Goal: Task Accomplishment & Management: Use online tool/utility

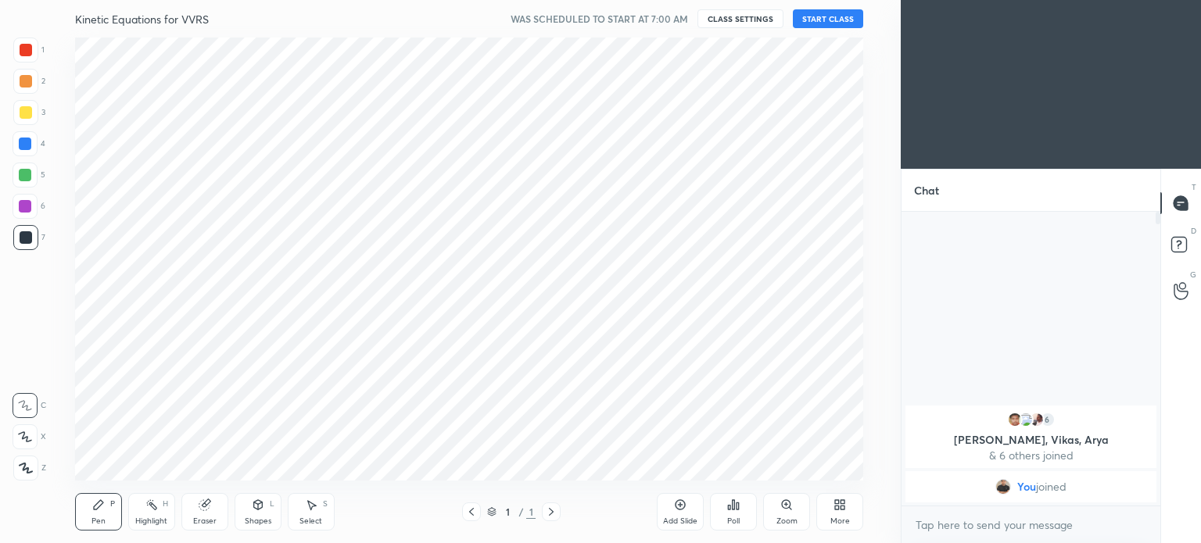
scroll to position [77746, 77352]
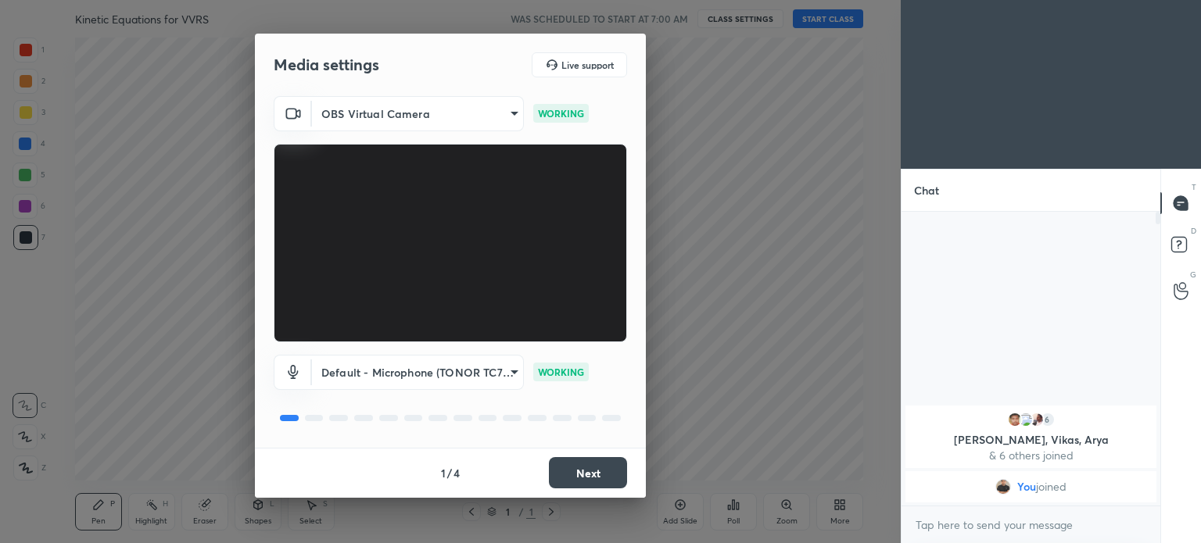
click at [597, 471] on button "Next" at bounding box center [588, 472] width 78 height 31
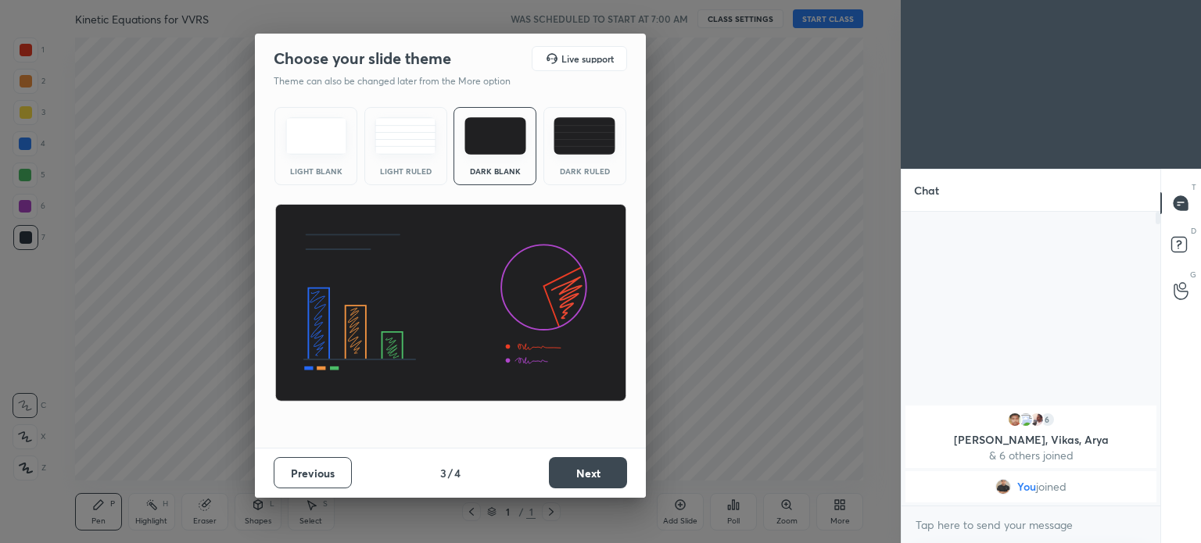
click at [597, 471] on button "Next" at bounding box center [588, 472] width 78 height 31
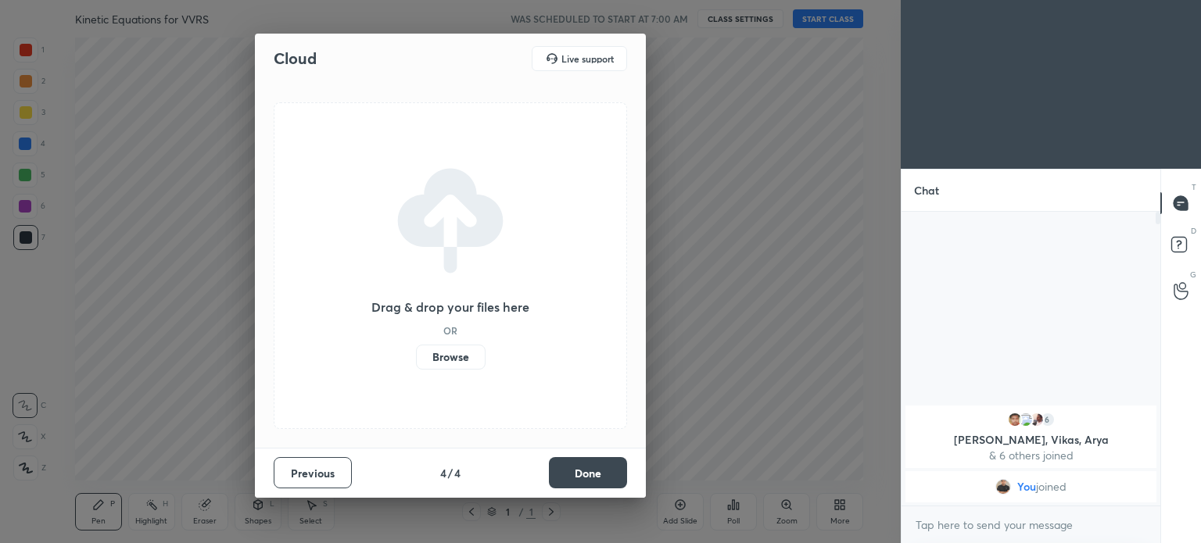
click at [597, 471] on button "Done" at bounding box center [588, 472] width 78 height 31
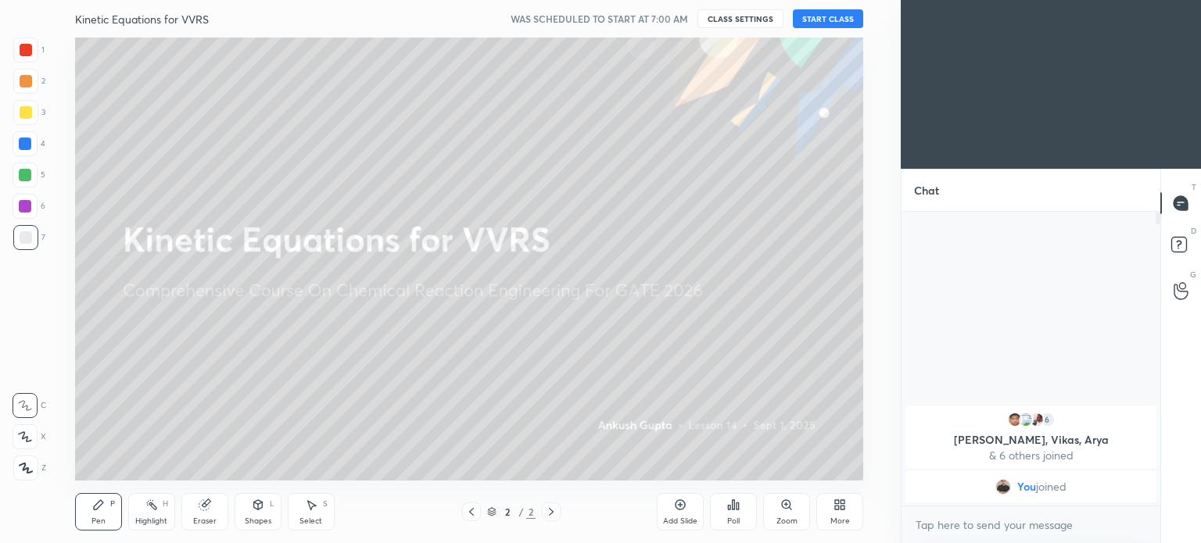
click at [848, 17] on button "START CLASS" at bounding box center [828, 18] width 70 height 19
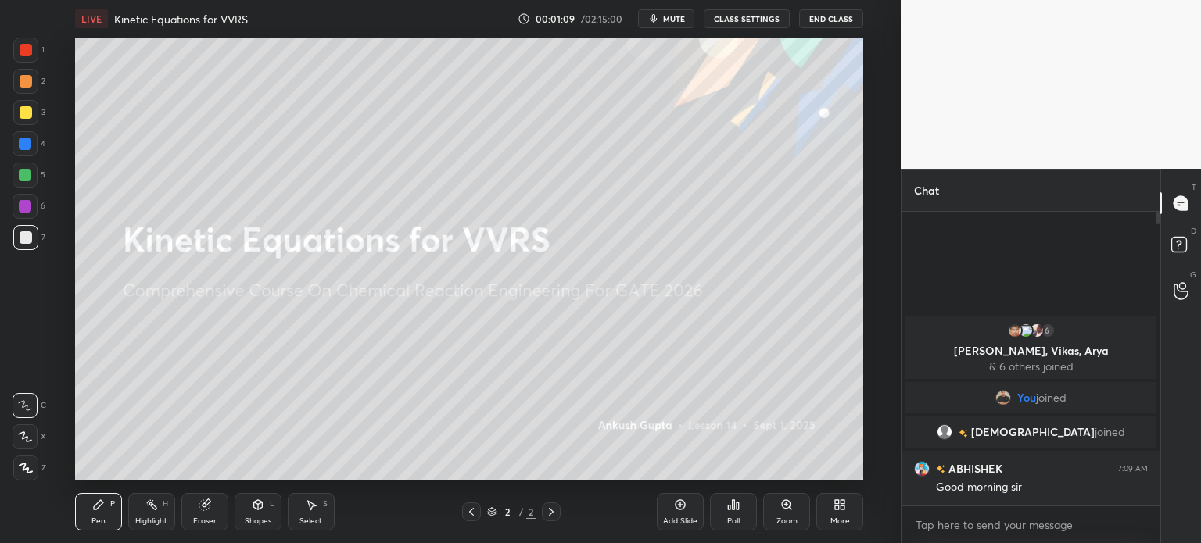
click at [834, 506] on icon at bounding box center [840, 505] width 13 height 13
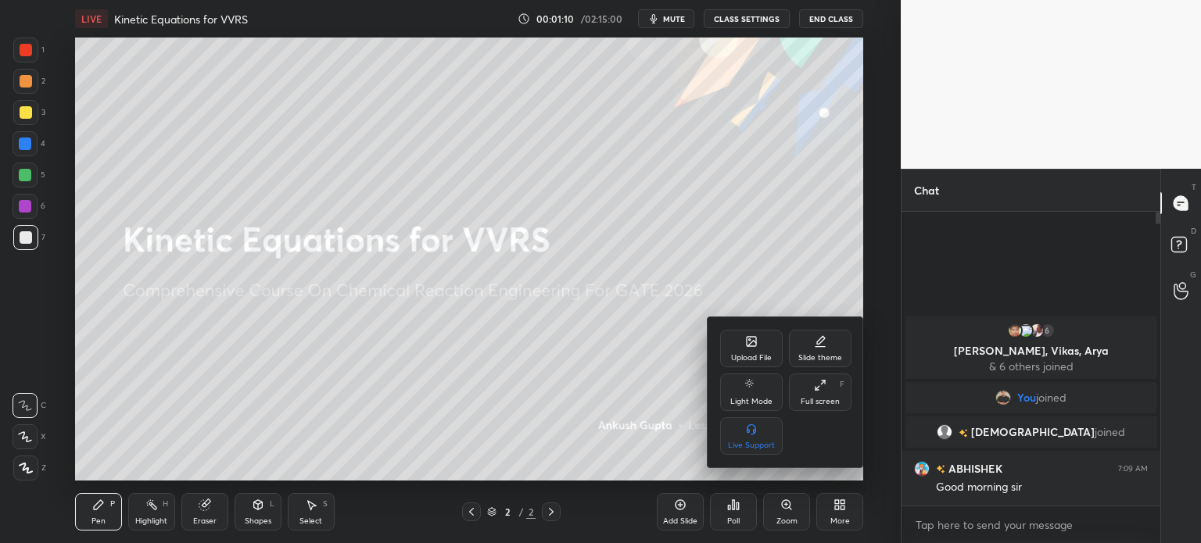
click at [746, 349] on div "Upload File" at bounding box center [751, 349] width 63 height 38
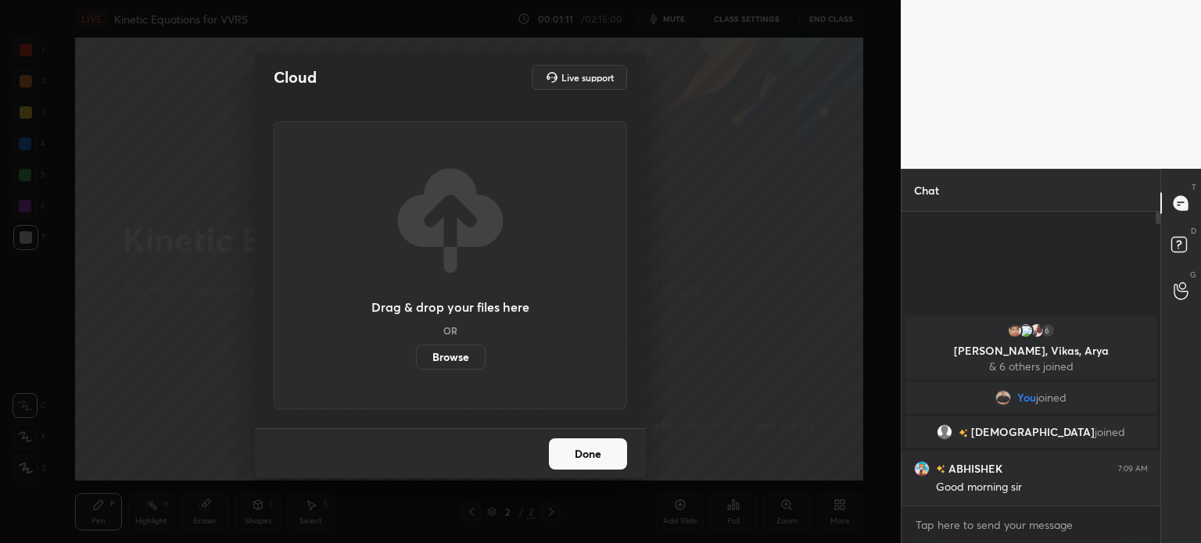
click at [472, 359] on label "Browse" at bounding box center [451, 357] width 70 height 25
click at [416, 359] on input "Browse" at bounding box center [416, 357] width 0 height 25
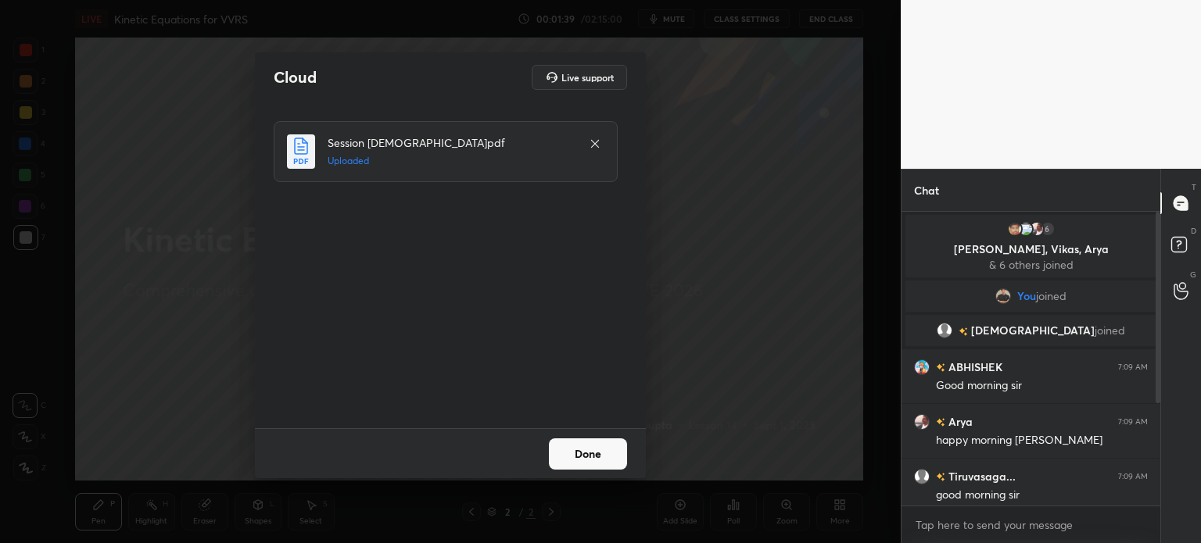
click at [597, 453] on button "Done" at bounding box center [588, 454] width 78 height 31
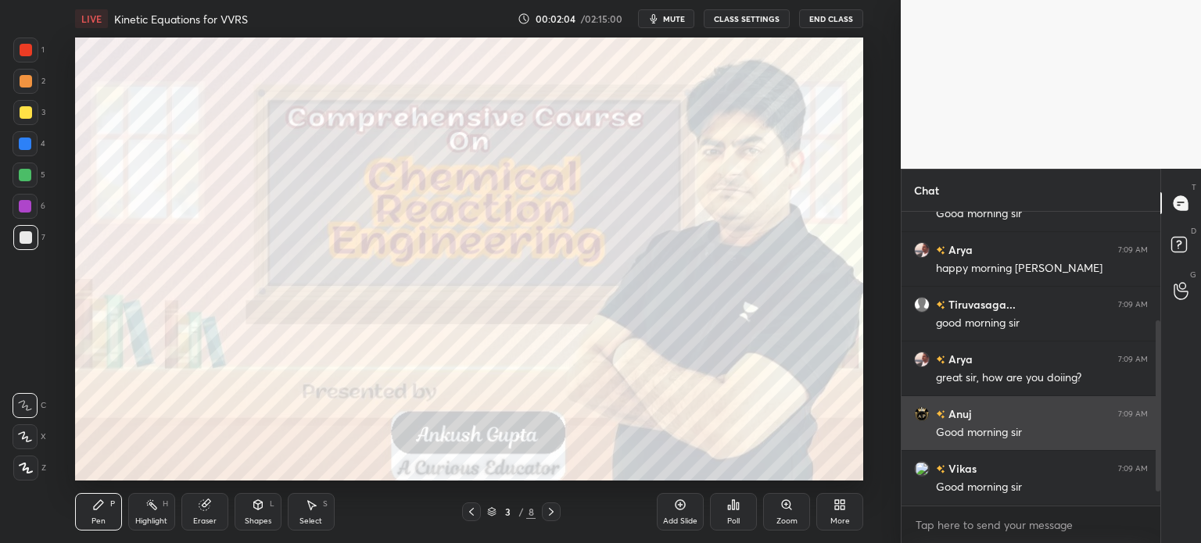
scroll to position [210, 0]
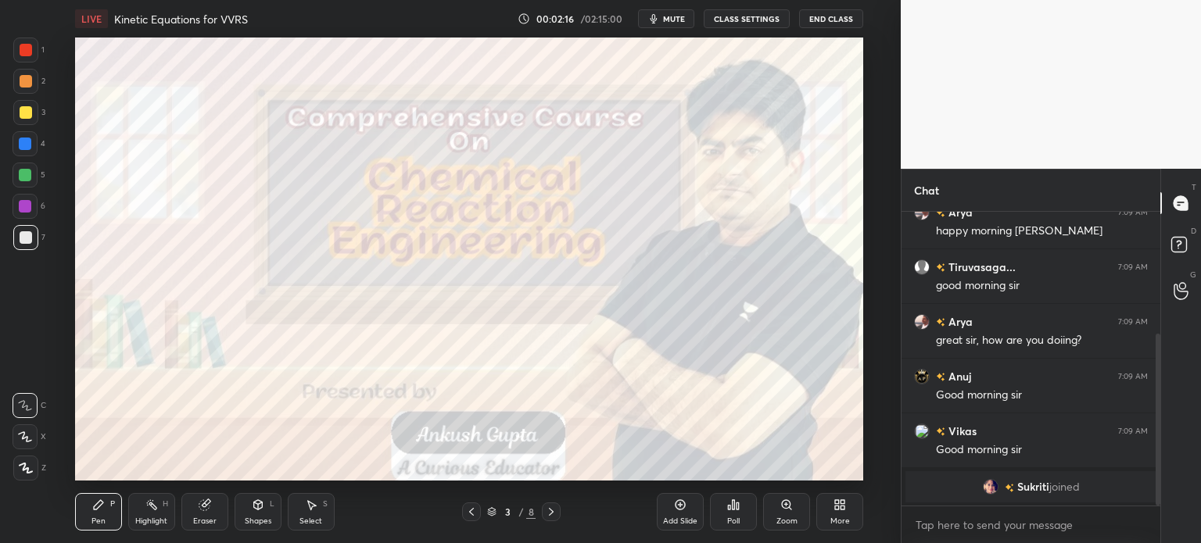
click at [551, 509] on icon at bounding box center [551, 512] width 13 height 13
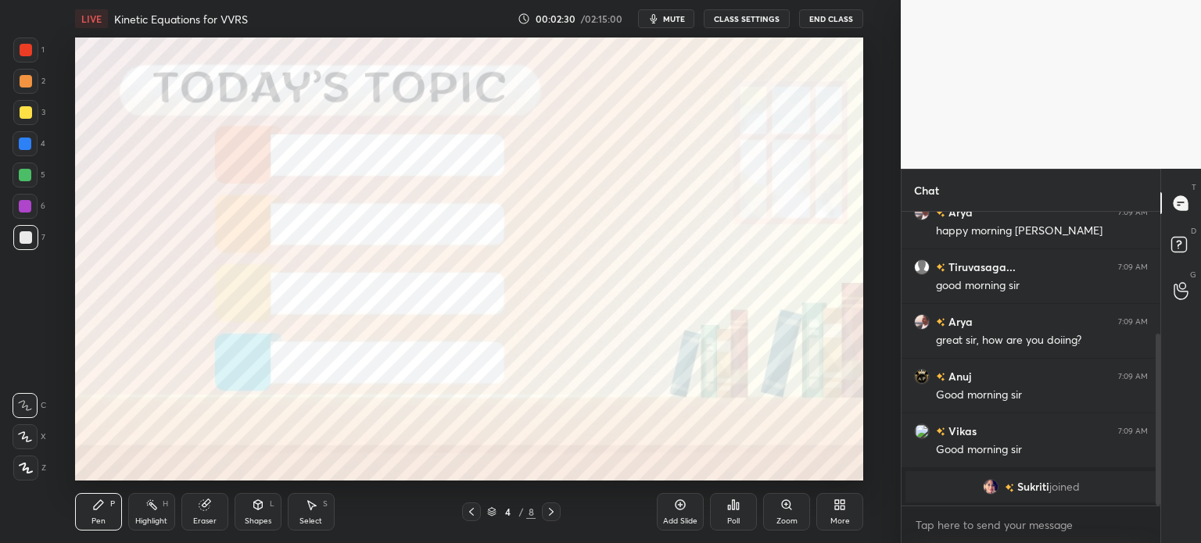
scroll to position [239, 0]
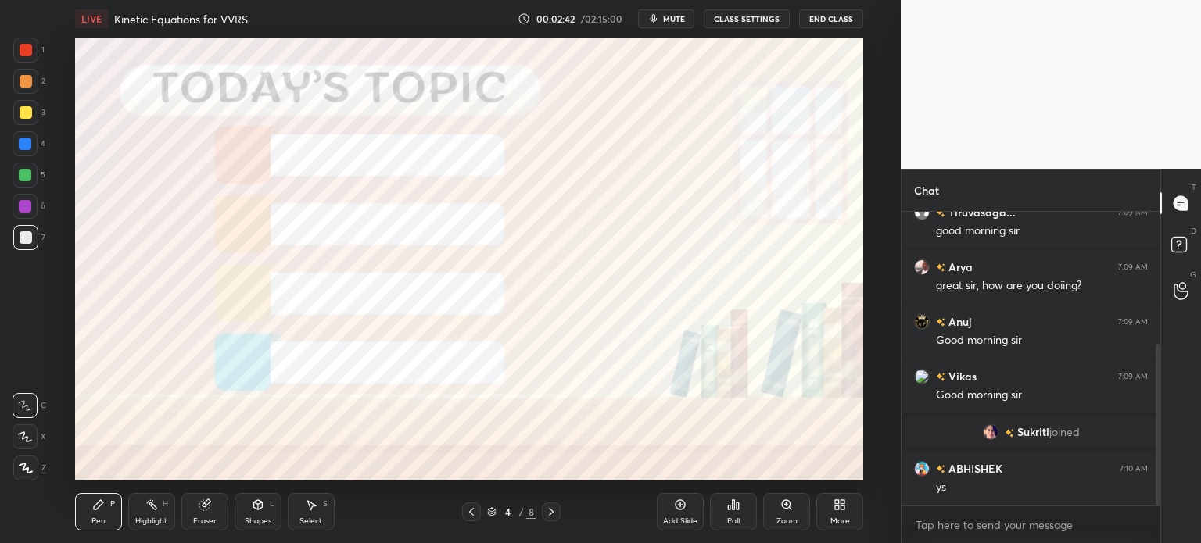
click at [31, 203] on div at bounding box center [25, 206] width 25 height 25
click at [30, 464] on icon at bounding box center [26, 468] width 14 height 11
click at [556, 508] on icon at bounding box center [551, 512] width 13 height 13
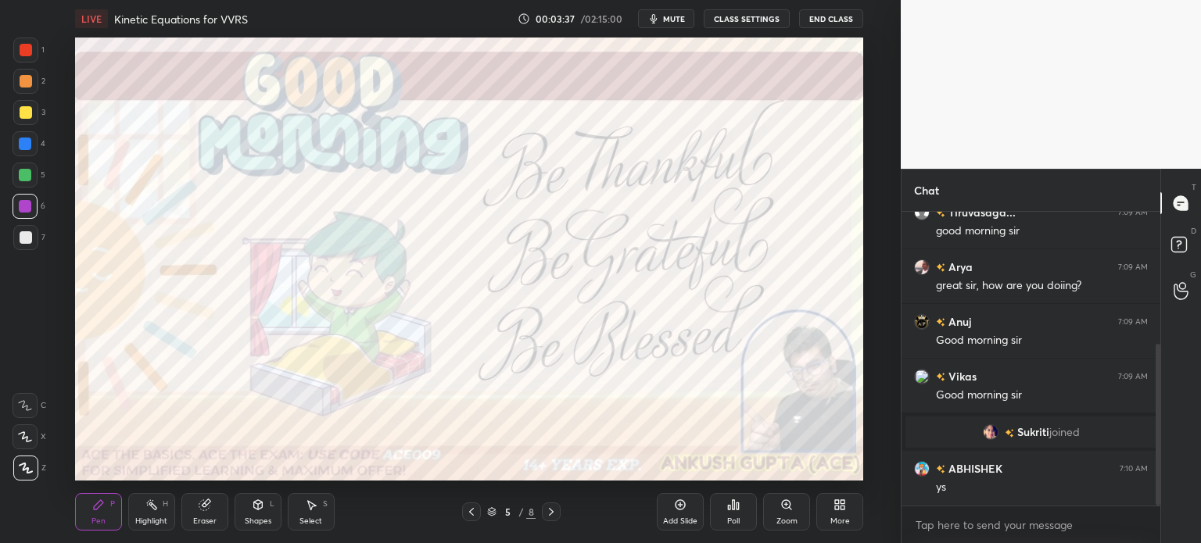
click at [548, 518] on icon at bounding box center [551, 512] width 13 height 13
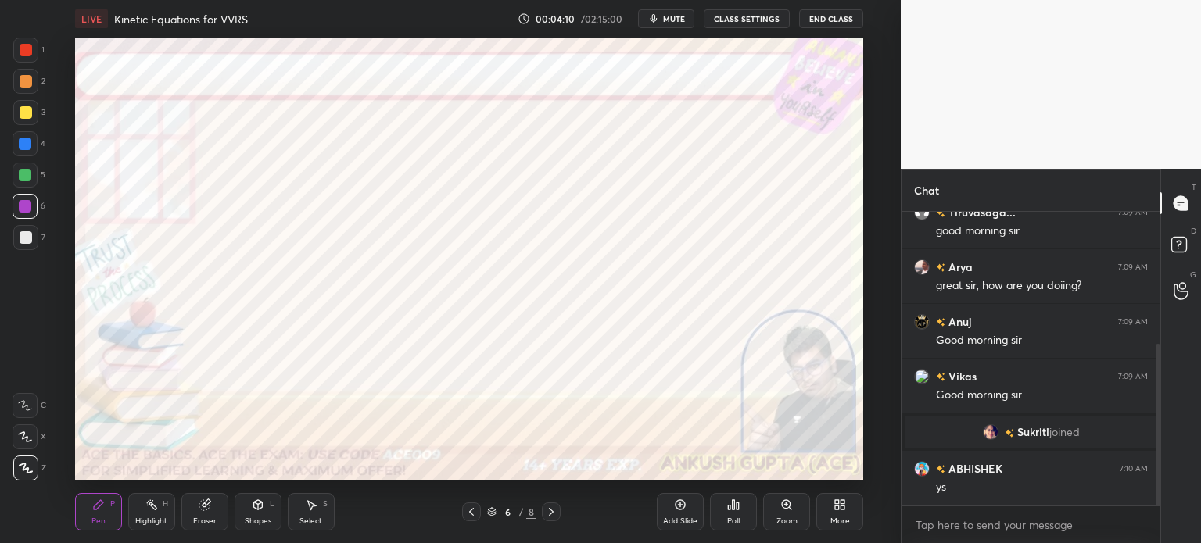
click at [202, 518] on div "Eraser" at bounding box center [204, 522] width 23 height 8
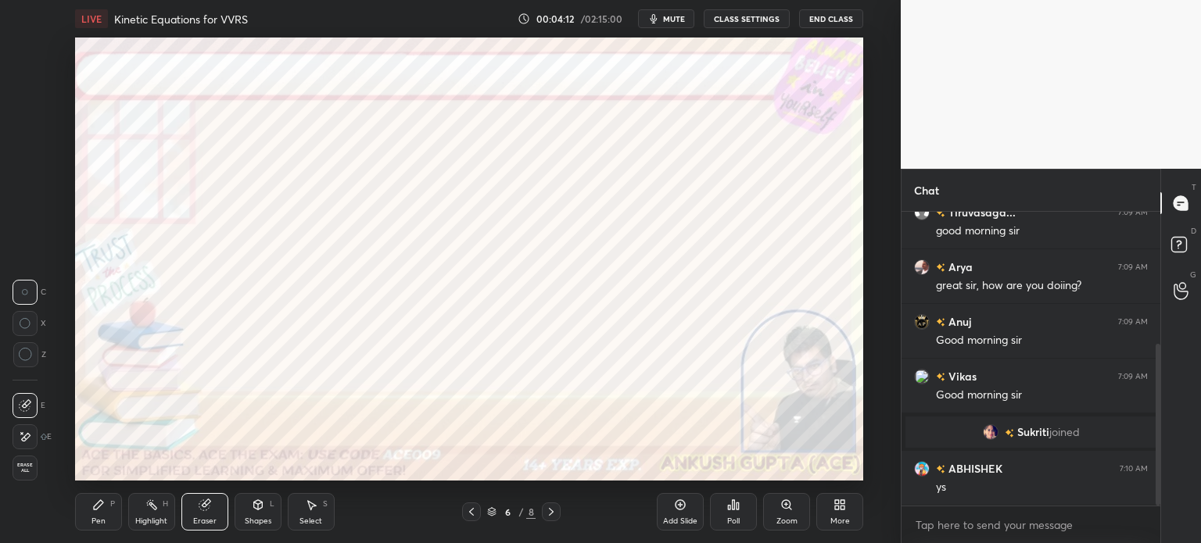
click at [25, 430] on div at bounding box center [25, 437] width 25 height 25
click at [102, 518] on div "Pen" at bounding box center [98, 522] width 14 height 8
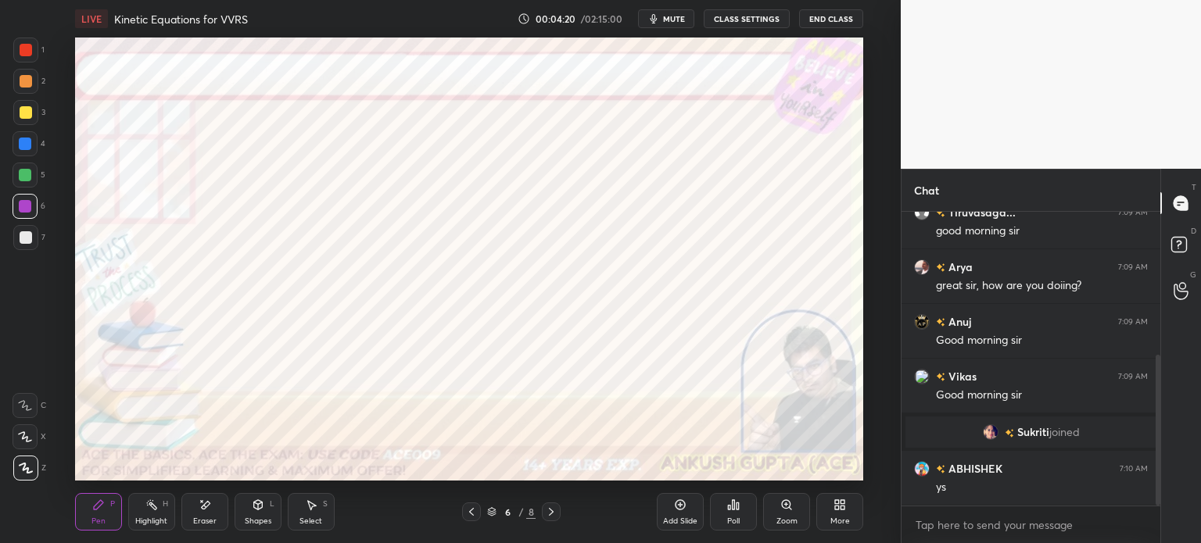
scroll to position [277, 0]
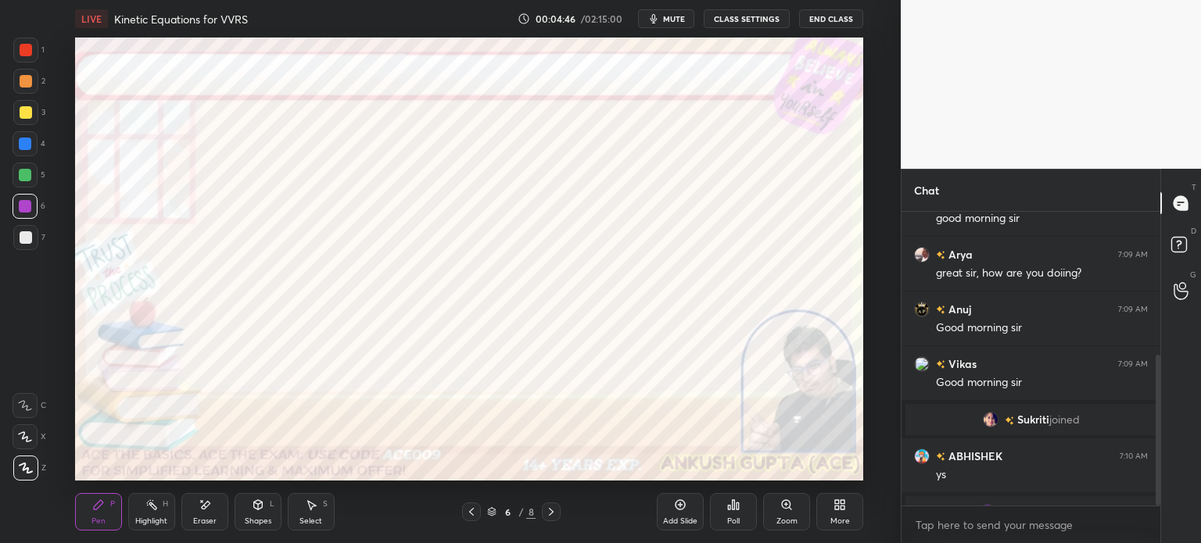
click at [210, 521] on div "Eraser" at bounding box center [204, 522] width 23 height 8
click at [313, 510] on icon at bounding box center [311, 505] width 13 height 13
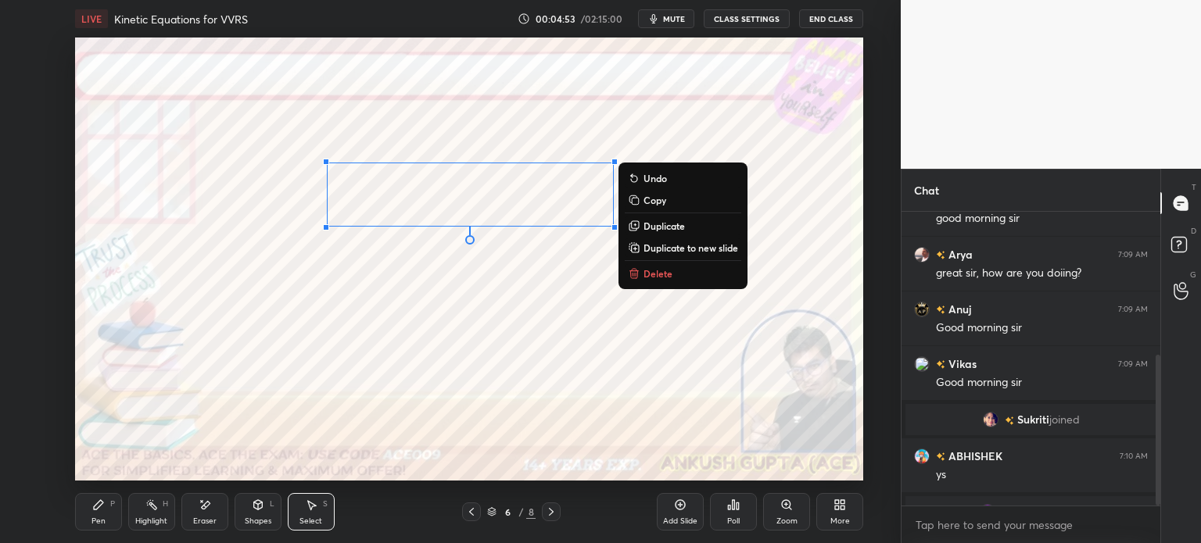
click at [101, 520] on div "Pen" at bounding box center [98, 522] width 14 height 8
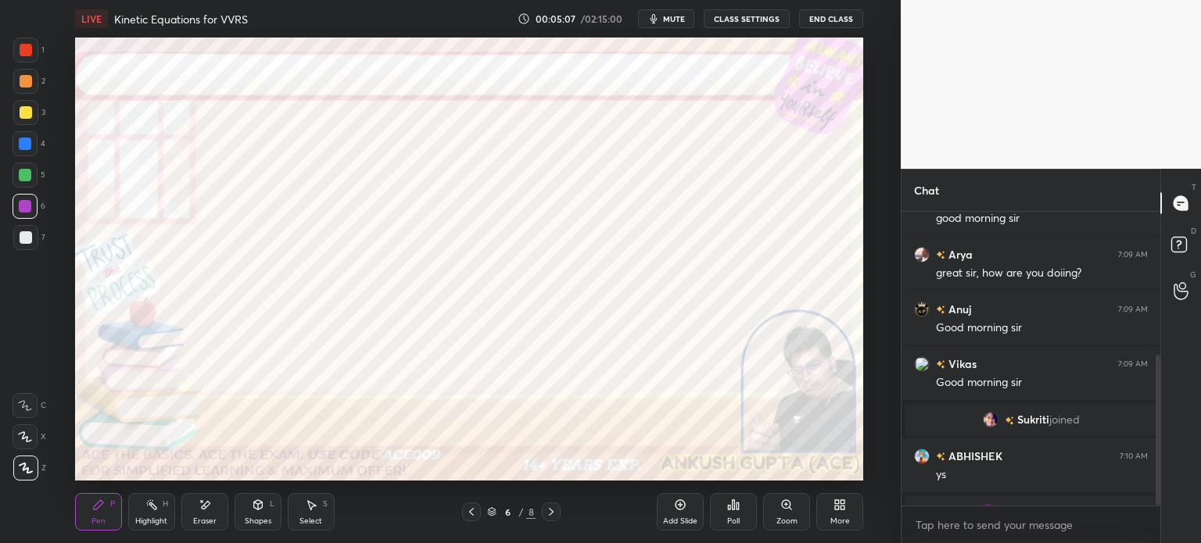
click at [201, 509] on icon at bounding box center [205, 505] width 13 height 13
click at [91, 500] on div "Pen P" at bounding box center [98, 512] width 47 height 38
click at [300, 518] on div "Select" at bounding box center [310, 522] width 23 height 8
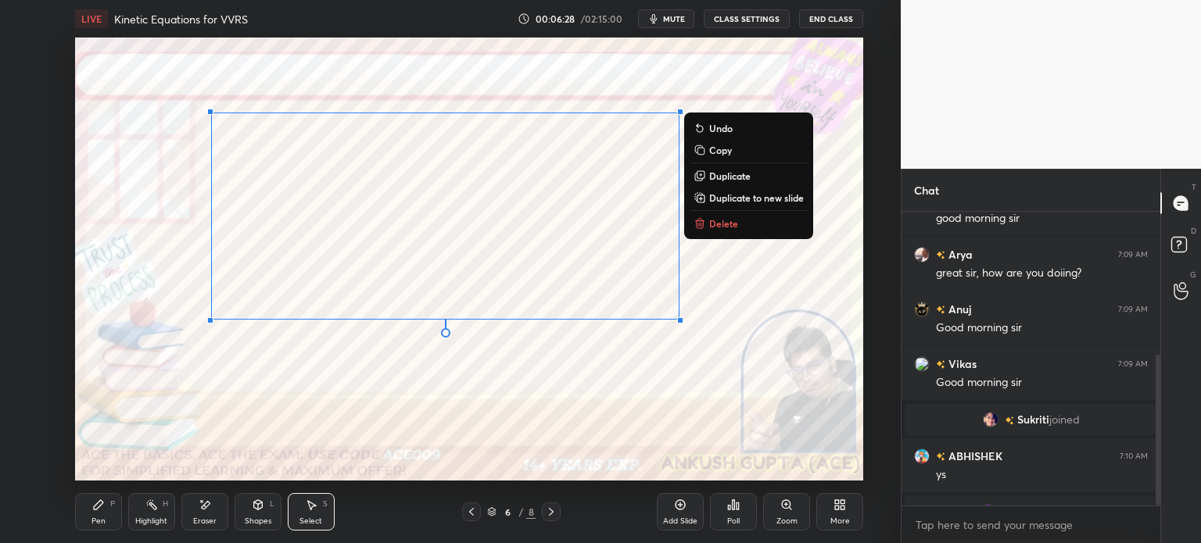
click at [115, 508] on div "Pen P" at bounding box center [98, 512] width 47 height 38
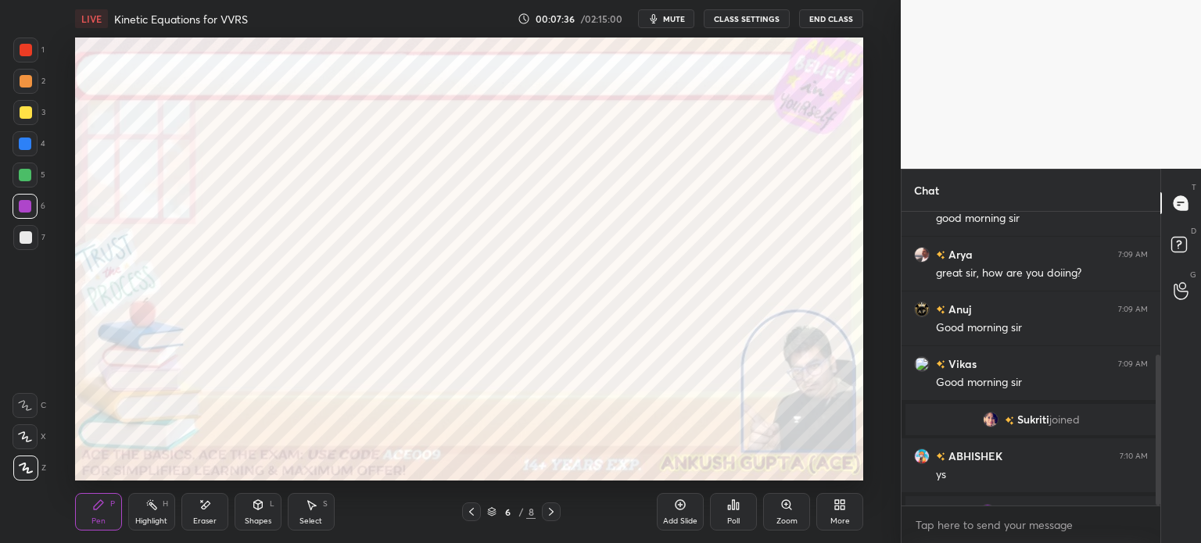
click at [203, 510] on icon at bounding box center [205, 505] width 13 height 13
click at [104, 514] on div "Pen P" at bounding box center [98, 512] width 47 height 38
click at [317, 518] on div "Select" at bounding box center [310, 522] width 23 height 8
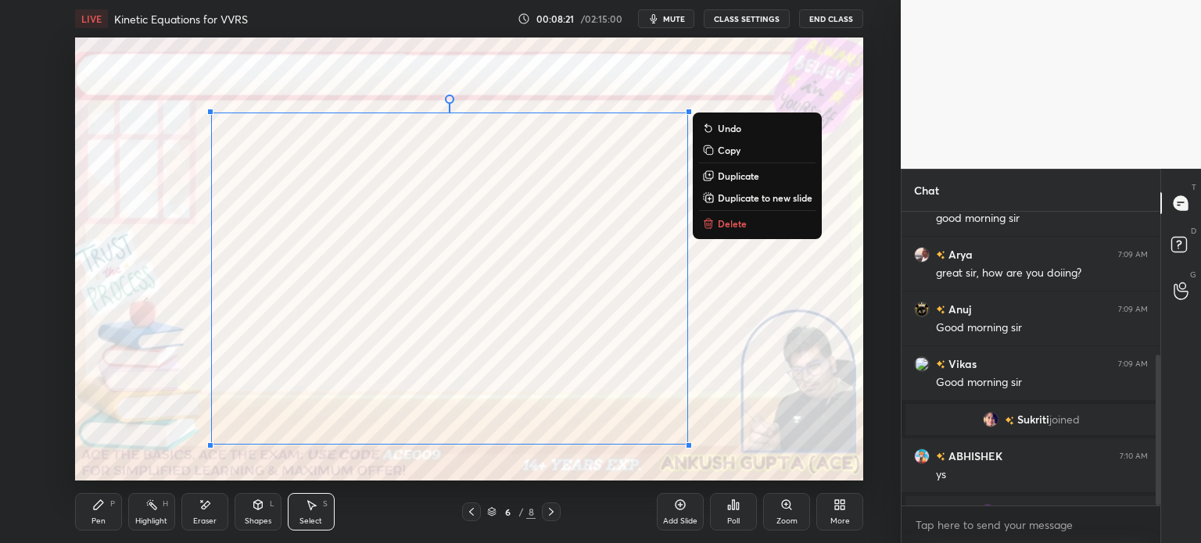
click at [150, 425] on div "0 ° Undo Copy Duplicate Duplicate to new slide Delete" at bounding box center [469, 259] width 788 height 443
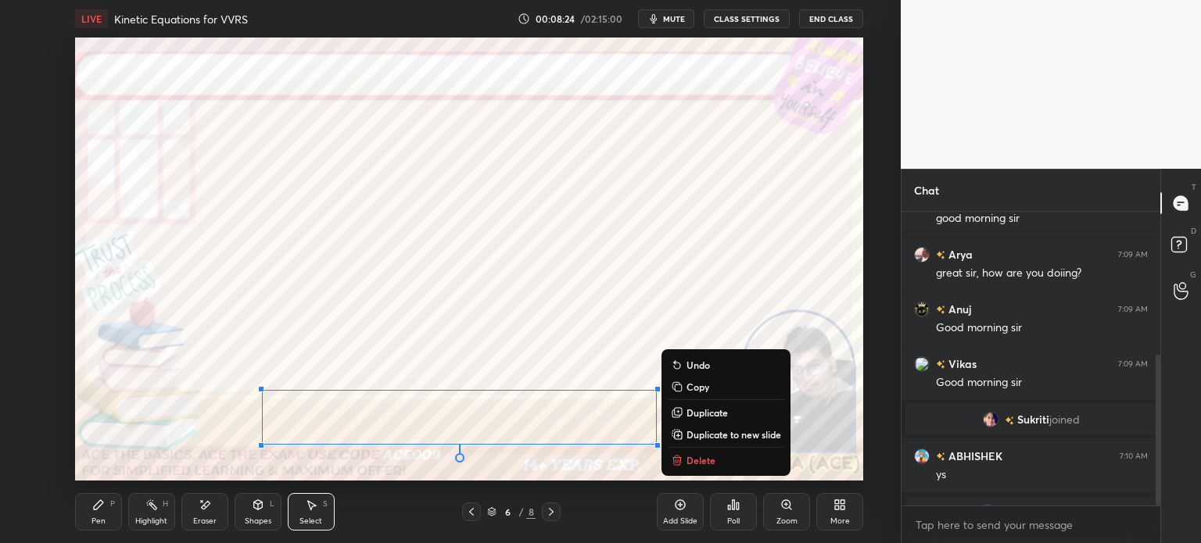
click at [703, 385] on p "Copy" at bounding box center [698, 387] width 23 height 13
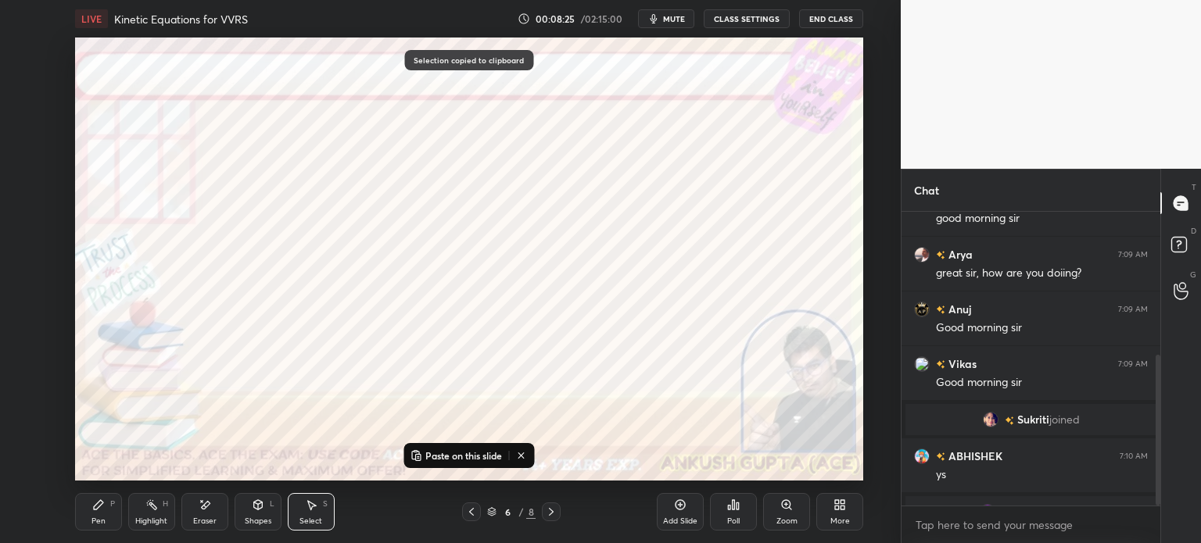
click at [553, 513] on icon at bounding box center [551, 512] width 5 height 8
click at [464, 456] on p "Paste on this slide" at bounding box center [463, 456] width 77 height 13
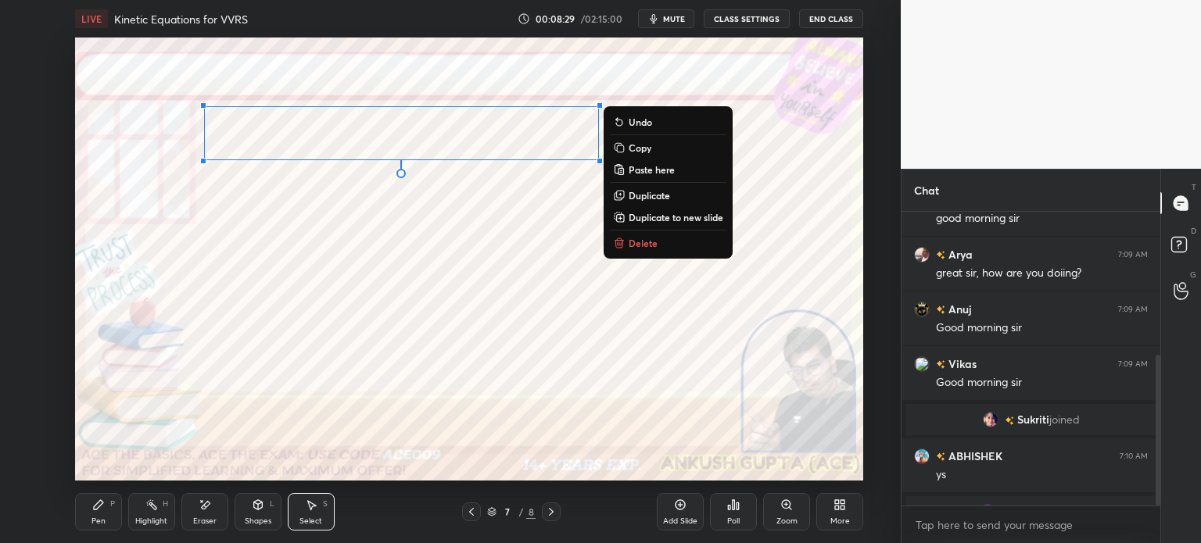
click at [471, 512] on icon at bounding box center [471, 512] width 13 height 13
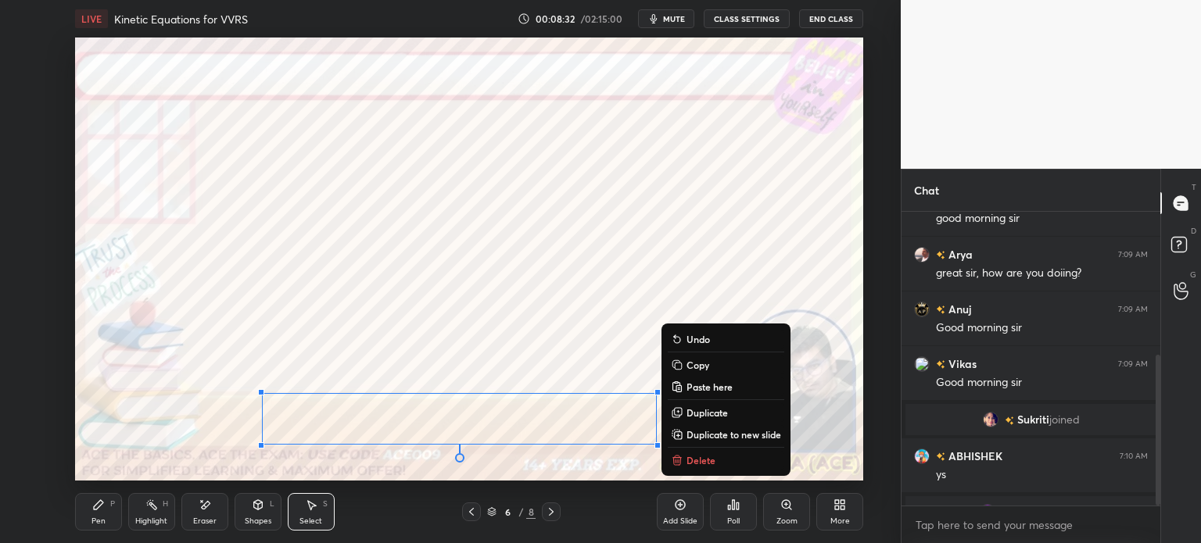
click at [691, 457] on p "Delete" at bounding box center [701, 460] width 29 height 13
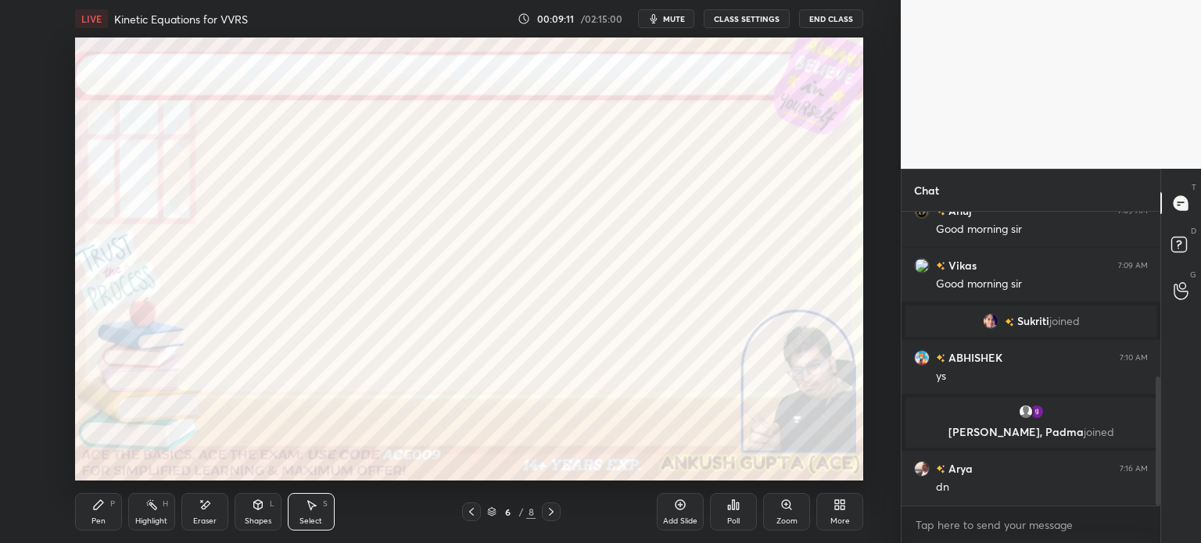
scroll to position [430, 0]
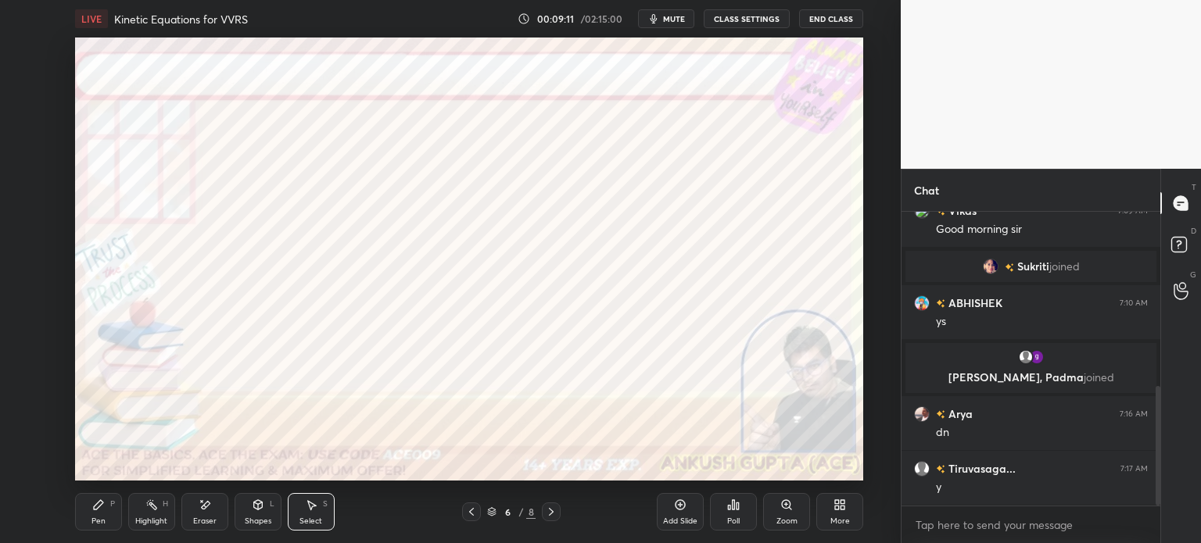
click at [95, 510] on icon at bounding box center [98, 504] width 9 height 9
click at [553, 512] on icon at bounding box center [551, 512] width 5 height 8
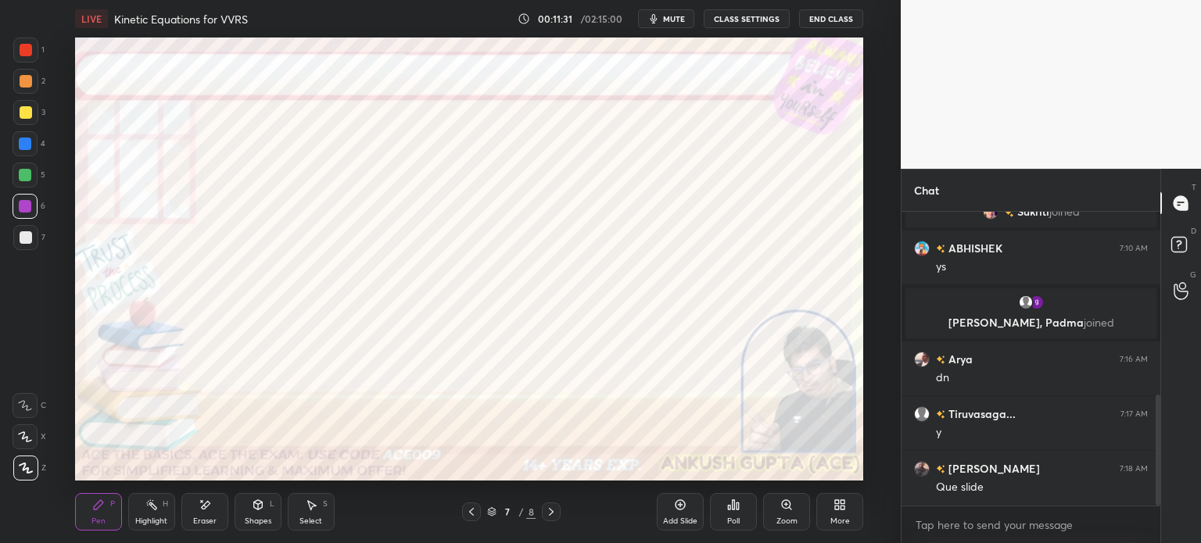
click at [467, 515] on icon at bounding box center [471, 512] width 13 height 13
click at [737, 514] on div "Poll" at bounding box center [733, 512] width 47 height 38
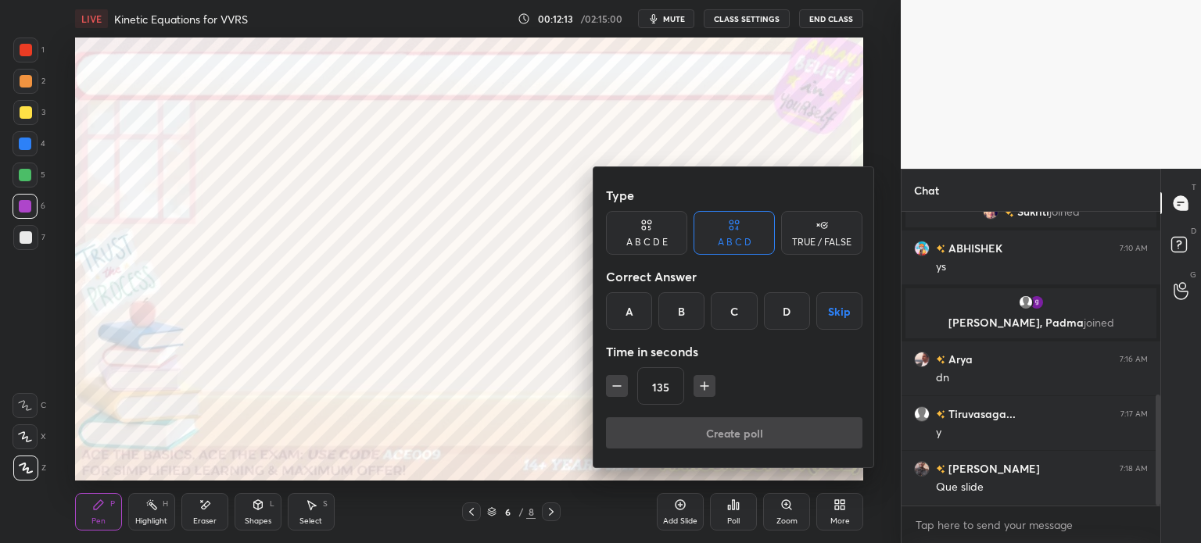
click at [699, 388] on icon "button" at bounding box center [705, 386] width 16 height 16
click at [701, 390] on icon "button" at bounding box center [705, 386] width 16 height 16
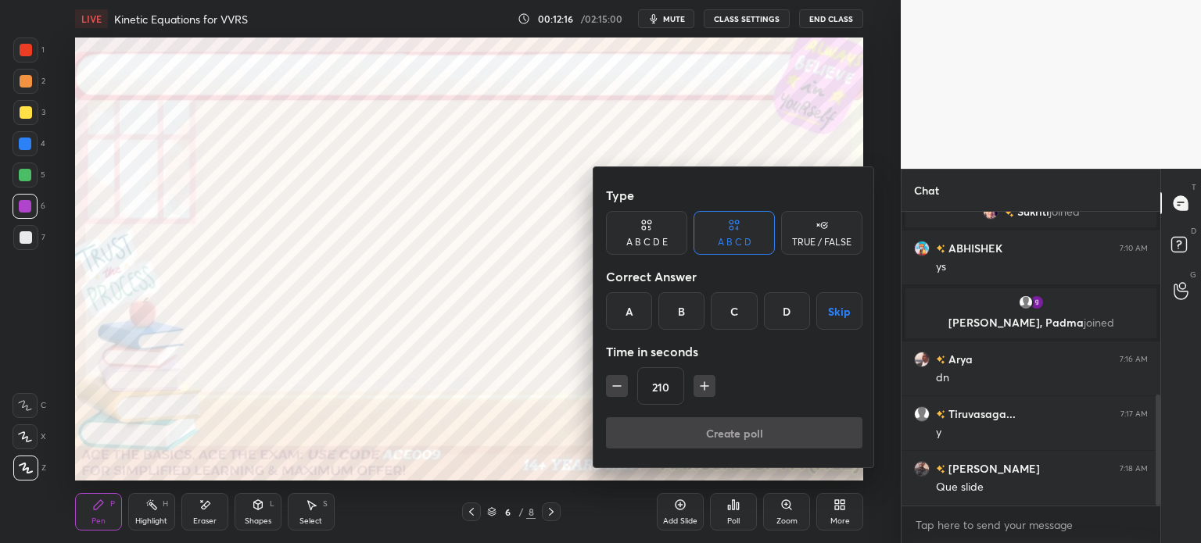
click at [619, 384] on icon "button" at bounding box center [617, 386] width 16 height 16
type input "195"
click at [829, 314] on button "Skip" at bounding box center [839, 311] width 46 height 38
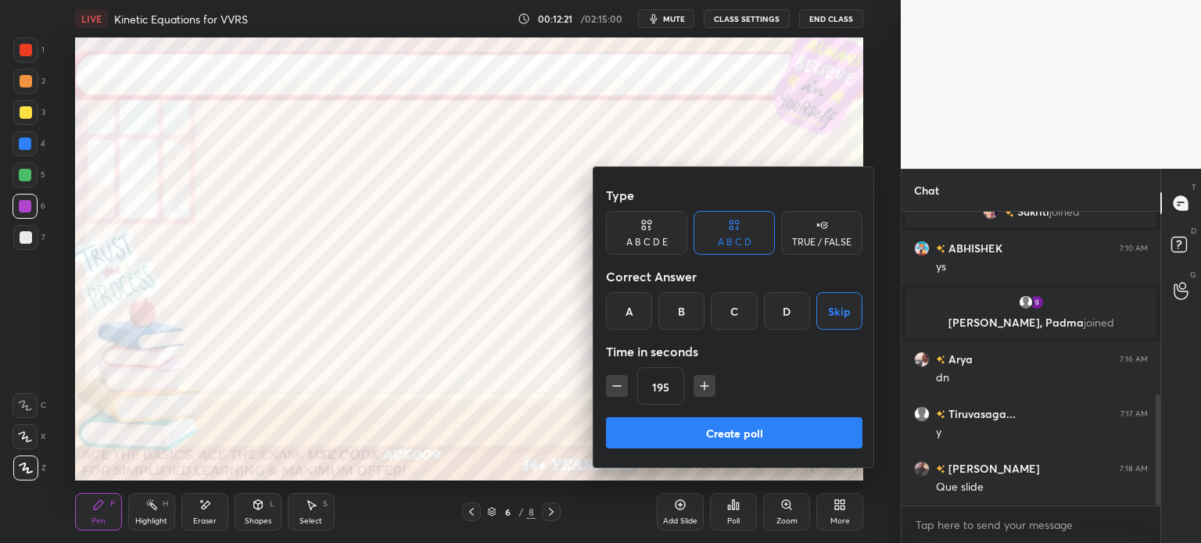
click at [543, 425] on div at bounding box center [600, 271] width 1201 height 543
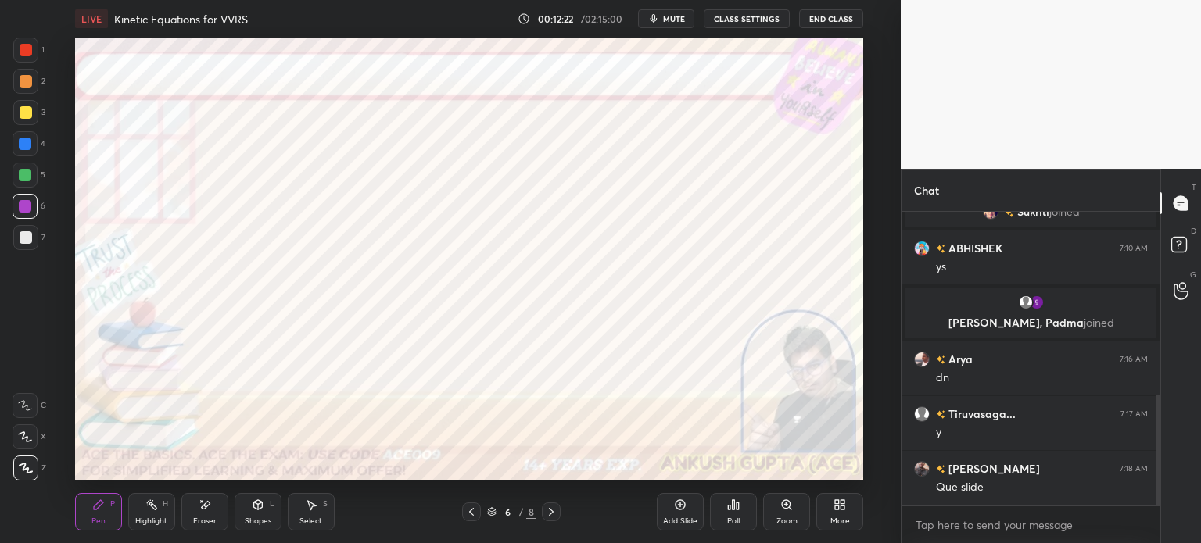
click at [554, 512] on icon at bounding box center [551, 512] width 13 height 13
click at [463, 514] on div at bounding box center [471, 512] width 19 height 19
click at [322, 515] on div "Select S" at bounding box center [311, 512] width 47 height 38
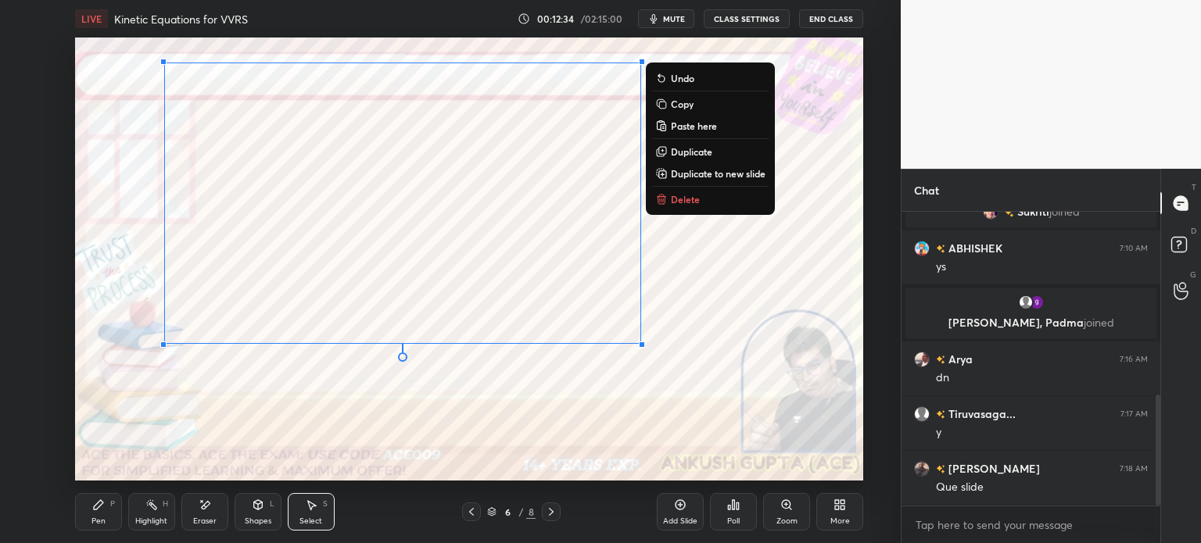
click at [406, 415] on div "0 ° Undo Copy Paste here Duplicate Duplicate to new slide Delete" at bounding box center [469, 259] width 788 height 443
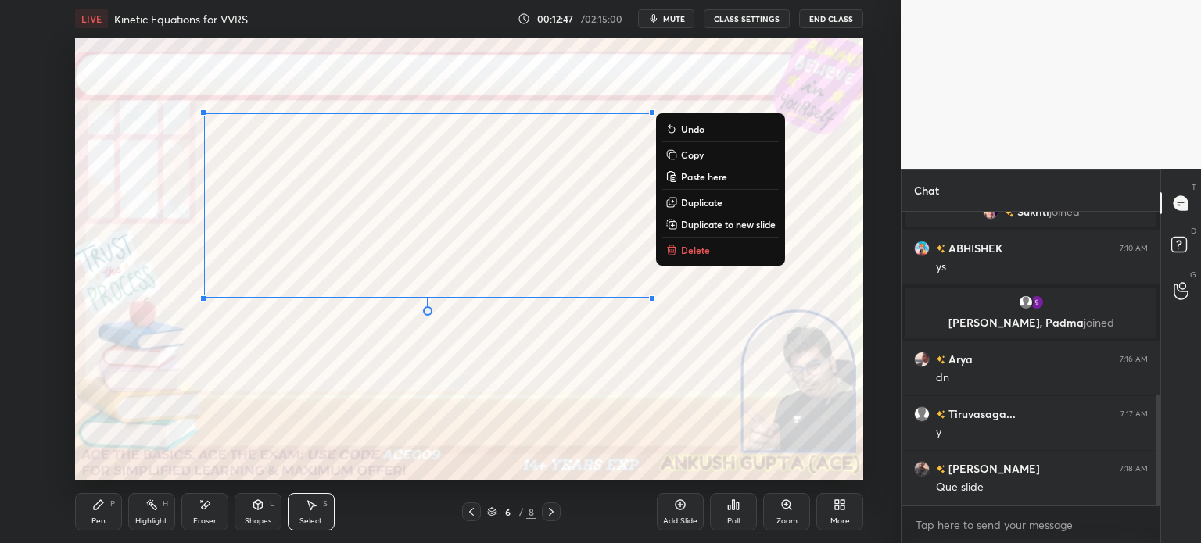
click at [554, 512] on icon at bounding box center [551, 512] width 13 height 13
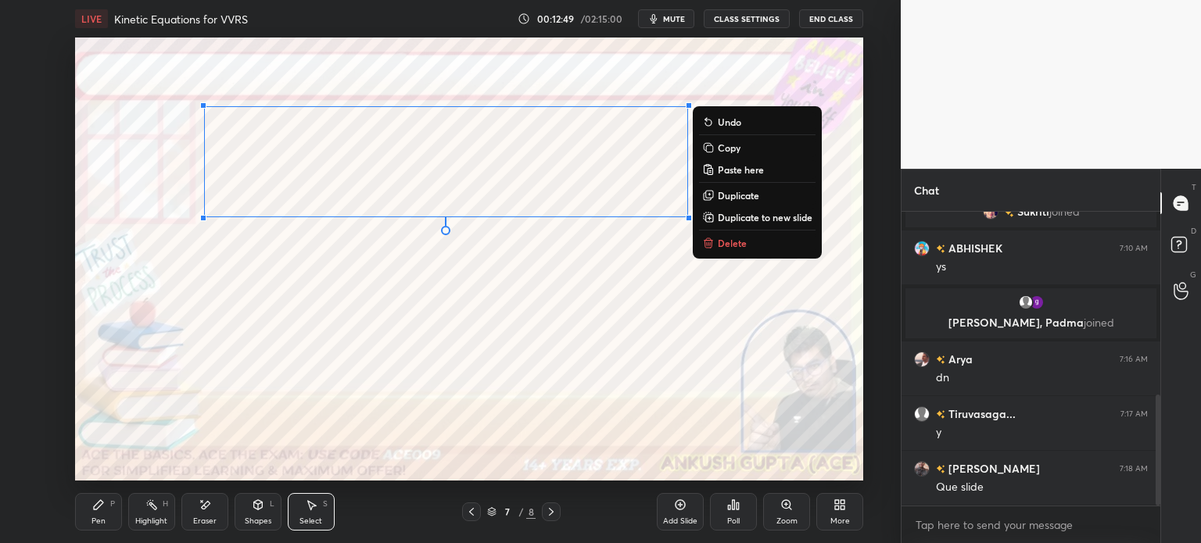
click at [730, 149] on p "Copy" at bounding box center [729, 148] width 23 height 13
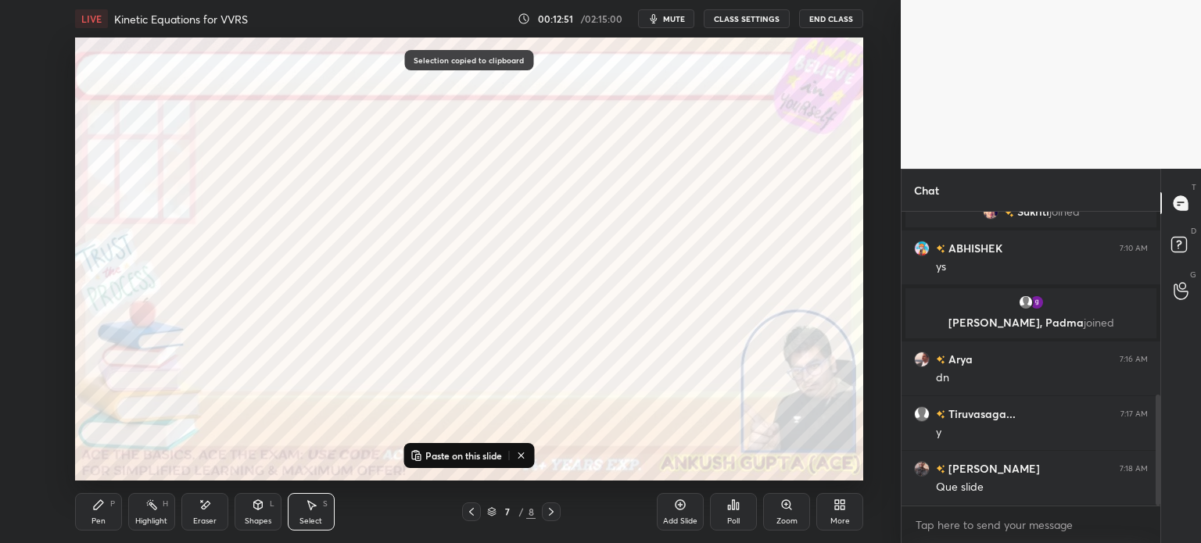
click at [468, 511] on icon at bounding box center [471, 512] width 13 height 13
click at [470, 451] on p "Paste on this slide" at bounding box center [463, 456] width 77 height 13
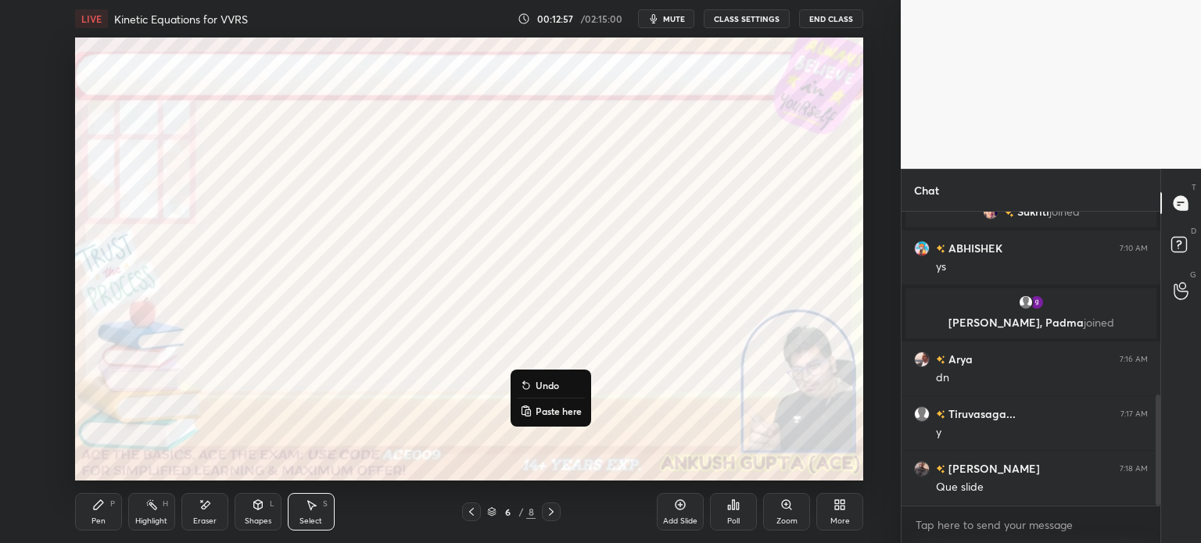
click at [550, 513] on icon at bounding box center [551, 512] width 13 height 13
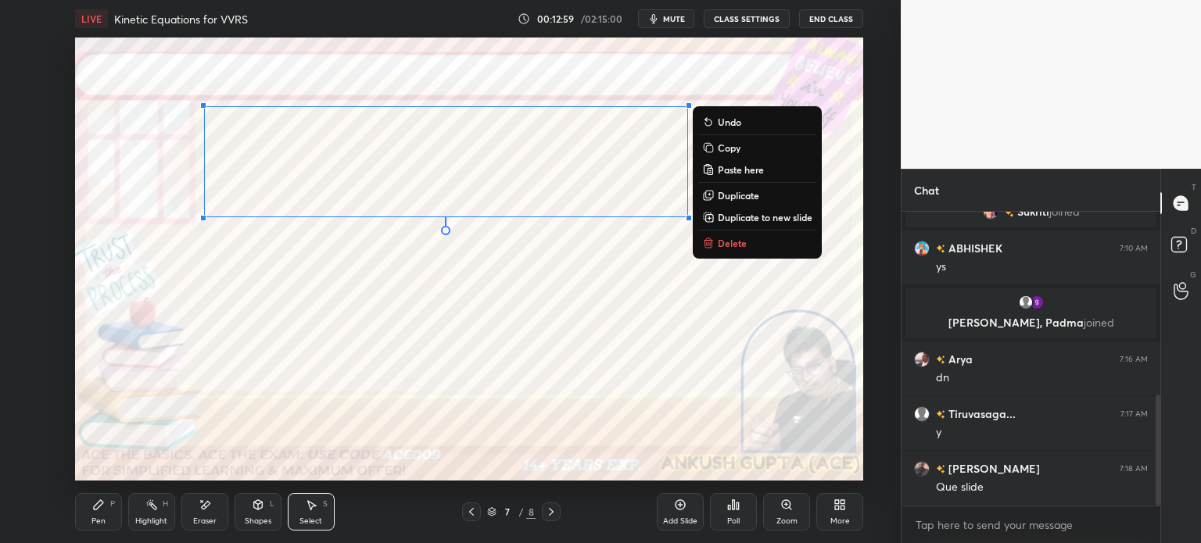
click at [740, 246] on p "Delete" at bounding box center [732, 243] width 29 height 13
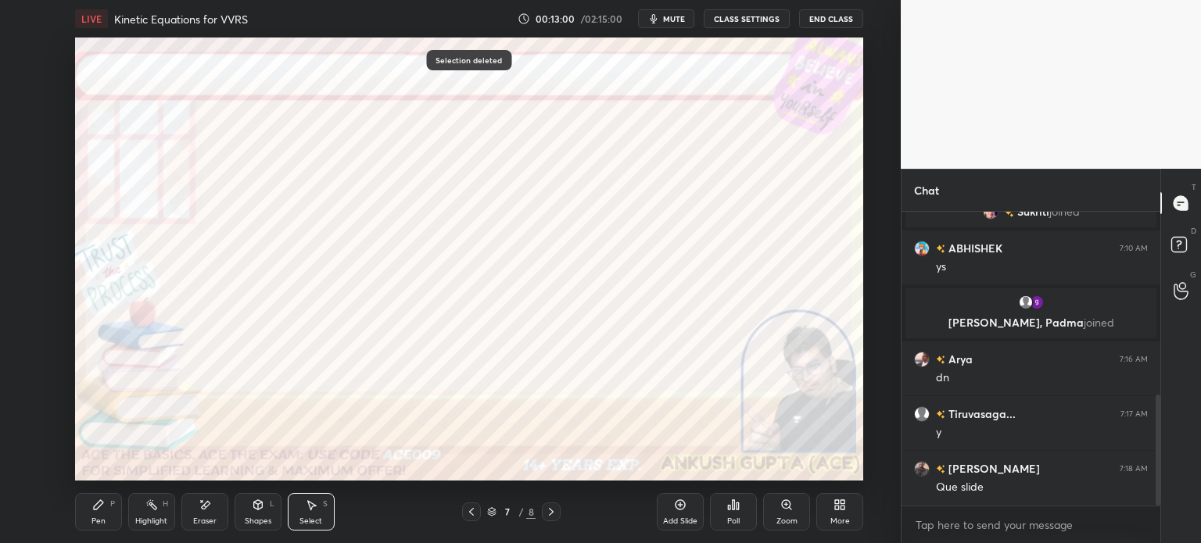
click at [469, 512] on icon at bounding box center [471, 512] width 13 height 13
click at [736, 518] on div "Poll" at bounding box center [733, 522] width 13 height 8
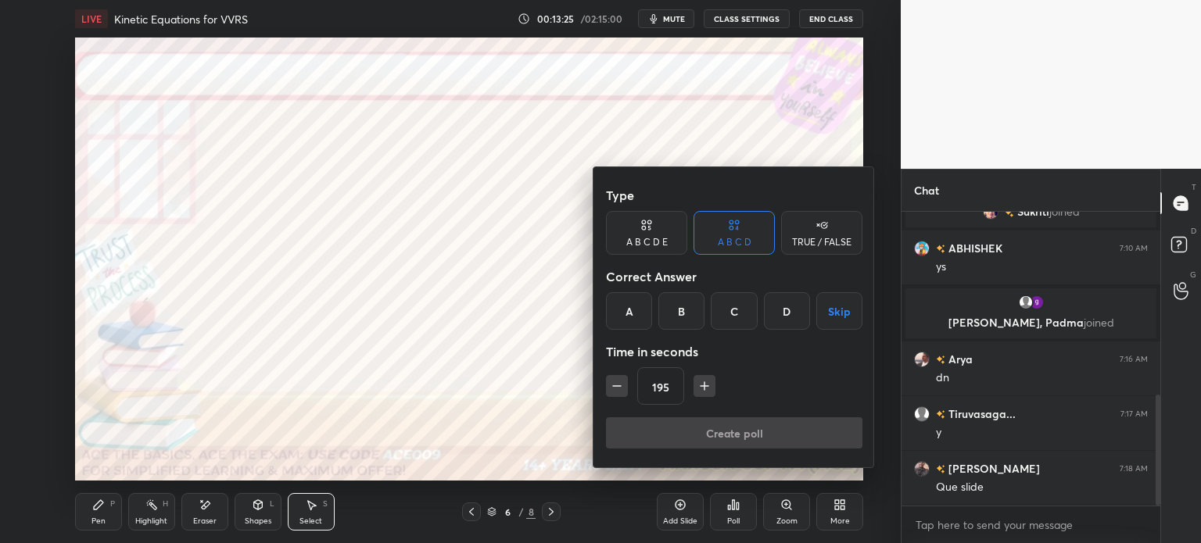
click at [823, 320] on button "Skip" at bounding box center [839, 311] width 46 height 38
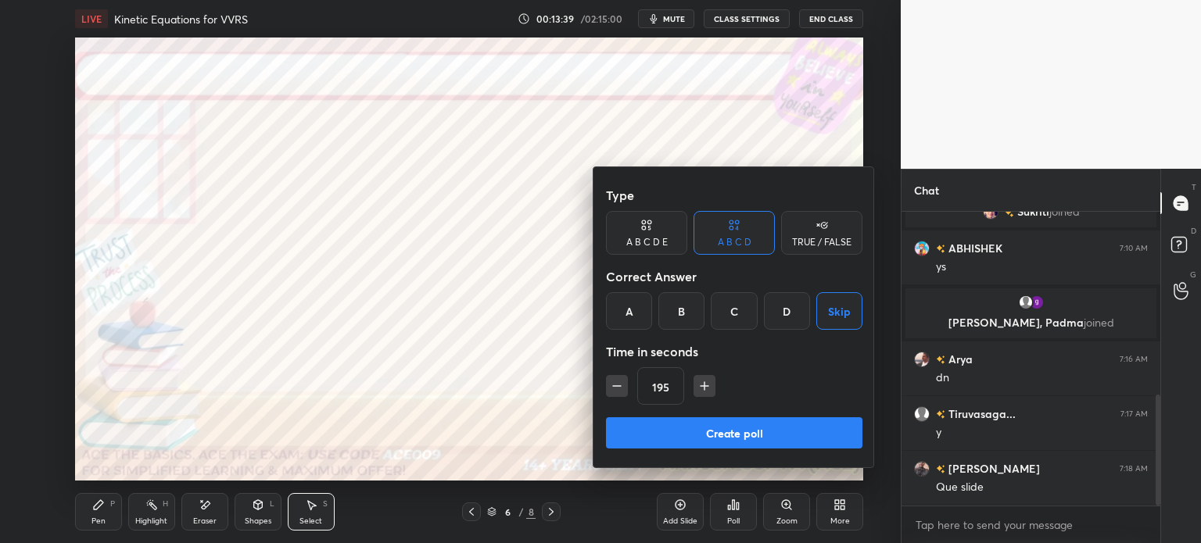
click at [758, 428] on button "Create poll" at bounding box center [734, 433] width 256 height 31
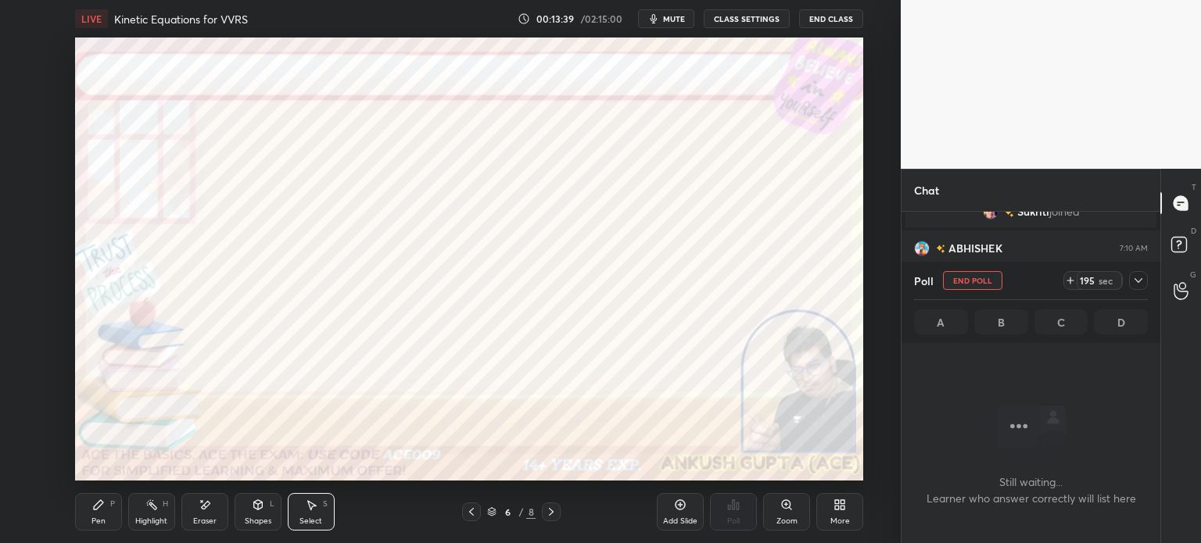
scroll to position [4, 5]
click at [1134, 283] on icon at bounding box center [1138, 280] width 13 height 13
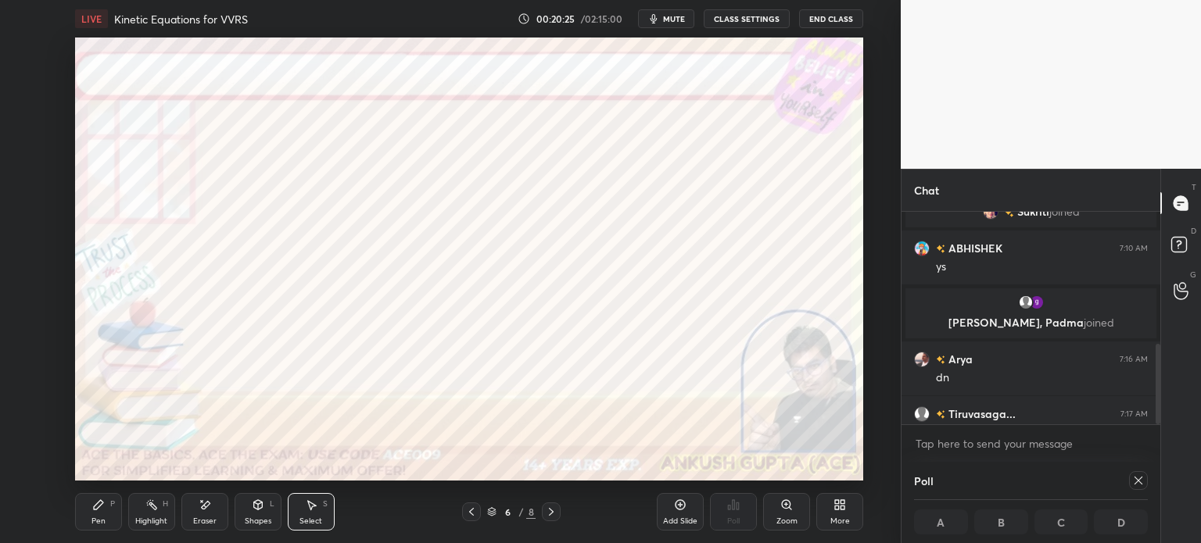
click at [100, 509] on icon at bounding box center [98, 505] width 13 height 13
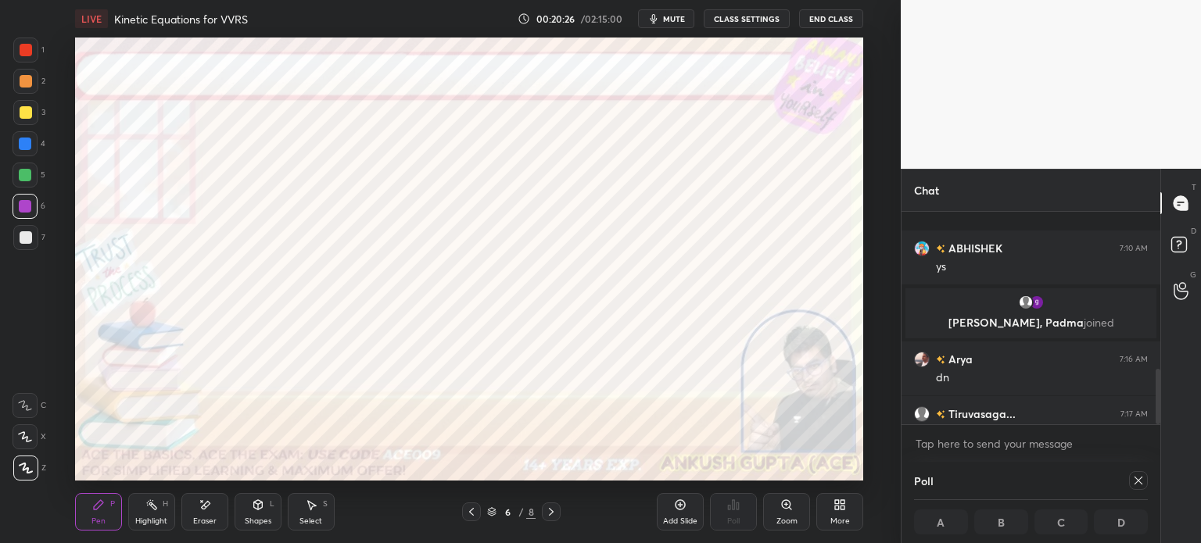
scroll to position [604, 0]
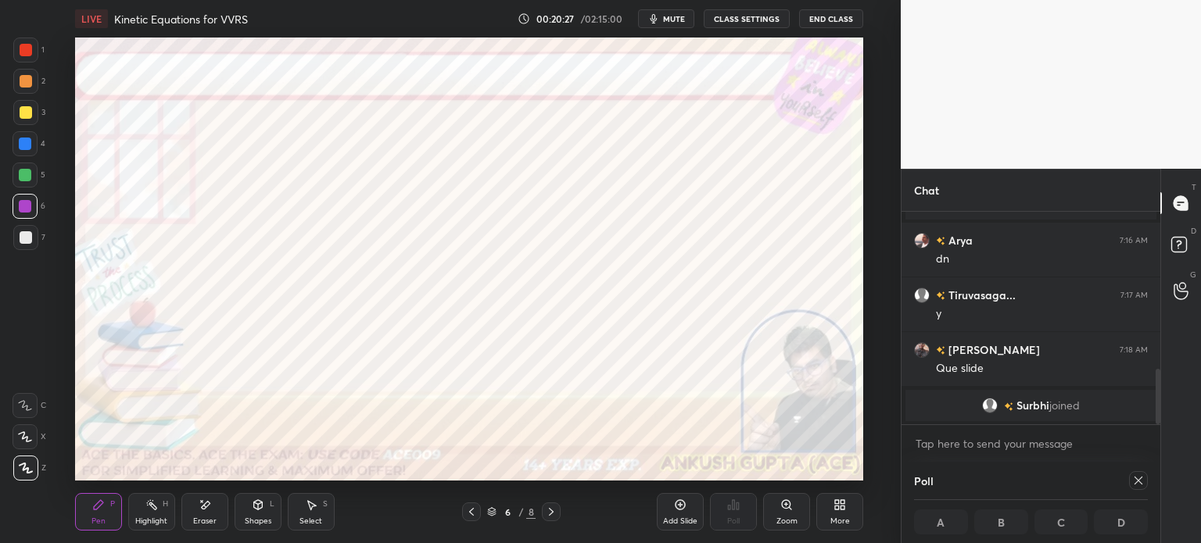
click at [29, 57] on div at bounding box center [25, 50] width 25 height 25
click at [1142, 479] on icon at bounding box center [1138, 481] width 13 height 13
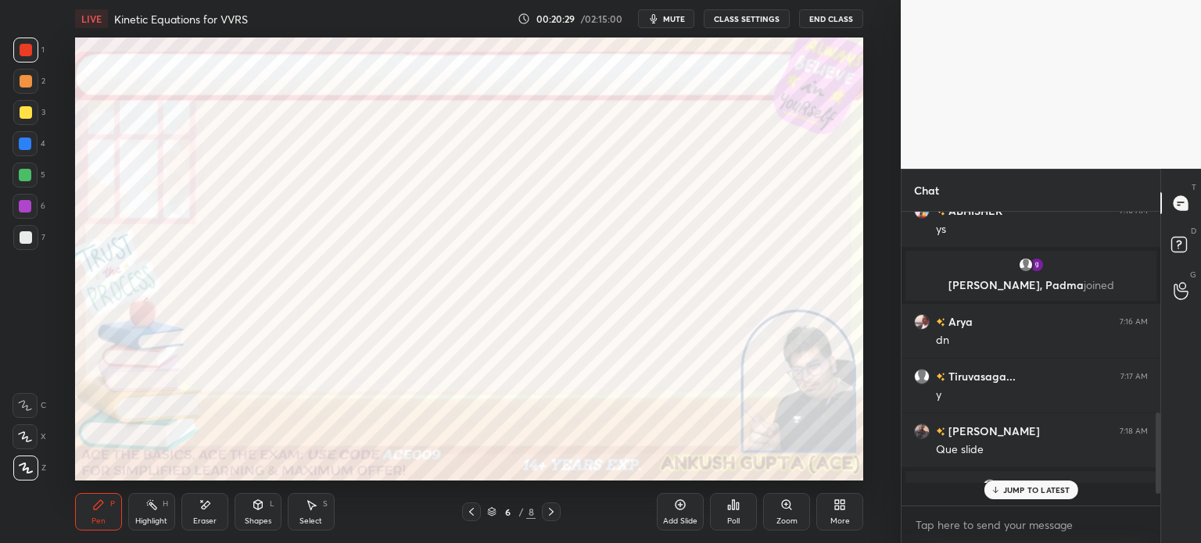
scroll to position [0, 0]
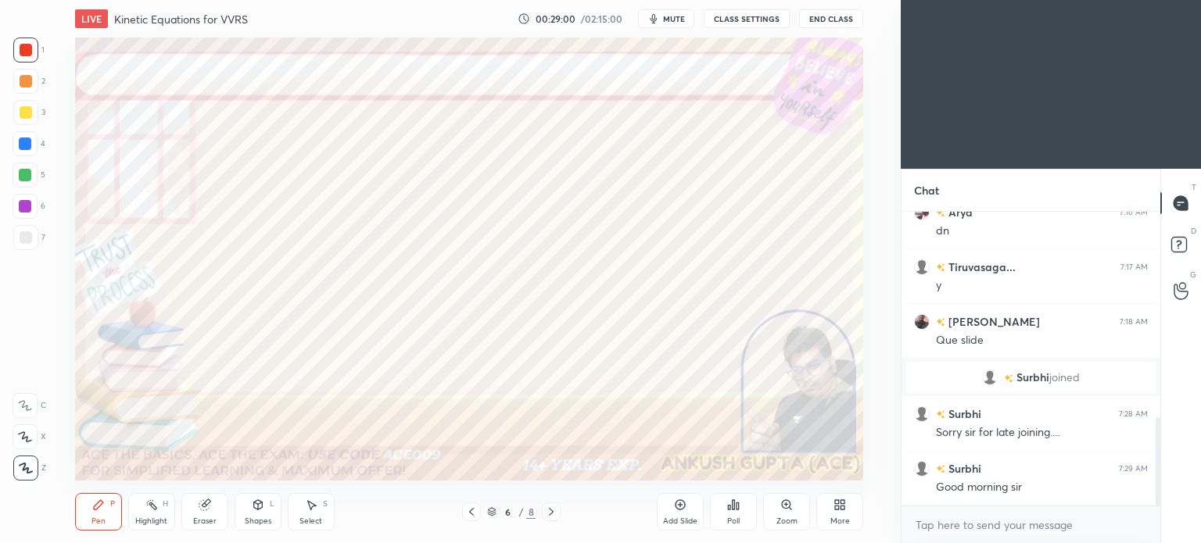
scroll to position [687, 0]
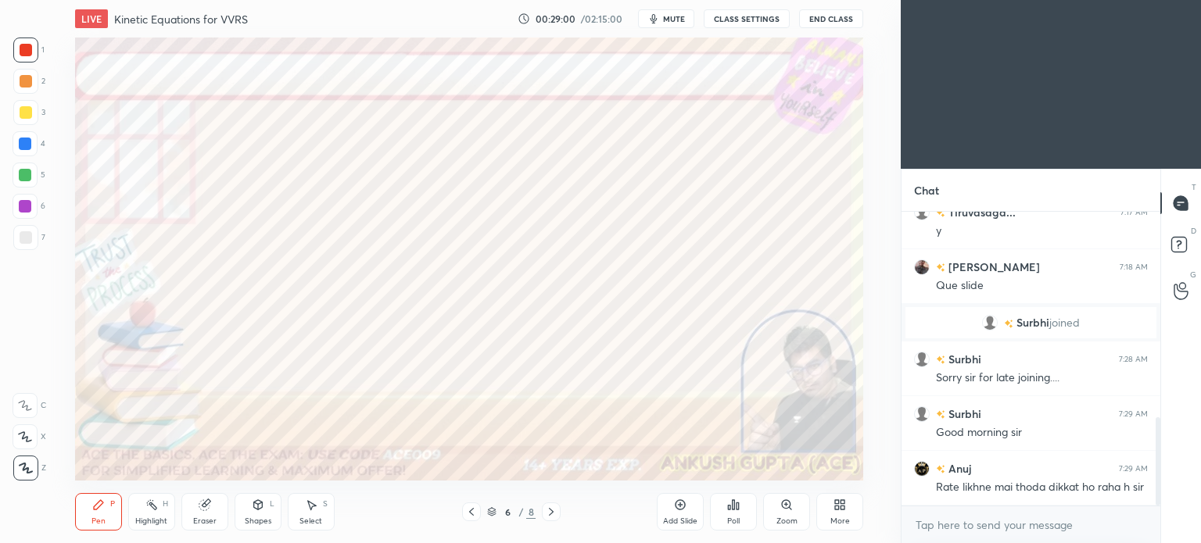
click at [850, 513] on div "More" at bounding box center [839, 512] width 47 height 38
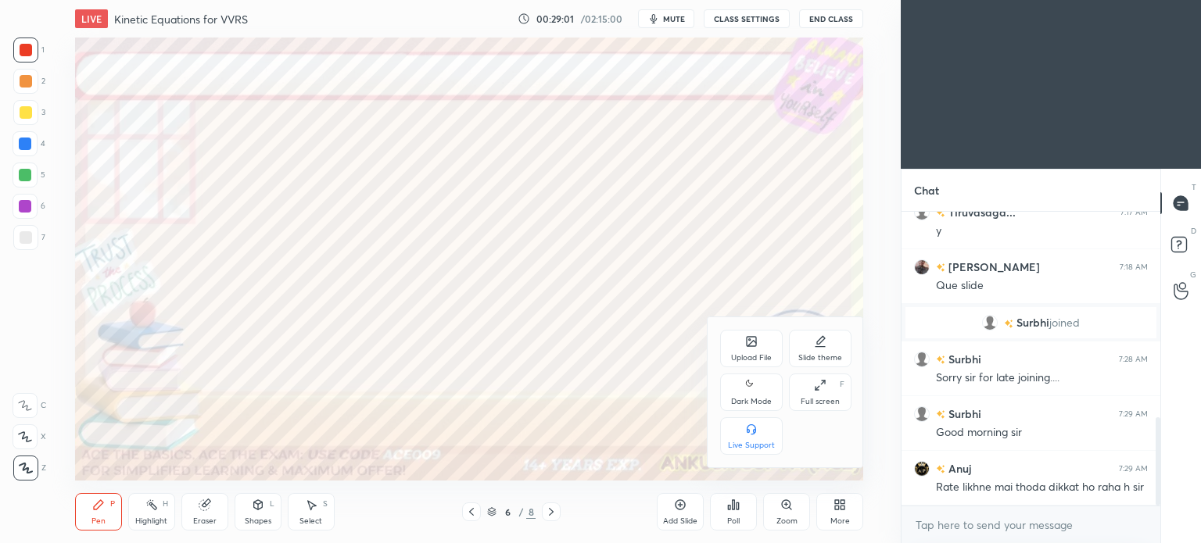
drag, startPoint x: 744, startPoint y: 400, endPoint x: 808, endPoint y: 415, distance: 65.2
click at [747, 400] on div "Dark Mode" at bounding box center [751, 402] width 41 height 8
type textarea "x"
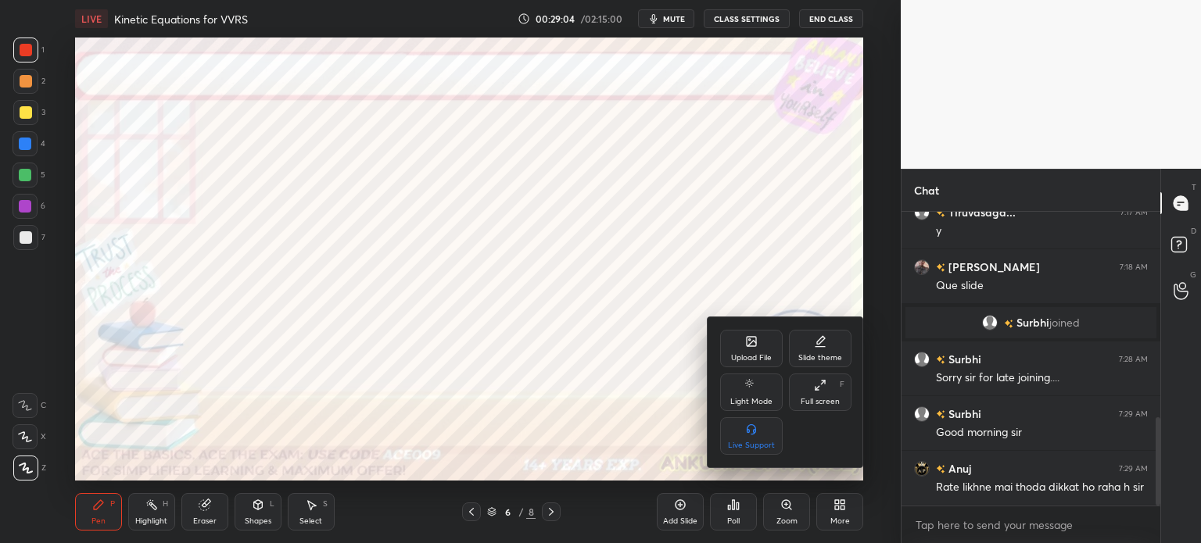
click at [891, 484] on div at bounding box center [600, 271] width 1201 height 543
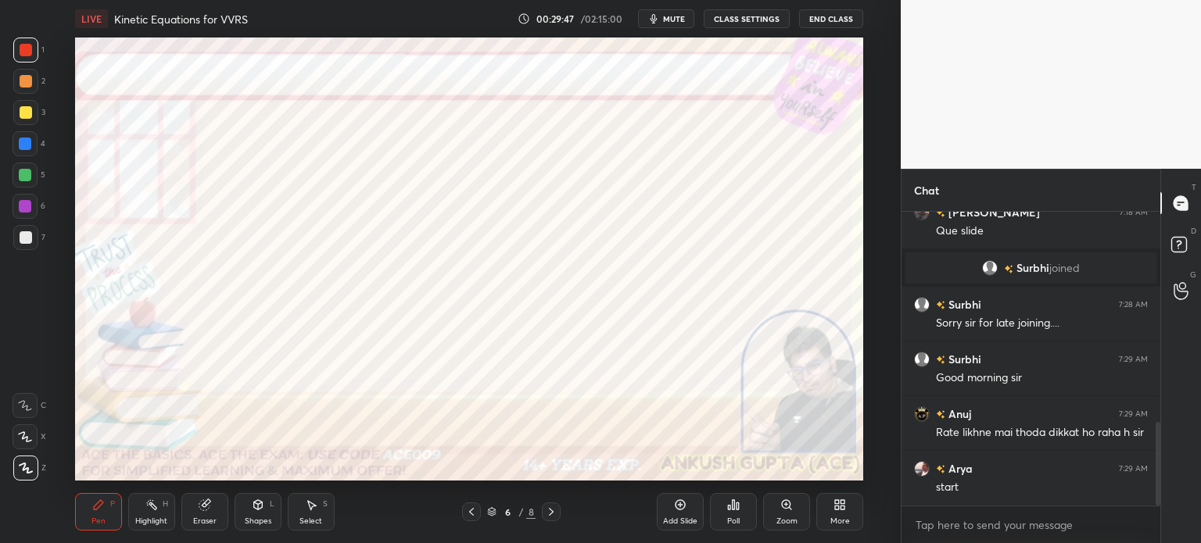
scroll to position [810, 0]
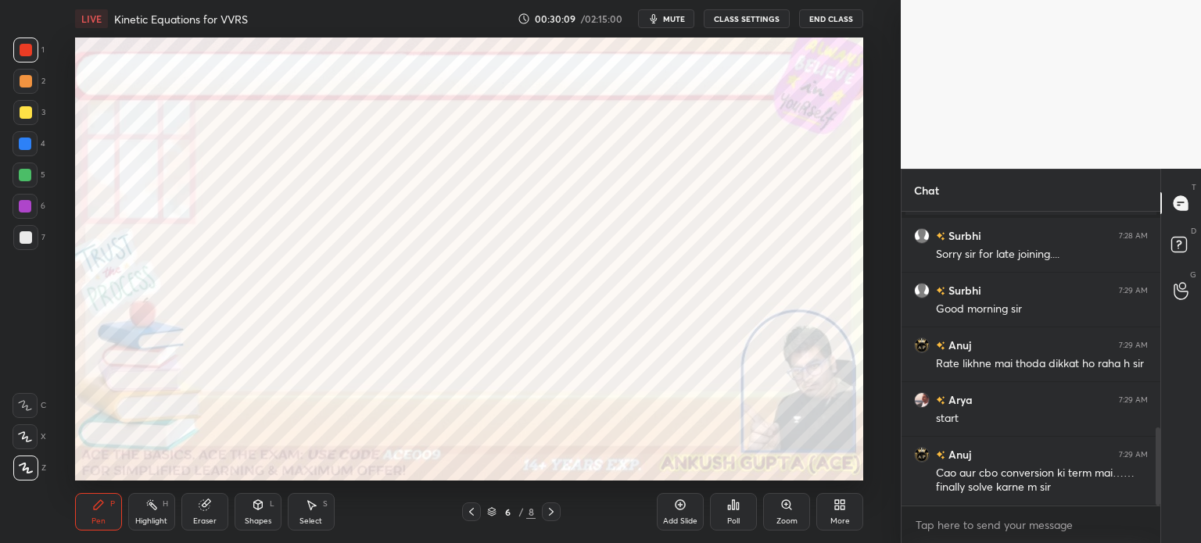
click at [556, 509] on icon at bounding box center [551, 512] width 13 height 13
click at [834, 507] on icon at bounding box center [840, 505] width 13 height 13
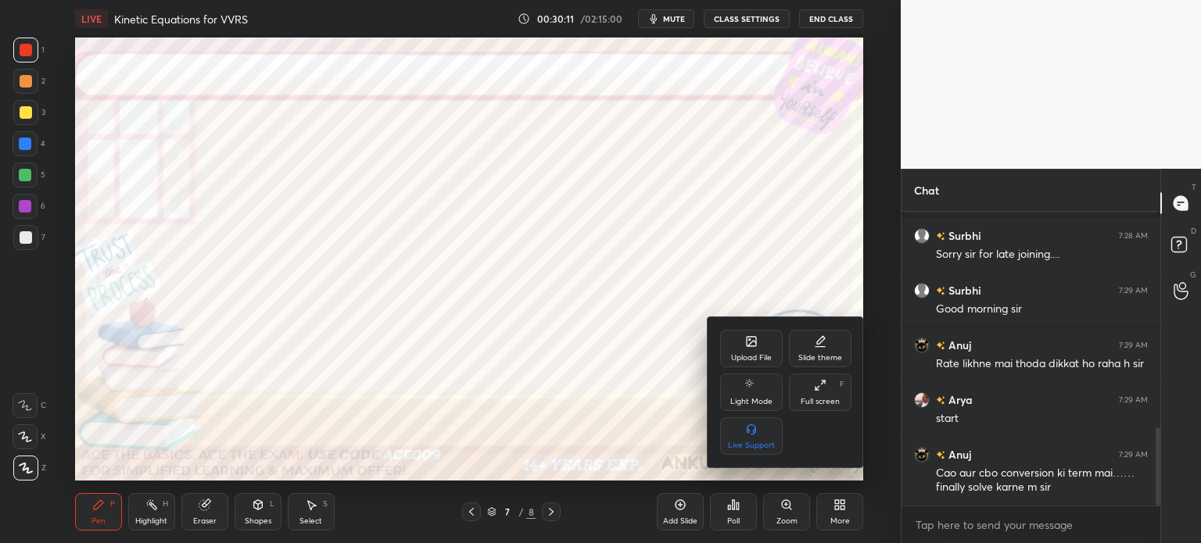
click at [753, 339] on icon at bounding box center [751, 341] width 9 height 9
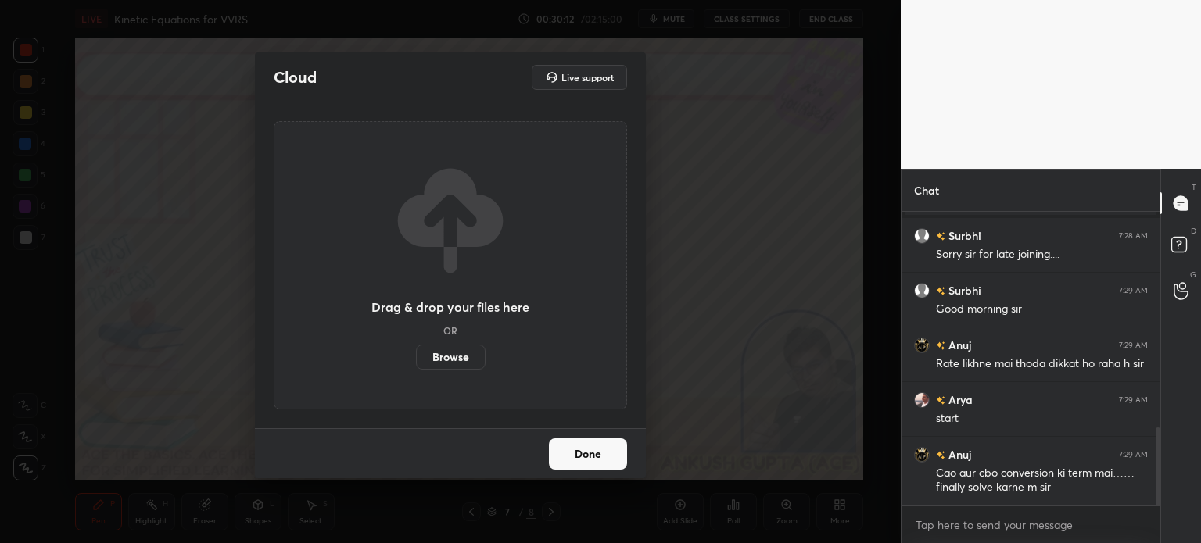
click at [438, 356] on label "Browse" at bounding box center [451, 357] width 70 height 25
click at [416, 356] on input "Browse" at bounding box center [416, 357] width 0 height 25
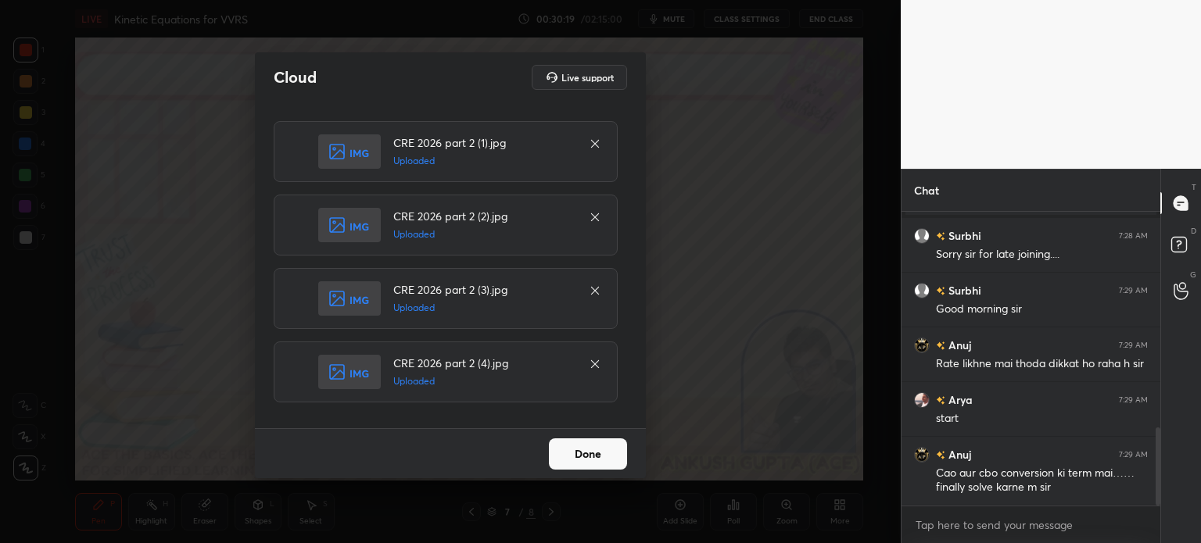
click at [587, 451] on button "Done" at bounding box center [588, 454] width 78 height 31
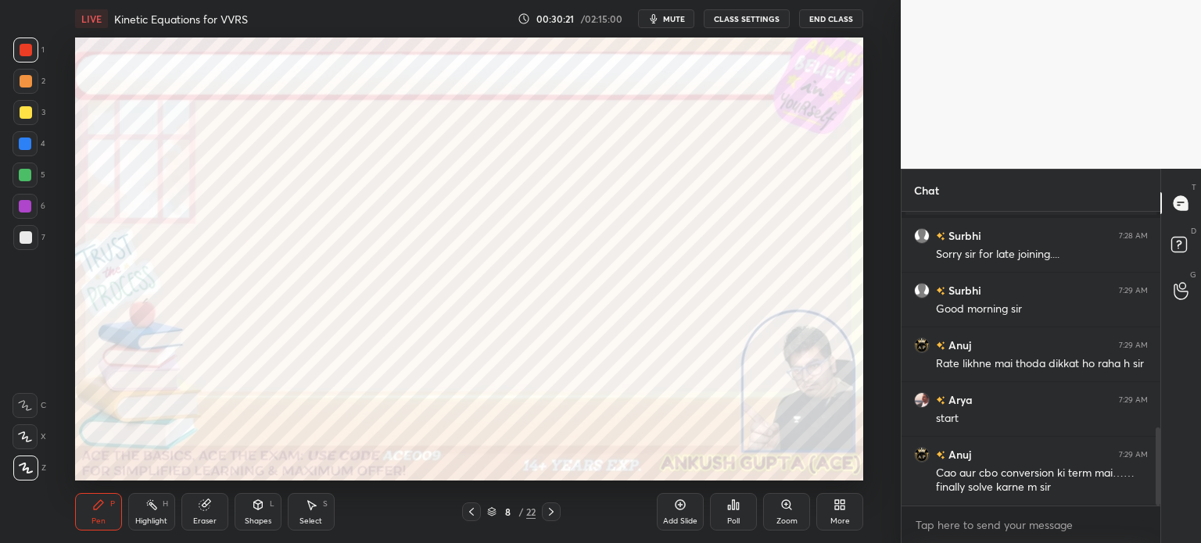
click at [466, 518] on icon at bounding box center [471, 512] width 13 height 13
click at [466, 515] on icon at bounding box center [471, 512] width 13 height 13
click at [551, 514] on icon at bounding box center [551, 512] width 5 height 8
click at [22, 145] on div at bounding box center [25, 144] width 13 height 13
click at [310, 509] on icon at bounding box center [312, 505] width 9 height 9
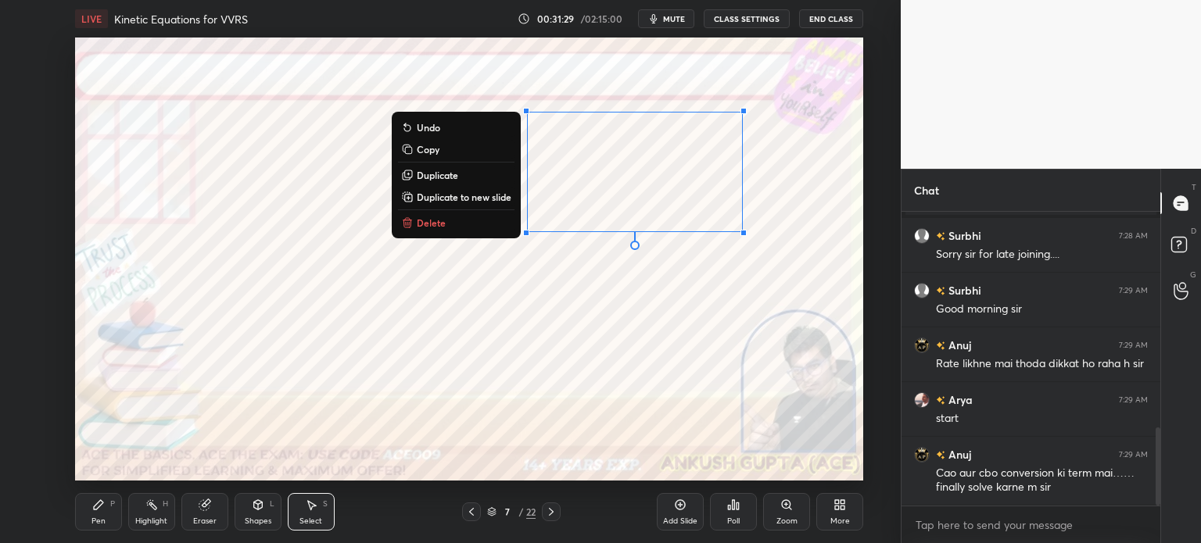
click at [98, 508] on icon at bounding box center [98, 504] width 9 height 9
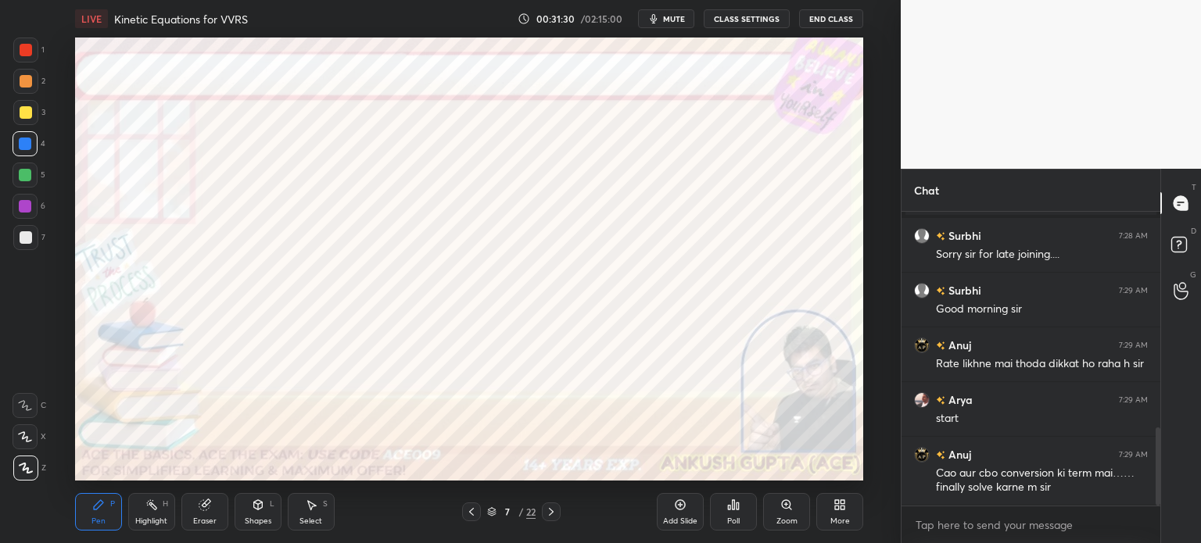
click at [149, 512] on div "Highlight H" at bounding box center [151, 512] width 47 height 38
click at [20, 467] on icon at bounding box center [25, 468] width 13 height 13
click at [26, 75] on div at bounding box center [26, 81] width 13 height 13
click at [96, 513] on div "Pen P" at bounding box center [98, 512] width 47 height 38
click at [28, 182] on div at bounding box center [25, 175] width 25 height 25
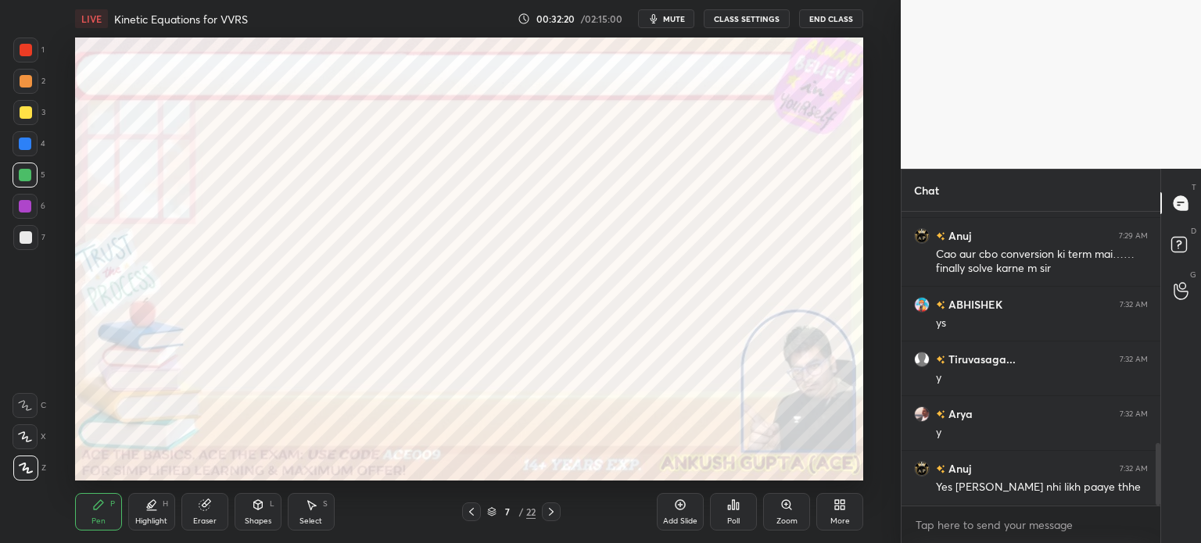
scroll to position [1084, 0]
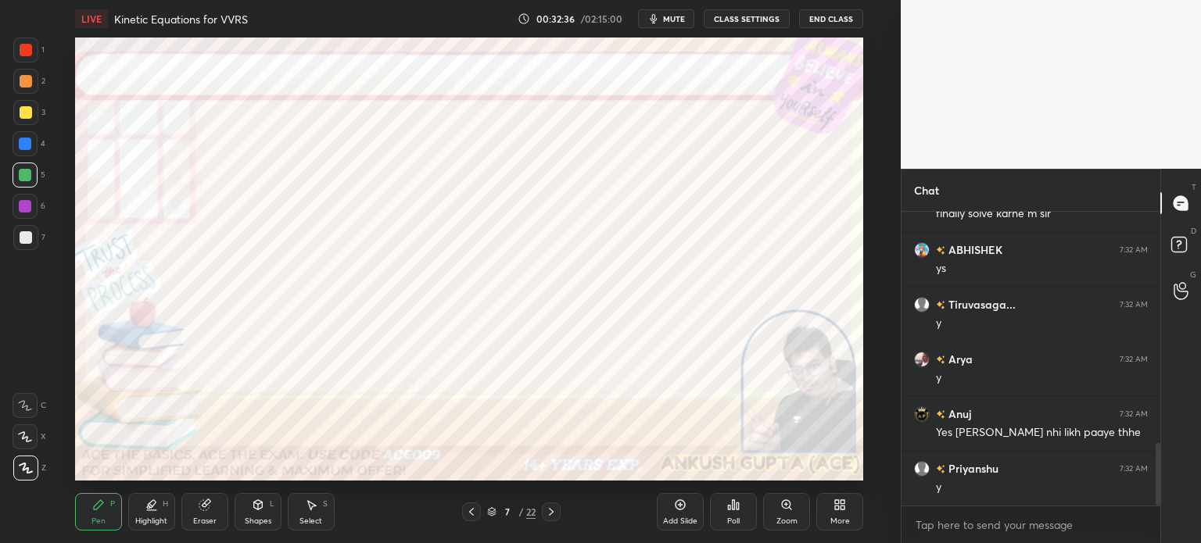
click at [23, 206] on div at bounding box center [25, 206] width 13 height 13
click at [314, 518] on div "Select" at bounding box center [310, 522] width 23 height 8
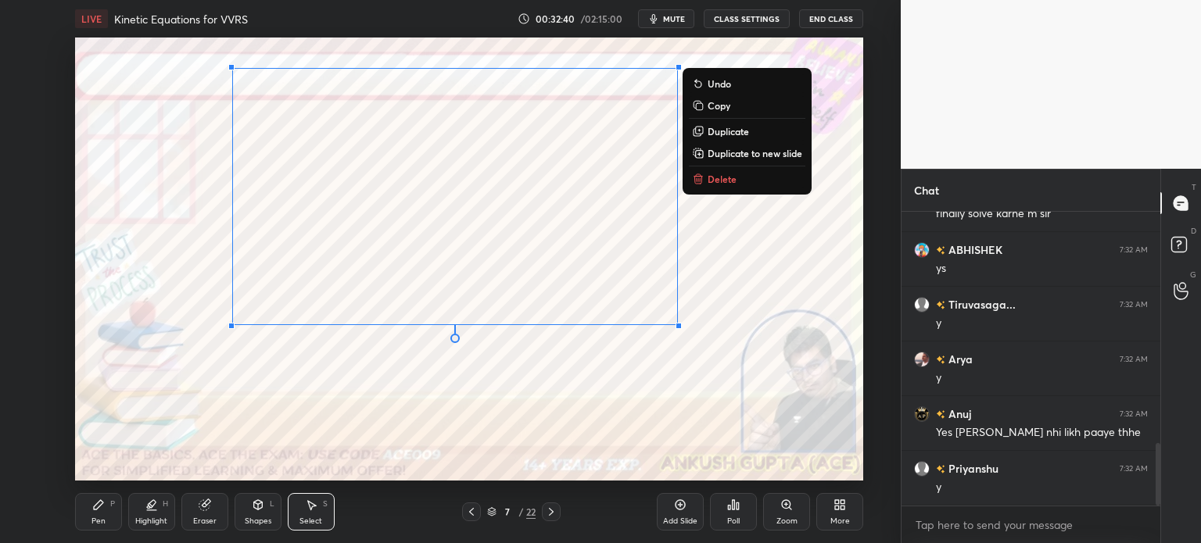
click at [410, 390] on div "0 ° Undo Copy Duplicate Duplicate to new slide Delete" at bounding box center [469, 259] width 788 height 443
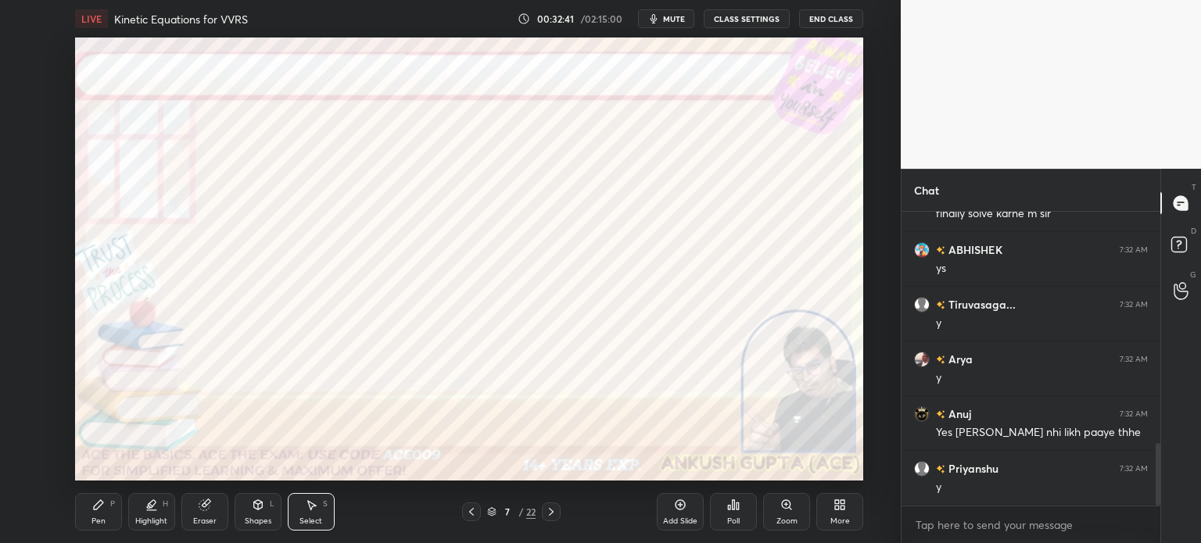
click at [99, 522] on div "Pen" at bounding box center [98, 522] width 14 height 8
click at [315, 515] on div "Select S" at bounding box center [311, 512] width 47 height 38
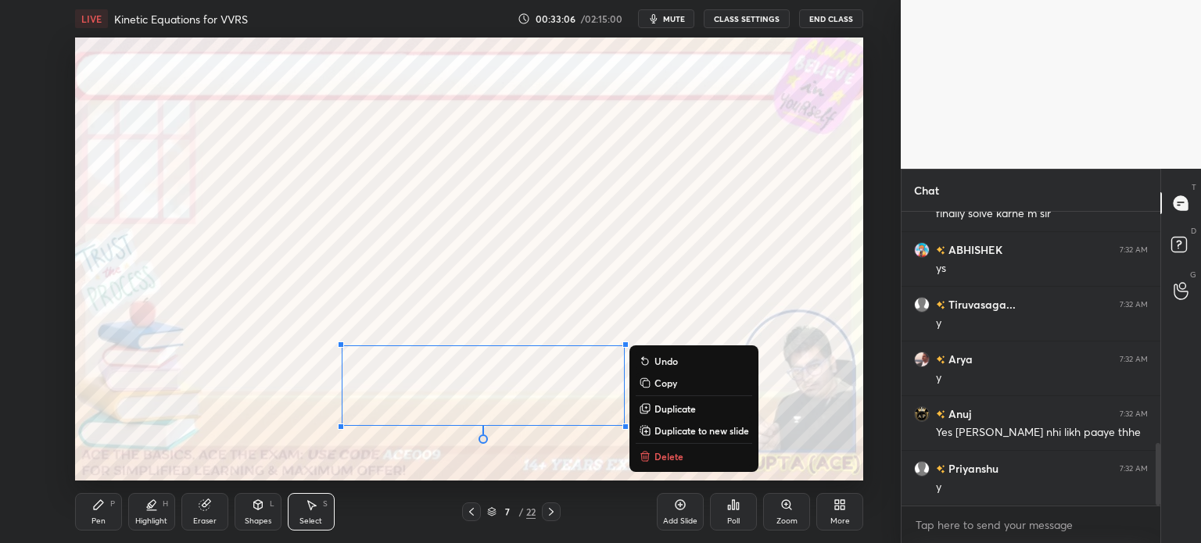
click at [95, 518] on div "Pen" at bounding box center [98, 522] width 14 height 8
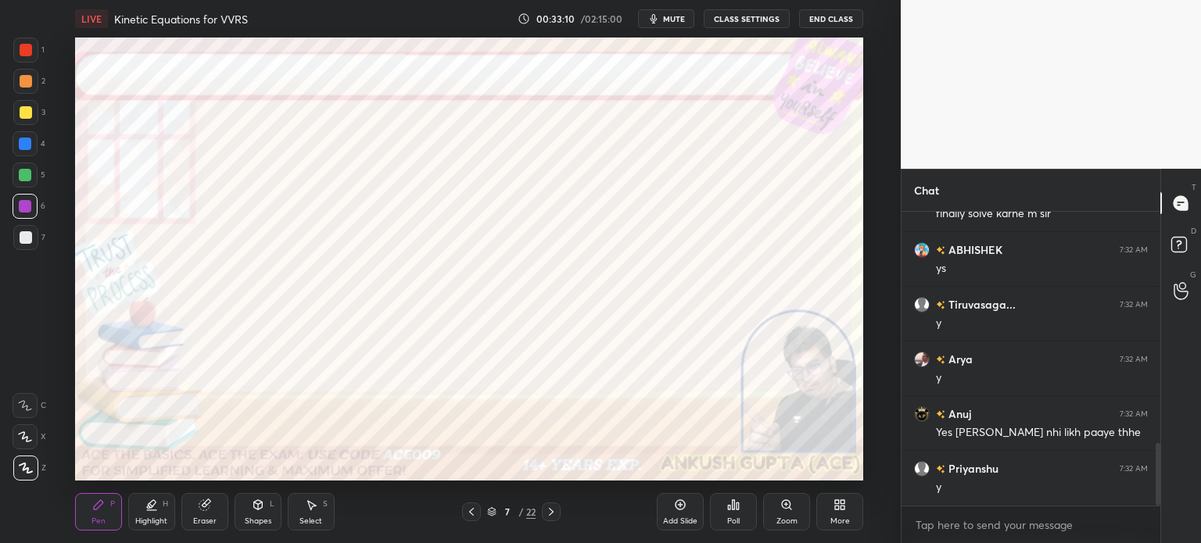
scroll to position [1138, 0]
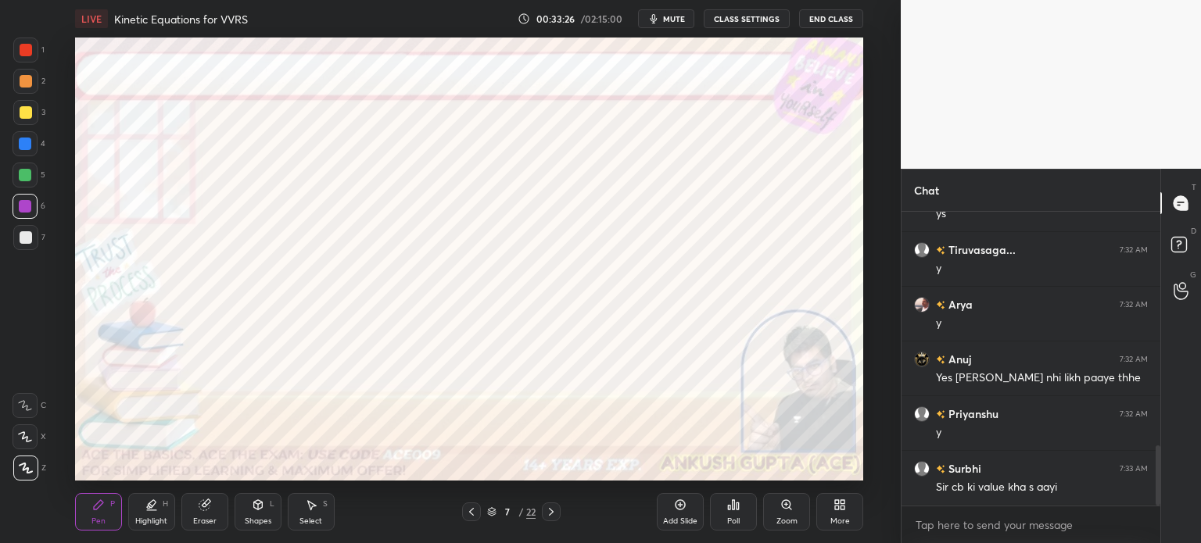
click at [152, 509] on icon at bounding box center [151, 505] width 13 height 13
click at [25, 431] on icon at bounding box center [25, 437] width 13 height 13
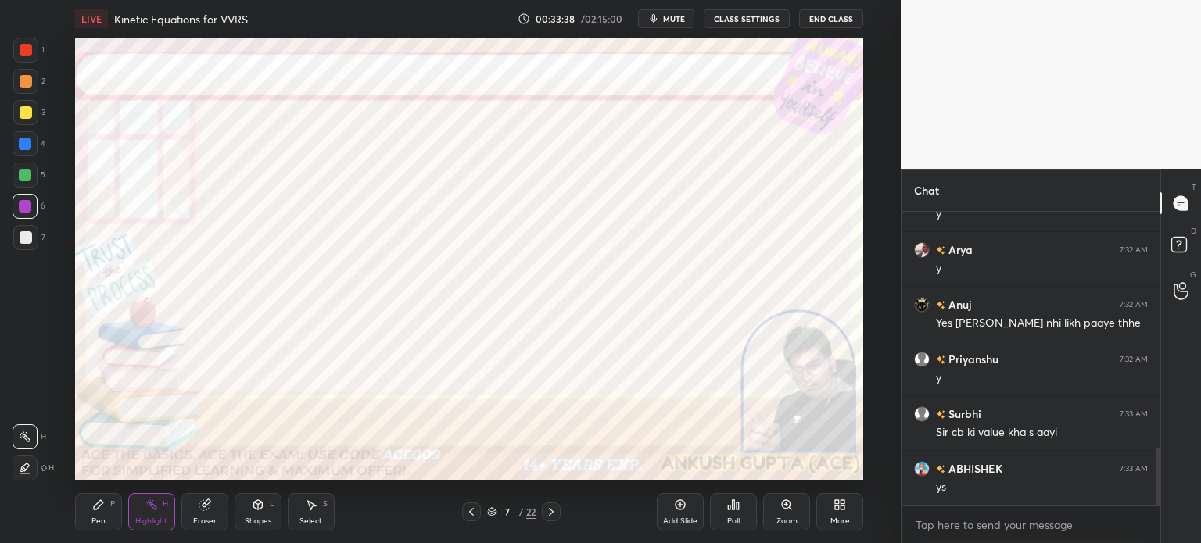
click at [95, 518] on div "Pen" at bounding box center [98, 522] width 14 height 8
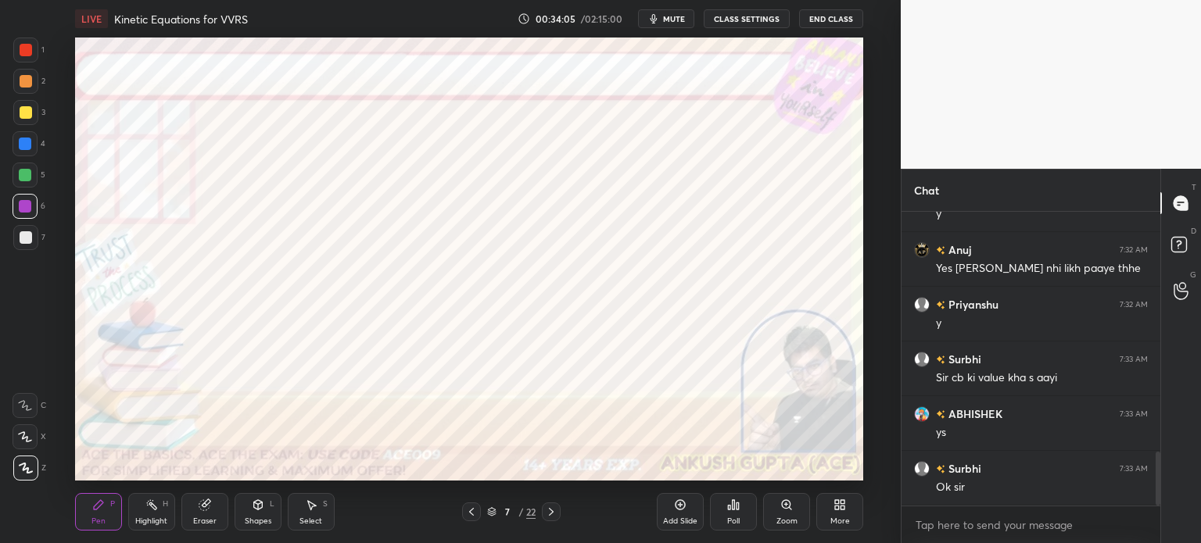
scroll to position [1303, 0]
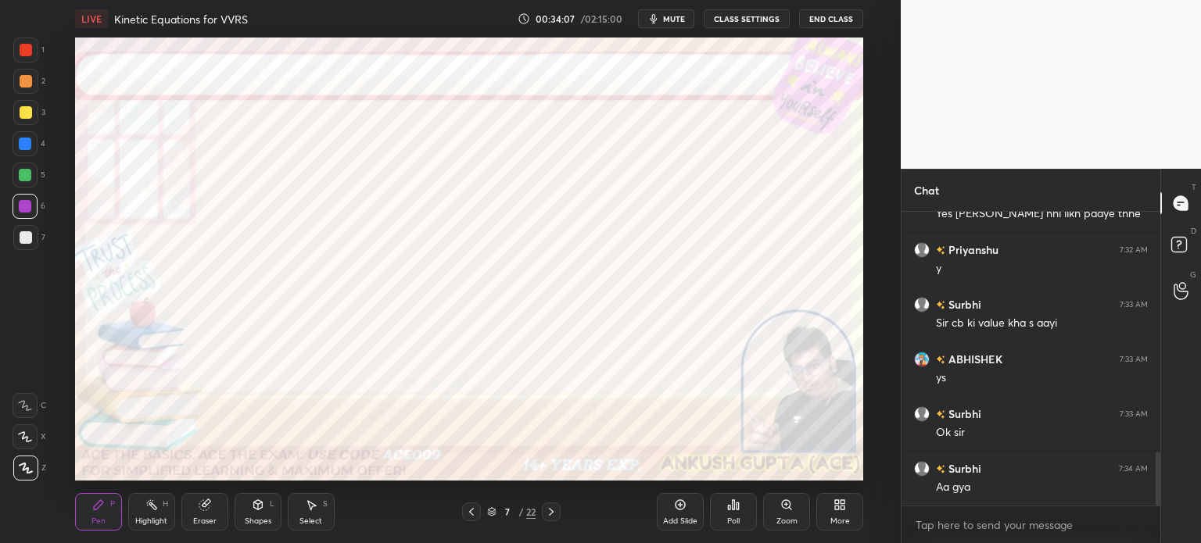
click at [554, 511] on icon at bounding box center [551, 512] width 13 height 13
click at [463, 510] on div at bounding box center [471, 512] width 19 height 19
click at [136, 511] on div "Highlight H" at bounding box center [151, 512] width 47 height 38
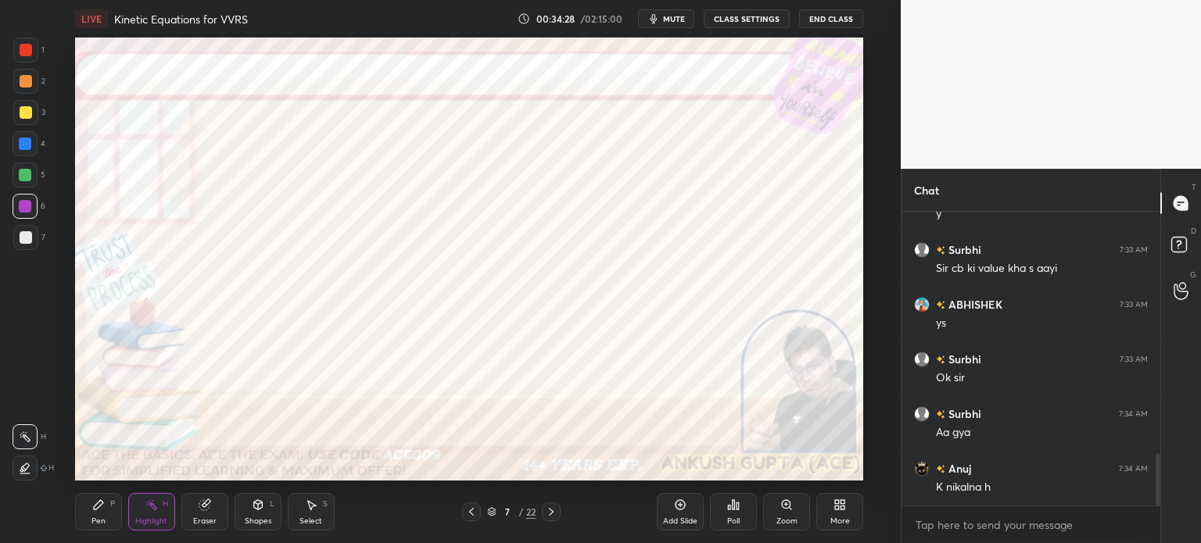
click at [472, 514] on icon at bounding box center [471, 512] width 13 height 13
click at [106, 519] on div "Pen P" at bounding box center [98, 512] width 47 height 38
click at [548, 517] on icon at bounding box center [551, 512] width 13 height 13
click at [550, 515] on icon at bounding box center [551, 512] width 5 height 8
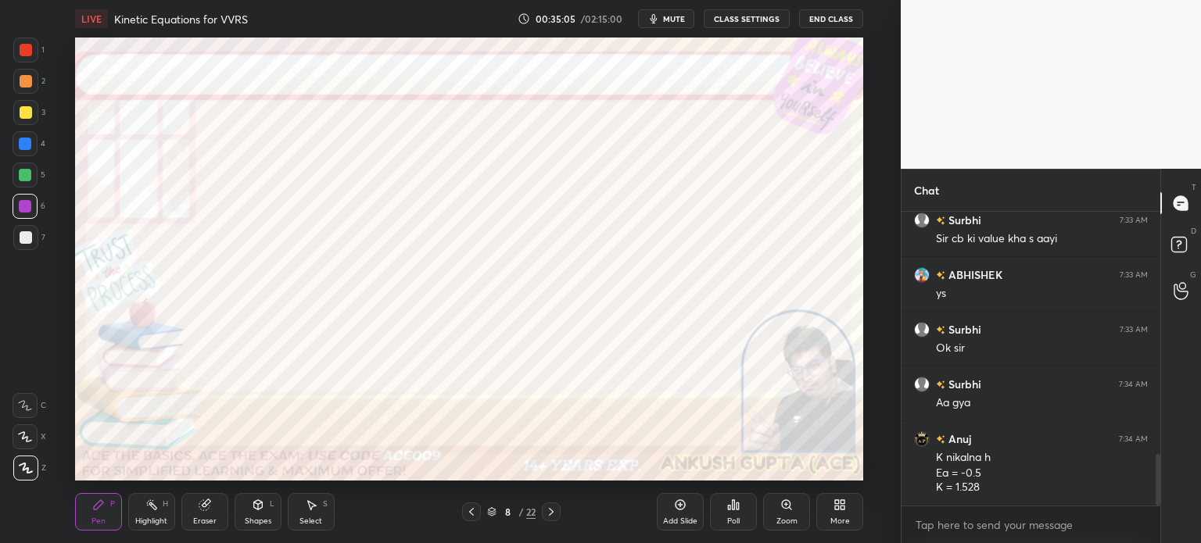
click at [469, 508] on icon at bounding box center [471, 512] width 13 height 13
click at [469, 512] on icon at bounding box center [471, 512] width 5 height 8
click at [554, 515] on icon at bounding box center [551, 512] width 13 height 13
click at [468, 507] on icon at bounding box center [471, 512] width 13 height 13
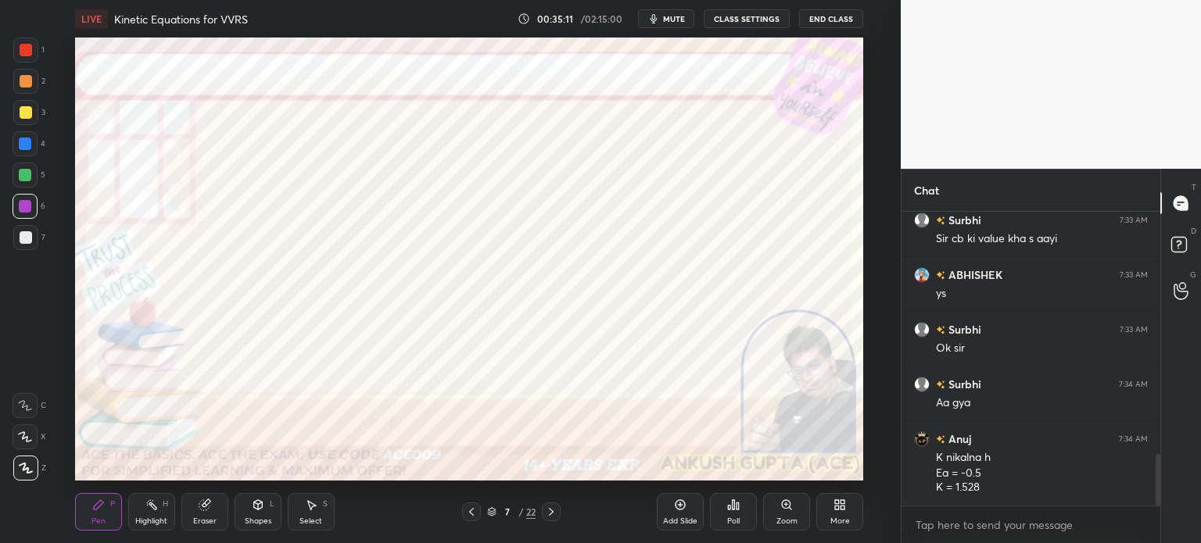
click at [470, 511] on icon at bounding box center [471, 512] width 13 height 13
click at [554, 515] on icon at bounding box center [551, 512] width 13 height 13
click at [552, 518] on icon at bounding box center [551, 512] width 13 height 13
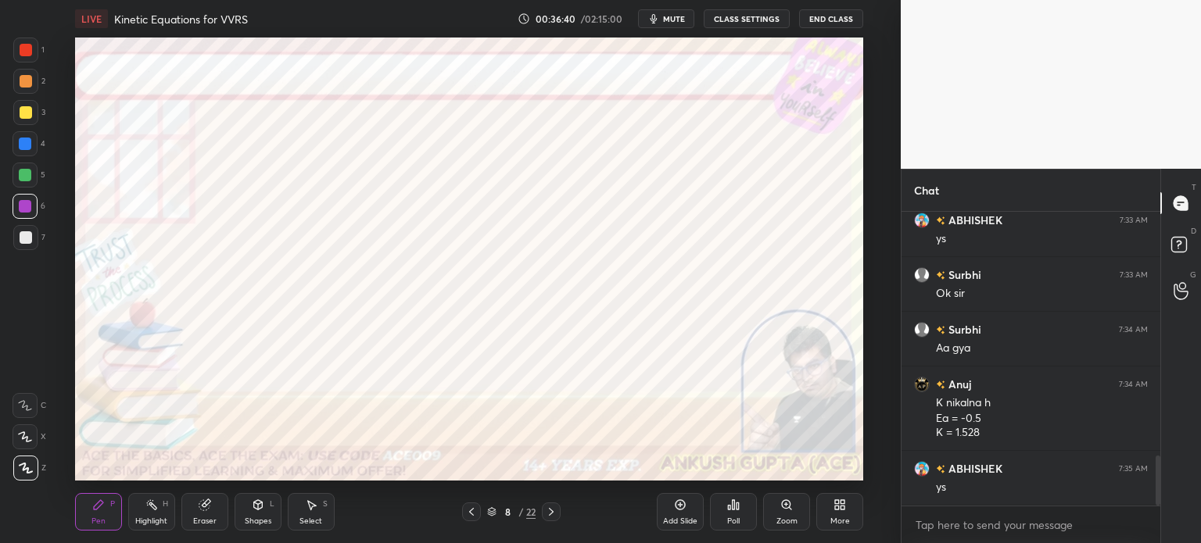
click at [464, 511] on div at bounding box center [471, 512] width 19 height 19
click at [469, 514] on icon at bounding box center [471, 512] width 13 height 13
click at [554, 512] on icon at bounding box center [551, 512] width 13 height 13
click at [554, 515] on icon at bounding box center [551, 512] width 13 height 13
click at [297, 512] on div "Select S" at bounding box center [311, 512] width 47 height 38
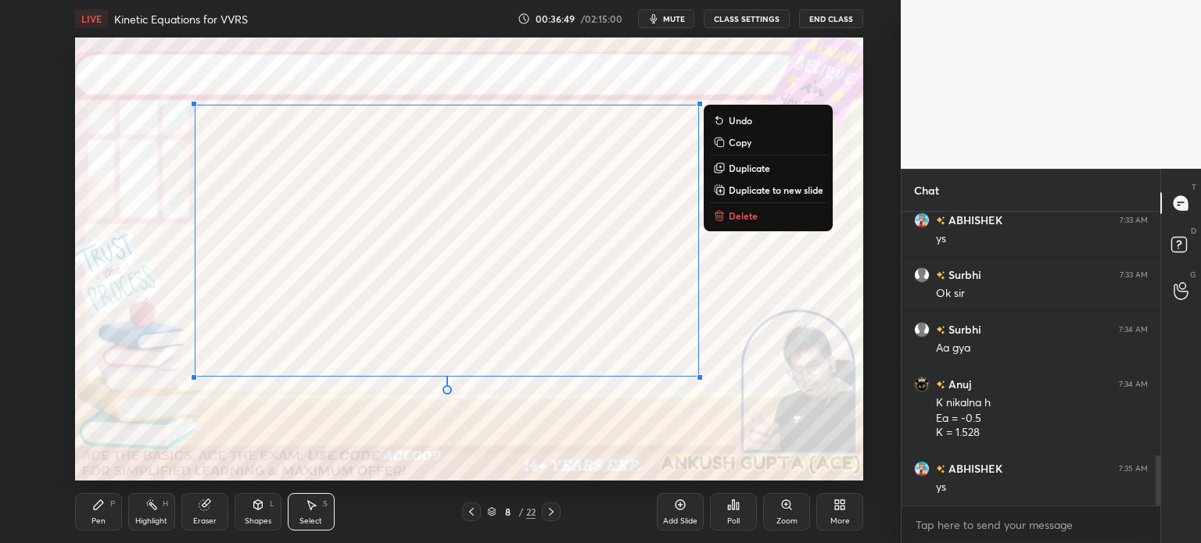
click at [100, 512] on div "Pen P" at bounding box center [98, 512] width 47 height 38
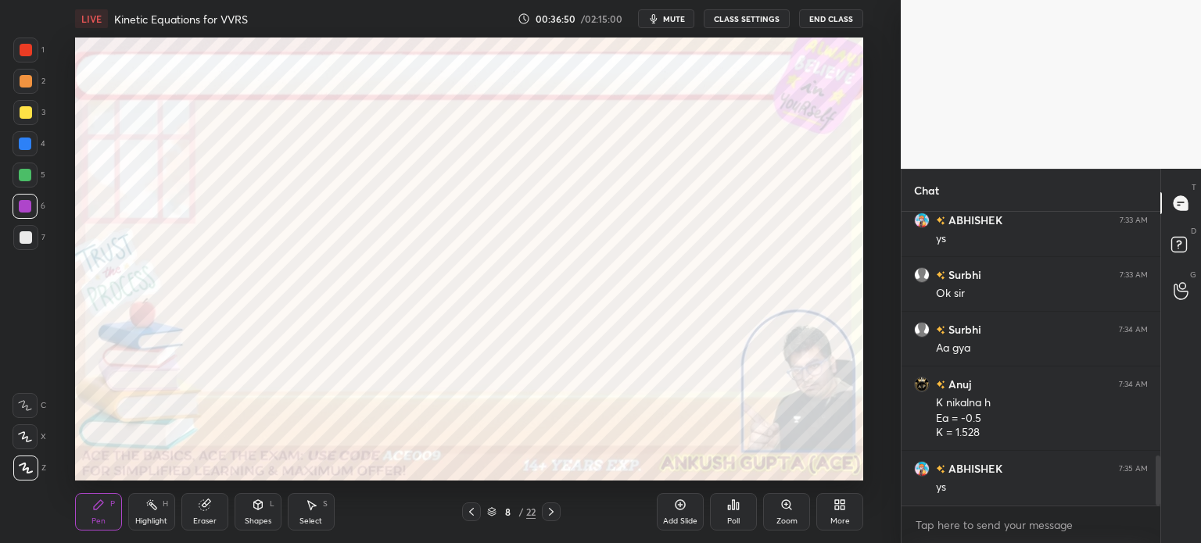
click at [31, 49] on div at bounding box center [26, 50] width 13 height 13
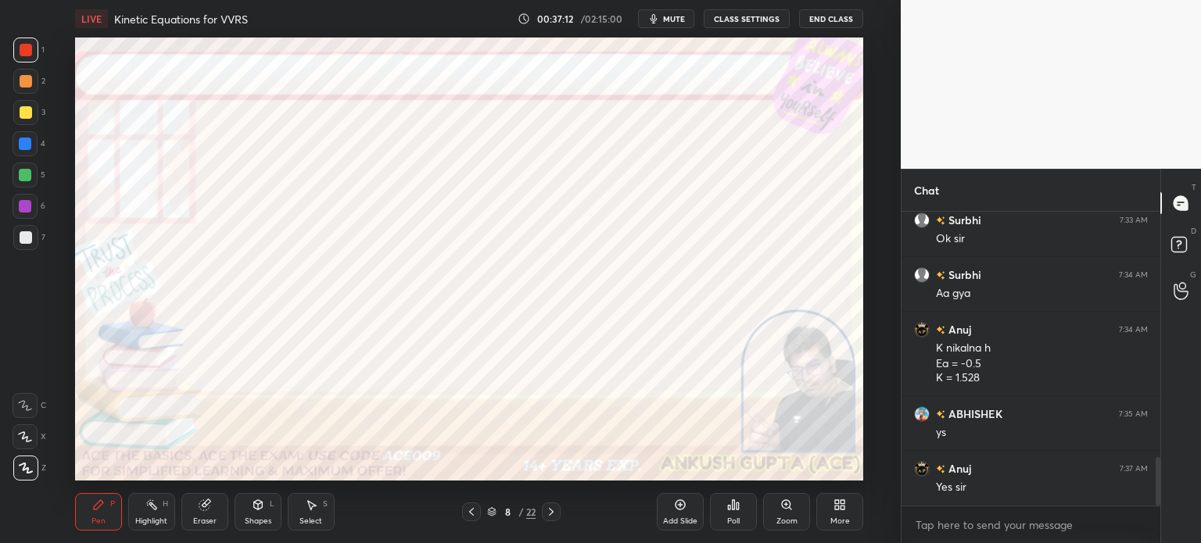
click at [551, 519] on div at bounding box center [551, 512] width 19 height 19
click at [469, 513] on icon at bounding box center [471, 512] width 13 height 13
click at [550, 514] on icon at bounding box center [551, 512] width 5 height 8
click at [24, 142] on div at bounding box center [25, 144] width 13 height 13
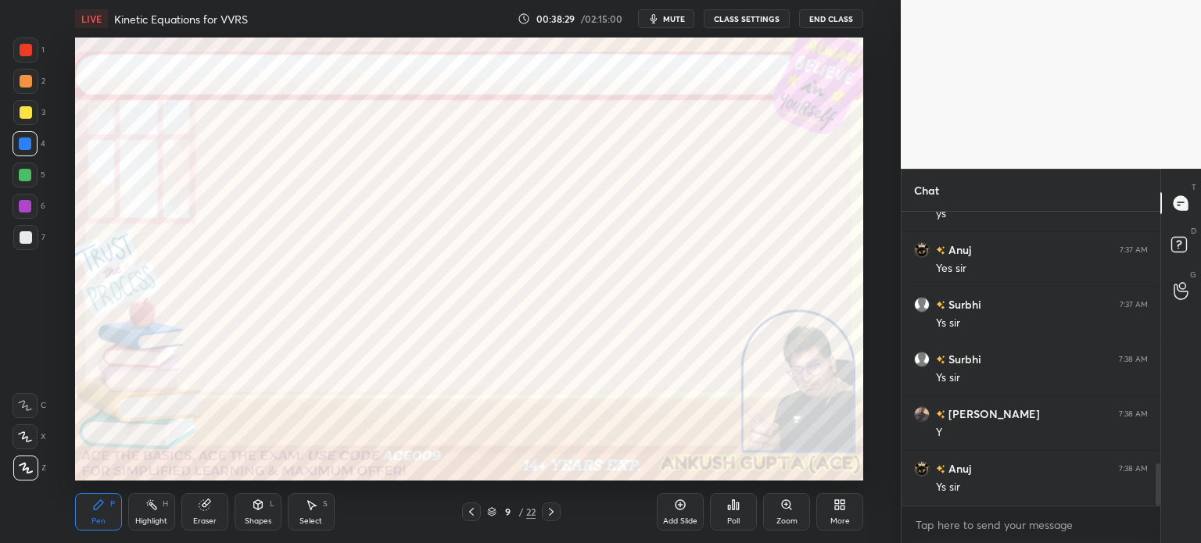
scroll to position [1770, 0]
click at [27, 51] on div at bounding box center [26, 50] width 13 height 13
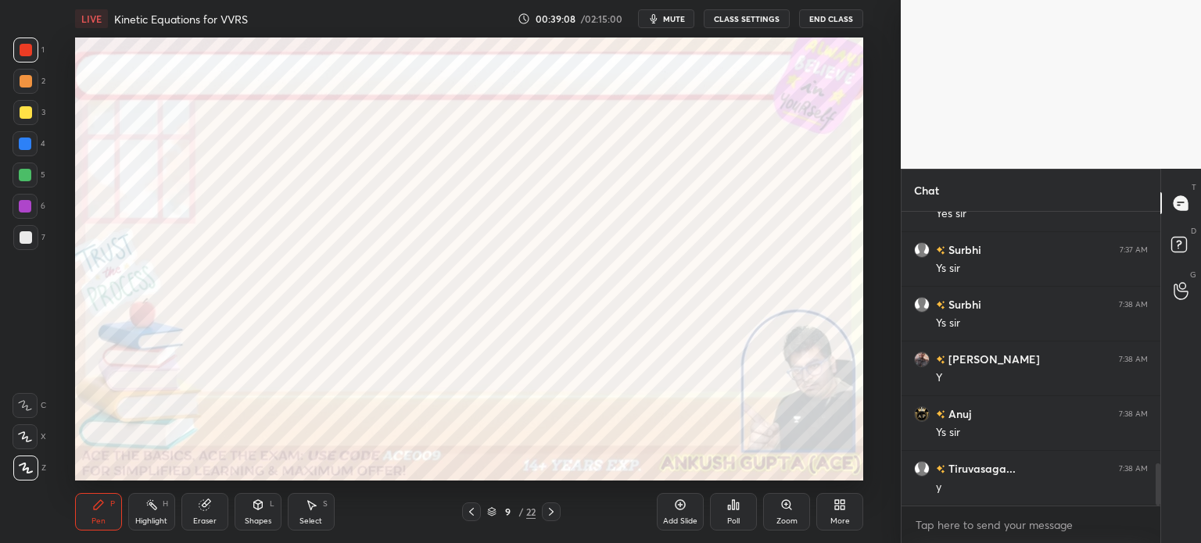
click at [197, 518] on div "Eraser" at bounding box center [204, 522] width 23 height 8
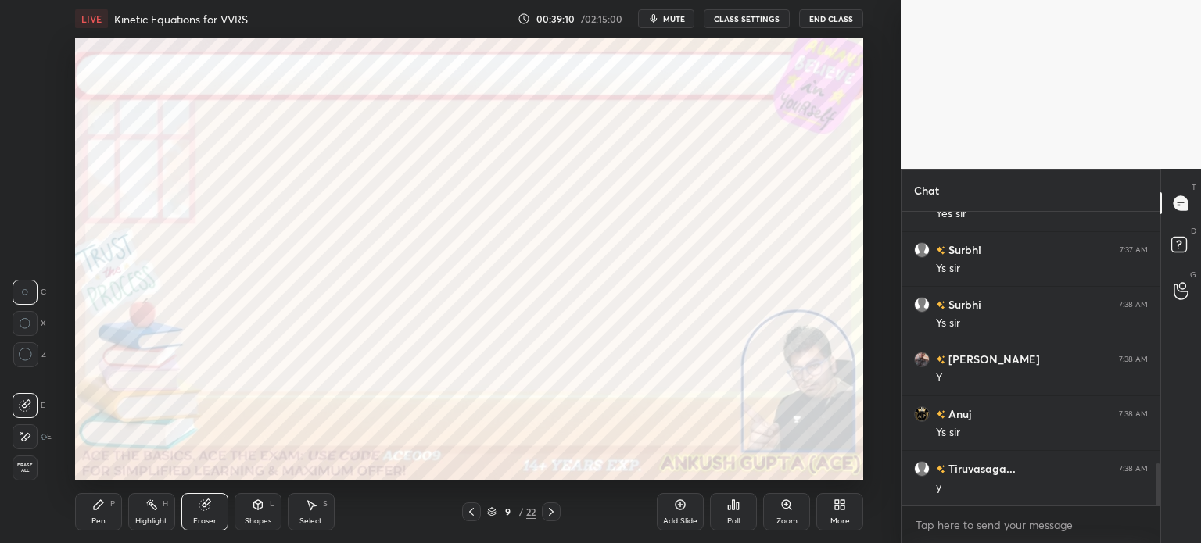
click at [26, 439] on icon at bounding box center [25, 437] width 13 height 13
click at [99, 522] on div "Pen" at bounding box center [98, 522] width 14 height 8
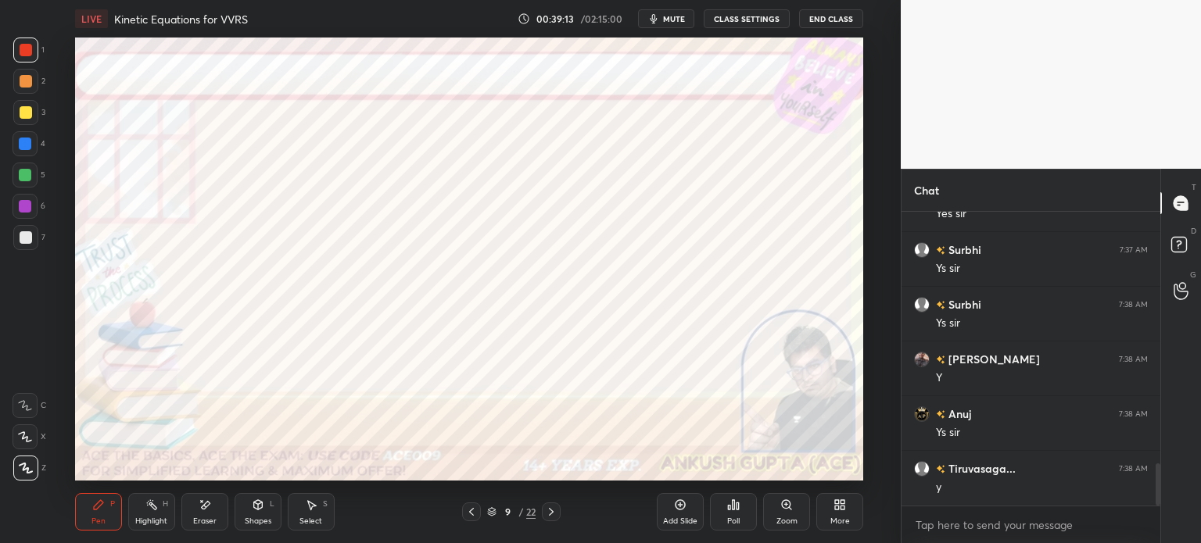
click at [469, 513] on icon at bounding box center [471, 512] width 13 height 13
click at [467, 515] on icon at bounding box center [471, 512] width 13 height 13
click at [468, 515] on icon at bounding box center [471, 512] width 13 height 13
click at [467, 514] on icon at bounding box center [471, 512] width 13 height 13
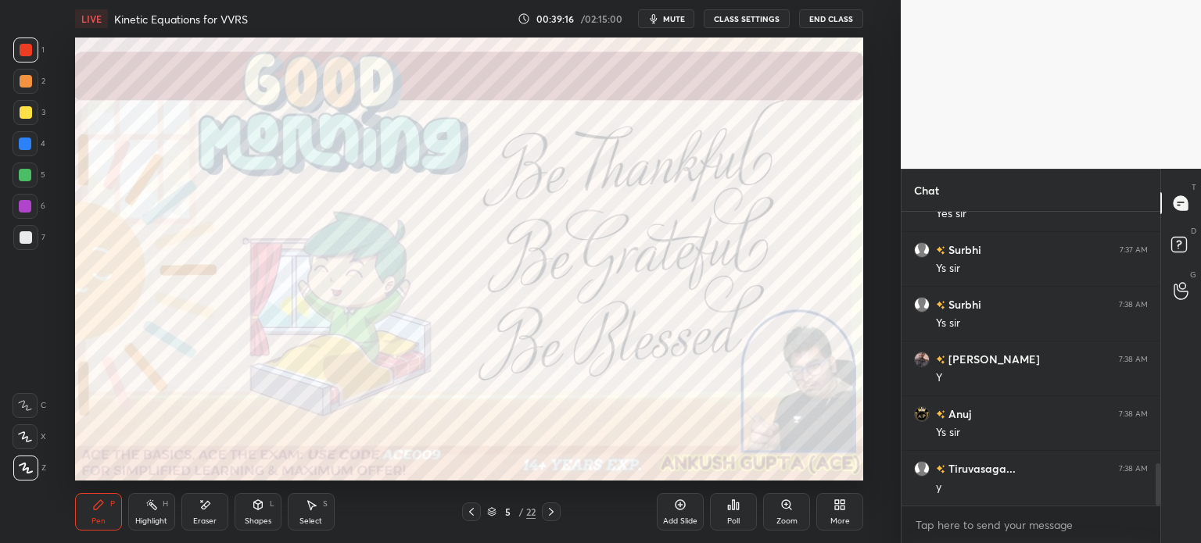
click at [548, 515] on icon at bounding box center [551, 512] width 13 height 13
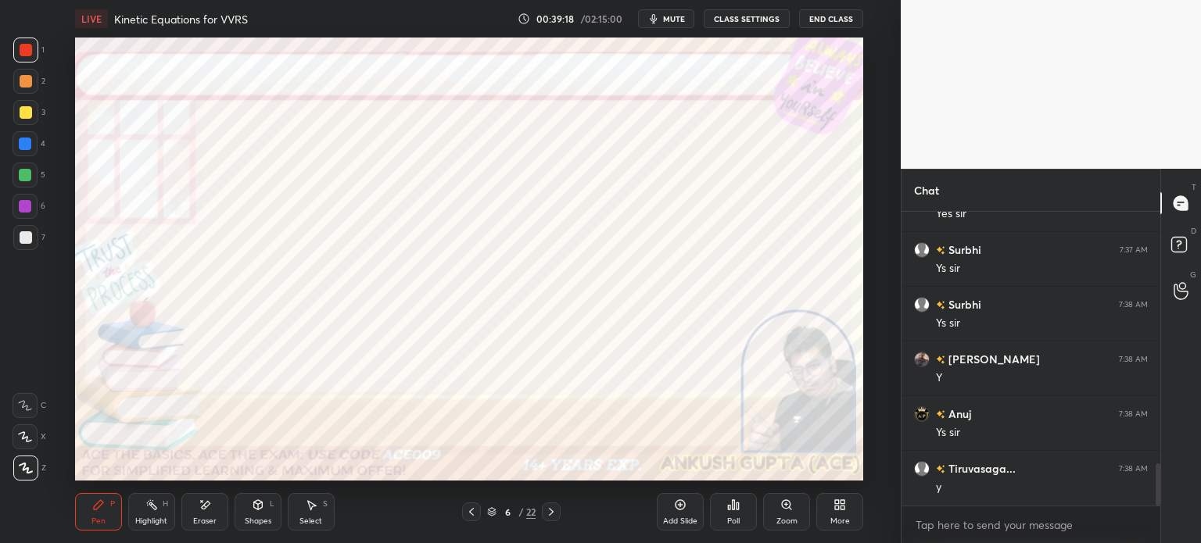
click at [549, 515] on icon at bounding box center [551, 512] width 13 height 13
click at [553, 512] on icon at bounding box center [551, 512] width 5 height 8
click at [554, 515] on icon at bounding box center [551, 512] width 13 height 13
click at [307, 524] on div "Select" at bounding box center [310, 522] width 23 height 8
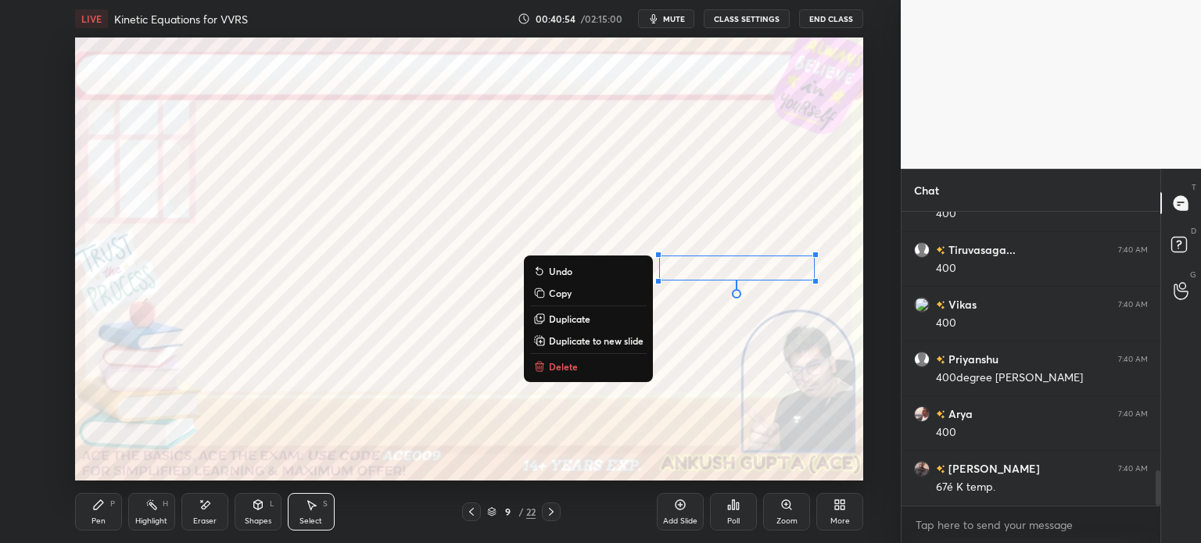
click at [107, 504] on div "Pen P" at bounding box center [98, 512] width 47 height 38
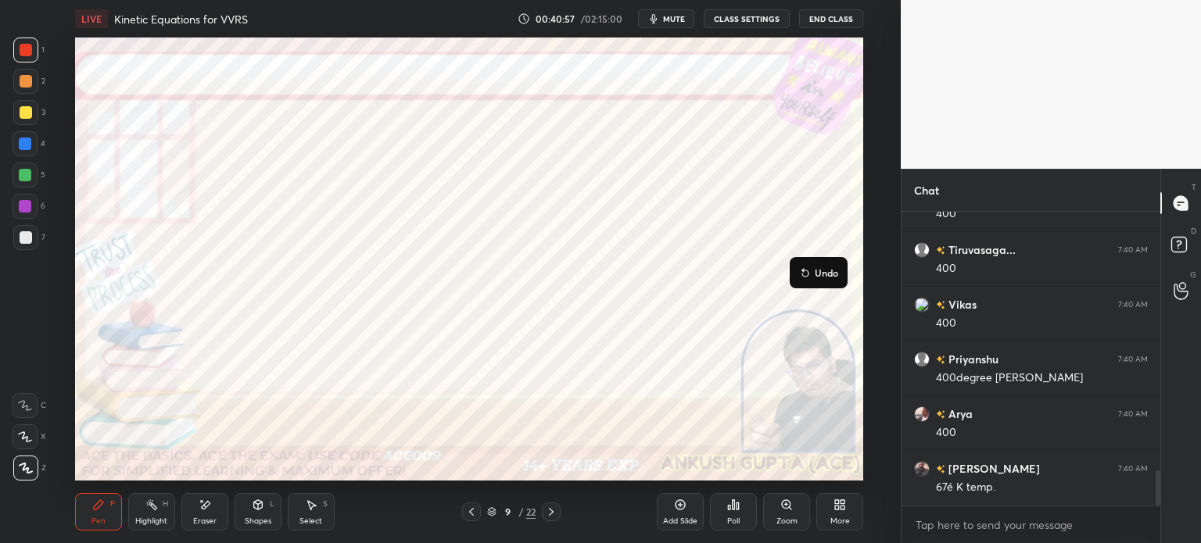
click at [823, 274] on p "Undo" at bounding box center [826, 273] width 23 height 13
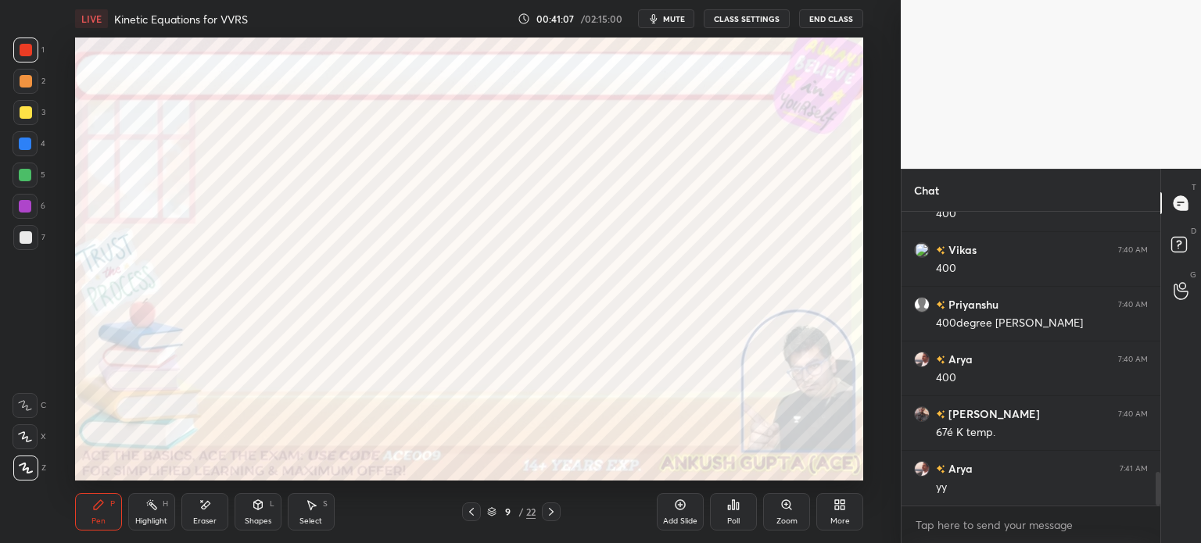
scroll to position [2277, 0]
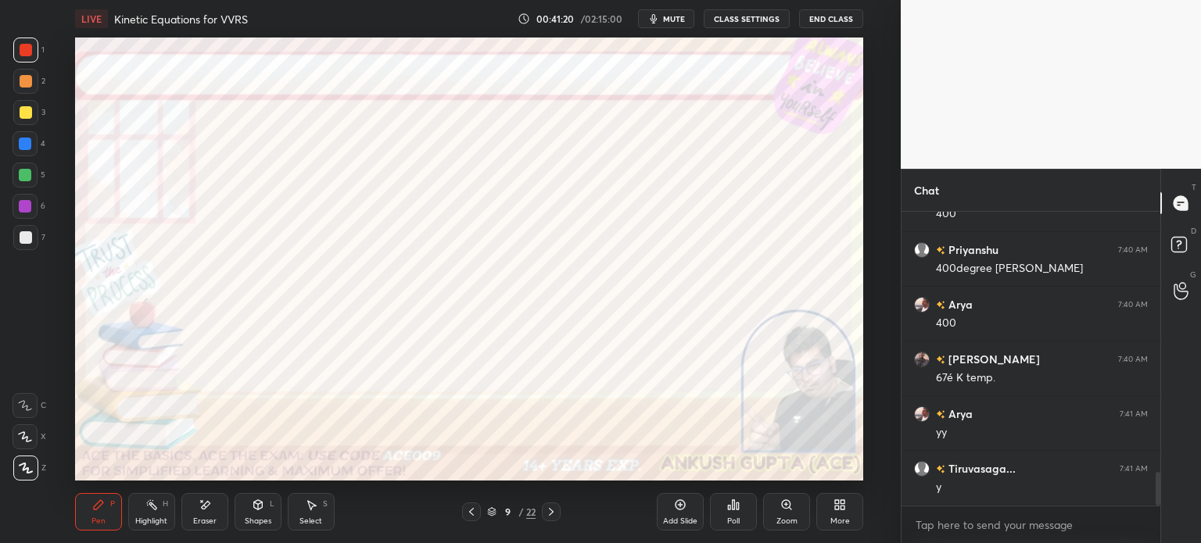
click at [559, 518] on div at bounding box center [551, 512] width 19 height 19
click at [26, 143] on div at bounding box center [25, 144] width 13 height 13
click at [471, 514] on icon at bounding box center [471, 512] width 5 height 8
click at [469, 513] on icon at bounding box center [471, 512] width 13 height 13
click at [469, 514] on icon at bounding box center [471, 512] width 13 height 13
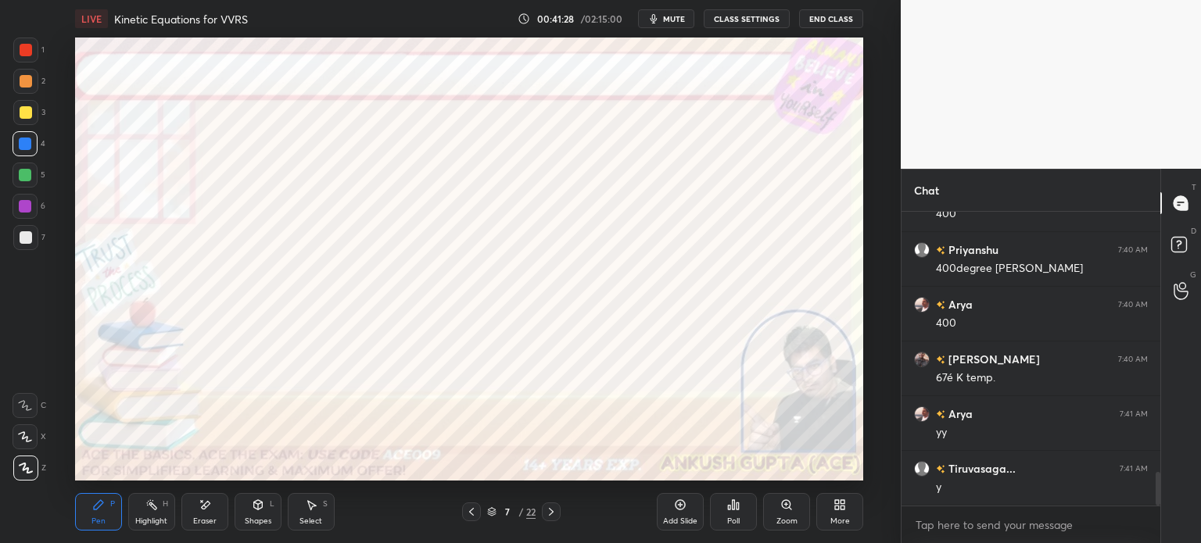
click at [469, 511] on icon at bounding box center [471, 512] width 13 height 13
click at [551, 511] on icon at bounding box center [551, 512] width 5 height 8
click at [551, 512] on icon at bounding box center [551, 512] width 13 height 13
click at [550, 511] on icon at bounding box center [551, 512] width 13 height 13
click at [552, 511] on icon at bounding box center [551, 512] width 5 height 8
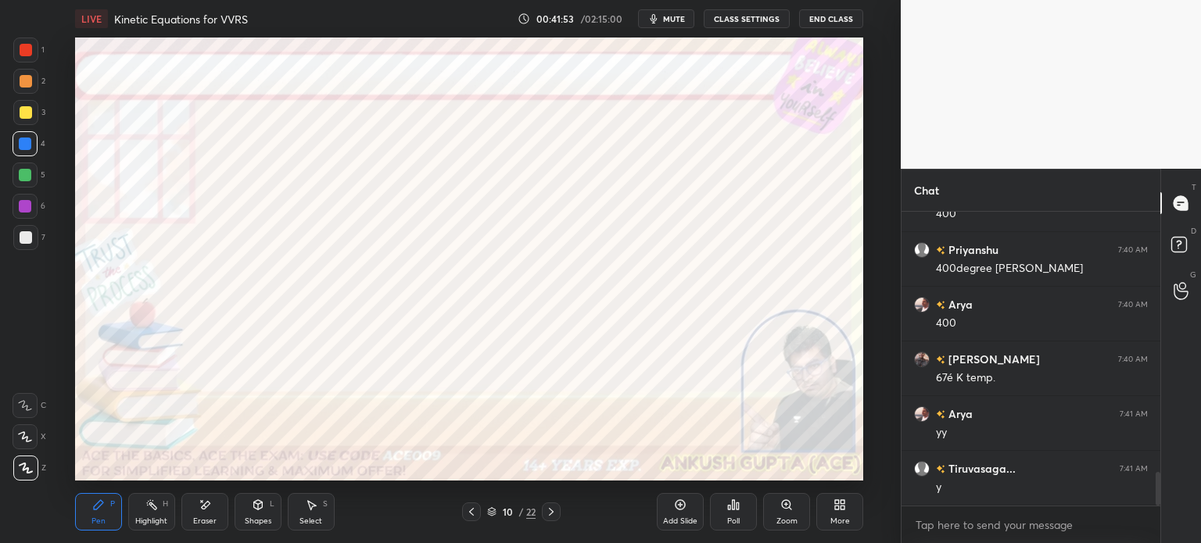
click at [469, 512] on icon at bounding box center [471, 512] width 5 height 8
click at [469, 515] on icon at bounding box center [471, 512] width 13 height 13
click at [554, 515] on icon at bounding box center [551, 512] width 13 height 13
click at [553, 515] on icon at bounding box center [551, 512] width 13 height 13
click at [301, 511] on div "Select S" at bounding box center [311, 512] width 47 height 38
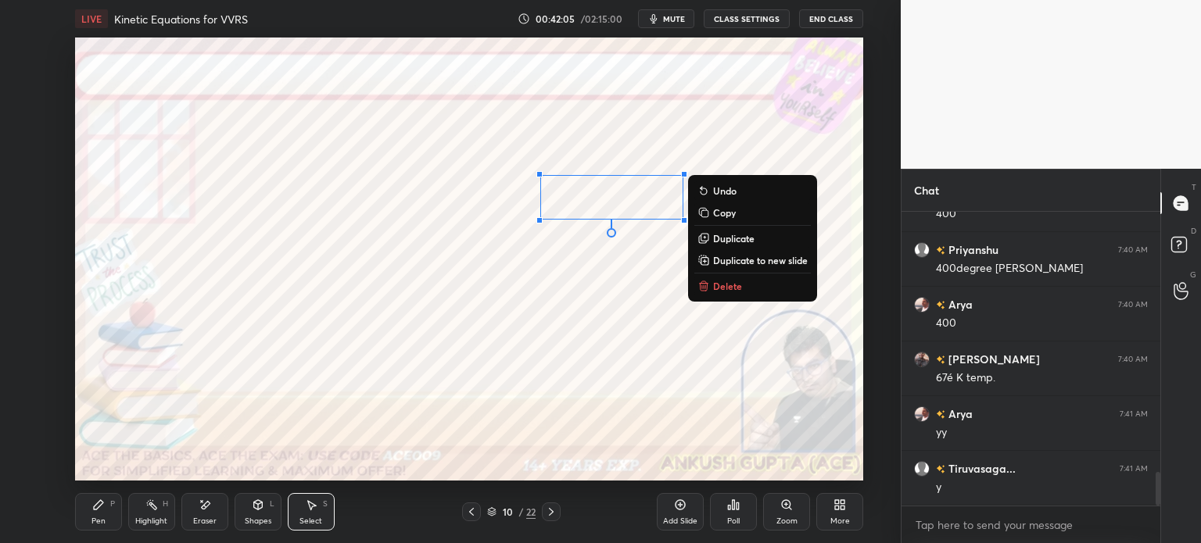
click at [84, 518] on div "Pen P" at bounding box center [98, 512] width 47 height 38
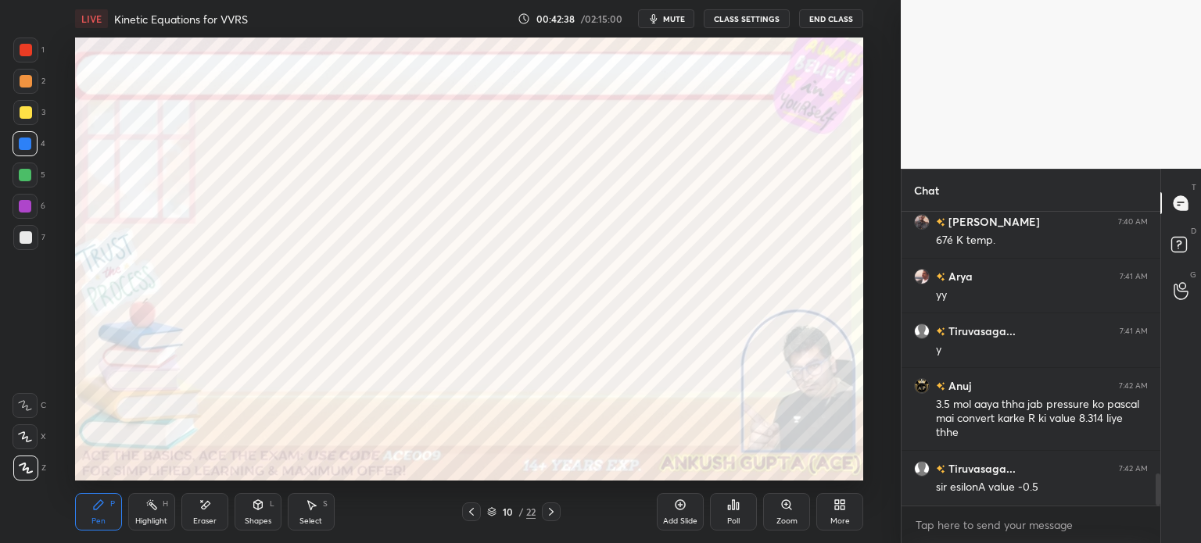
scroll to position [2469, 0]
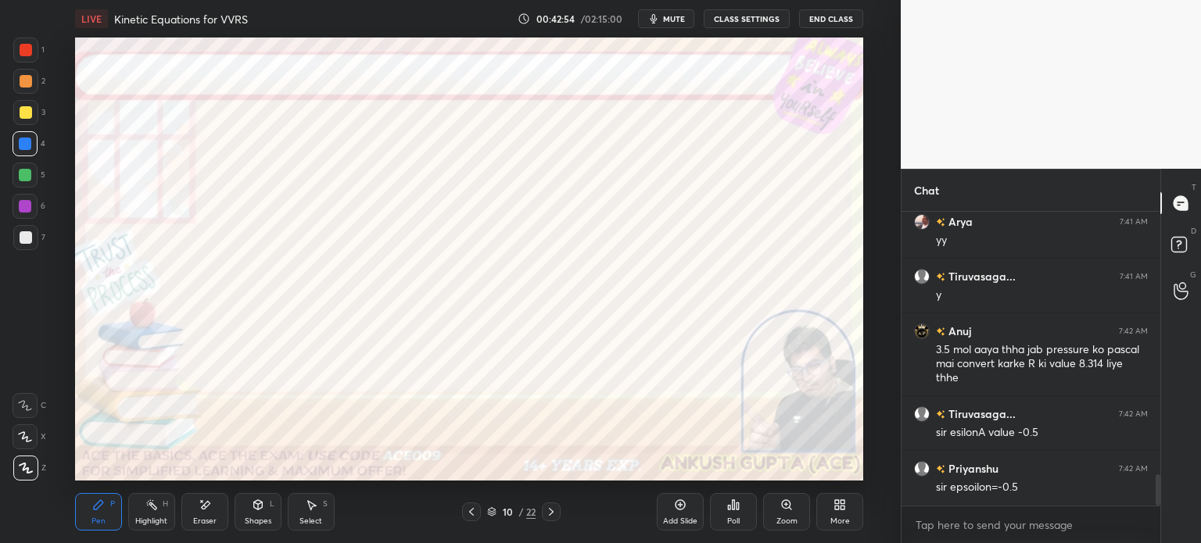
click at [466, 509] on icon at bounding box center [471, 512] width 13 height 13
click at [470, 513] on icon at bounding box center [471, 512] width 5 height 8
click at [552, 511] on icon at bounding box center [551, 512] width 13 height 13
click at [555, 511] on icon at bounding box center [551, 512] width 13 height 13
click at [198, 516] on div "Eraser" at bounding box center [204, 512] width 47 height 38
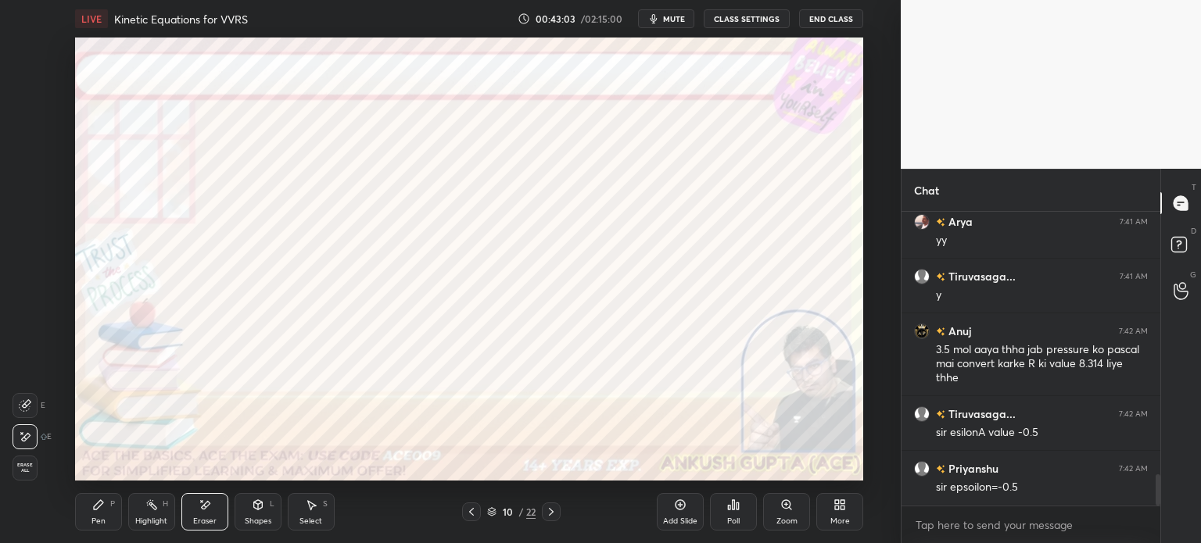
click at [106, 512] on div "Pen P" at bounding box center [98, 512] width 47 height 38
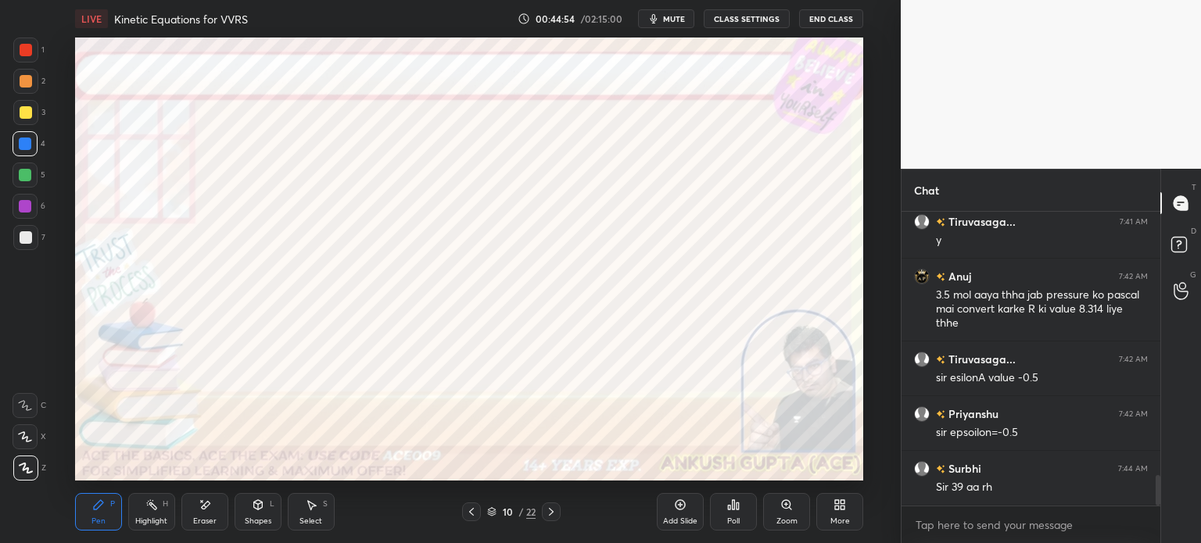
click at [197, 507] on div "Eraser" at bounding box center [204, 512] width 47 height 38
click at [111, 506] on div "P" at bounding box center [112, 504] width 5 height 8
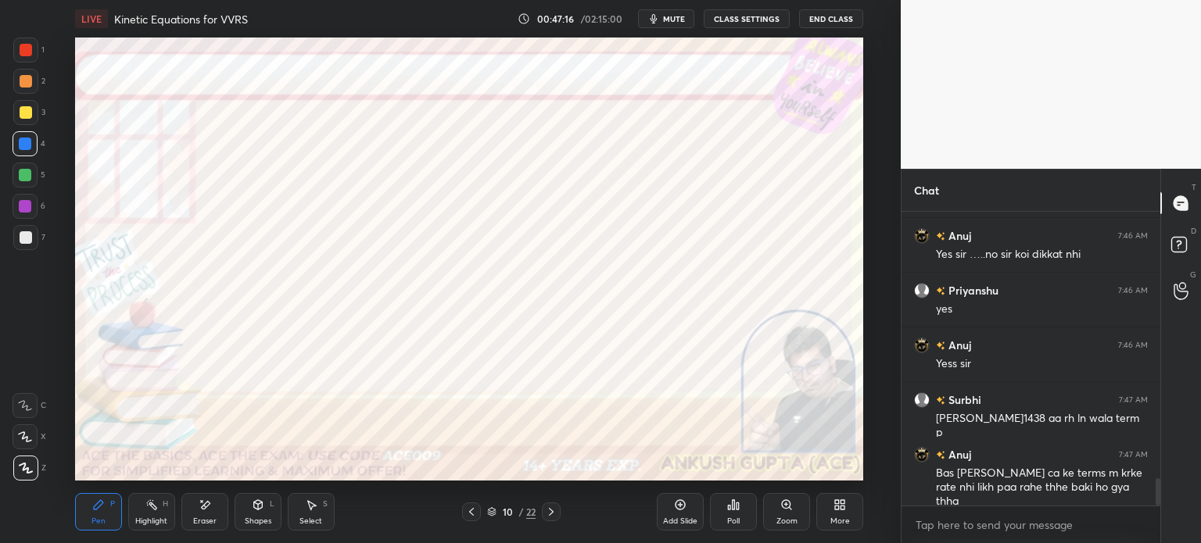
scroll to position [2935, 0]
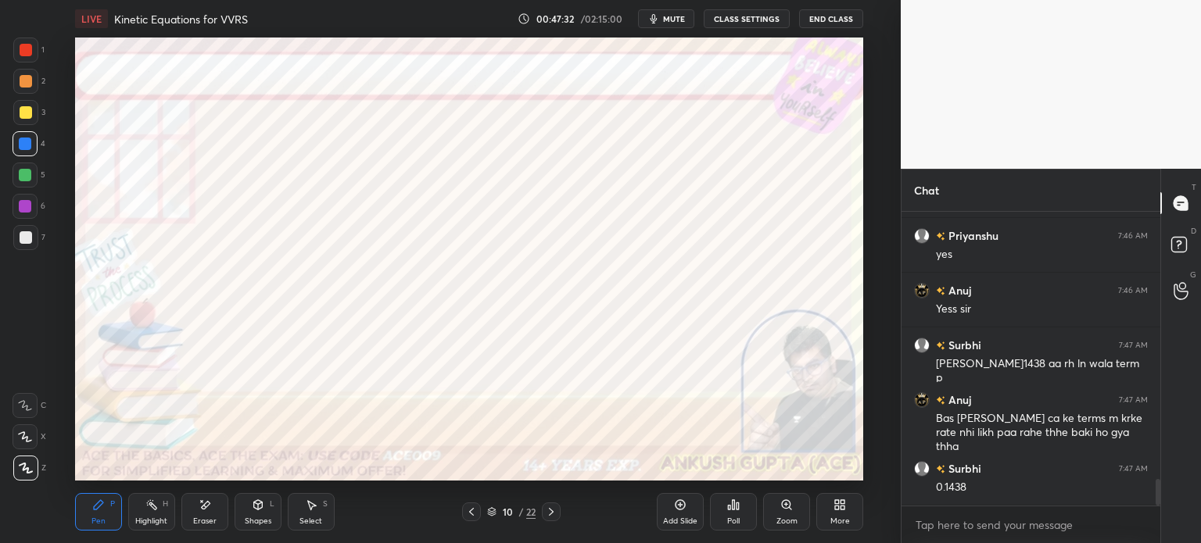
click at [193, 509] on div "Eraser" at bounding box center [204, 512] width 47 height 38
click at [84, 508] on div "Pen P" at bounding box center [98, 512] width 47 height 38
click at [27, 42] on div at bounding box center [25, 50] width 25 height 25
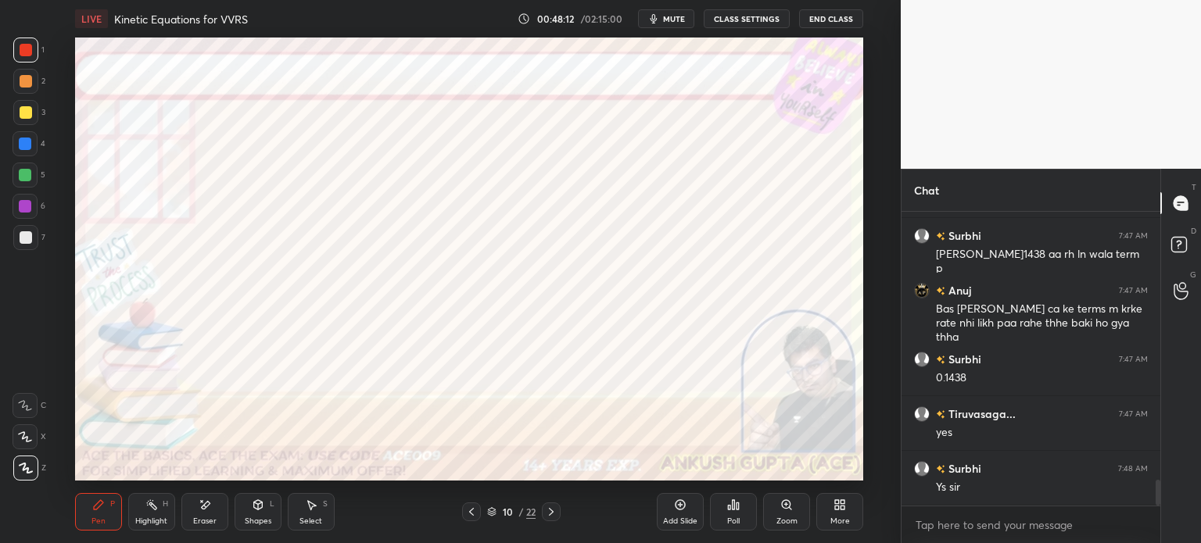
scroll to position [3060, 0]
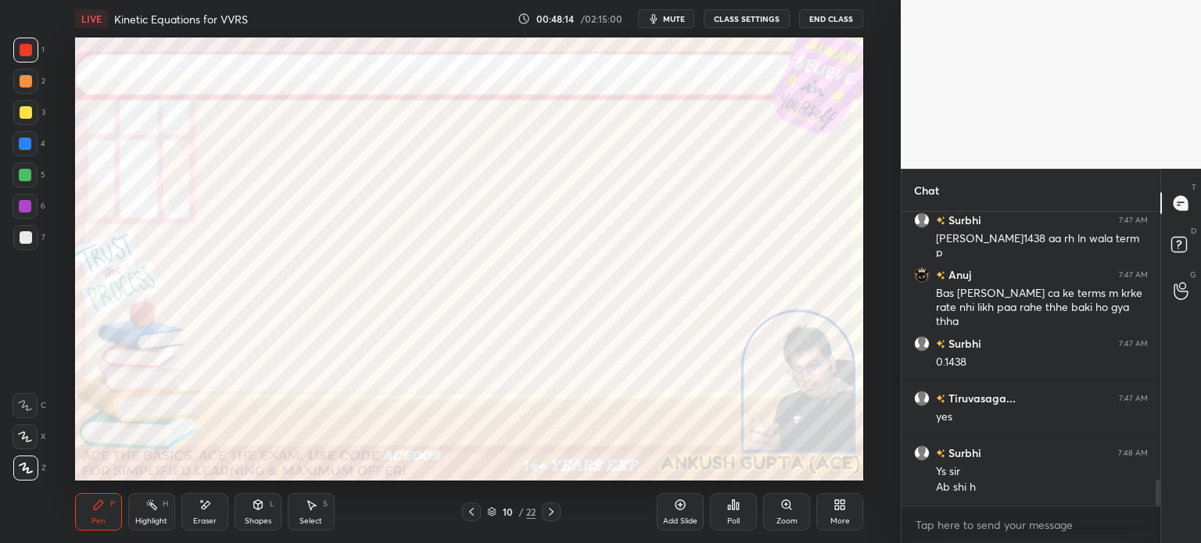
click at [463, 507] on div at bounding box center [471, 512] width 19 height 19
click at [555, 512] on icon at bounding box center [551, 512] width 13 height 13
click at [676, 515] on div "Add Slide" at bounding box center [680, 512] width 47 height 38
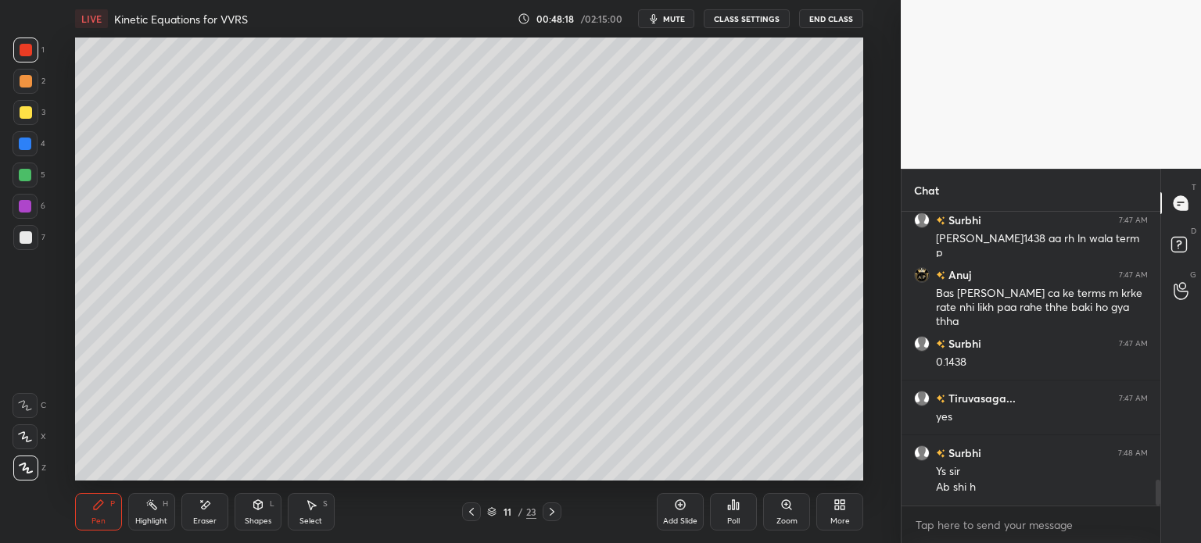
click at [24, 112] on div at bounding box center [26, 112] width 13 height 13
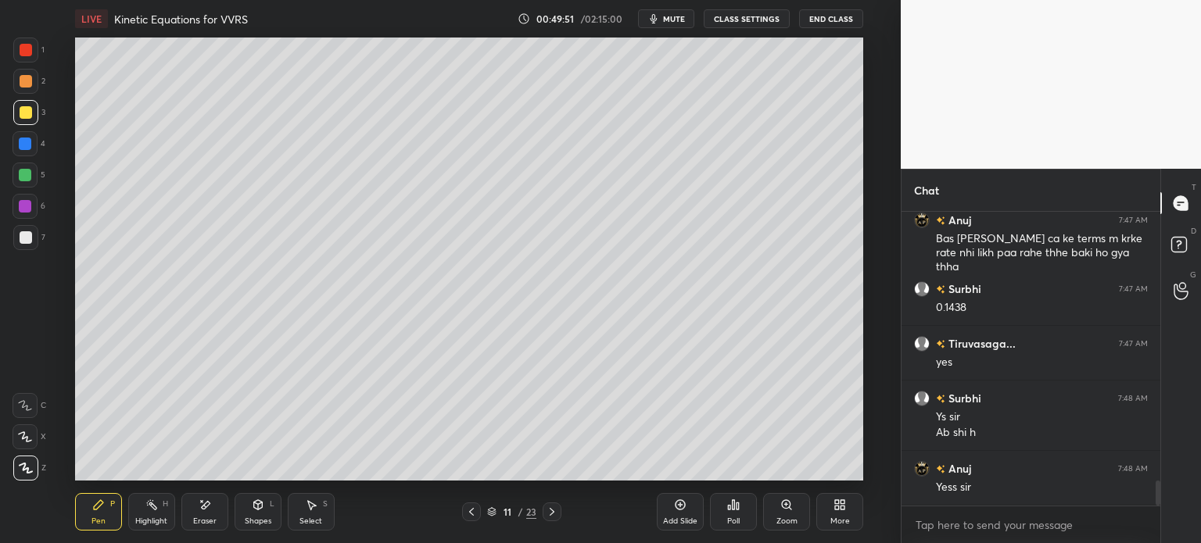
click at [23, 146] on div at bounding box center [25, 144] width 13 height 13
click at [669, 510] on div "Add Slide" at bounding box center [680, 512] width 47 height 38
click at [25, 238] on div at bounding box center [26, 237] width 13 height 13
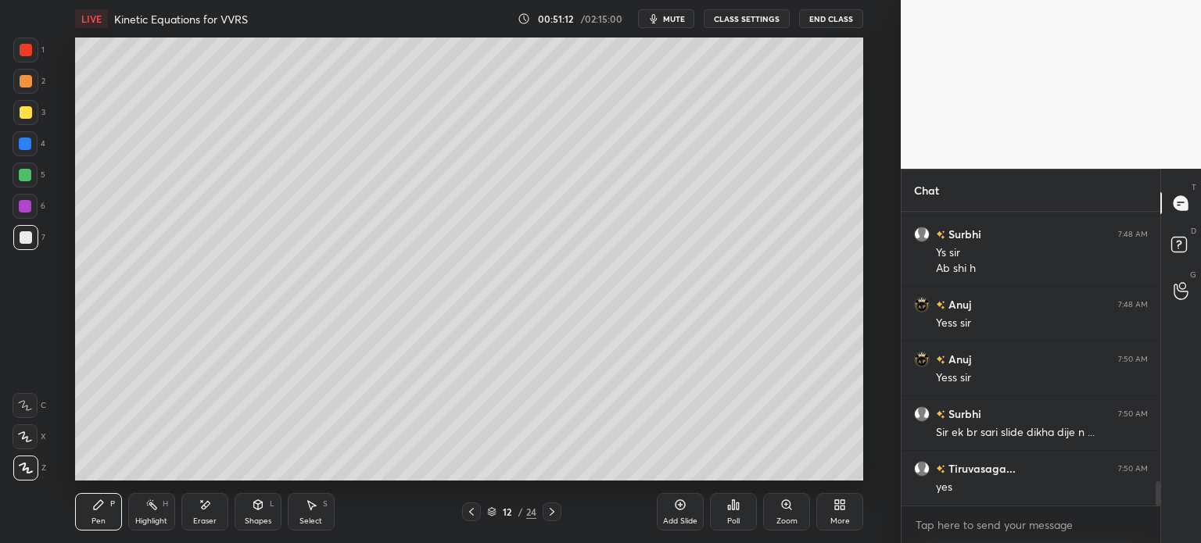
scroll to position [3334, 0]
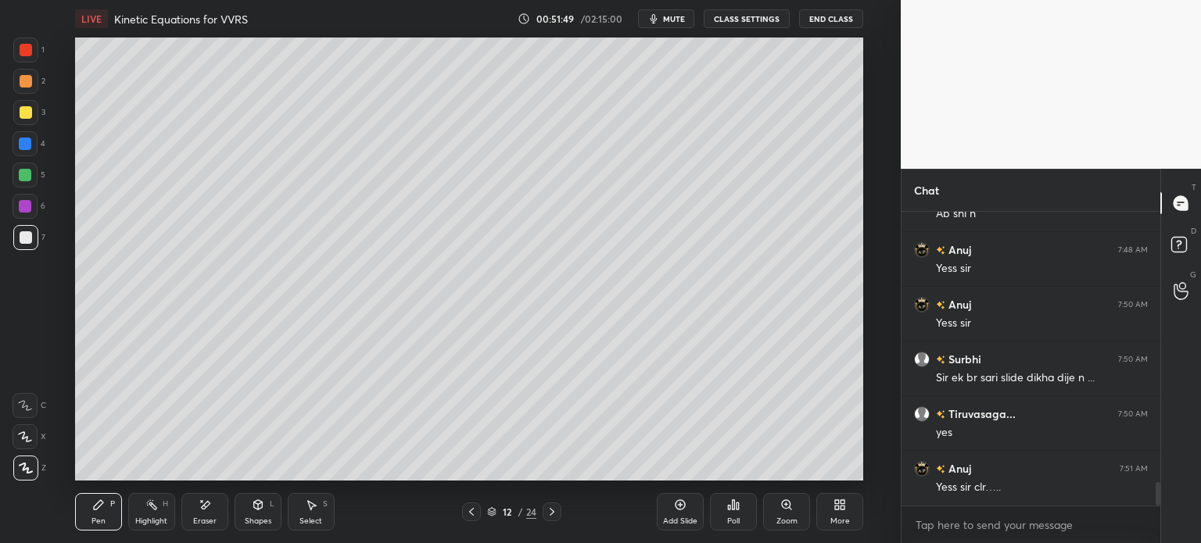
click at [469, 512] on icon at bounding box center [471, 512] width 5 height 8
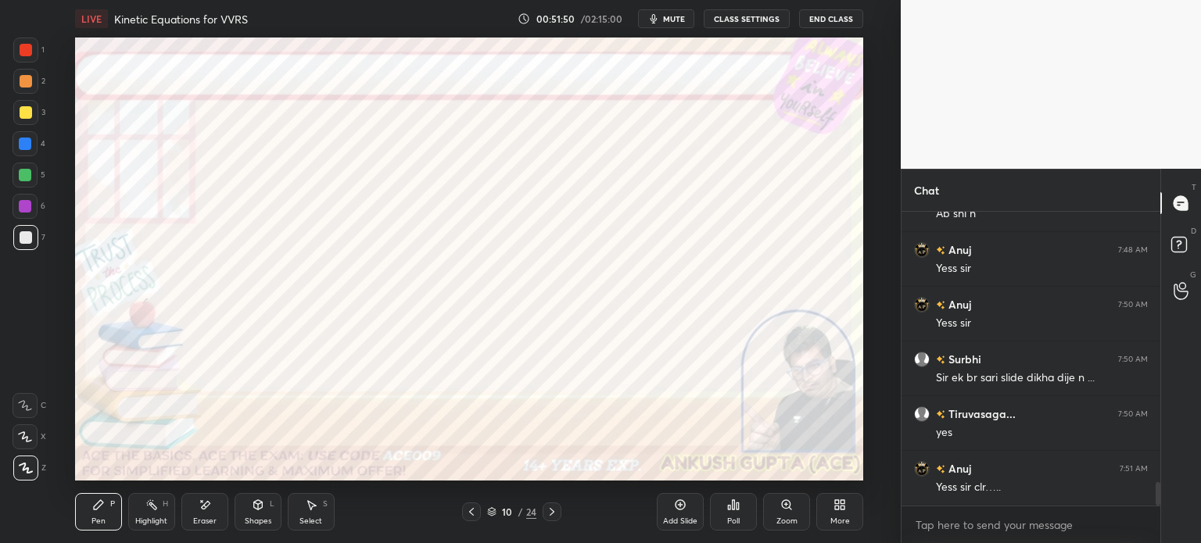
click at [469, 512] on icon at bounding box center [471, 512] width 5 height 8
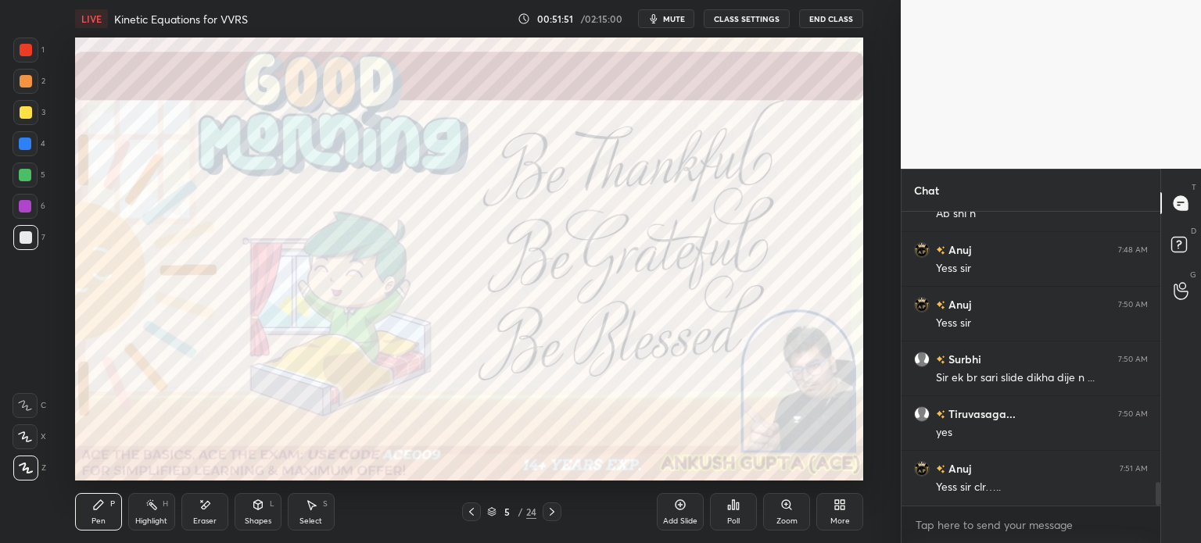
click at [556, 507] on icon at bounding box center [552, 512] width 13 height 13
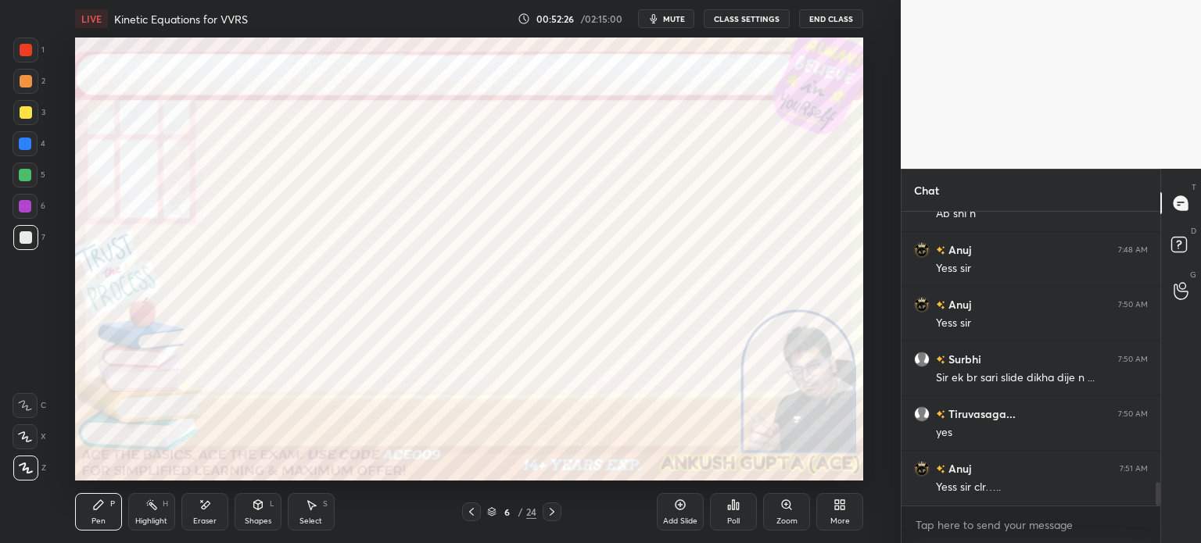
click at [553, 512] on icon at bounding box center [552, 512] width 5 height 8
click at [146, 514] on div "Highlight H" at bounding box center [151, 512] width 47 height 38
click at [22, 170] on div at bounding box center [25, 175] width 13 height 13
click at [557, 511] on icon at bounding box center [552, 512] width 13 height 13
click at [557, 513] on icon at bounding box center [552, 512] width 13 height 13
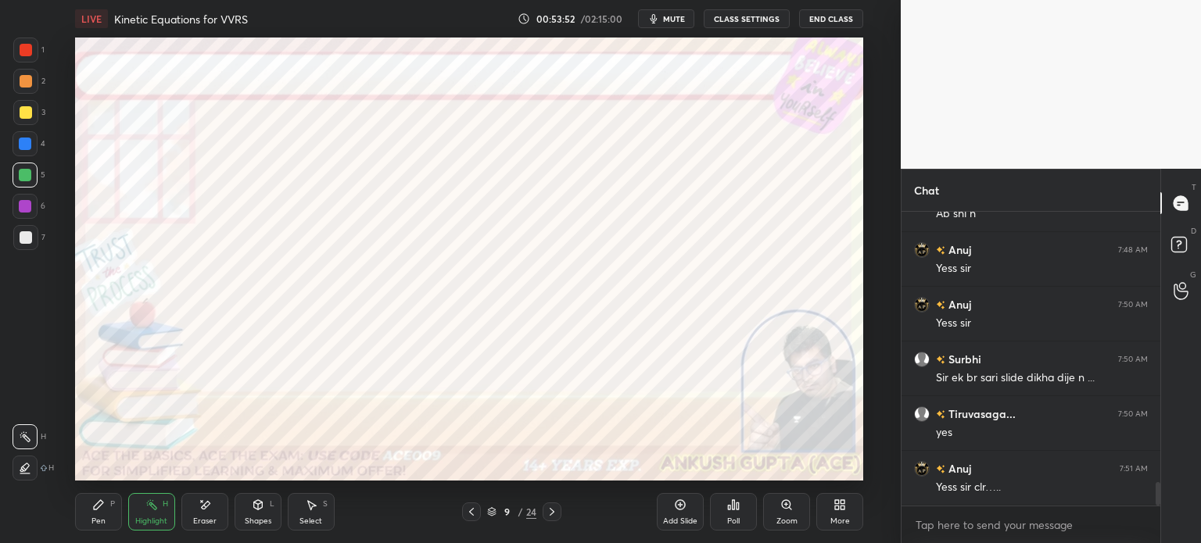
click at [552, 512] on icon at bounding box center [552, 512] width 13 height 13
click at [900, 216] on div "1 2 3 4 5 6 7 C X Z E E Erase all H H LIVE Kinetic Equations for VVRS 00:53:54 …" at bounding box center [450, 271] width 901 height 543
click at [549, 512] on icon at bounding box center [552, 512] width 13 height 13
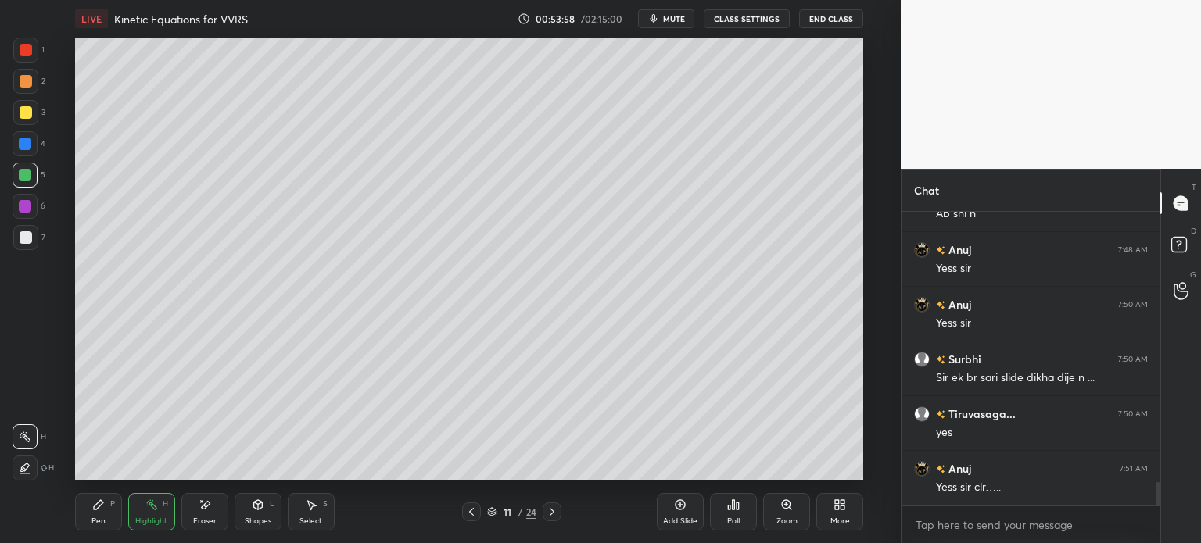
click at [549, 512] on icon at bounding box center [552, 512] width 13 height 13
click at [547, 508] on icon at bounding box center [552, 512] width 13 height 13
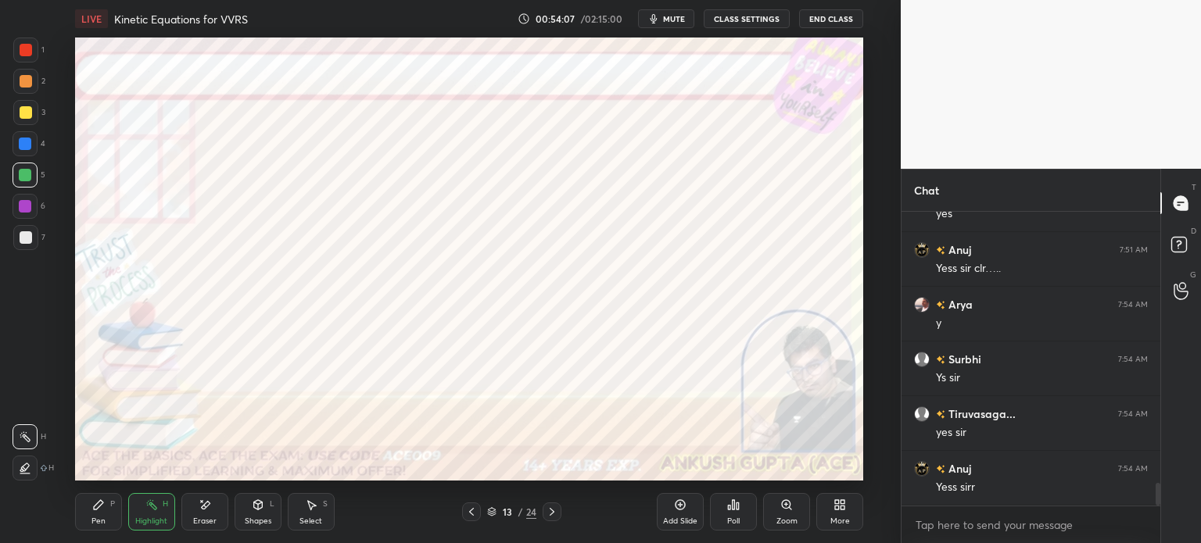
scroll to position [3608, 0]
click at [32, 203] on div at bounding box center [25, 206] width 25 height 25
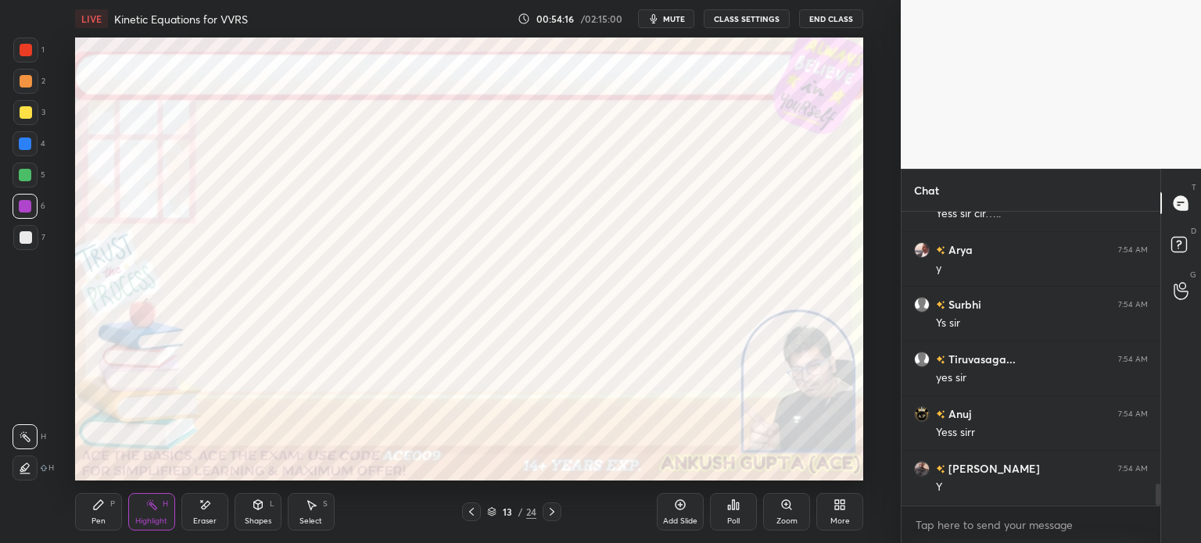
click at [102, 502] on icon at bounding box center [98, 504] width 9 height 9
click at [29, 144] on div at bounding box center [25, 144] width 13 height 13
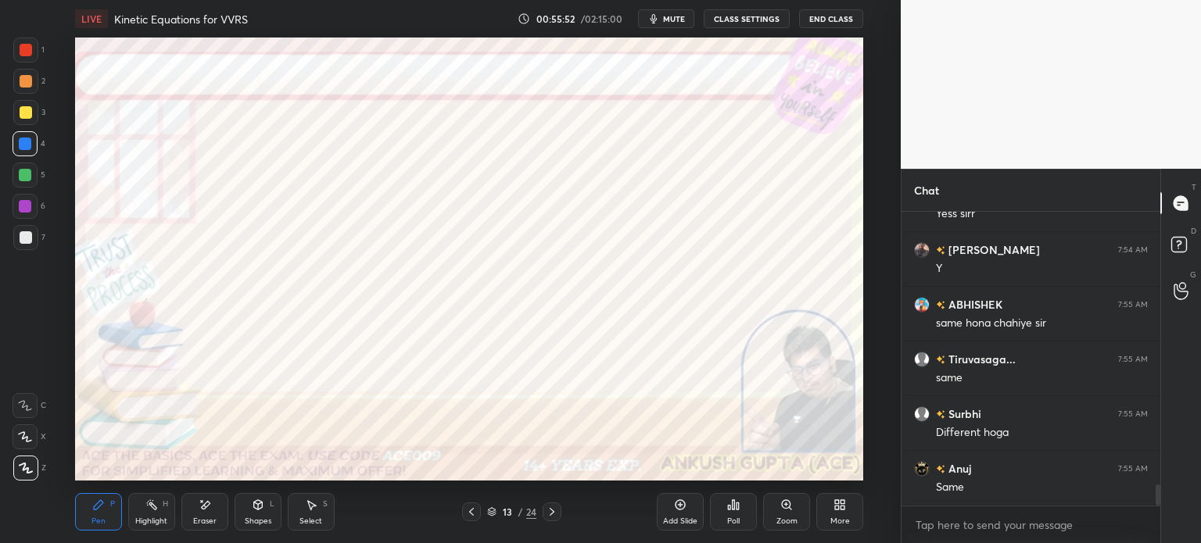
scroll to position [3881, 0]
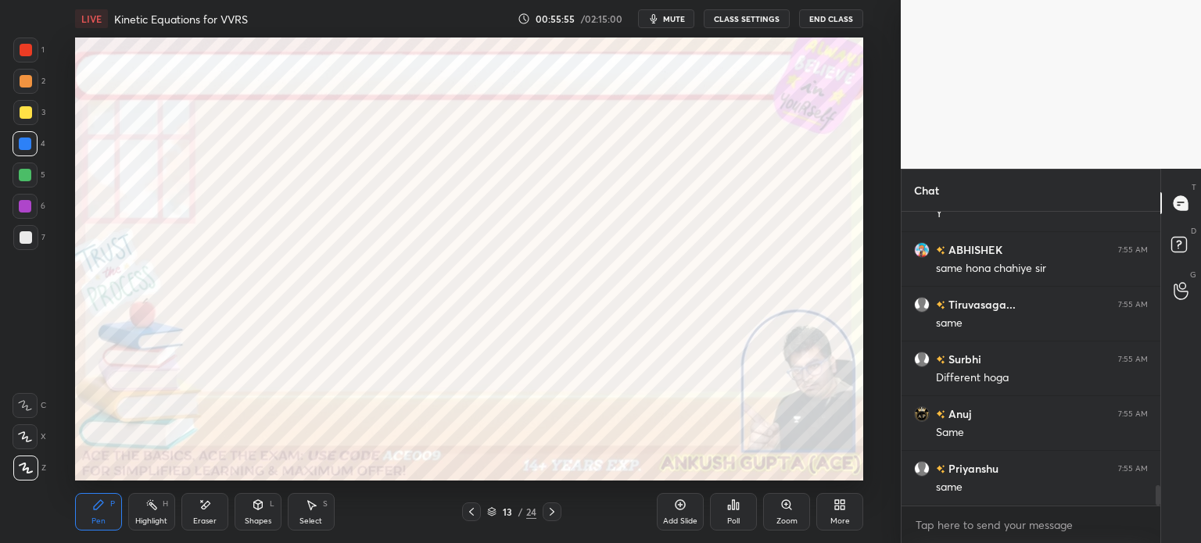
click at [22, 203] on div at bounding box center [25, 206] width 13 height 13
click at [25, 56] on div at bounding box center [26, 50] width 13 height 13
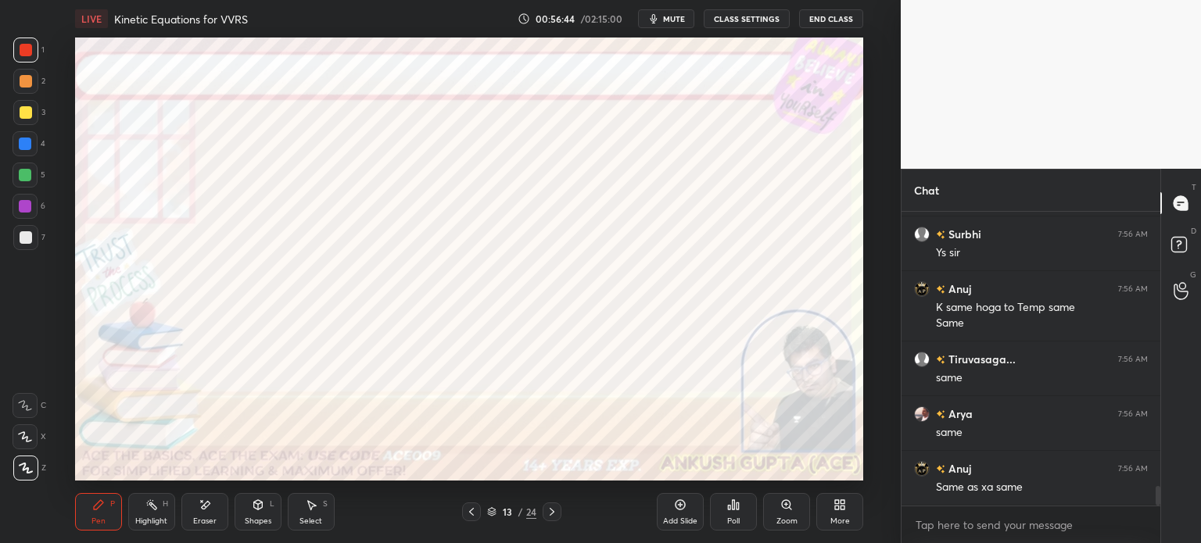
scroll to position [4225, 0]
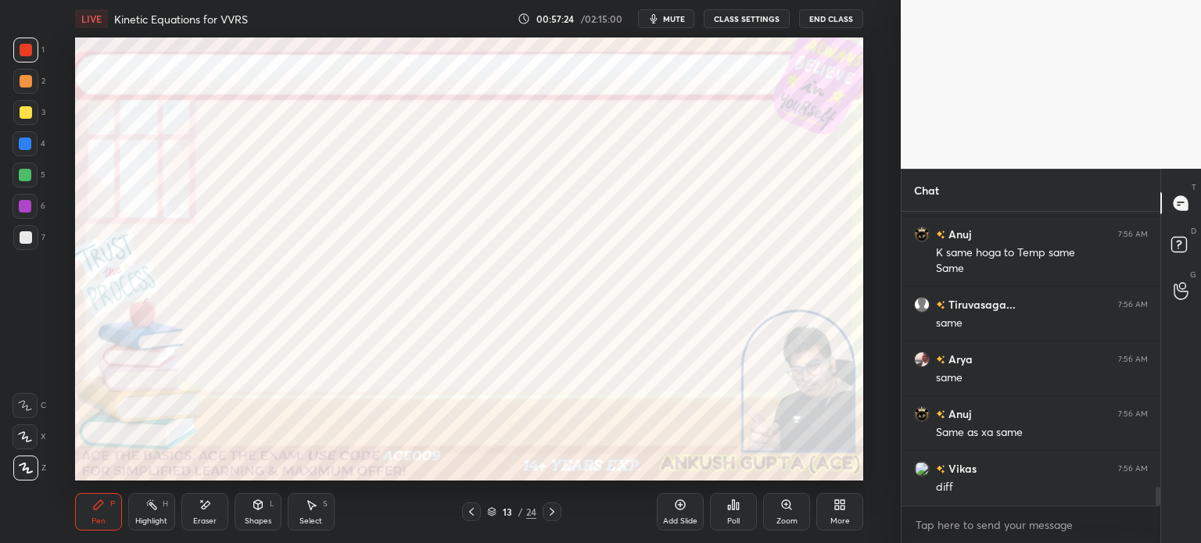
click at [28, 174] on div at bounding box center [25, 175] width 13 height 13
click at [303, 518] on div "Select" at bounding box center [310, 522] width 23 height 8
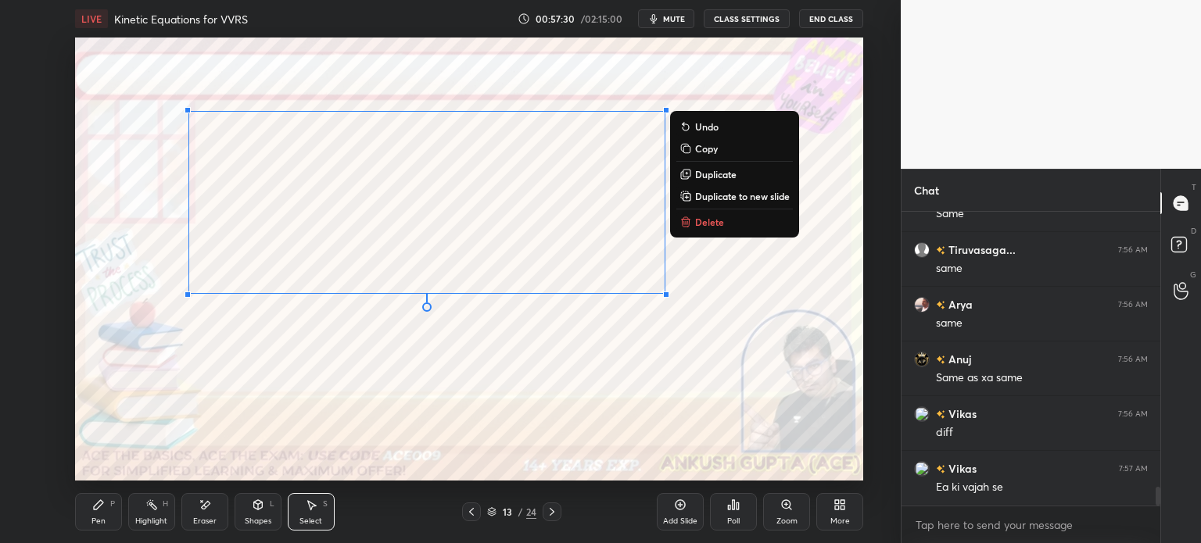
click at [86, 510] on div "Pen P" at bounding box center [98, 512] width 47 height 38
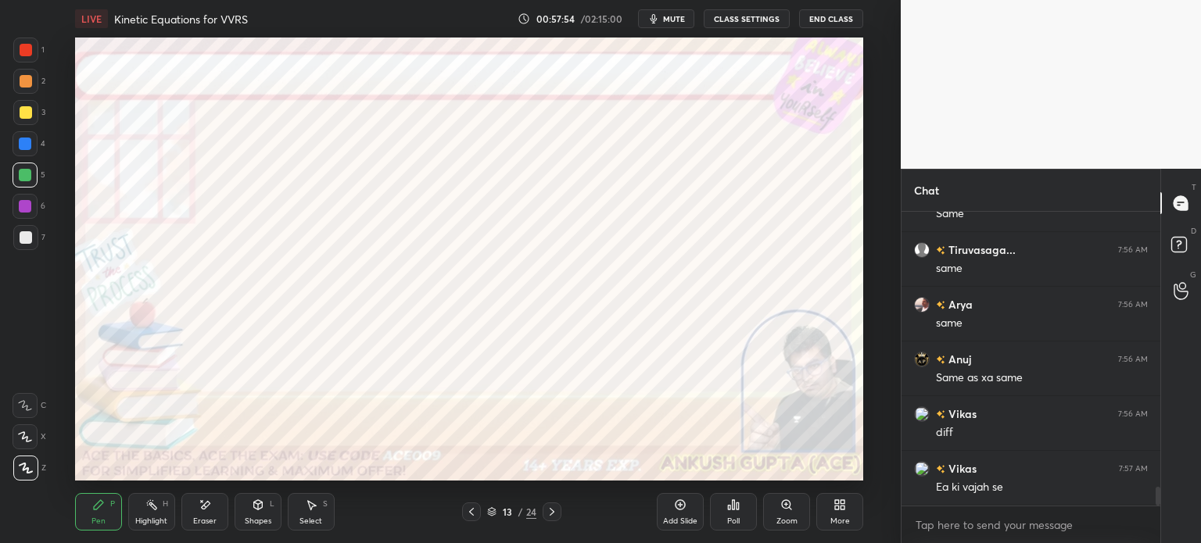
scroll to position [4335, 0]
click at [550, 513] on icon at bounding box center [552, 512] width 13 height 13
click at [22, 213] on div at bounding box center [25, 206] width 25 height 25
click at [733, 504] on icon at bounding box center [734, 504] width 2 height 9
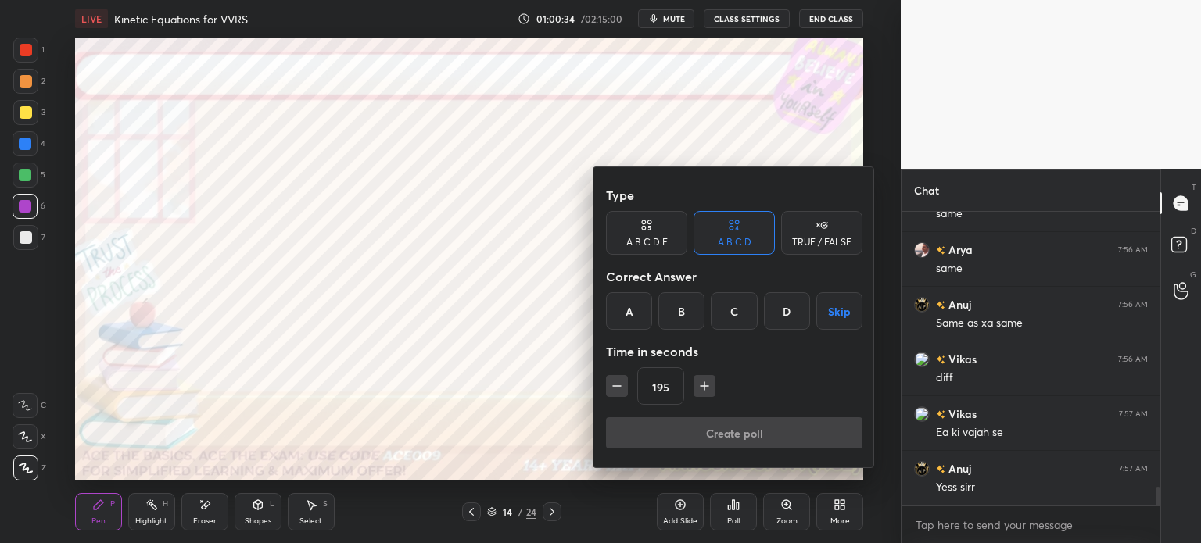
click at [617, 386] on icon "button" at bounding box center [617, 386] width 8 height 0
click at [617, 391] on icon "button" at bounding box center [617, 386] width 16 height 16
click at [617, 389] on icon "button" at bounding box center [617, 386] width 16 height 16
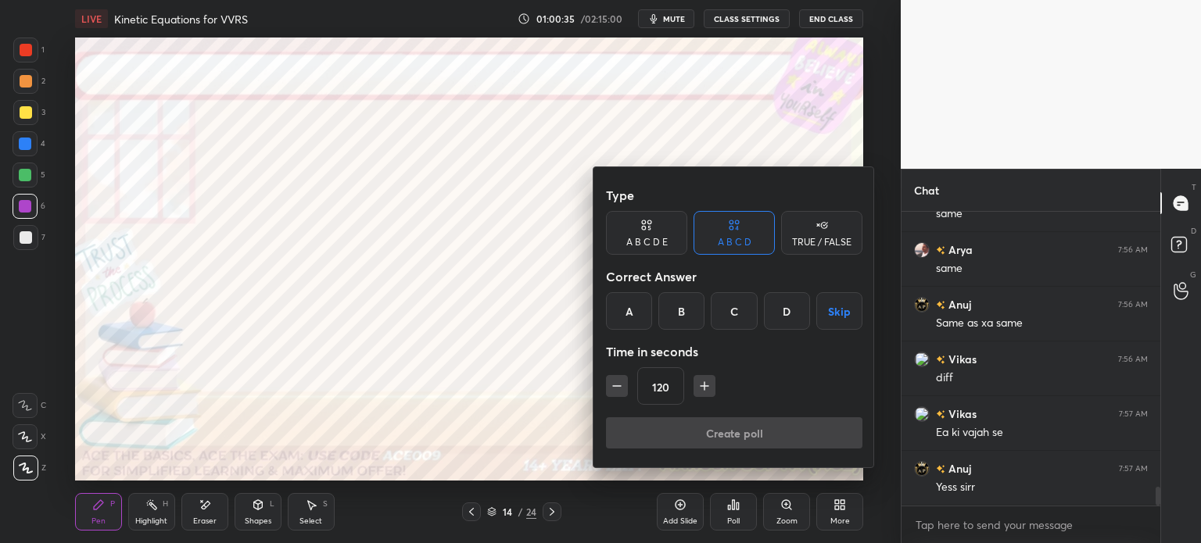
click at [617, 388] on icon "button" at bounding box center [617, 386] width 16 height 16
click at [616, 388] on icon "button" at bounding box center [617, 386] width 16 height 16
click at [616, 385] on icon "button" at bounding box center [617, 386] width 16 height 16
click at [615, 385] on icon "button" at bounding box center [617, 386] width 16 height 16
type input "60"
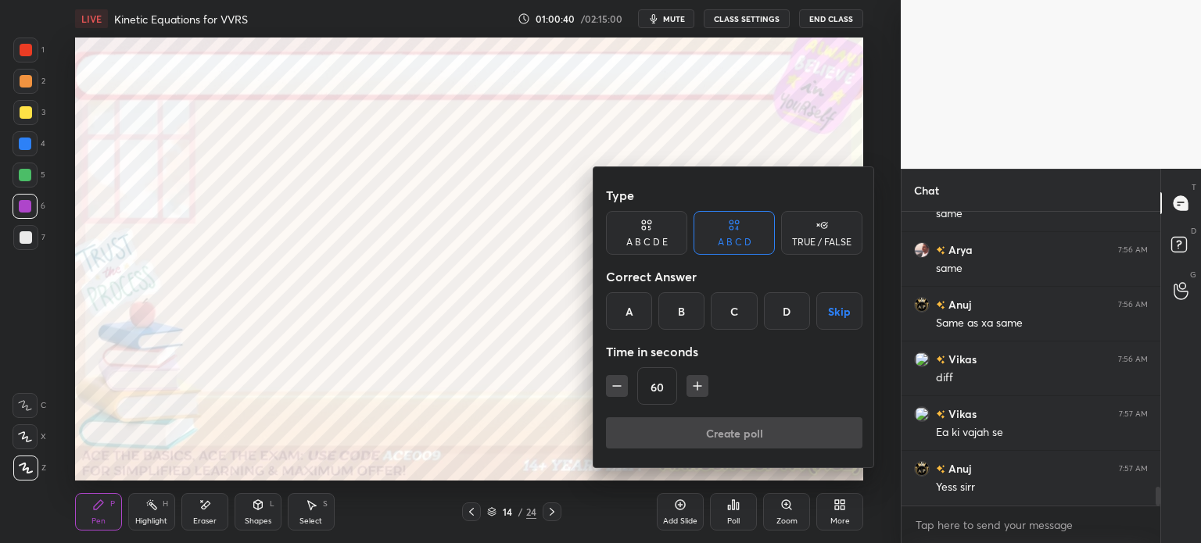
click at [785, 311] on div "D" at bounding box center [787, 311] width 46 height 38
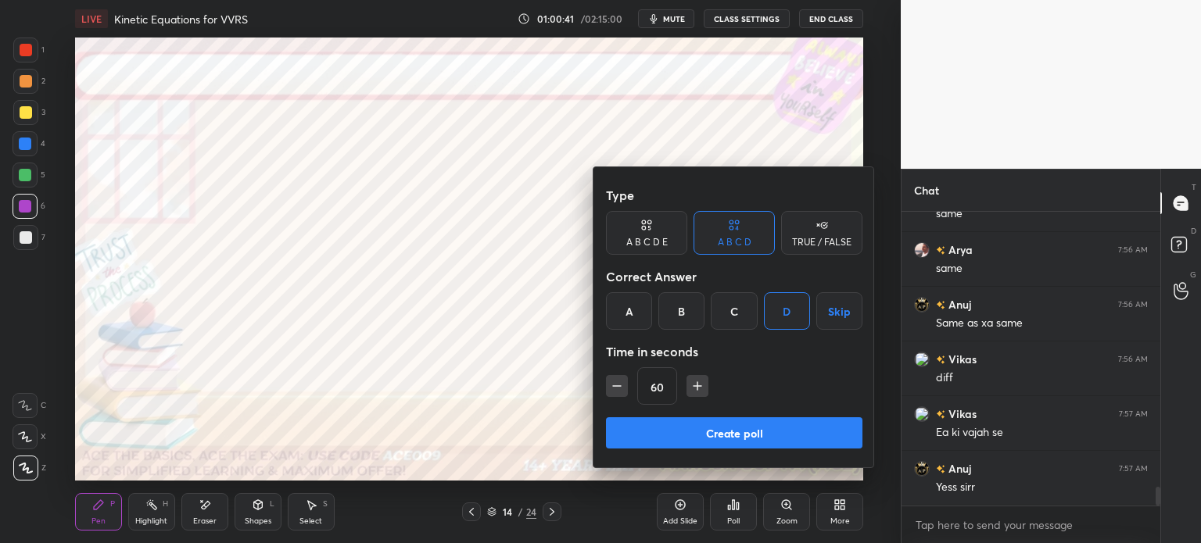
click at [756, 428] on button "Create poll" at bounding box center [734, 433] width 256 height 31
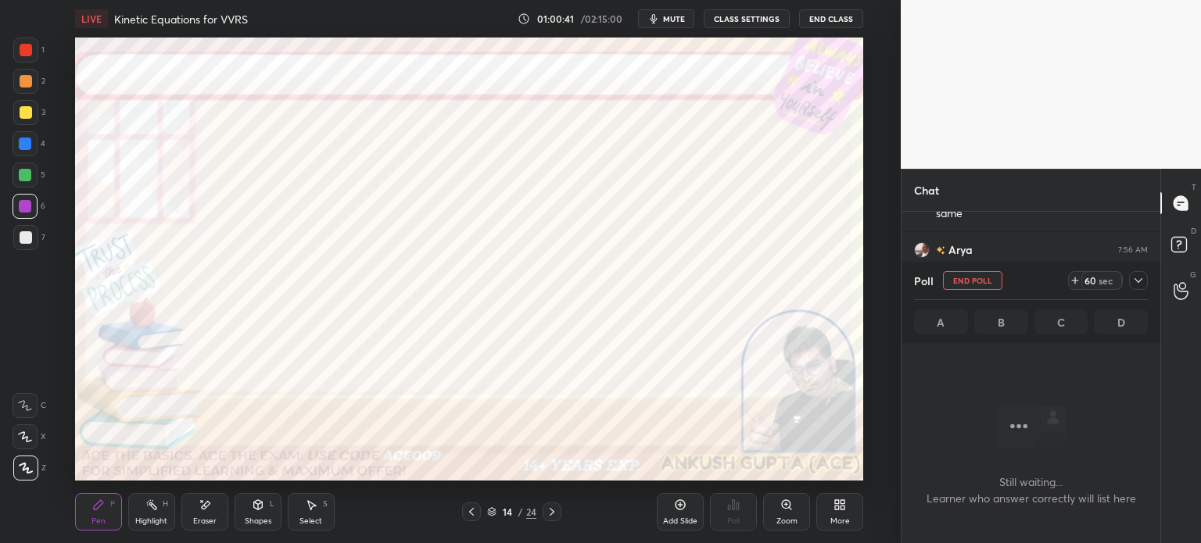
scroll to position [4, 5]
click at [1143, 287] on icon at bounding box center [1138, 280] width 13 height 13
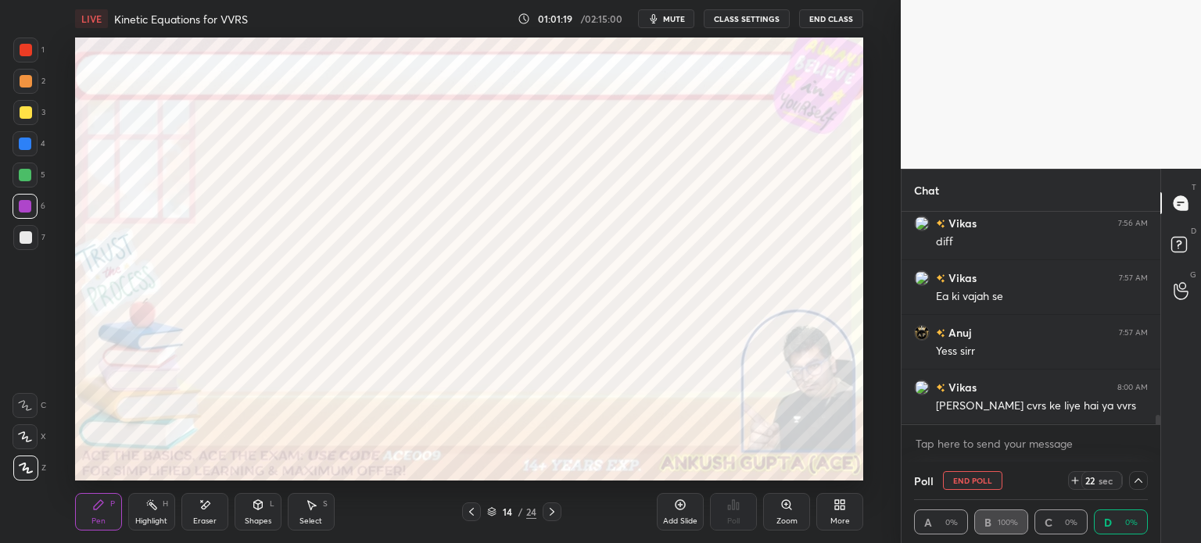
scroll to position [0, 5]
click at [1009, 489] on div "Poll" at bounding box center [1031, 481] width 234 height 38
click at [1020, 480] on div "Poll" at bounding box center [1031, 481] width 234 height 38
click at [1142, 474] on div at bounding box center [1138, 480] width 19 height 19
type textarea "x"
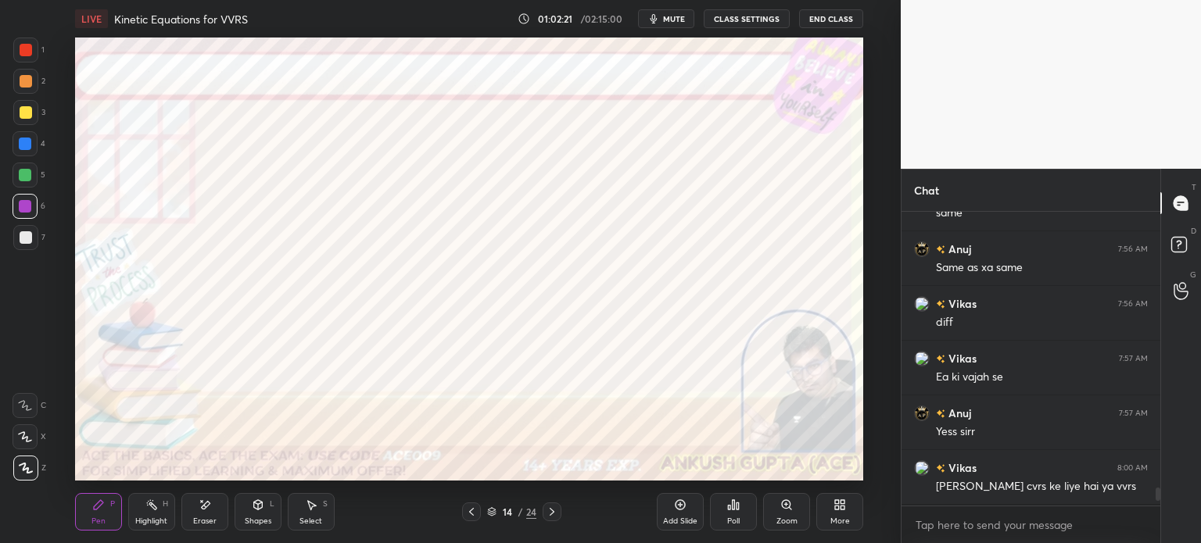
scroll to position [4, 5]
click at [30, 52] on div at bounding box center [26, 50] width 13 height 13
click at [556, 511] on icon at bounding box center [552, 512] width 13 height 13
click at [22, 149] on div at bounding box center [25, 144] width 13 height 13
click at [26, 179] on div at bounding box center [25, 175] width 13 height 13
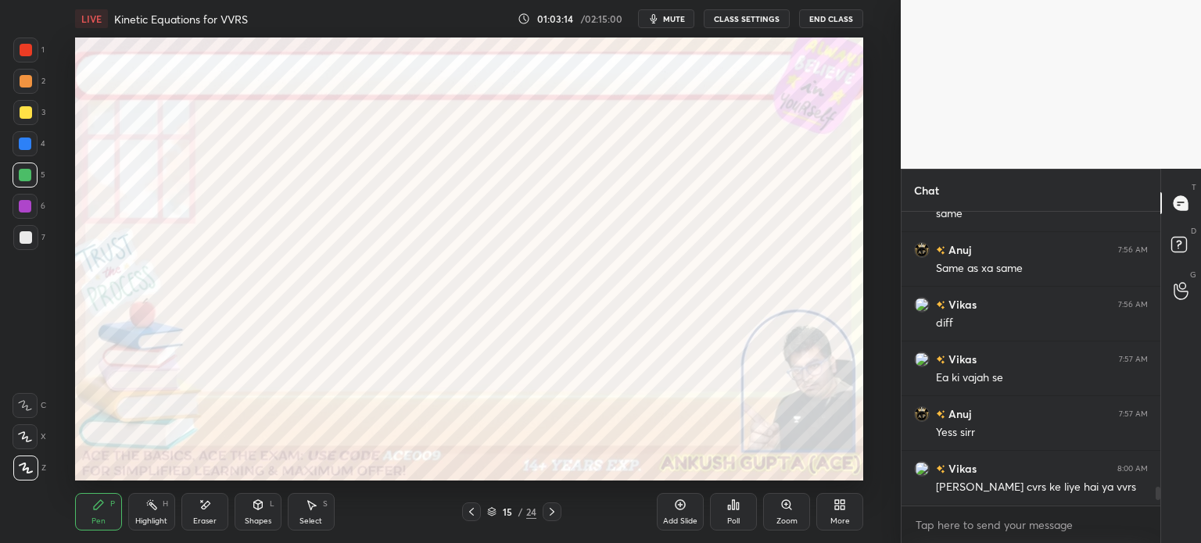
click at [28, 56] on div at bounding box center [26, 50] width 13 height 13
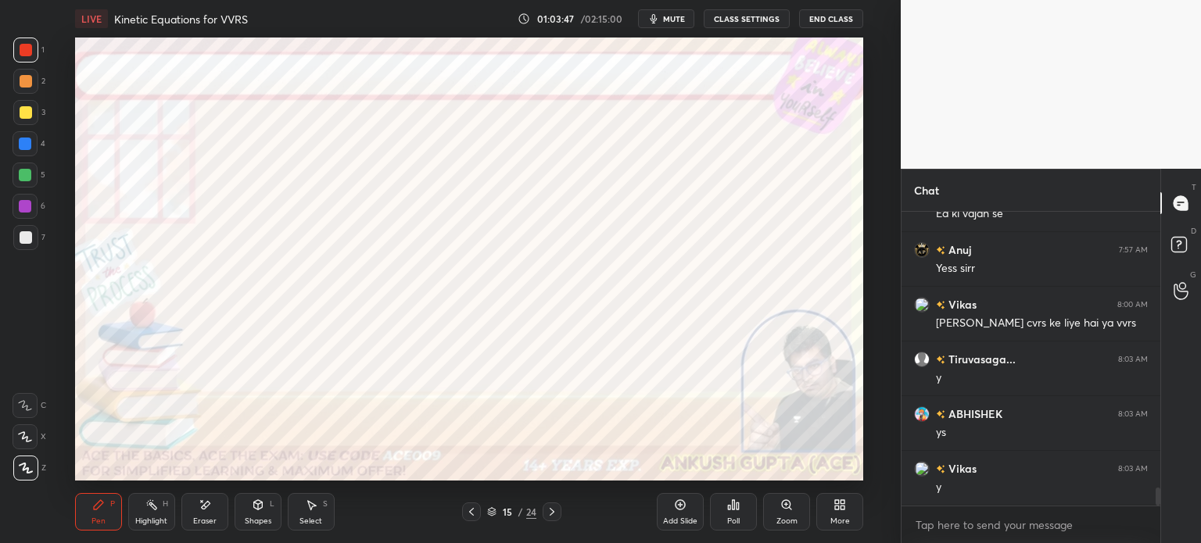
scroll to position [4609, 0]
click at [550, 515] on icon at bounding box center [552, 512] width 13 height 13
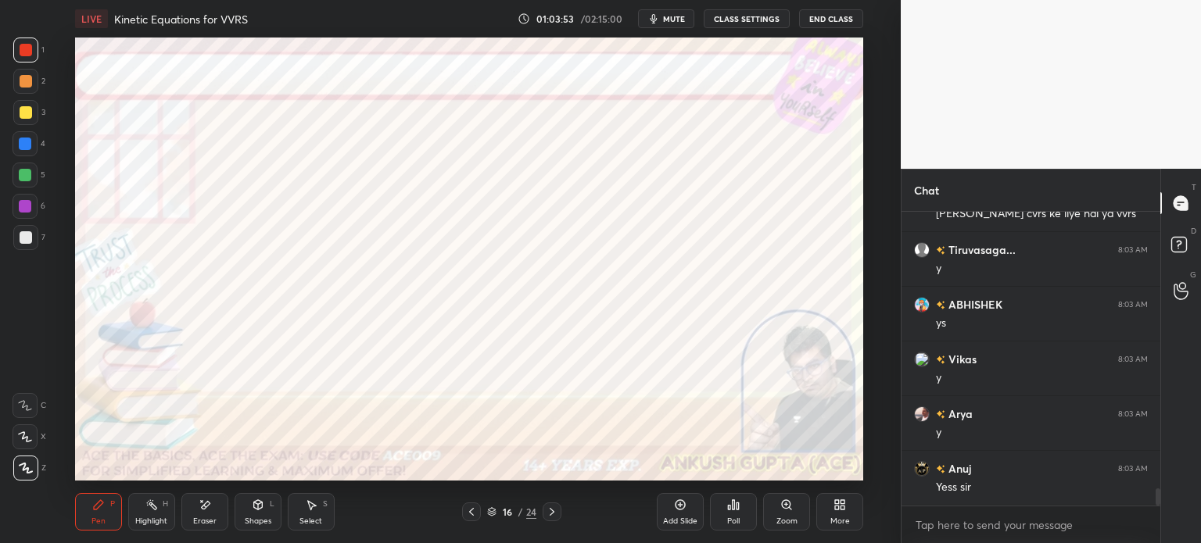
click at [28, 143] on div at bounding box center [25, 144] width 13 height 13
click at [22, 178] on div at bounding box center [25, 175] width 13 height 13
click at [26, 63] on div "1" at bounding box center [28, 53] width 31 height 31
click at [27, 206] on div at bounding box center [25, 206] width 13 height 13
click at [141, 510] on div "Highlight H" at bounding box center [151, 512] width 47 height 38
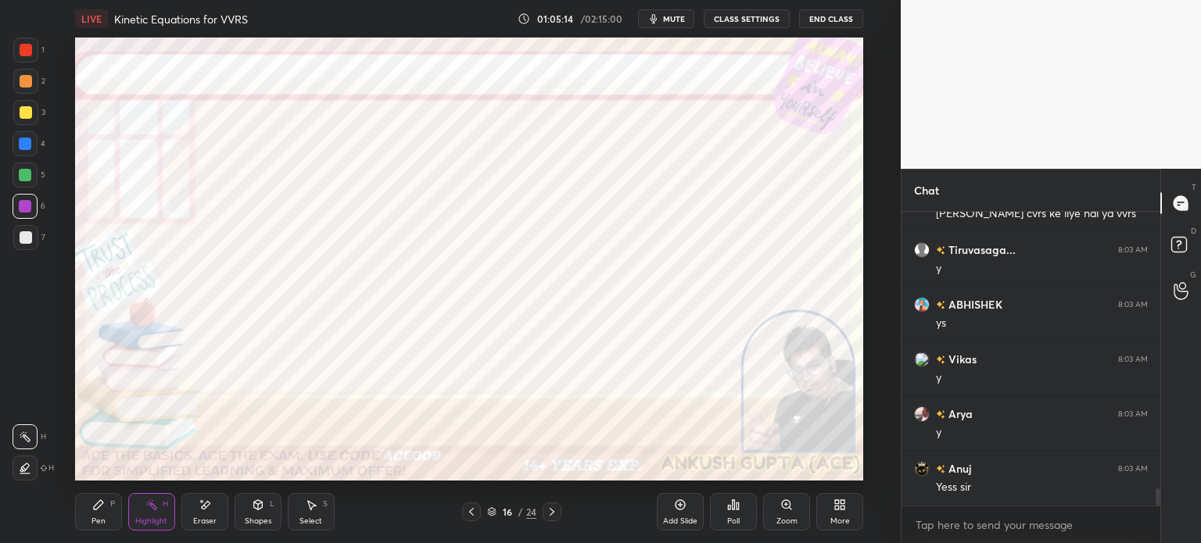
click at [88, 515] on div "Pen P" at bounding box center [98, 512] width 47 height 38
click at [144, 507] on div "Highlight H" at bounding box center [151, 512] width 47 height 38
click at [97, 514] on div "Pen P" at bounding box center [98, 512] width 47 height 38
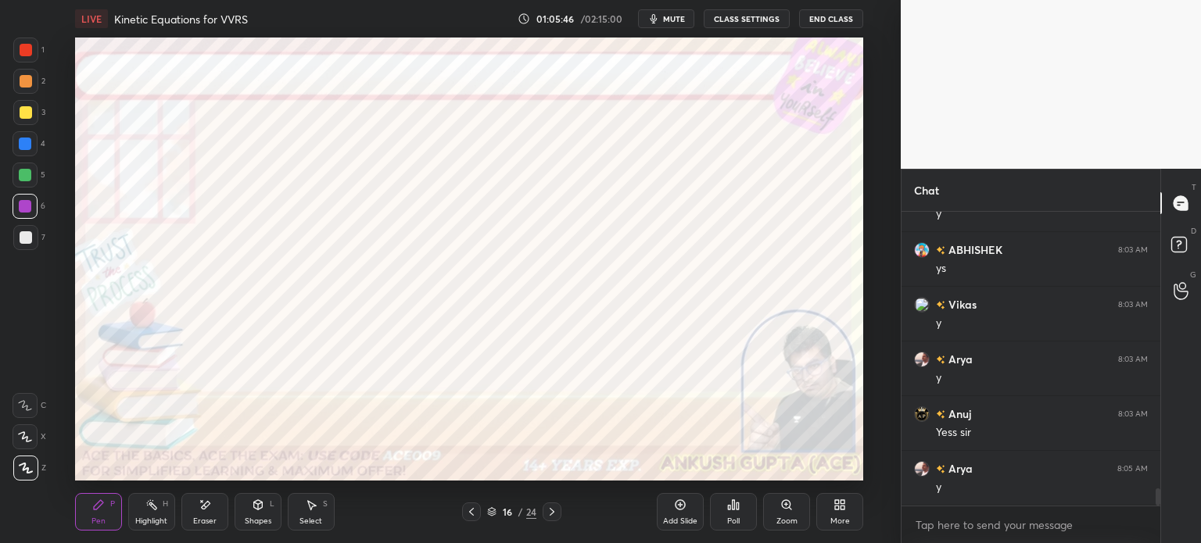
click at [141, 525] on div "Highlight" at bounding box center [151, 522] width 32 height 8
click at [93, 518] on div "Pen" at bounding box center [98, 522] width 14 height 8
click at [31, 146] on div at bounding box center [25, 144] width 13 height 13
click at [24, 82] on div at bounding box center [26, 81] width 13 height 13
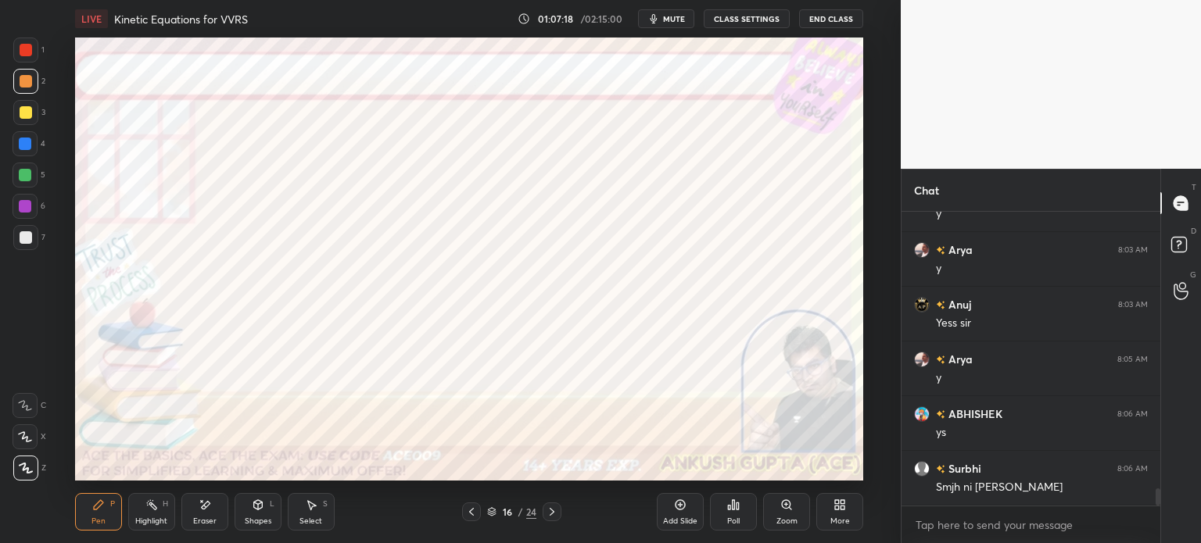
click at [147, 521] on div "Highlight" at bounding box center [151, 522] width 32 height 8
click at [99, 506] on icon at bounding box center [98, 504] width 9 height 9
click at [146, 515] on div "Highlight H" at bounding box center [151, 512] width 47 height 38
click at [469, 510] on icon at bounding box center [471, 512] width 13 height 13
click at [550, 514] on icon at bounding box center [552, 512] width 13 height 13
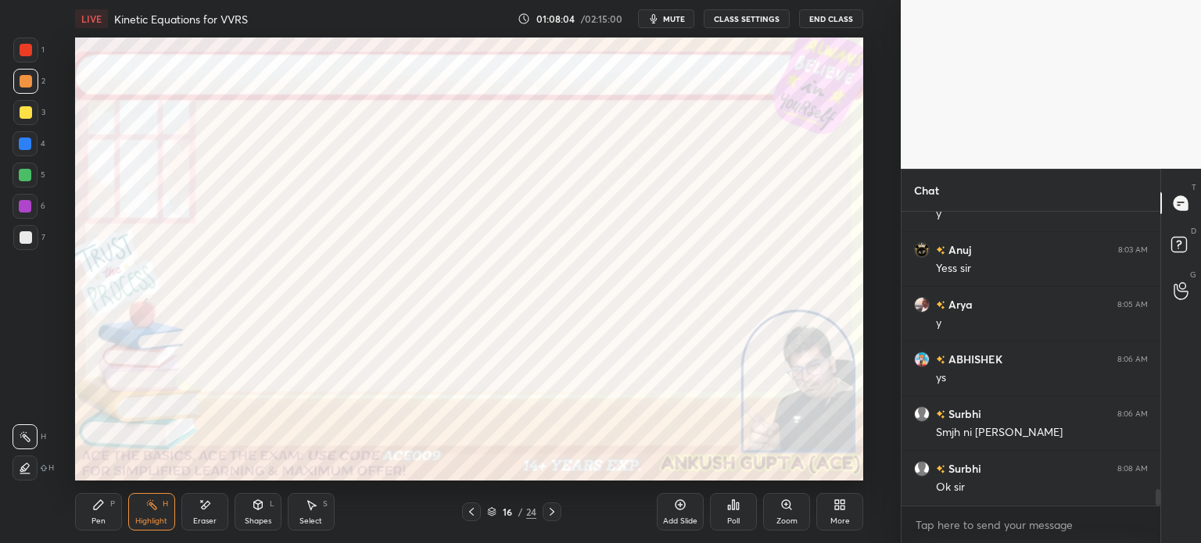
scroll to position [4937, 0]
click at [199, 510] on icon at bounding box center [205, 505] width 13 height 13
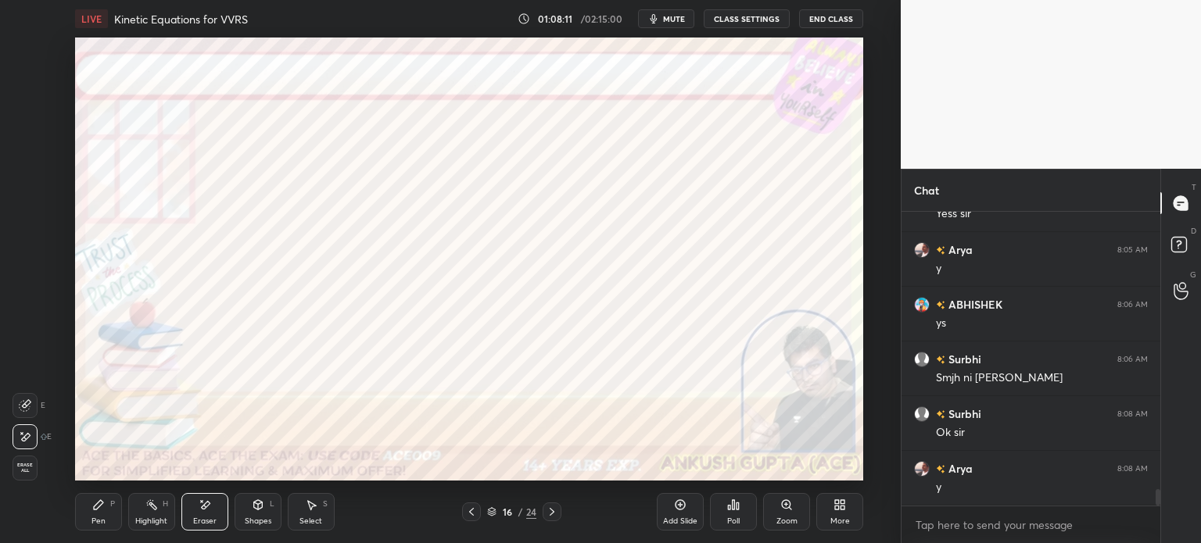
scroll to position [4992, 0]
click at [107, 512] on div "Pen P" at bounding box center [98, 512] width 47 height 38
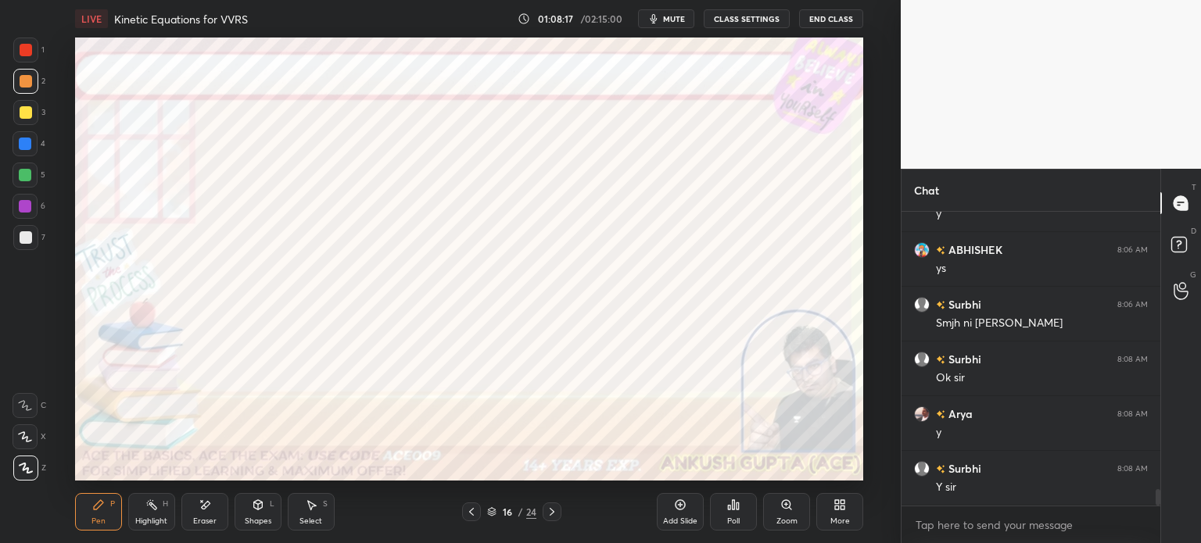
scroll to position [5046, 0]
click at [23, 143] on div at bounding box center [25, 144] width 13 height 13
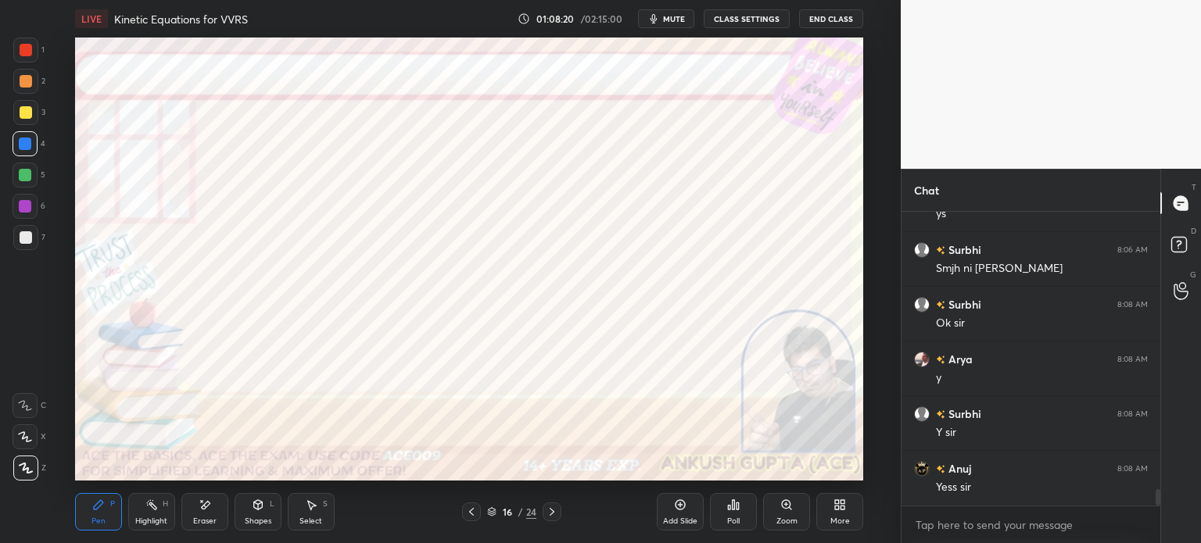
click at [22, 56] on div at bounding box center [26, 50] width 13 height 13
click at [26, 211] on div at bounding box center [25, 206] width 13 height 13
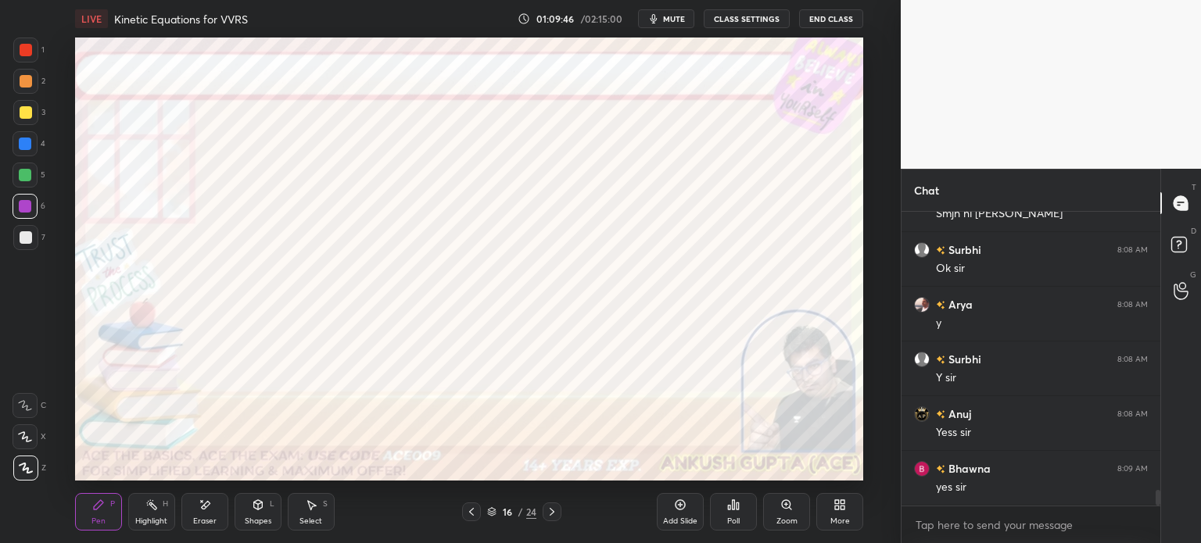
scroll to position [5156, 0]
click at [310, 525] on div "Select" at bounding box center [310, 522] width 23 height 8
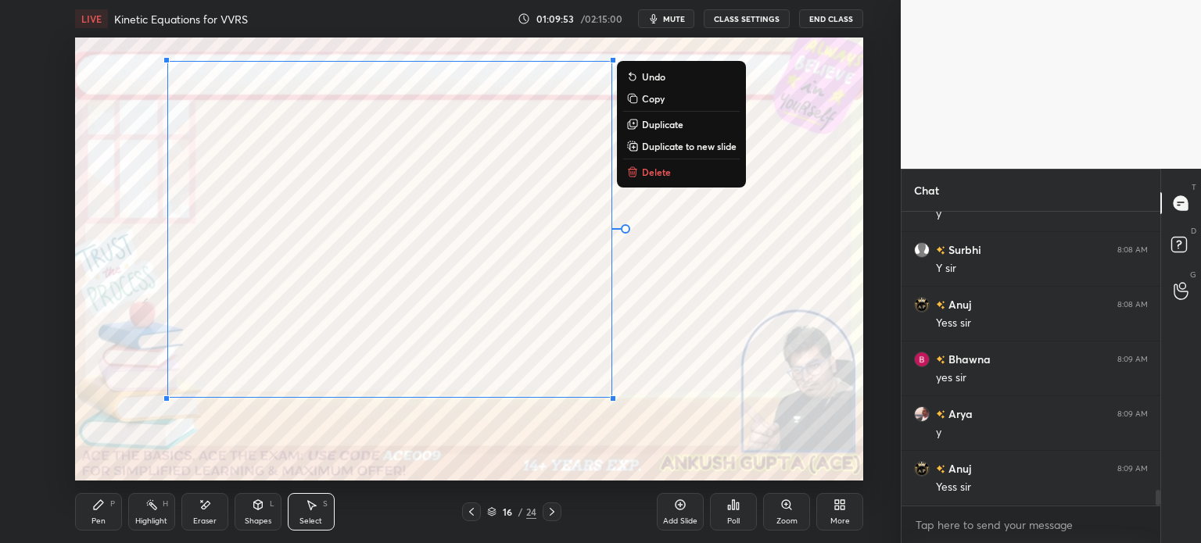
scroll to position [5265, 0]
click at [94, 509] on icon at bounding box center [98, 504] width 9 height 9
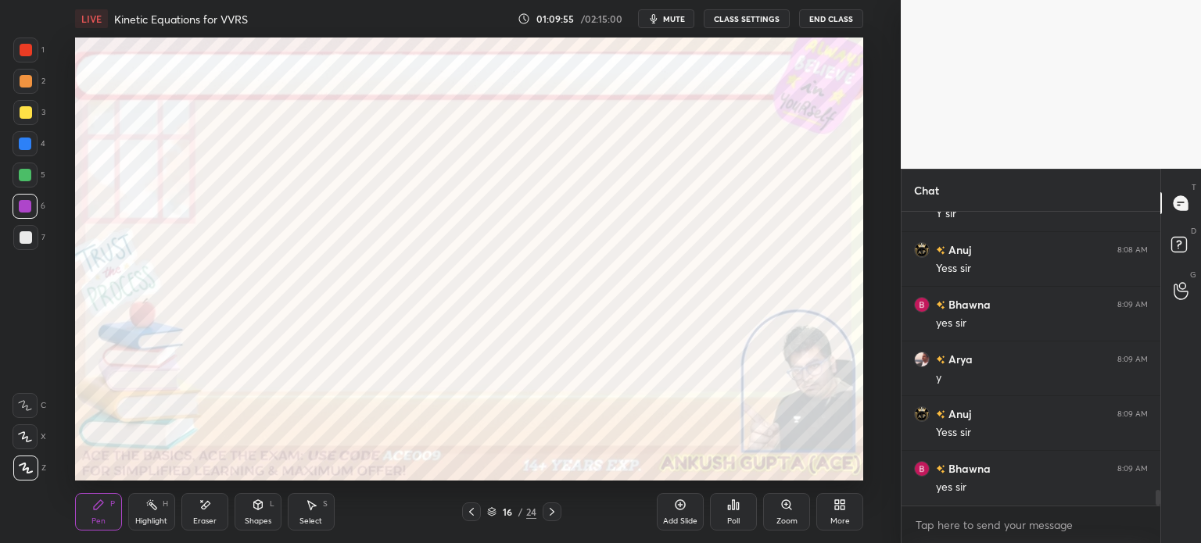
click at [26, 52] on div at bounding box center [26, 50] width 13 height 13
click at [23, 207] on div at bounding box center [25, 206] width 13 height 13
click at [673, 514] on div "Add Slide" at bounding box center [680, 512] width 47 height 38
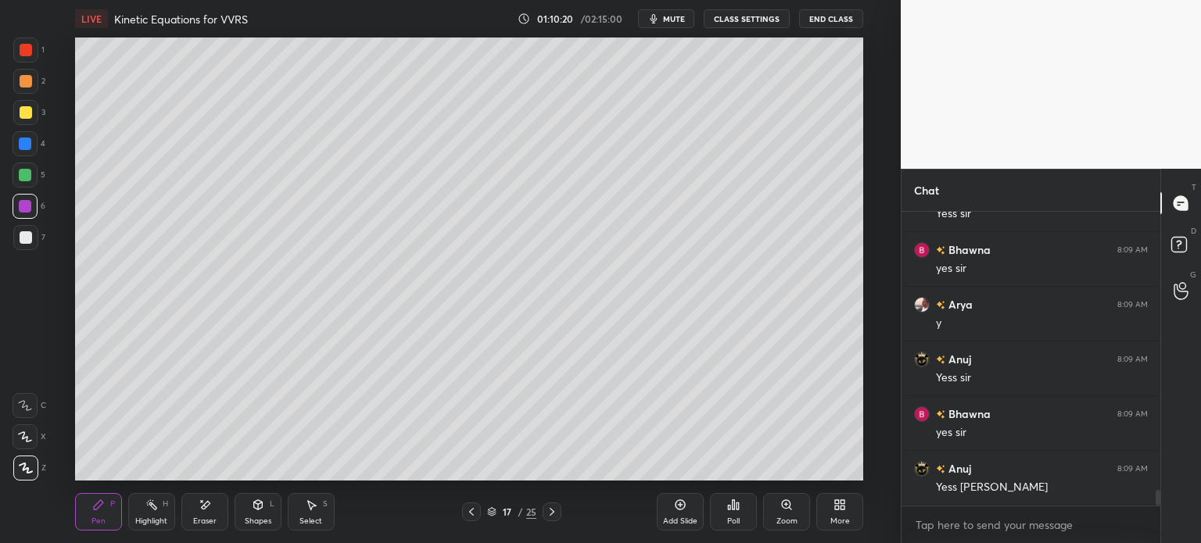
click at [13, 114] on div at bounding box center [25, 112] width 25 height 25
click at [24, 142] on div at bounding box center [25, 144] width 13 height 13
click at [26, 205] on div at bounding box center [25, 206] width 13 height 13
click at [28, 76] on div at bounding box center [26, 81] width 13 height 13
click at [150, 512] on div "Highlight H" at bounding box center [151, 512] width 47 height 38
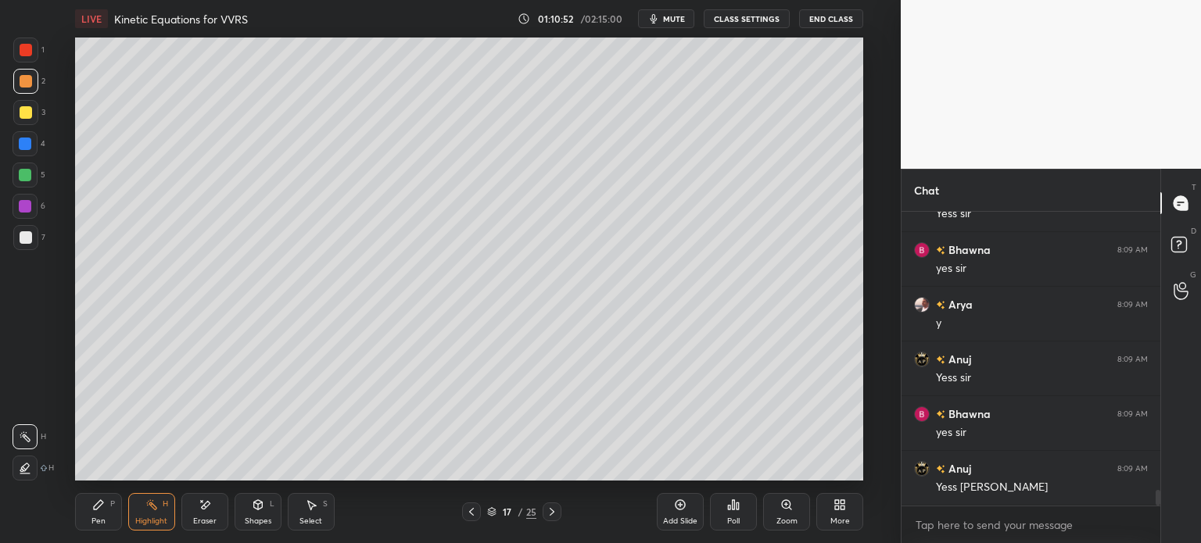
click at [102, 513] on div "Pen P" at bounding box center [98, 512] width 47 height 38
click at [311, 507] on icon at bounding box center [312, 505] width 9 height 9
click at [558, 414] on div "0 ° Undo Copy Duplicate Duplicate to new slide Delete" at bounding box center [469, 259] width 788 height 443
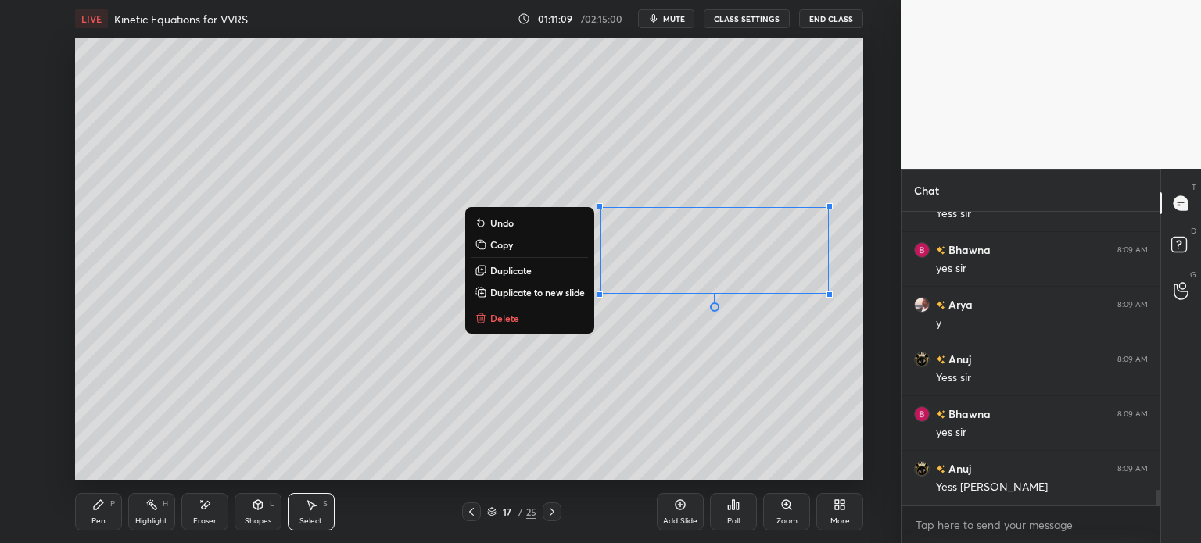
click at [119, 514] on div "Pen P" at bounding box center [98, 512] width 47 height 38
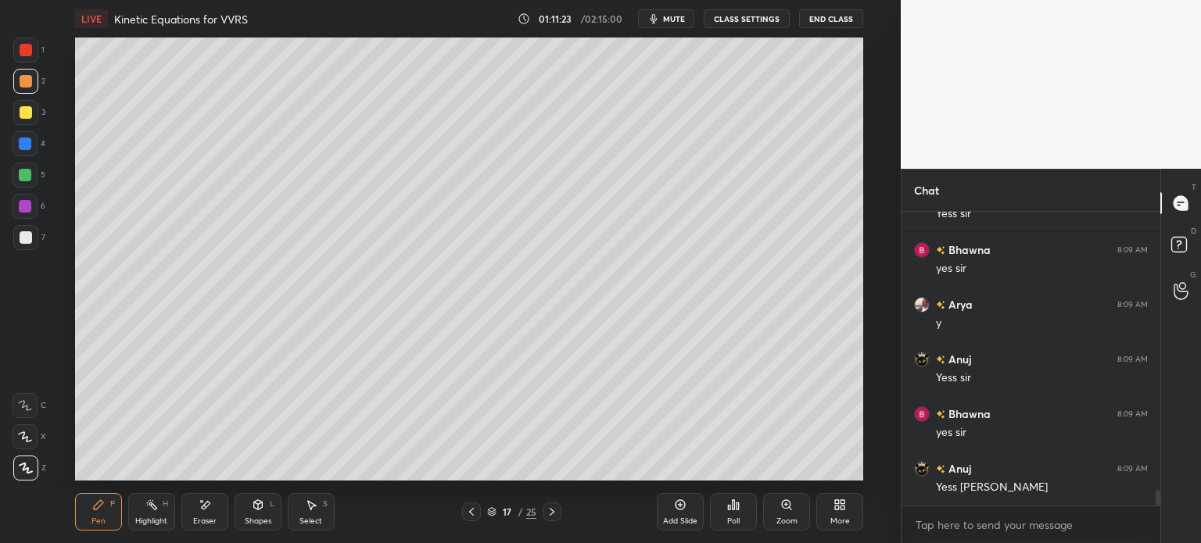
click at [147, 518] on div "Highlight" at bounding box center [151, 522] width 32 height 8
click at [24, 173] on div at bounding box center [25, 175] width 13 height 13
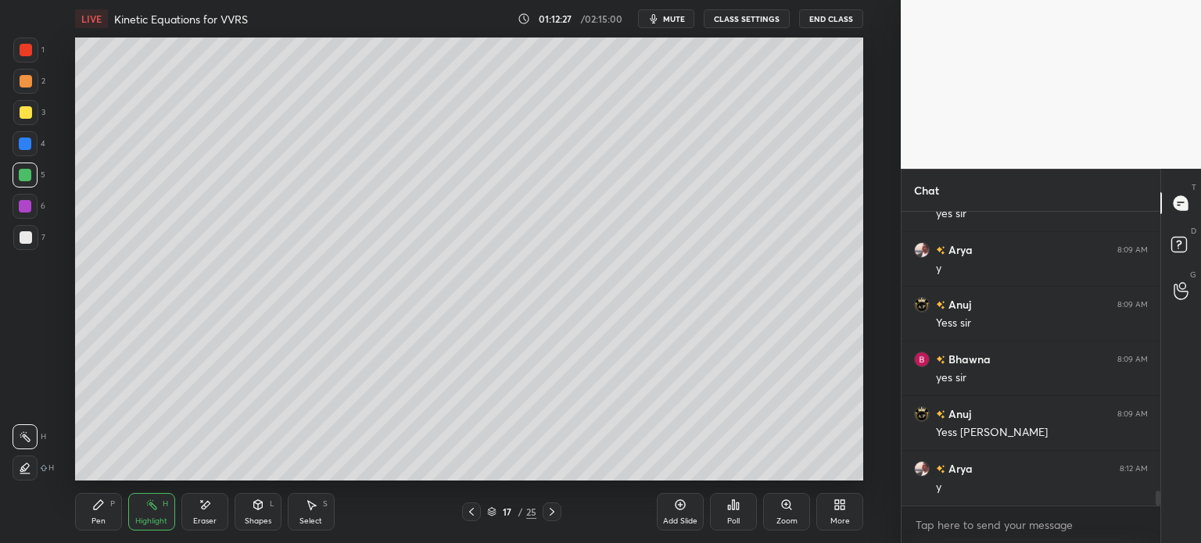
click at [673, 518] on div "Add Slide" at bounding box center [680, 522] width 34 height 8
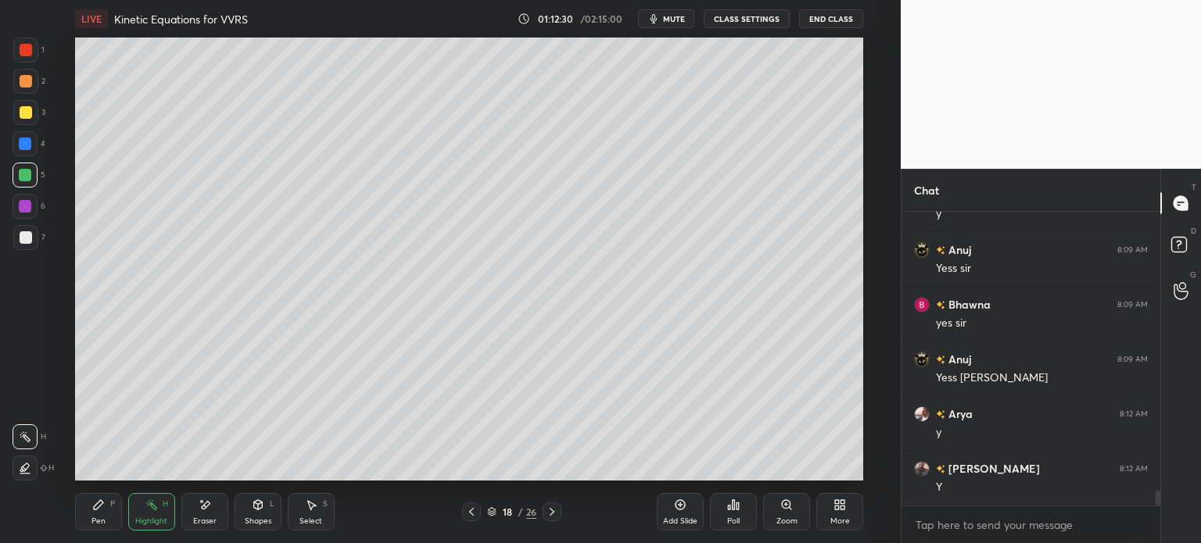
click at [92, 504] on icon at bounding box center [98, 505] width 13 height 13
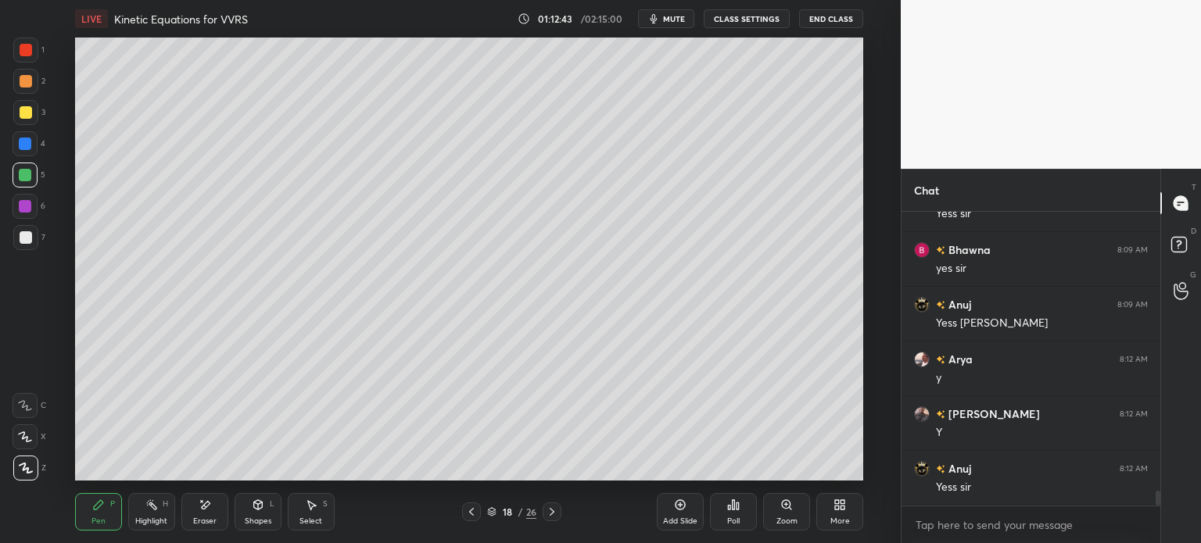
click at [21, 147] on div at bounding box center [25, 144] width 13 height 13
click at [470, 509] on icon at bounding box center [471, 512] width 13 height 13
click at [467, 515] on icon at bounding box center [471, 512] width 13 height 13
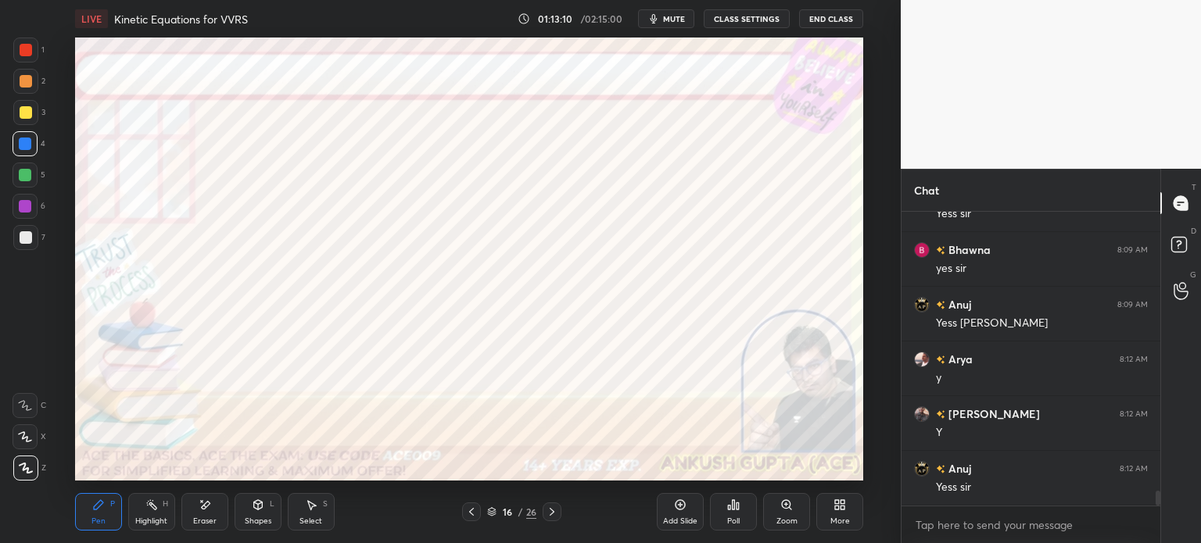
click at [26, 140] on div at bounding box center [25, 144] width 13 height 13
click at [722, 512] on div "Poll" at bounding box center [733, 512] width 47 height 38
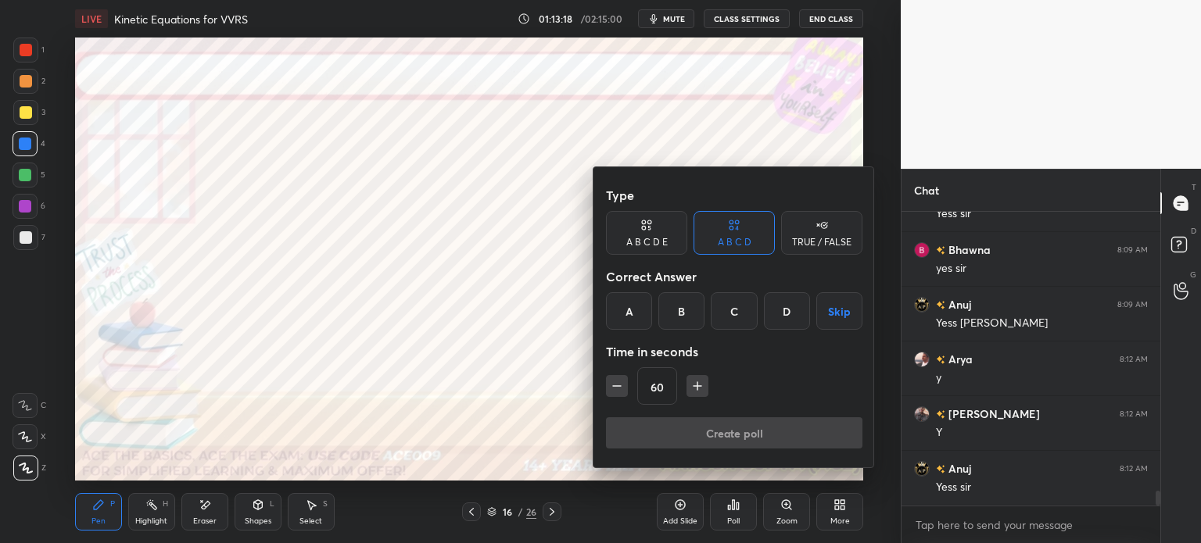
click at [669, 384] on input "60" at bounding box center [657, 387] width 38 height 38
type input "900"
click at [769, 378] on div "900" at bounding box center [734, 386] width 256 height 38
click at [547, 419] on div at bounding box center [600, 271] width 1201 height 543
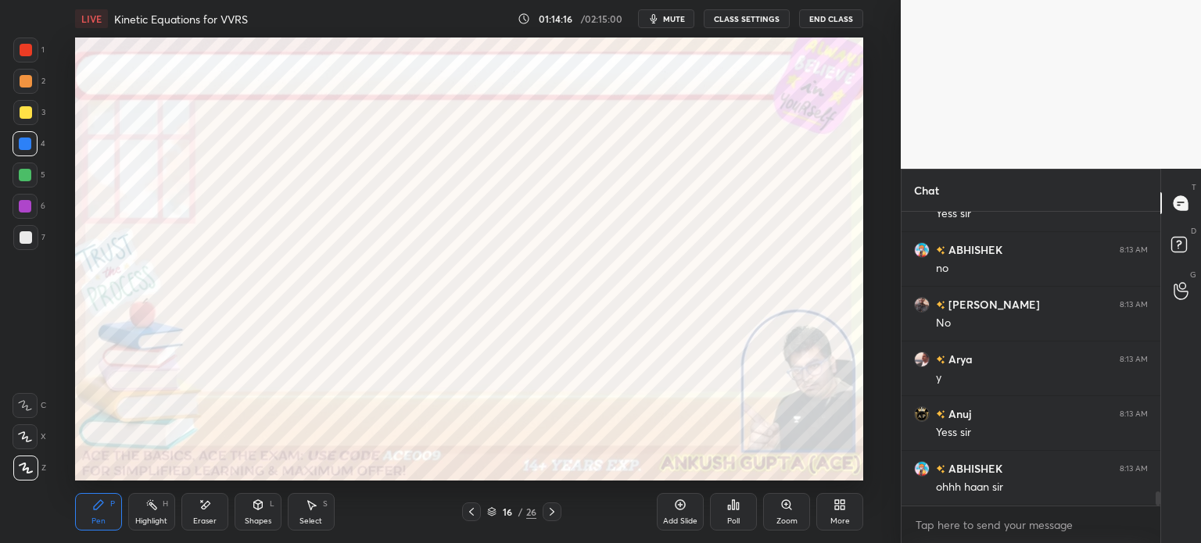
scroll to position [5867, 0]
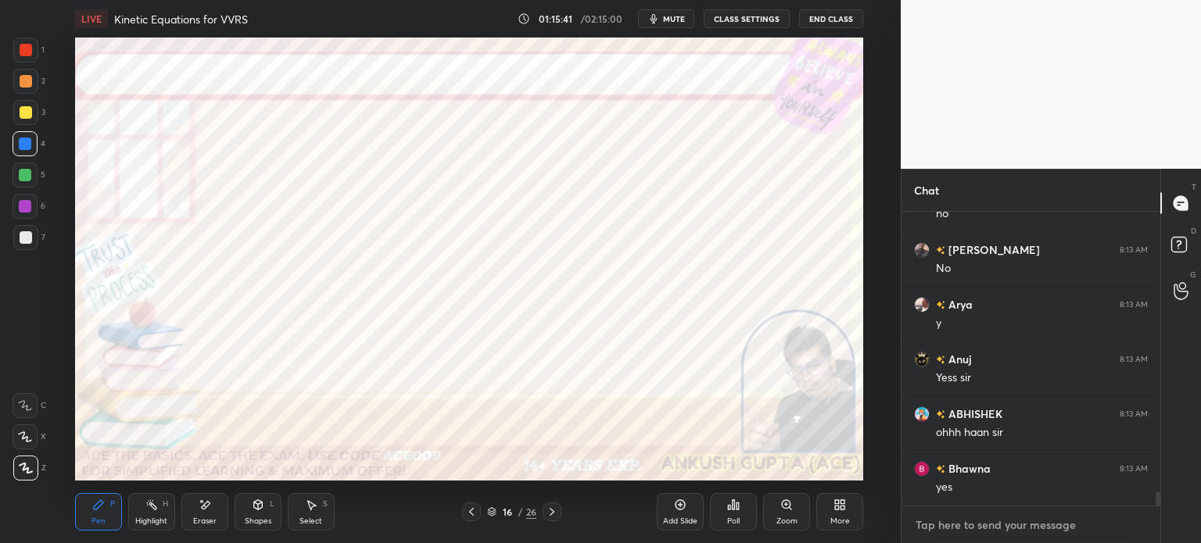
type textarea "x"
click at [1001, 522] on textarea at bounding box center [1031, 525] width 234 height 25
paste textarea "[URL][DOMAIN_NAME]"
type textarea "[URL][DOMAIN_NAME]"
type textarea "x"
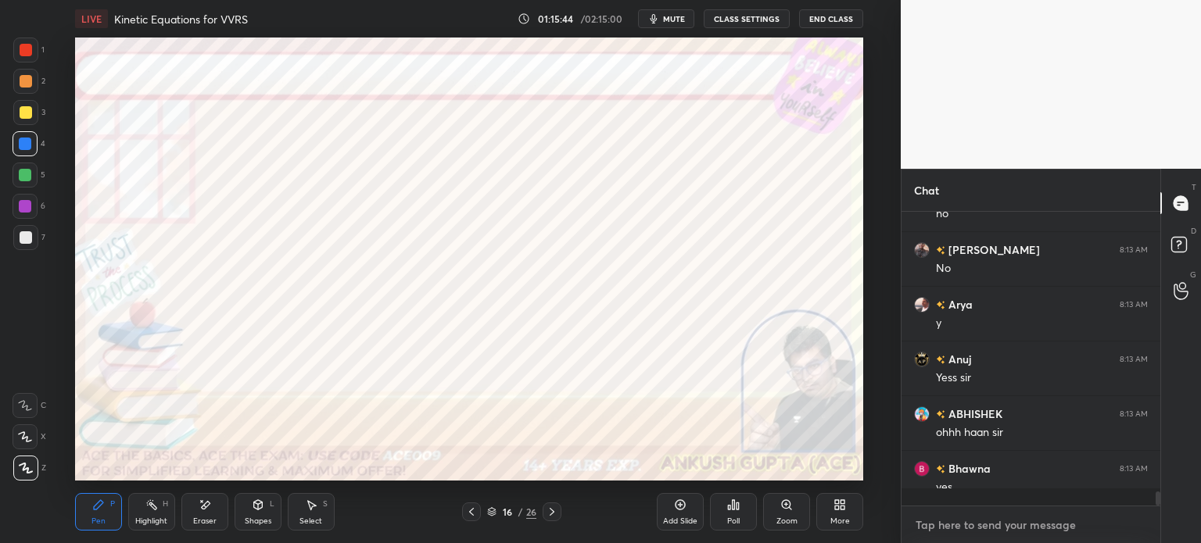
scroll to position [0, 0]
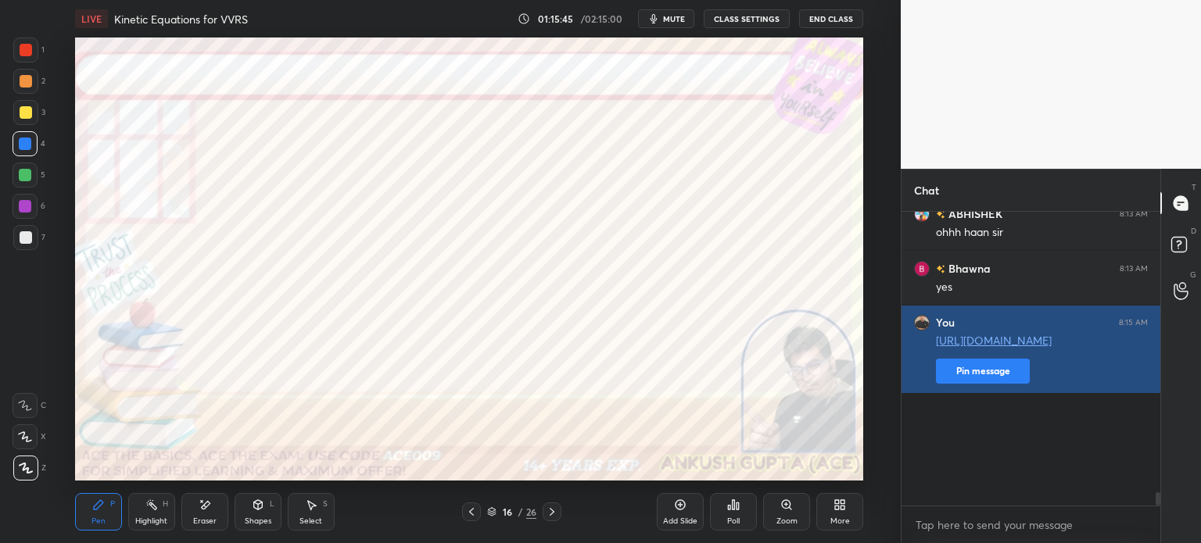
click at [985, 384] on button "Pin message" at bounding box center [983, 371] width 94 height 25
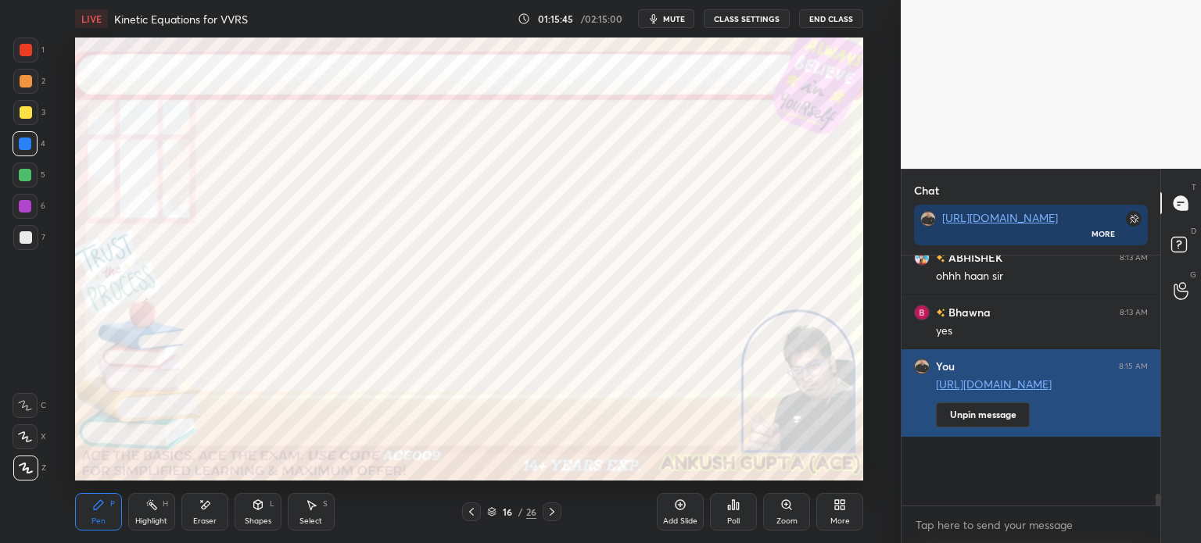
scroll to position [4, 5]
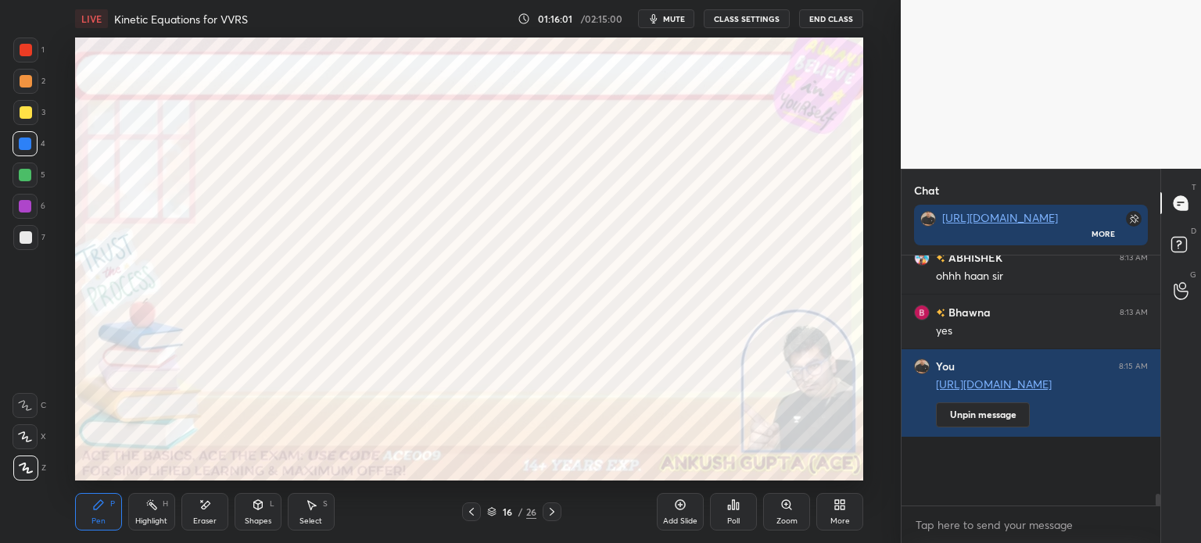
click at [29, 202] on div at bounding box center [25, 206] width 13 height 13
click at [737, 508] on icon at bounding box center [738, 506] width 2 height 7
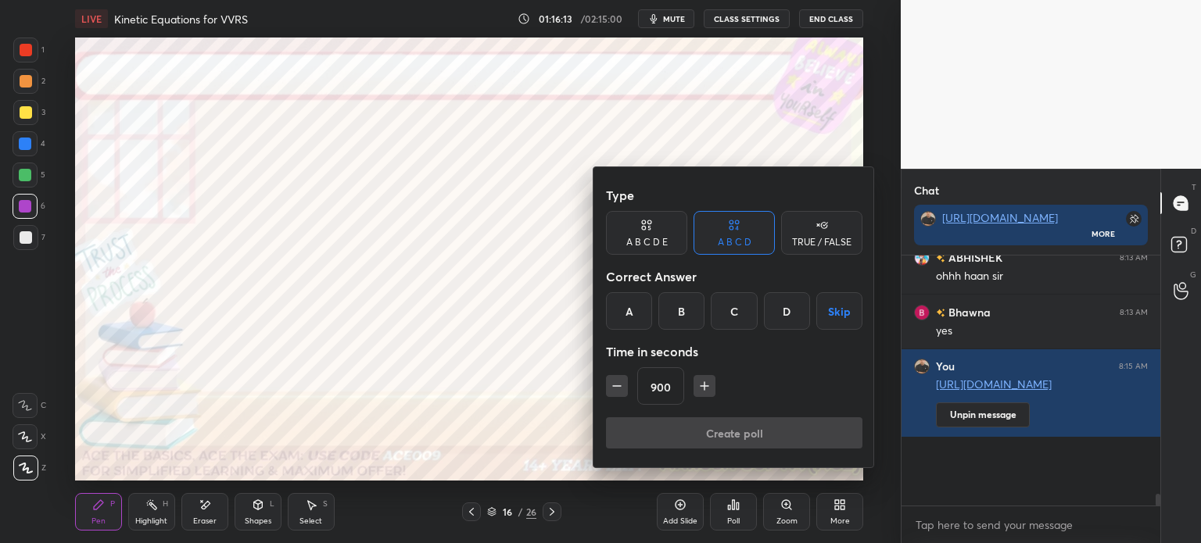
click at [835, 313] on button "Skip" at bounding box center [839, 311] width 46 height 38
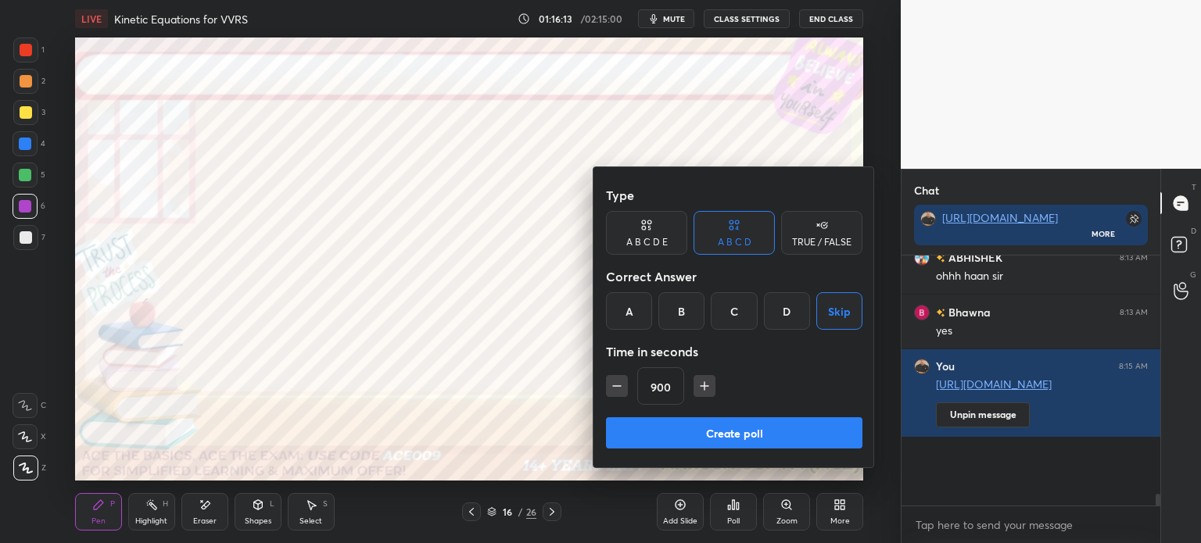
click at [762, 425] on button "Create poll" at bounding box center [734, 433] width 256 height 31
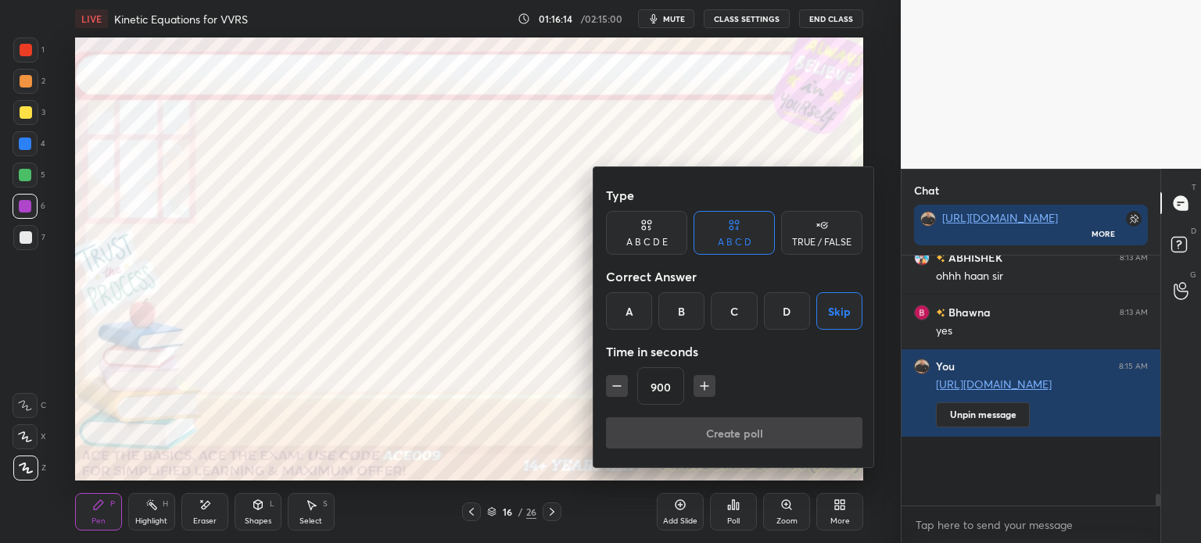
type textarea "x"
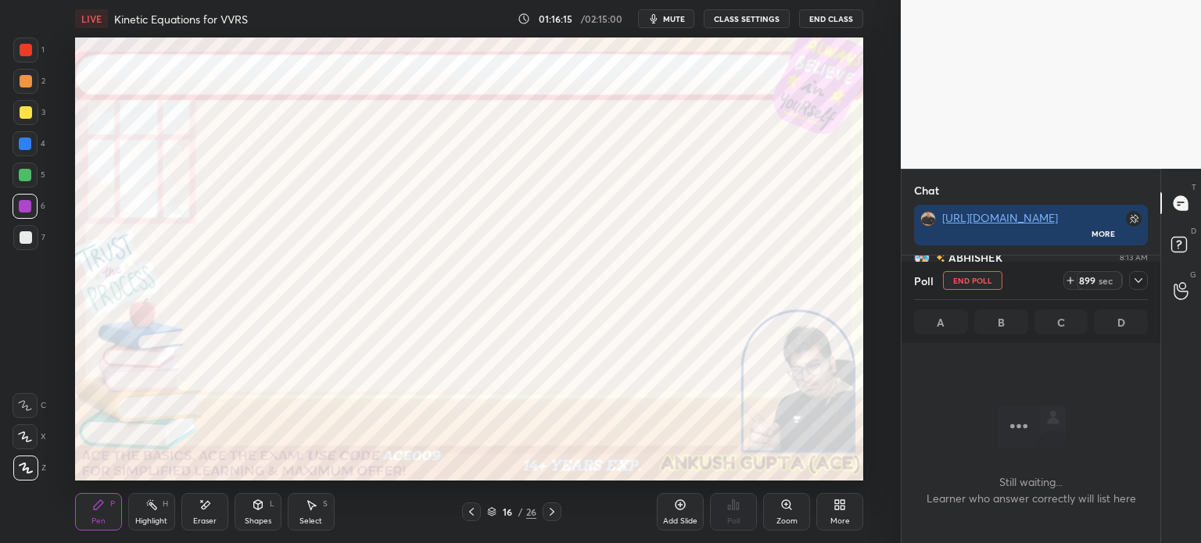
click at [1141, 280] on icon at bounding box center [1139, 280] width 8 height 5
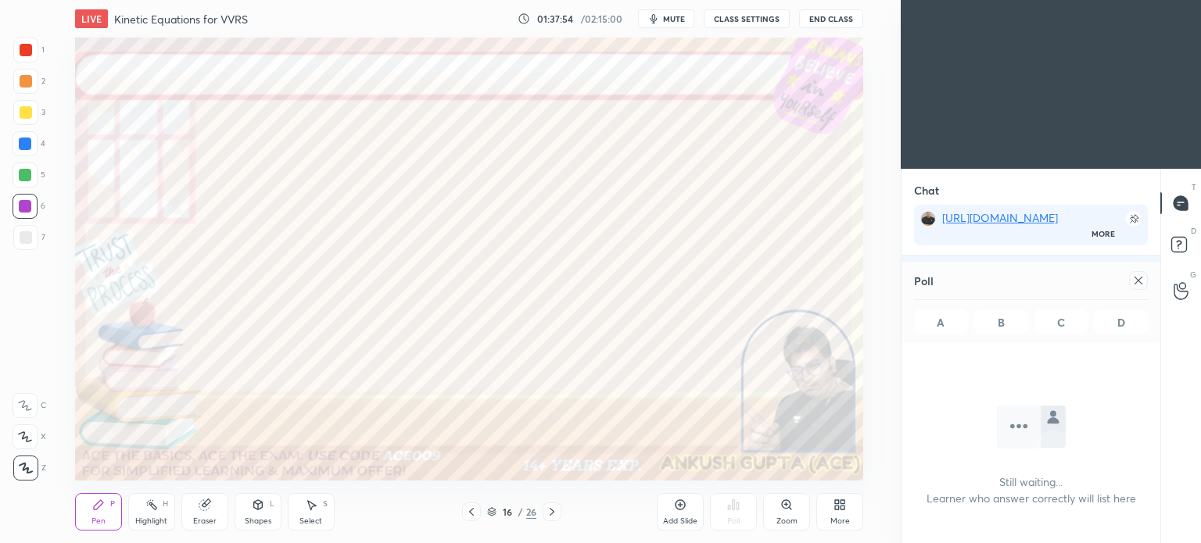
scroll to position [77746, 77352]
click at [1138, 281] on icon at bounding box center [1139, 281] width 8 height 8
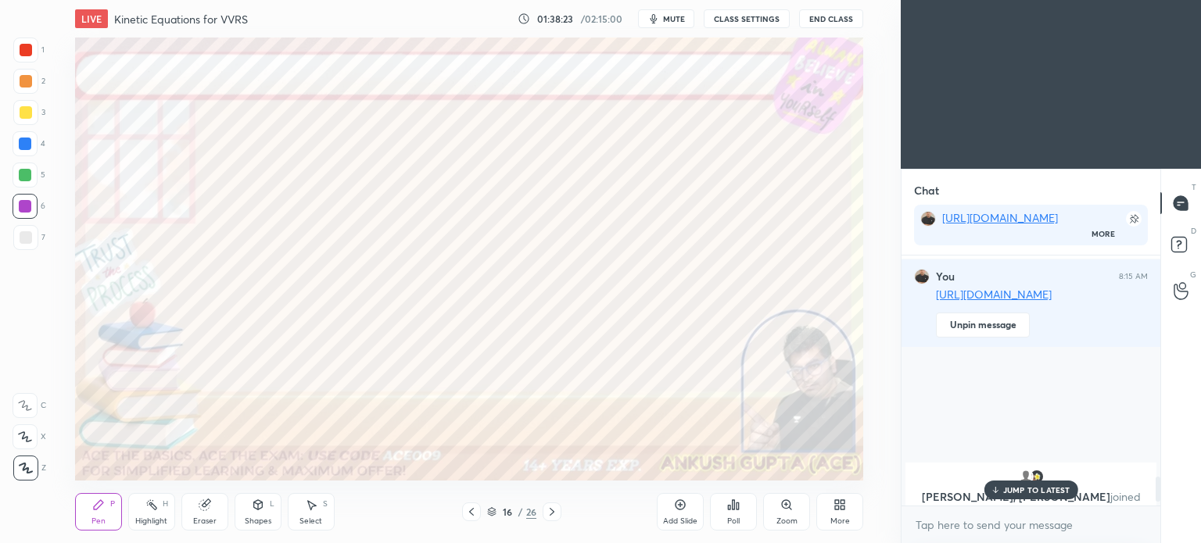
scroll to position [2258, 0]
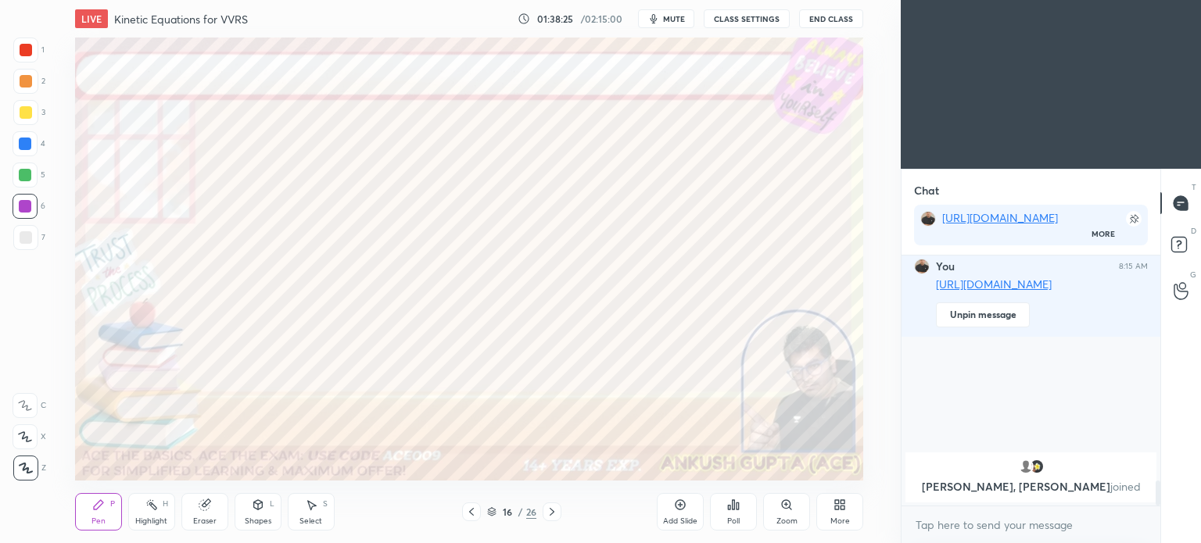
click at [835, 512] on div "More" at bounding box center [839, 512] width 47 height 38
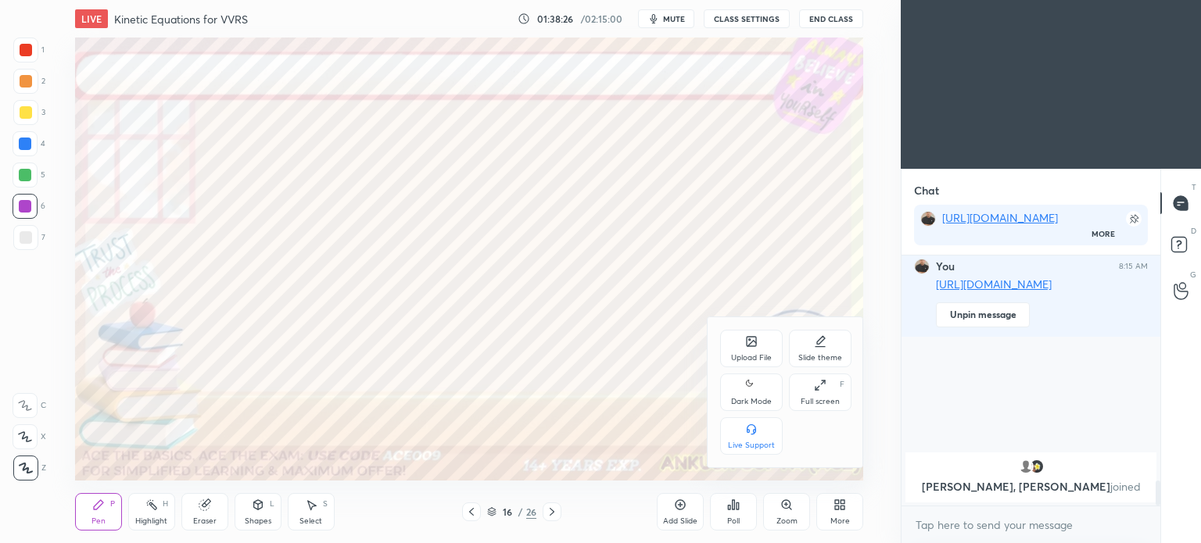
click at [754, 403] on div "Dark Mode" at bounding box center [751, 402] width 41 height 8
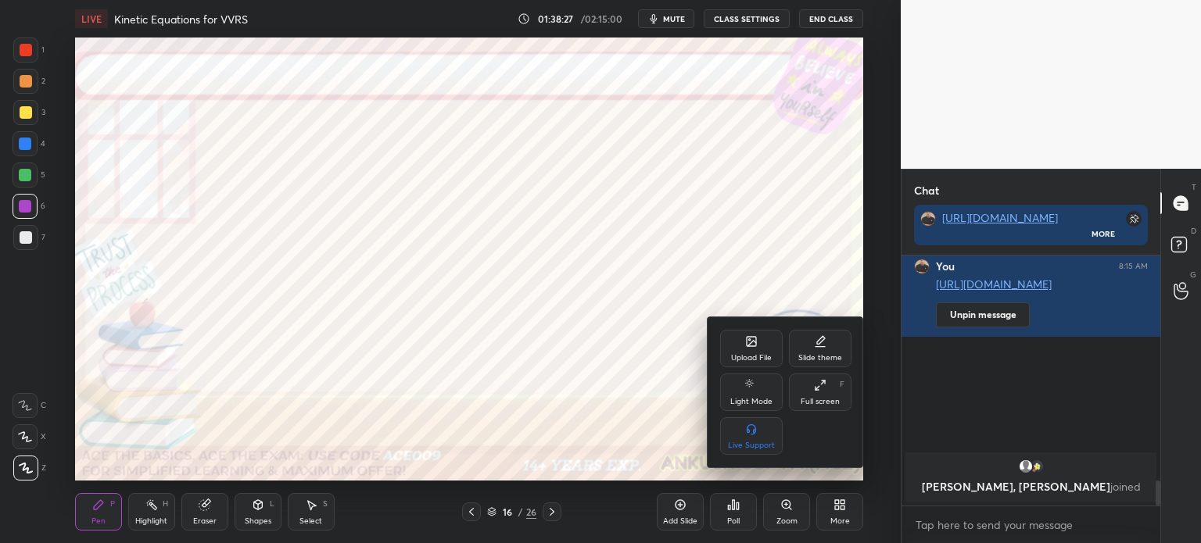
drag, startPoint x: 557, startPoint y: 407, endPoint x: 614, endPoint y: 406, distance: 57.1
click at [558, 408] on div at bounding box center [600, 271] width 1201 height 543
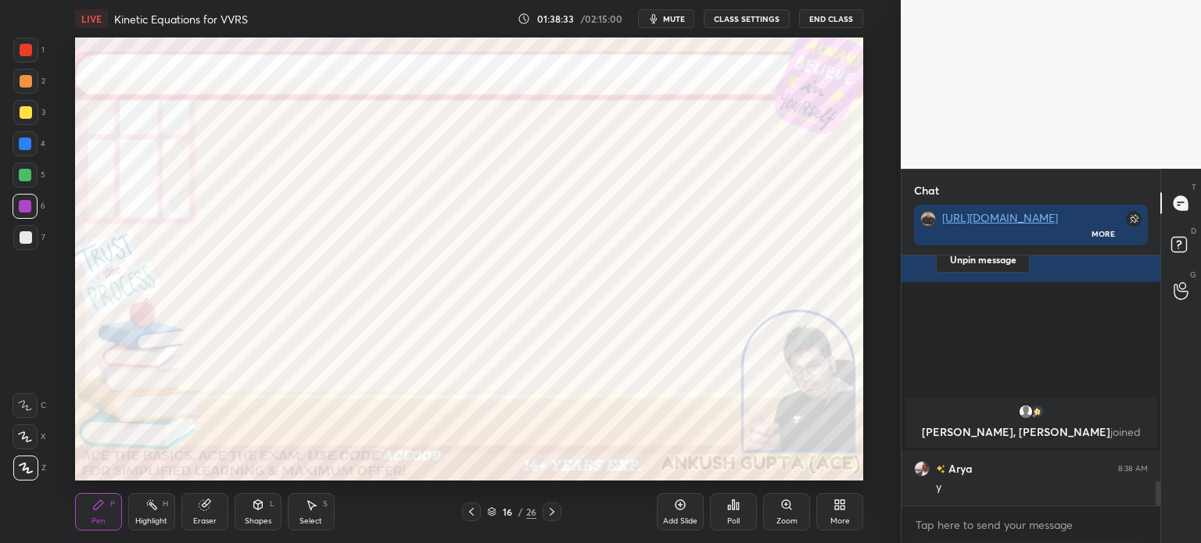
scroll to position [2368, 0]
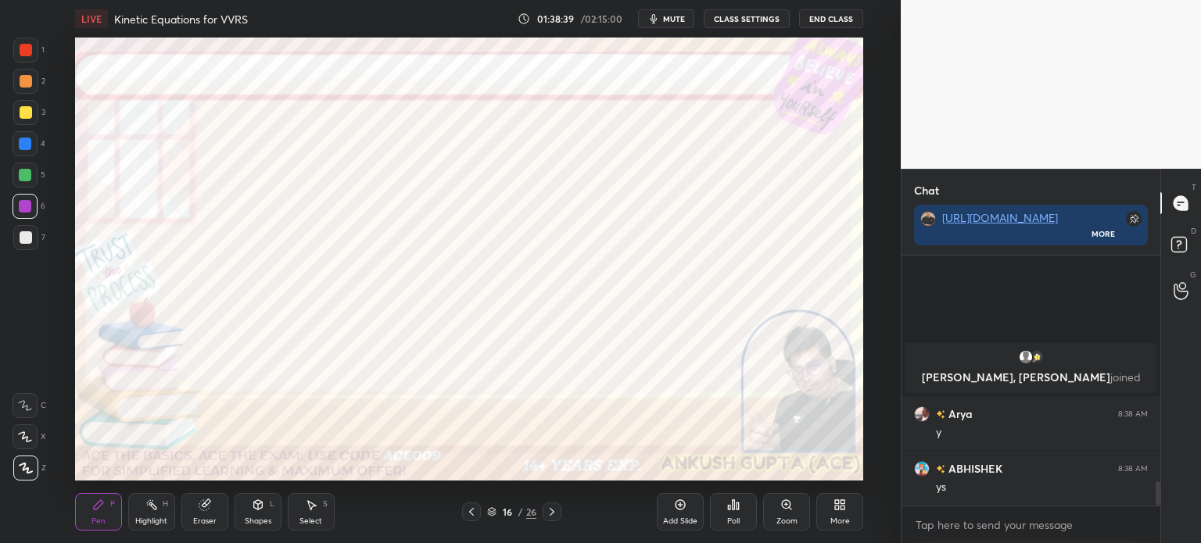
click at [24, 45] on div at bounding box center [26, 50] width 13 height 13
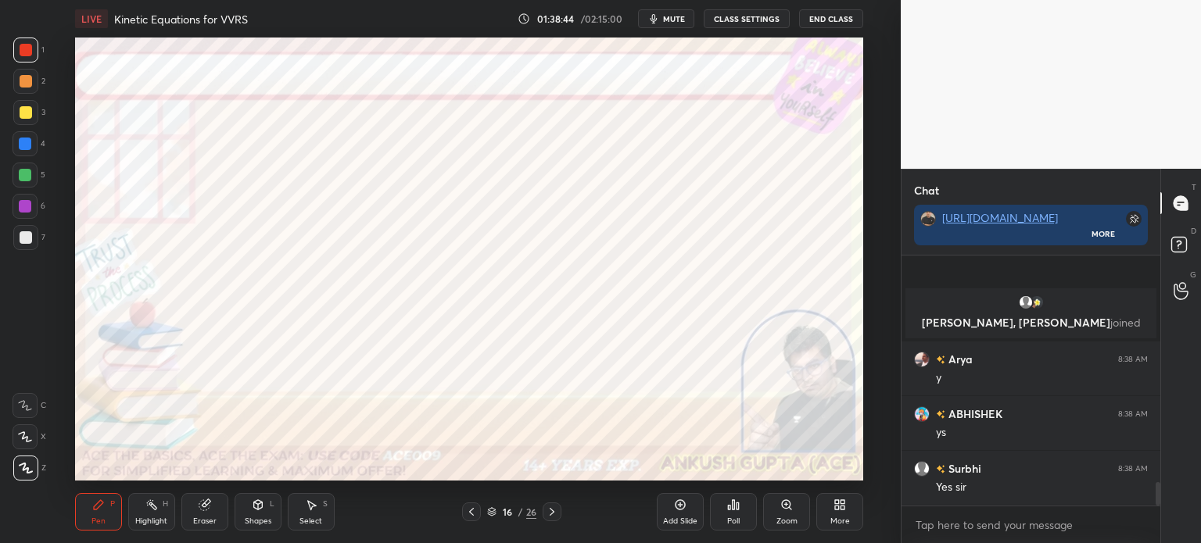
click at [560, 507] on div at bounding box center [552, 512] width 19 height 19
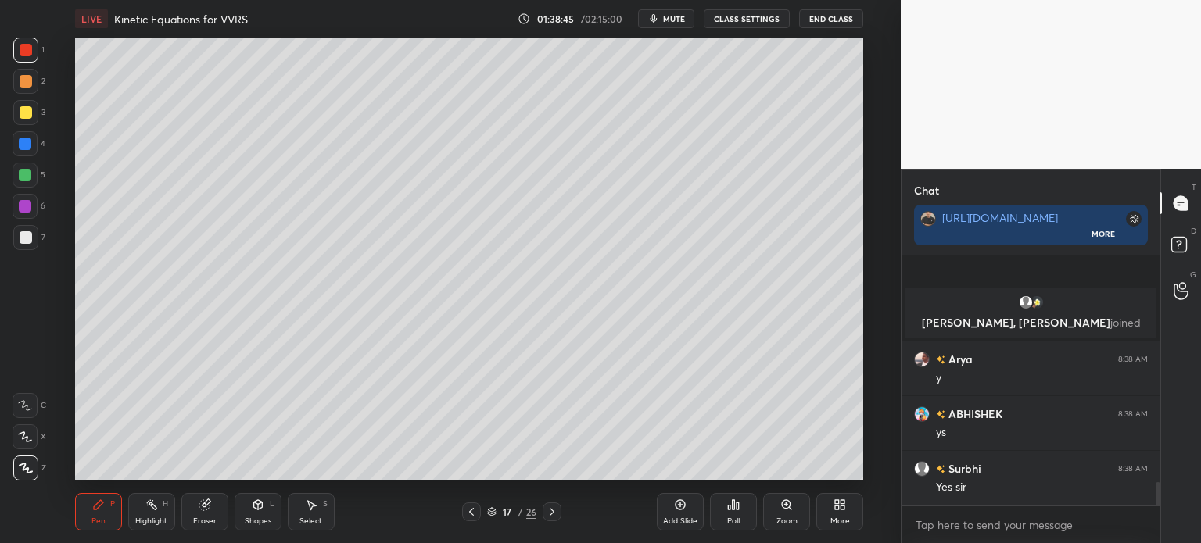
click at [554, 510] on icon at bounding box center [552, 512] width 13 height 13
click at [24, 84] on div at bounding box center [26, 81] width 13 height 13
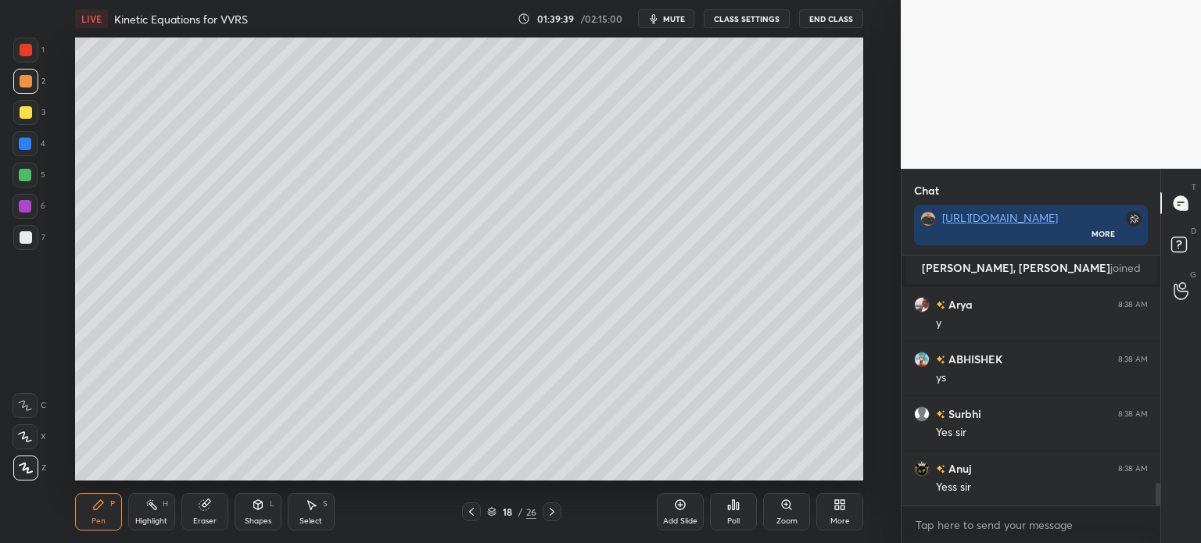
click at [472, 512] on icon at bounding box center [471, 512] width 13 height 13
click at [554, 518] on icon at bounding box center [552, 512] width 13 height 13
click at [550, 516] on icon at bounding box center [552, 512] width 13 height 13
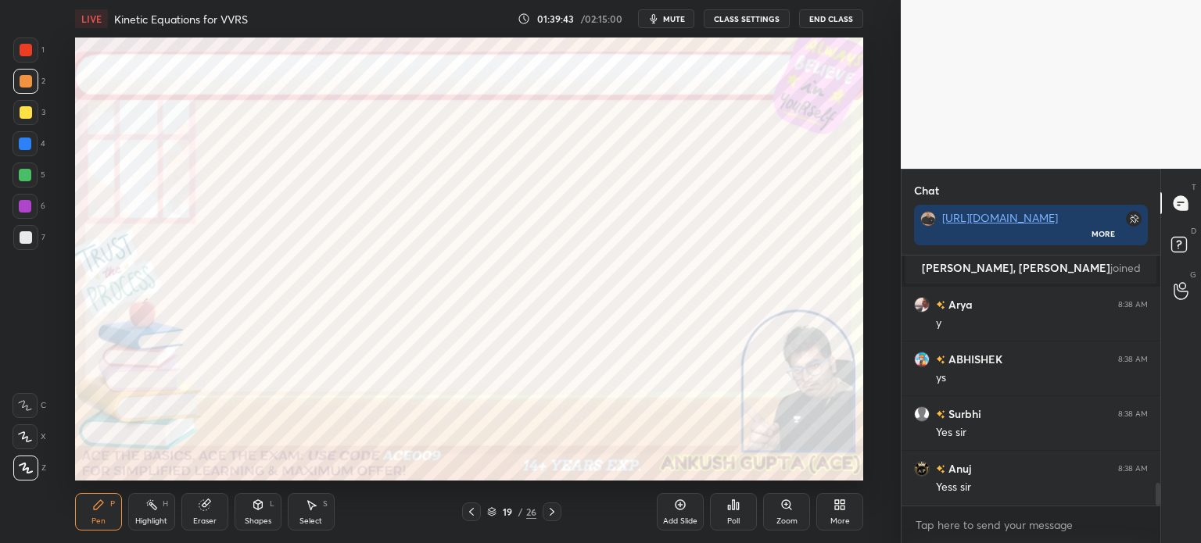
click at [26, 212] on div at bounding box center [25, 206] width 13 height 13
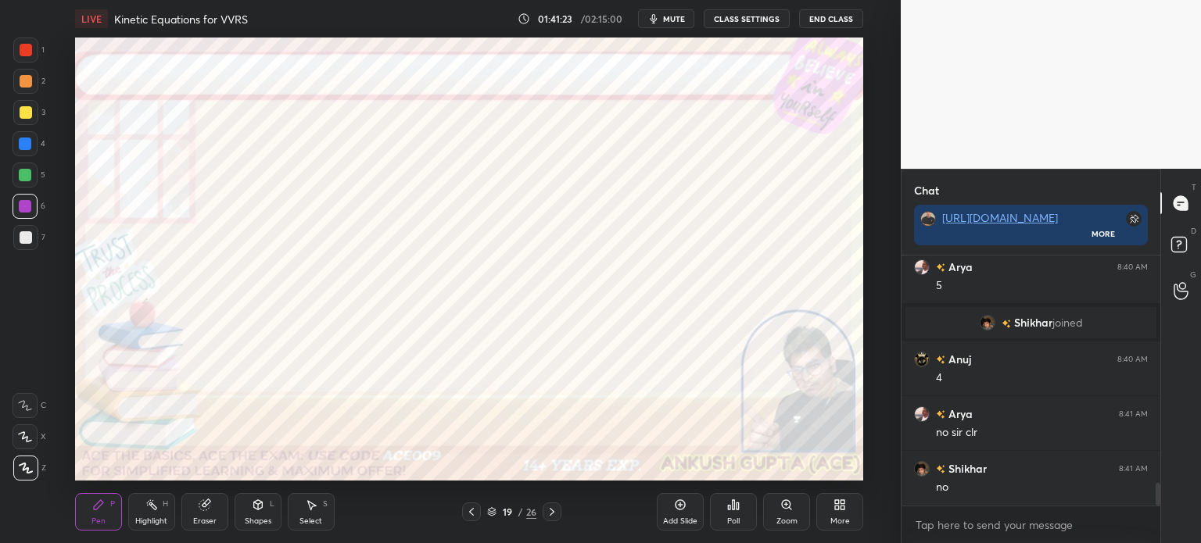
scroll to position [2546, 0]
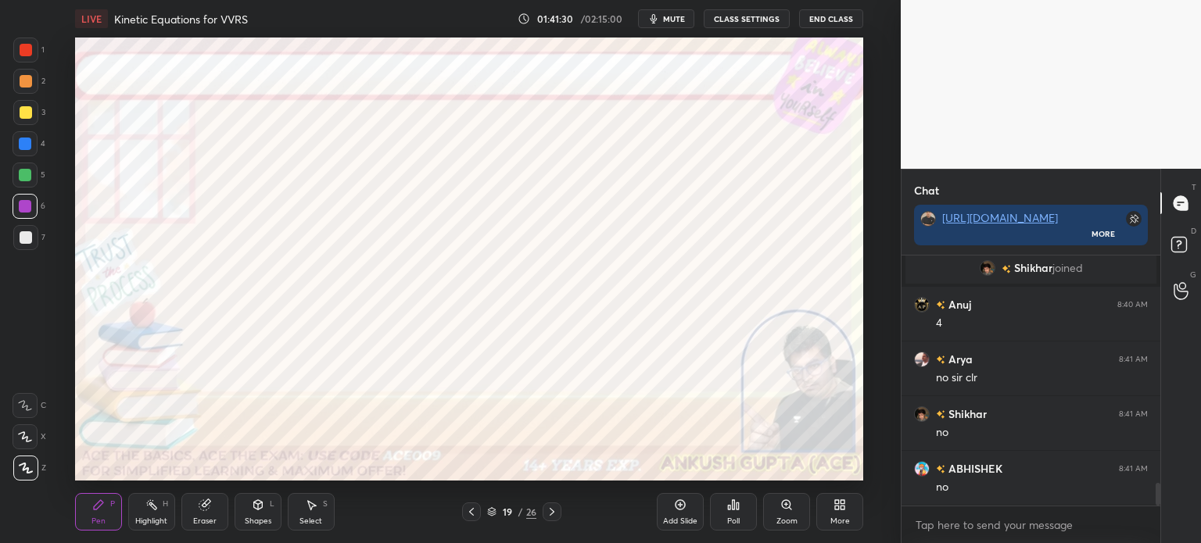
click at [23, 59] on div at bounding box center [25, 50] width 25 height 25
click at [25, 203] on div at bounding box center [25, 206] width 13 height 13
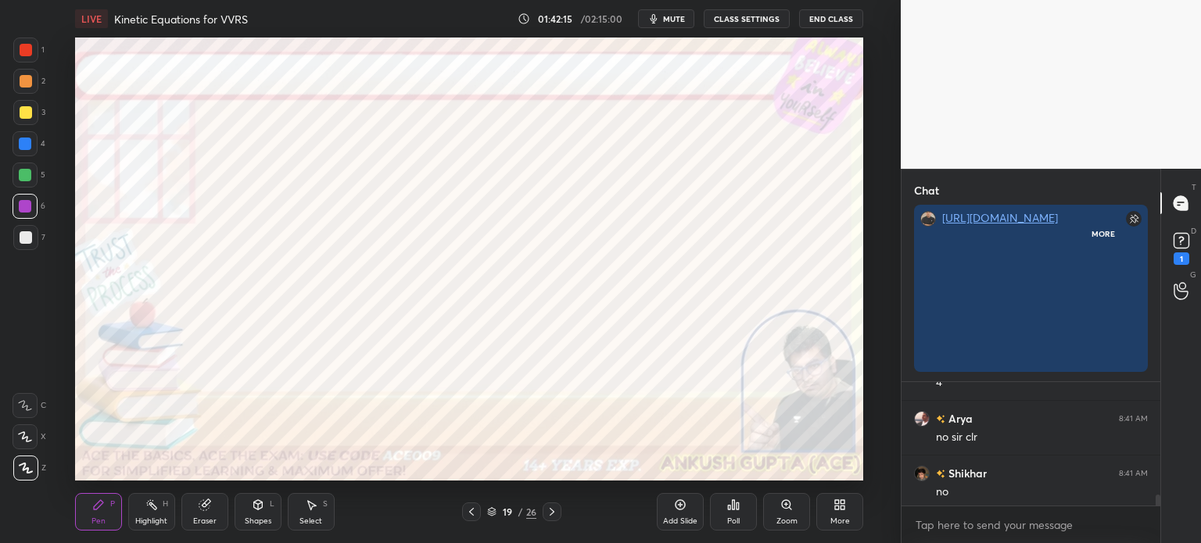
scroll to position [4, 5]
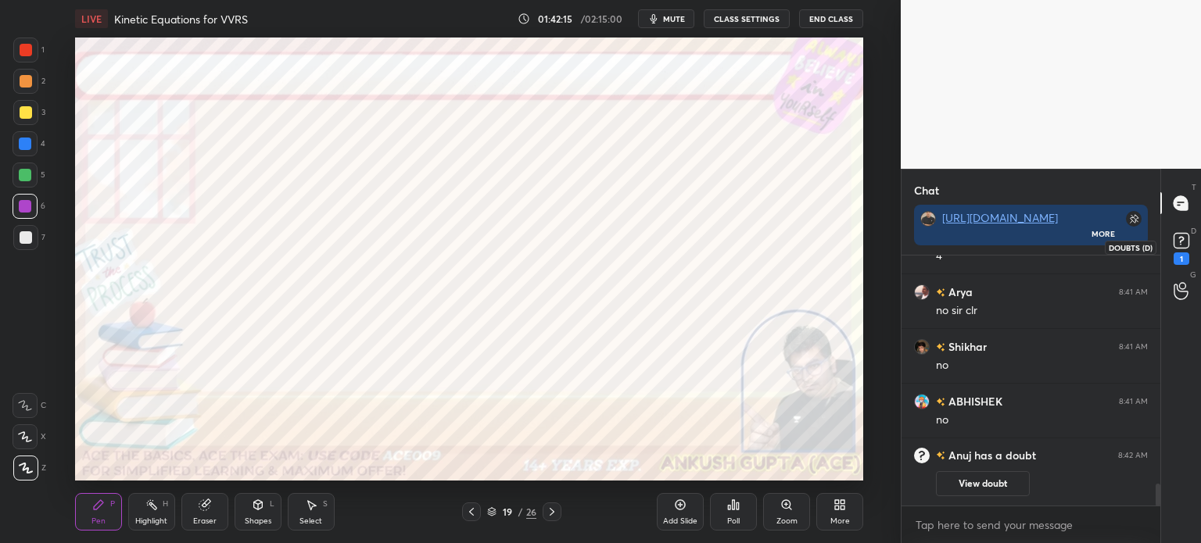
click at [1185, 237] on rect at bounding box center [1181, 241] width 15 height 15
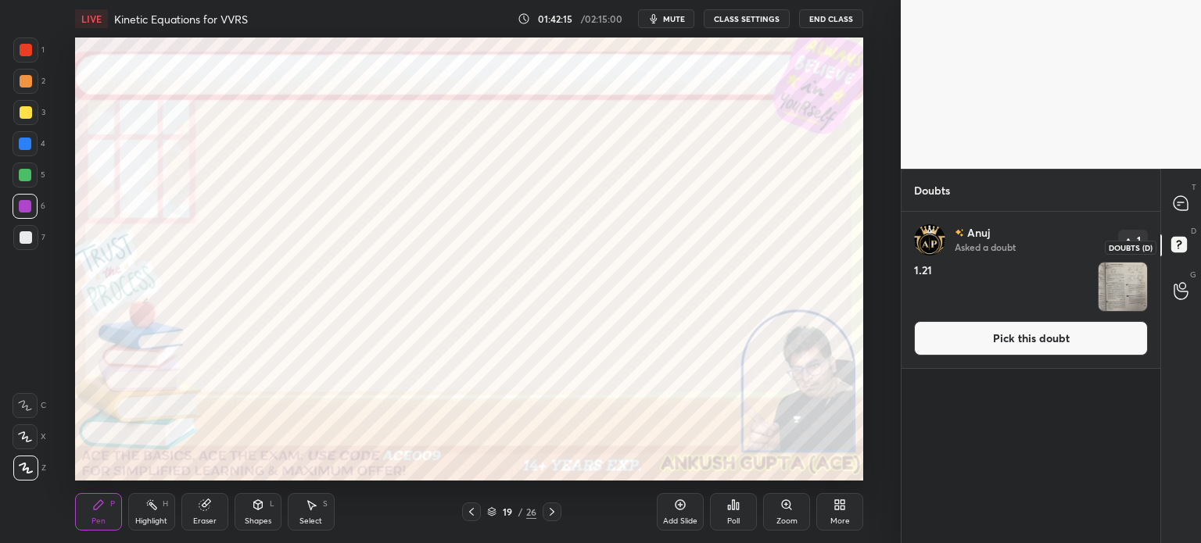
scroll to position [327, 254]
click at [1110, 291] on img "grid" at bounding box center [1123, 287] width 48 height 48
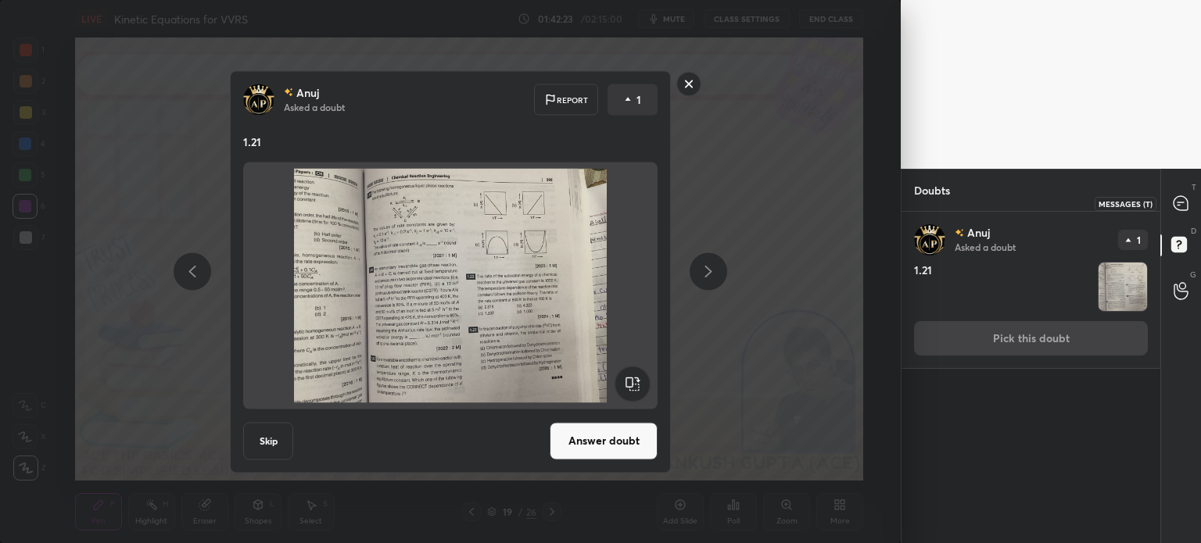
click at [1184, 205] on icon at bounding box center [1181, 203] width 14 height 14
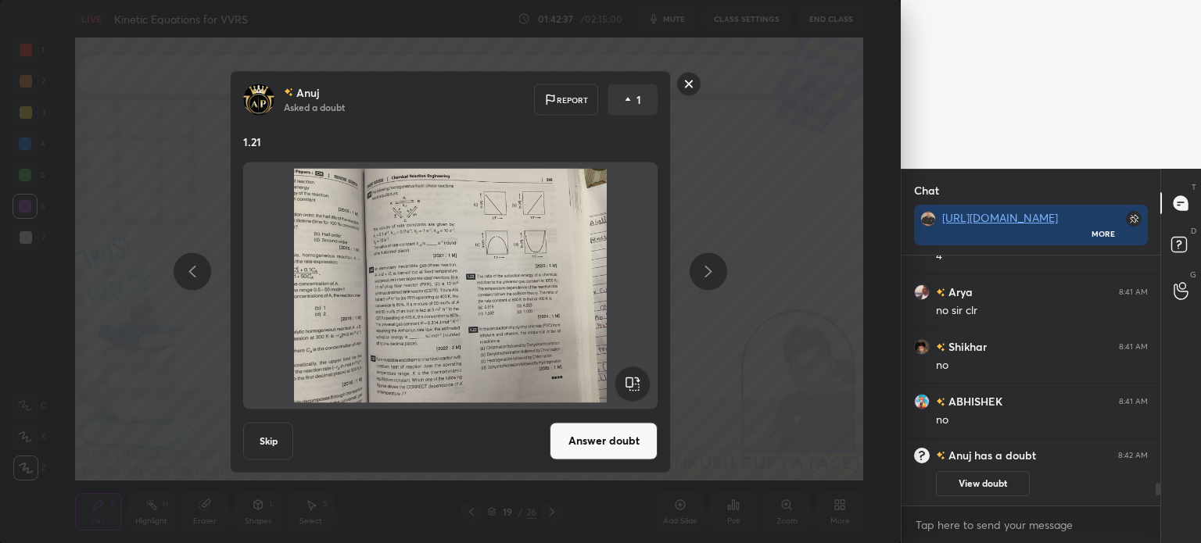
scroll to position [2536, 0]
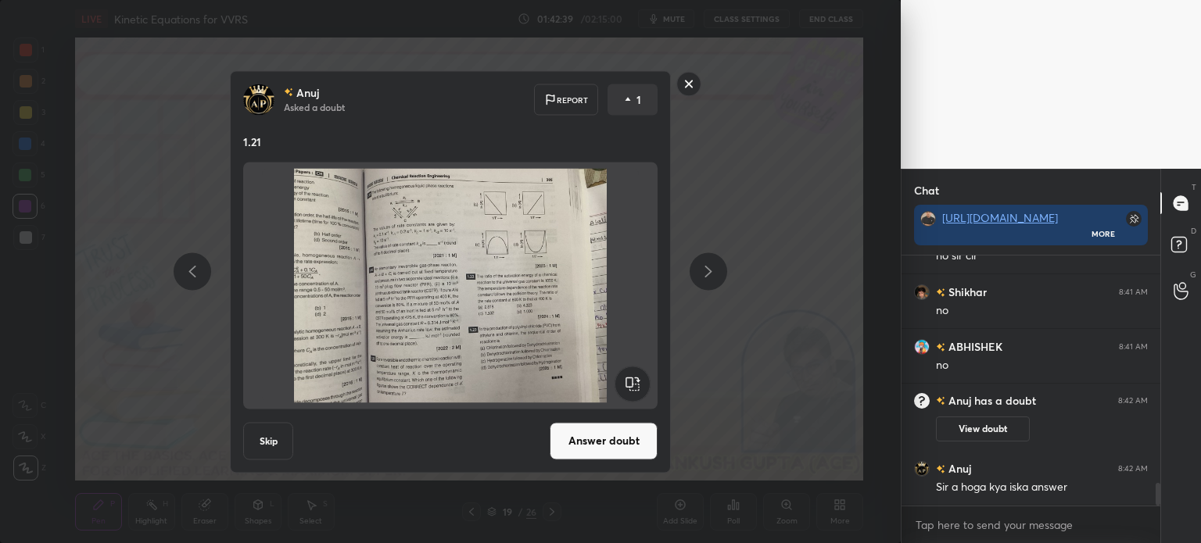
drag, startPoint x: 684, startPoint y: 84, endPoint x: 672, endPoint y: 149, distance: 65.9
click at [684, 83] on rect at bounding box center [689, 84] width 24 height 24
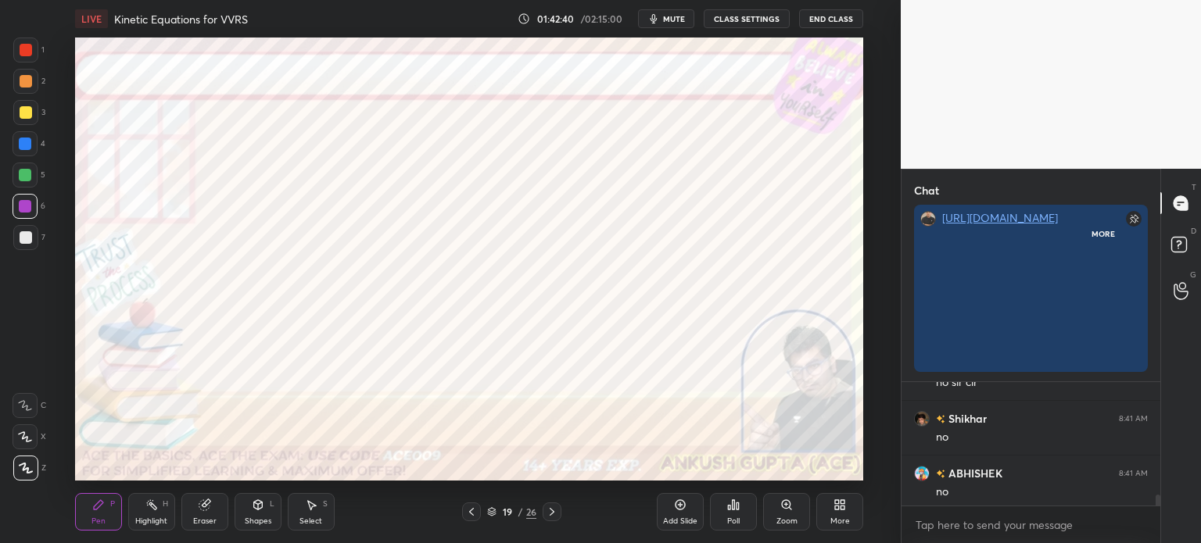
scroll to position [4, 5]
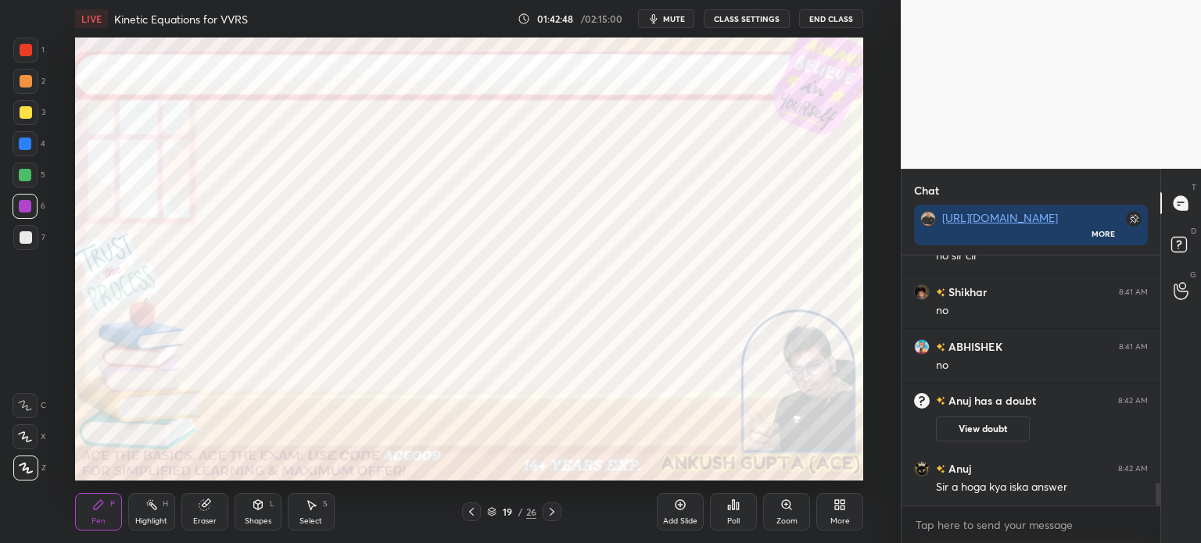
click at [23, 89] on div at bounding box center [25, 81] width 25 height 25
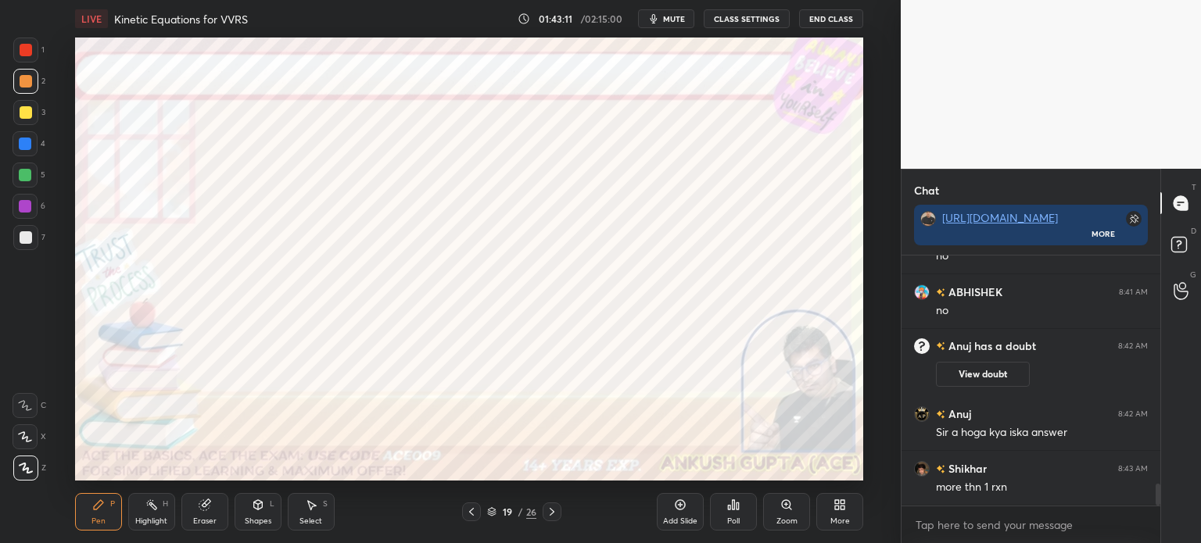
click at [682, 15] on span "mute" at bounding box center [674, 18] width 22 height 11
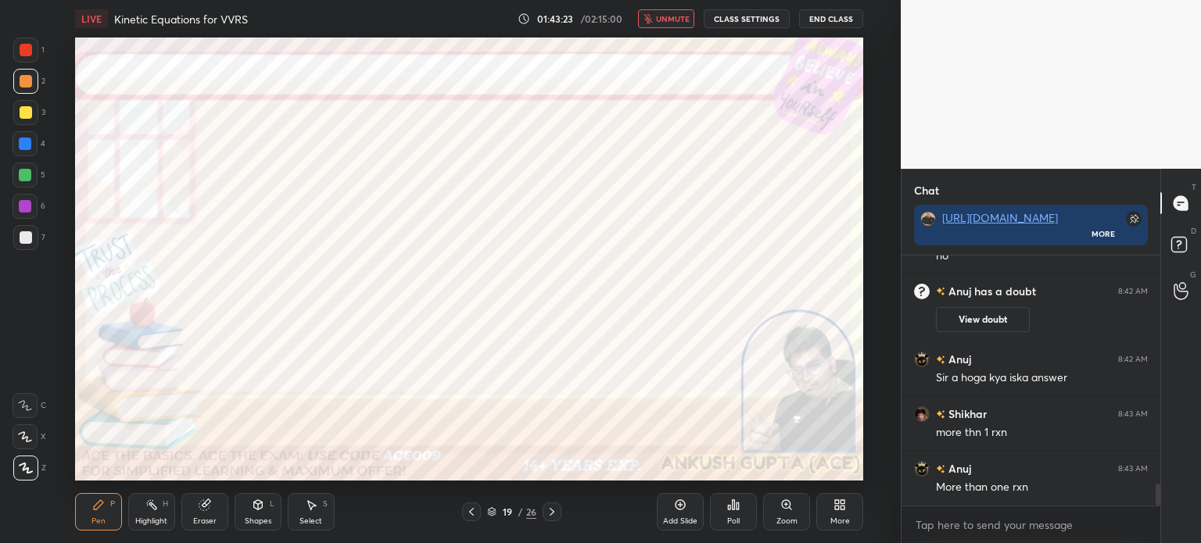
click at [681, 17] on span "unmute" at bounding box center [673, 18] width 34 height 11
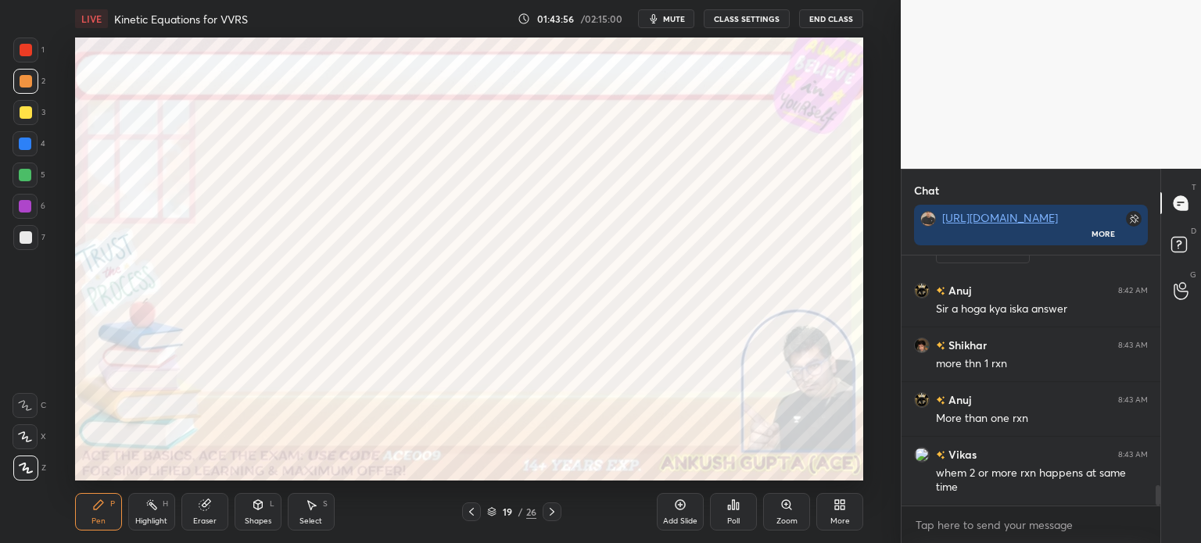
scroll to position [2769, 0]
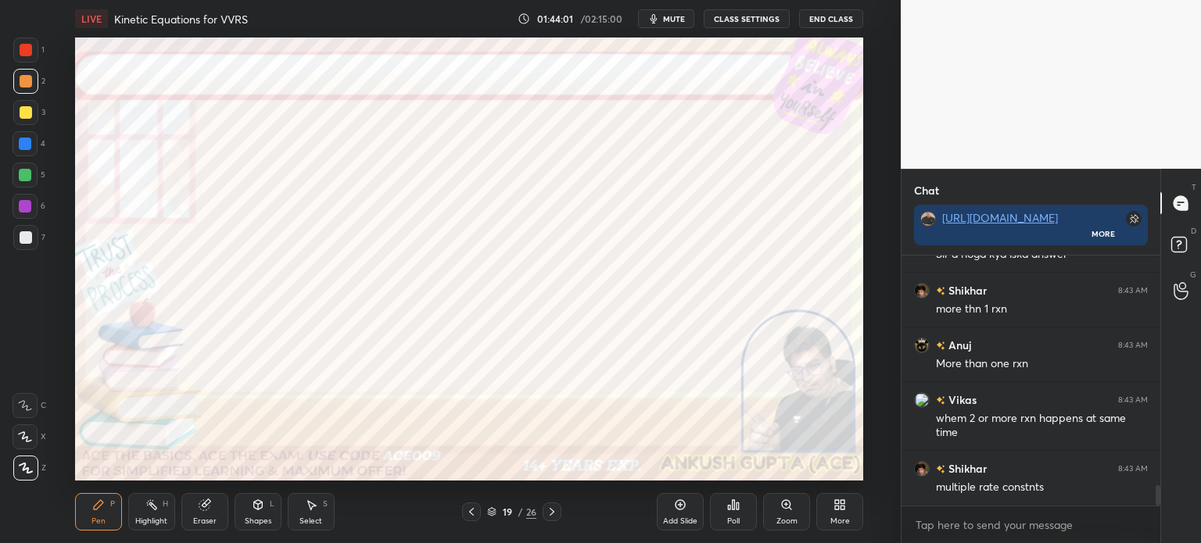
click at [26, 206] on div at bounding box center [25, 206] width 13 height 13
click at [28, 50] on div at bounding box center [26, 50] width 13 height 13
click at [260, 509] on icon at bounding box center [257, 504] width 9 height 9
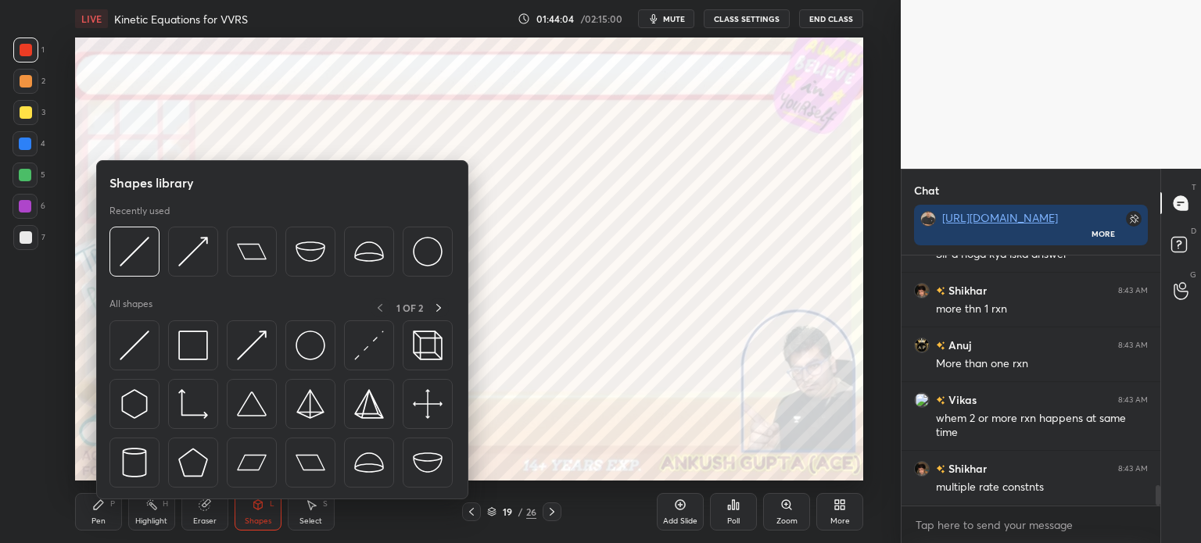
click at [178, 337] on img at bounding box center [193, 346] width 30 height 30
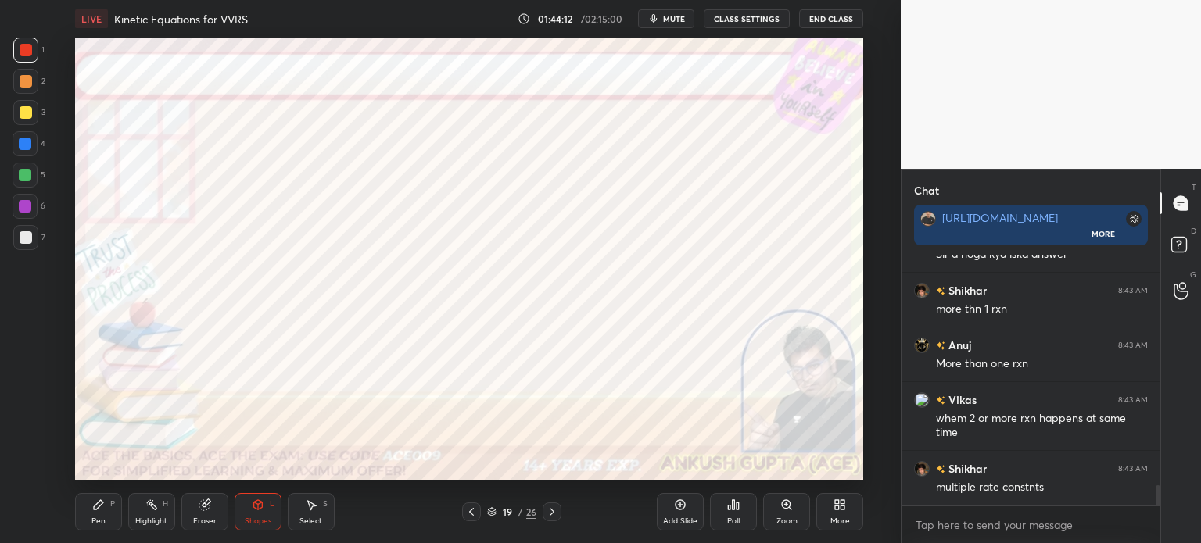
click at [250, 510] on div "Shapes L" at bounding box center [258, 512] width 47 height 38
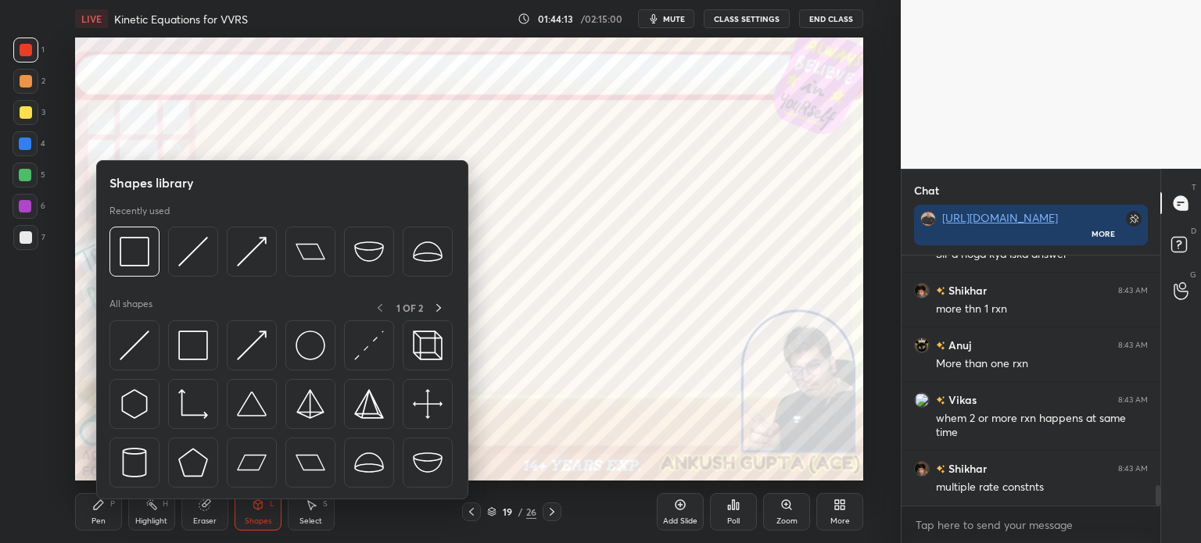
click at [189, 253] on img at bounding box center [193, 252] width 30 height 30
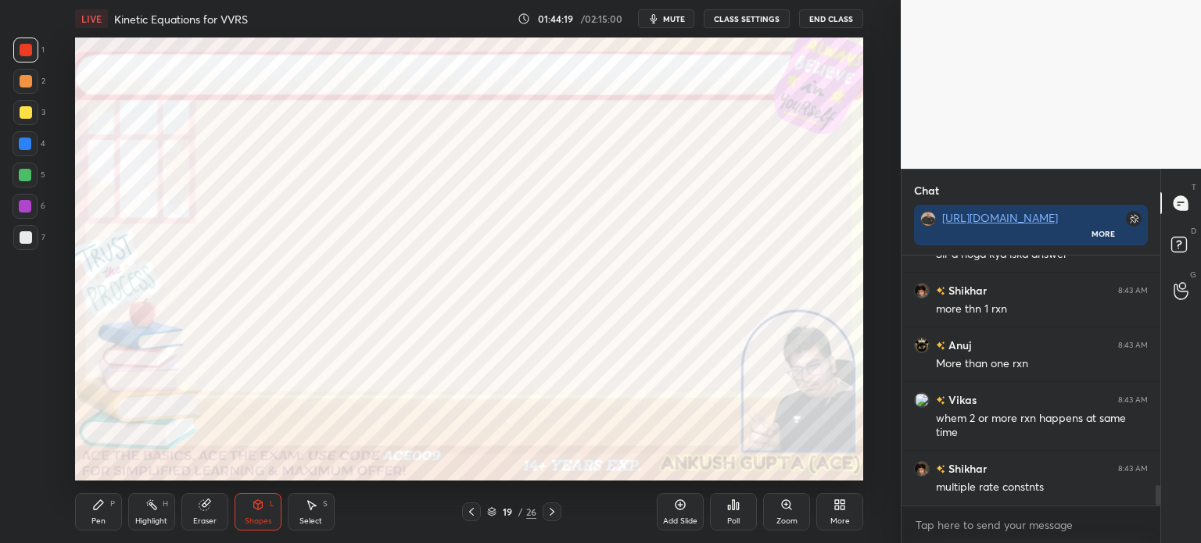
click at [106, 510] on div "Pen P" at bounding box center [98, 512] width 47 height 38
click at [25, 143] on div at bounding box center [25, 144] width 13 height 13
click at [25, 181] on div at bounding box center [25, 175] width 25 height 25
click at [22, 88] on div at bounding box center [25, 81] width 25 height 25
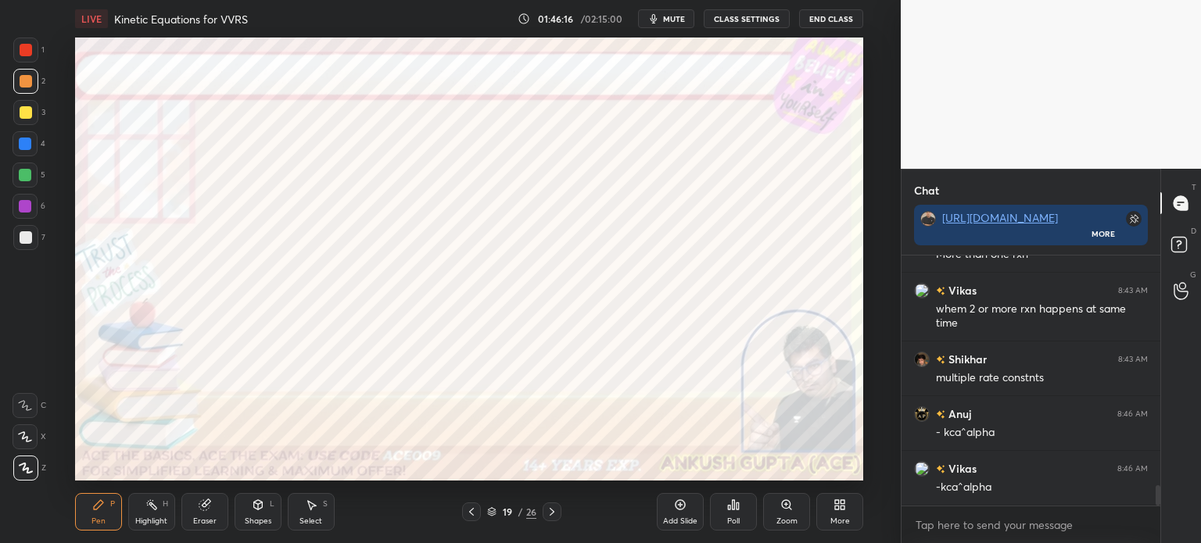
scroll to position [2934, 0]
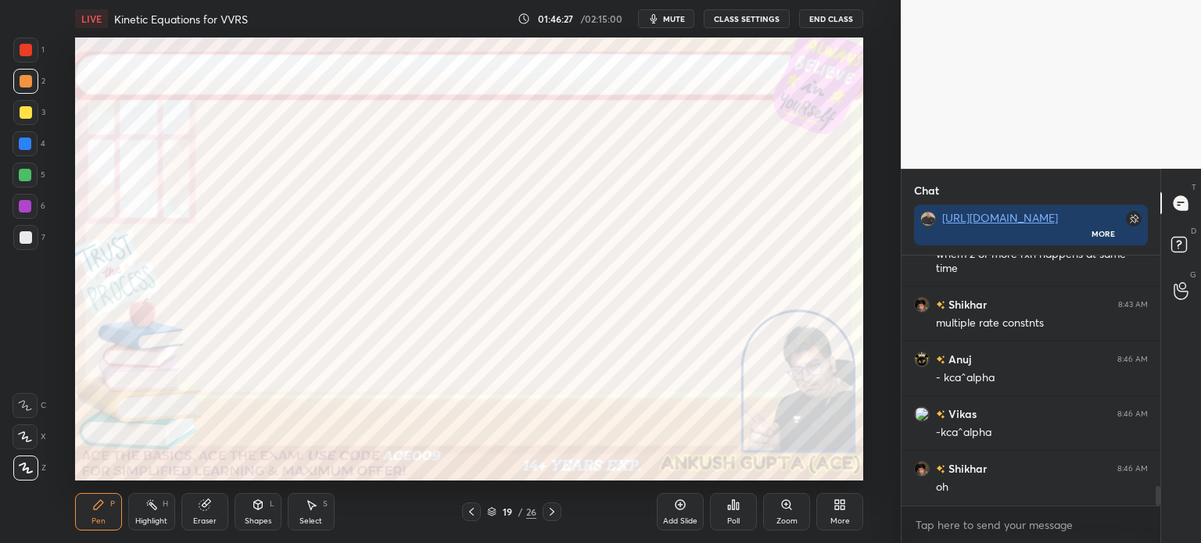
click at [311, 511] on icon at bounding box center [311, 505] width 13 height 13
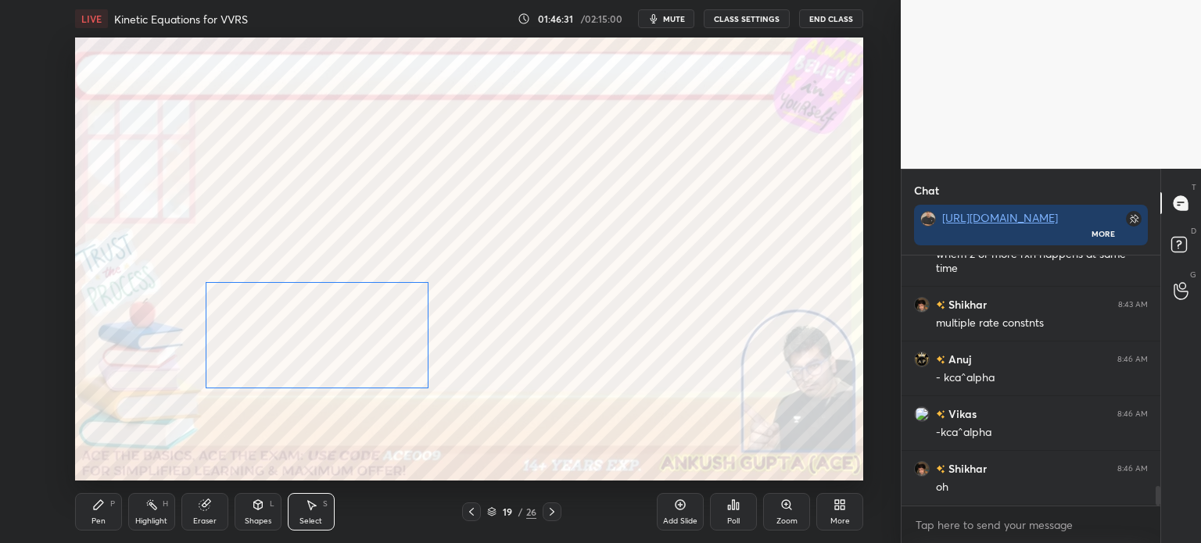
click at [367, 359] on div "0 ° Undo Copy Duplicate Duplicate to new slide Delete" at bounding box center [469, 259] width 788 height 443
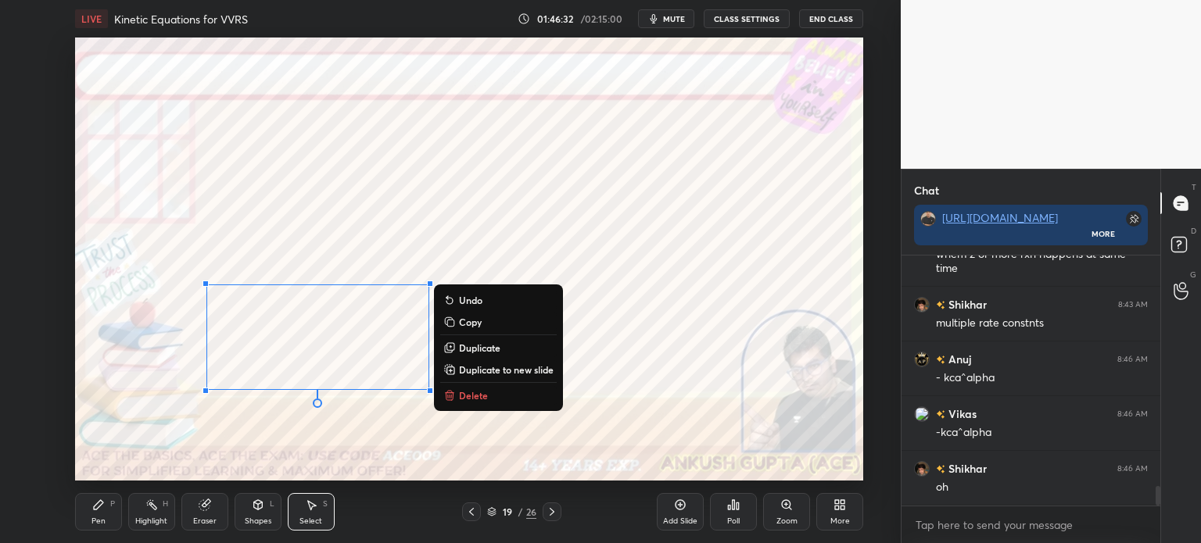
click at [147, 520] on div "Highlight" at bounding box center [151, 522] width 32 height 8
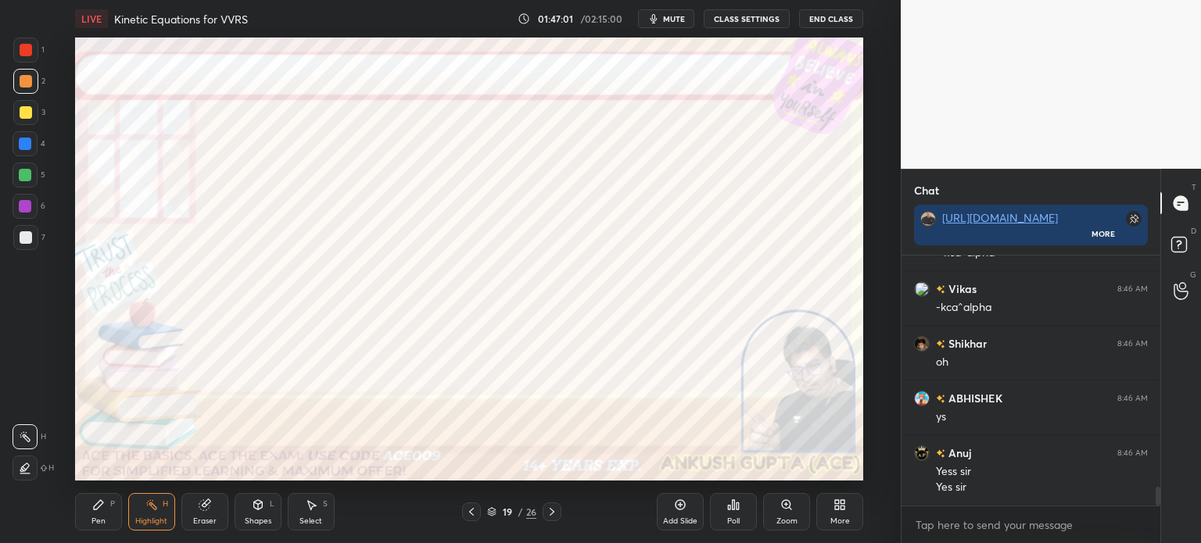
scroll to position [3114, 0]
click at [28, 201] on div at bounding box center [25, 206] width 13 height 13
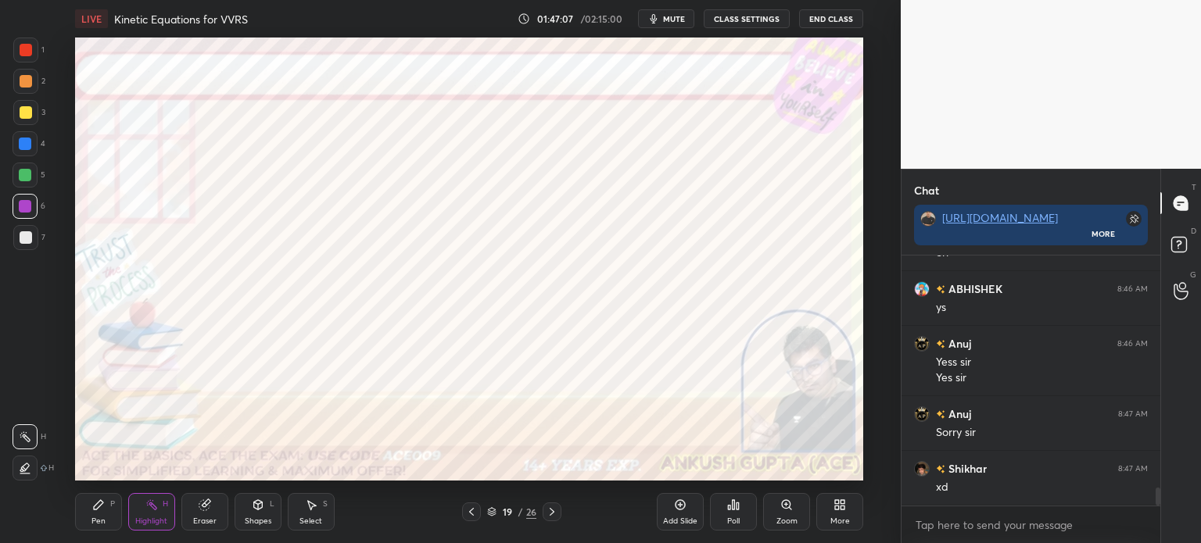
click at [109, 510] on div "Pen P" at bounding box center [98, 512] width 47 height 38
click at [24, 171] on div at bounding box center [25, 175] width 13 height 13
click at [26, 206] on div at bounding box center [25, 206] width 13 height 13
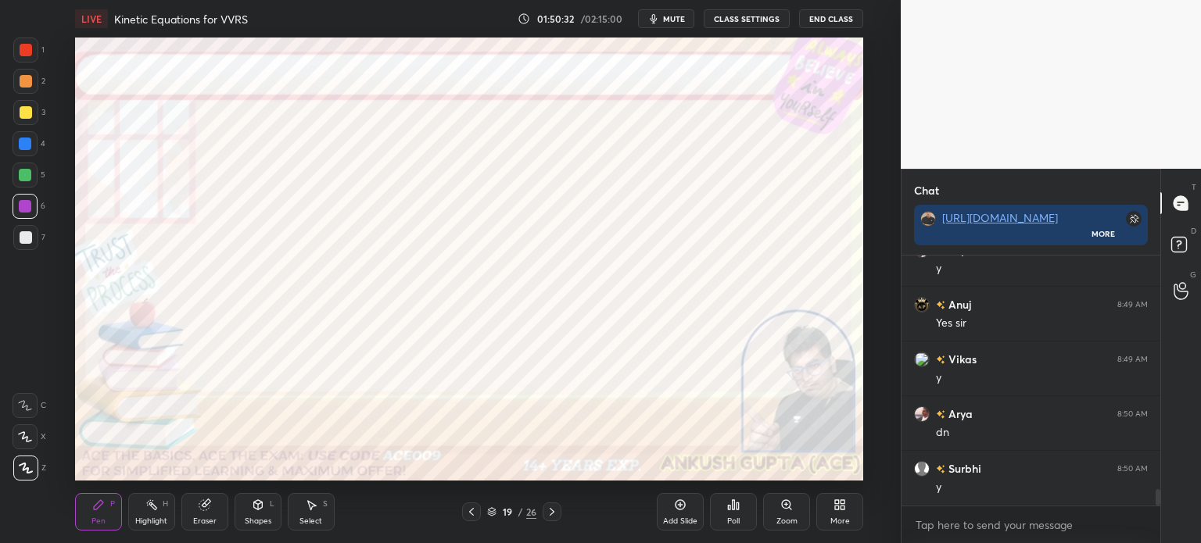
scroll to position [3551, 0]
click at [544, 513] on div at bounding box center [552, 512] width 19 height 19
click at [28, 84] on div at bounding box center [26, 81] width 13 height 13
click at [25, 49] on div at bounding box center [26, 50] width 13 height 13
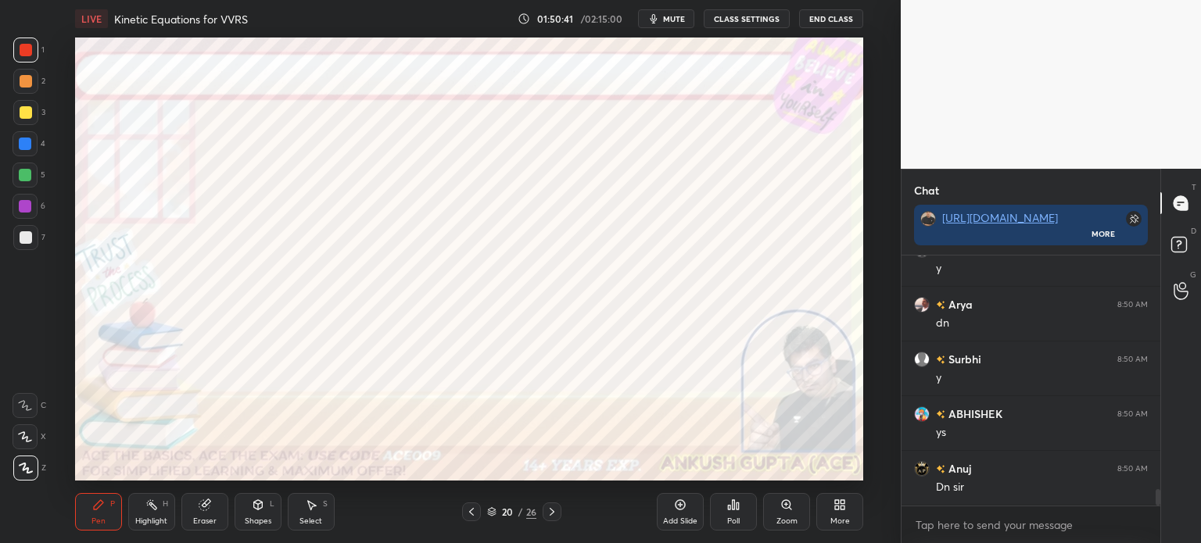
click at [195, 505] on div "Eraser" at bounding box center [204, 512] width 47 height 38
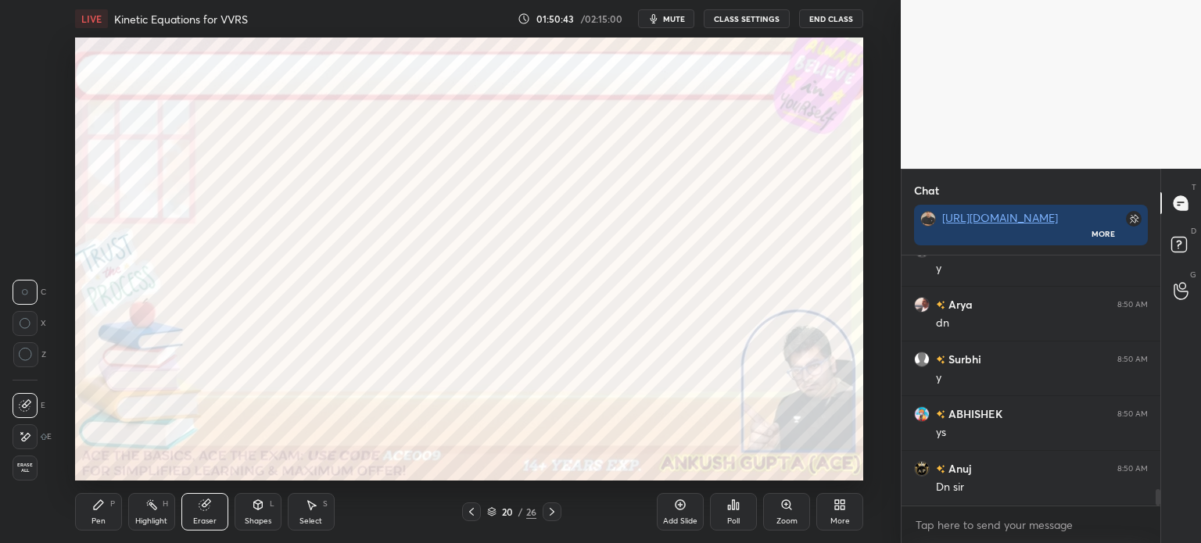
click at [20, 431] on icon at bounding box center [25, 437] width 13 height 13
click at [105, 508] on div "Pen P" at bounding box center [98, 512] width 47 height 38
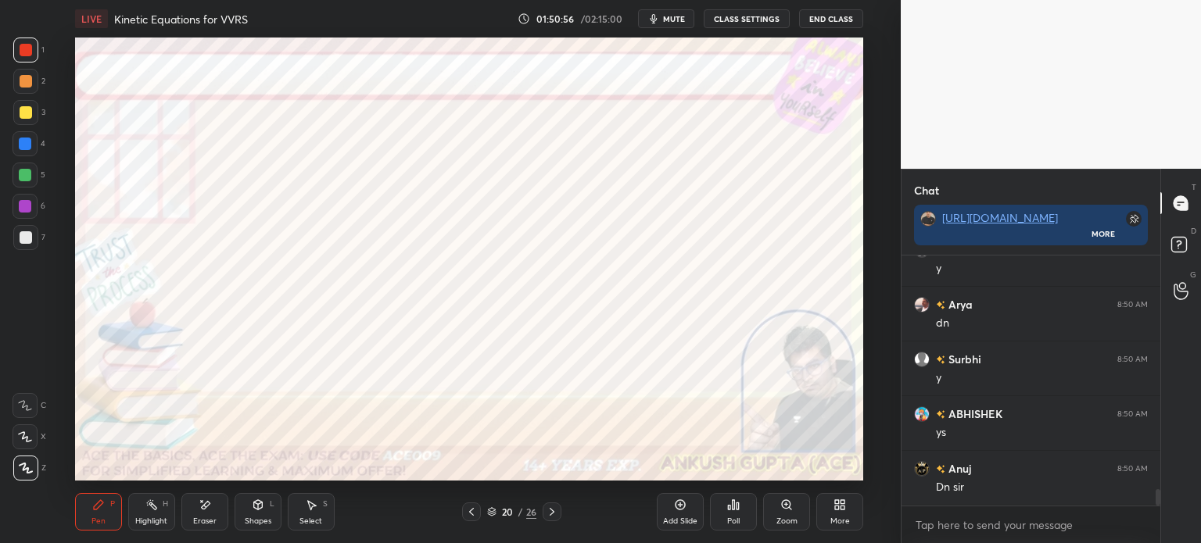
click at [255, 512] on div "Shapes L" at bounding box center [258, 512] width 47 height 38
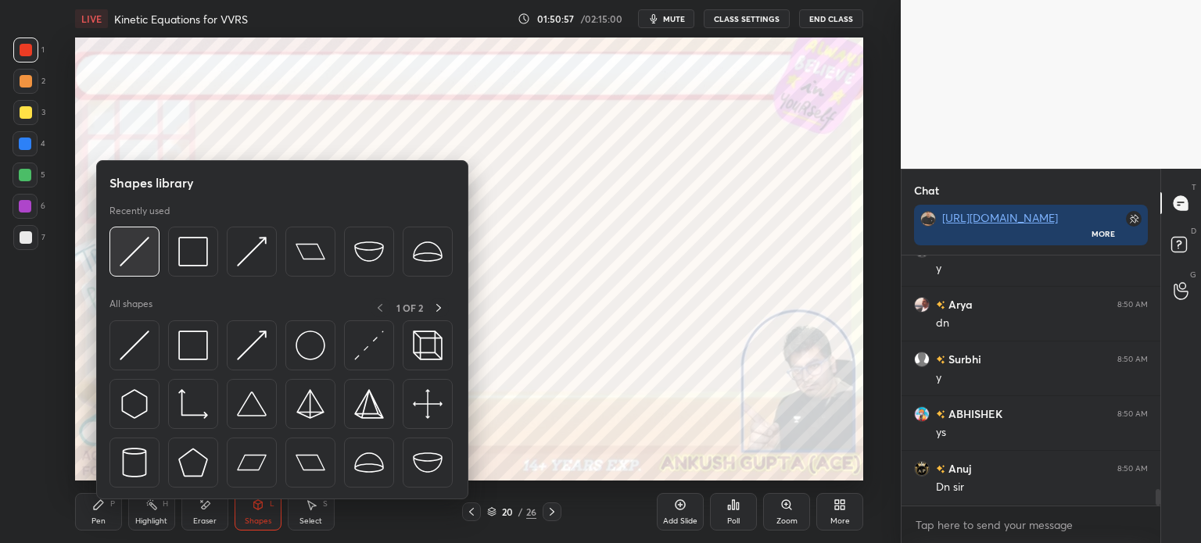
click at [138, 242] on img at bounding box center [135, 252] width 30 height 30
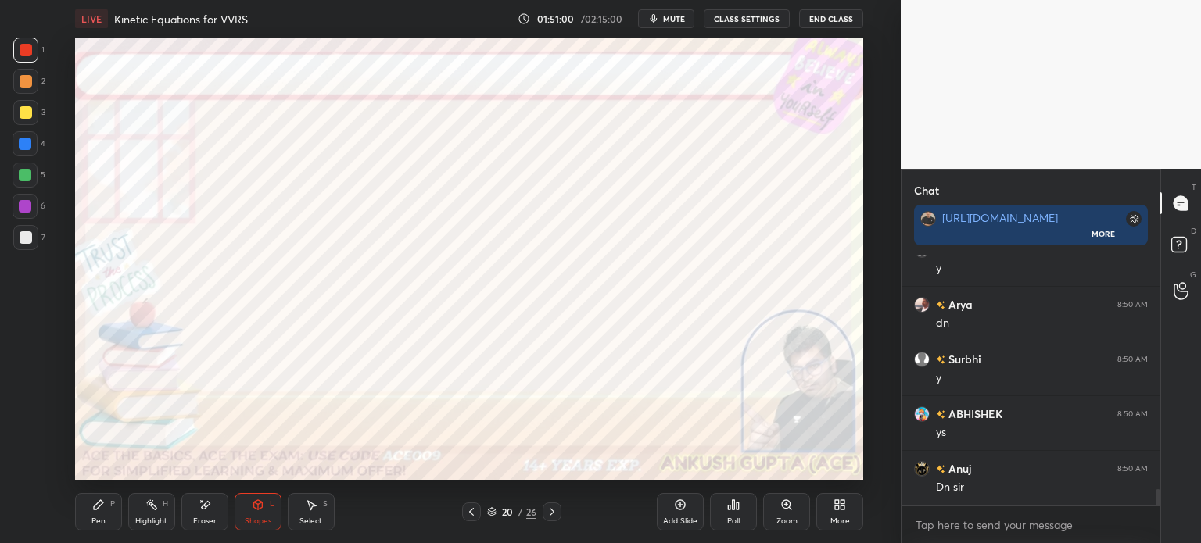
click at [102, 513] on div "Pen P" at bounding box center [98, 512] width 47 height 38
click at [17, 149] on div at bounding box center [25, 143] width 25 height 25
click at [156, 514] on div "Highlight H" at bounding box center [151, 512] width 47 height 38
click at [88, 509] on div "Pen P" at bounding box center [98, 512] width 47 height 38
click at [554, 512] on icon at bounding box center [552, 512] width 13 height 13
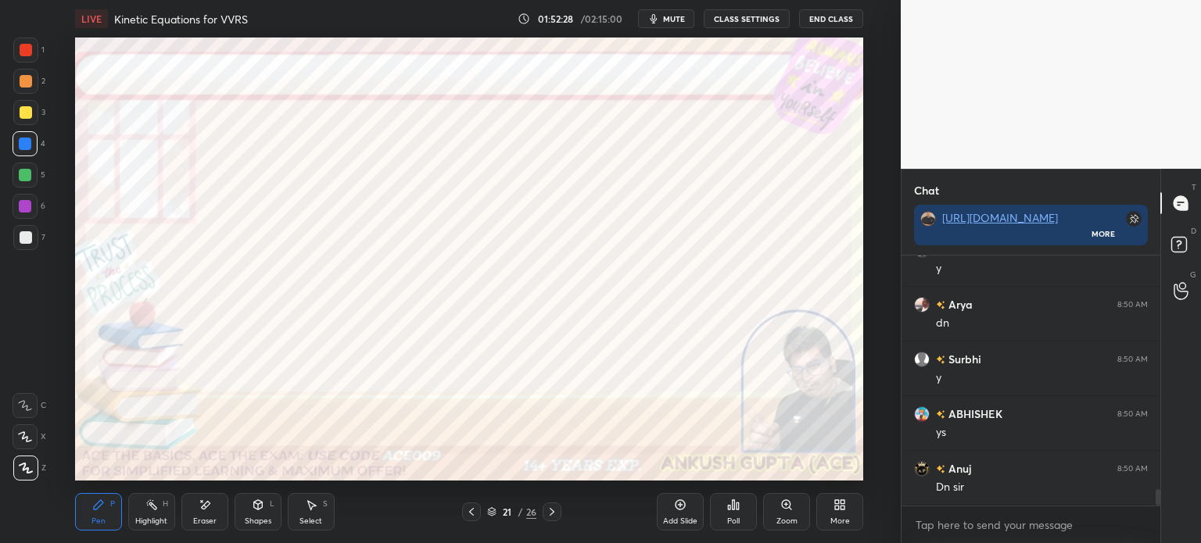
click at [24, 63] on div "1" at bounding box center [28, 53] width 31 height 31
click at [23, 143] on div at bounding box center [25, 144] width 13 height 13
click at [152, 518] on div "Highlight" at bounding box center [151, 522] width 32 height 8
click at [23, 177] on div at bounding box center [25, 175] width 13 height 13
click at [88, 516] on div "Pen P" at bounding box center [98, 512] width 47 height 38
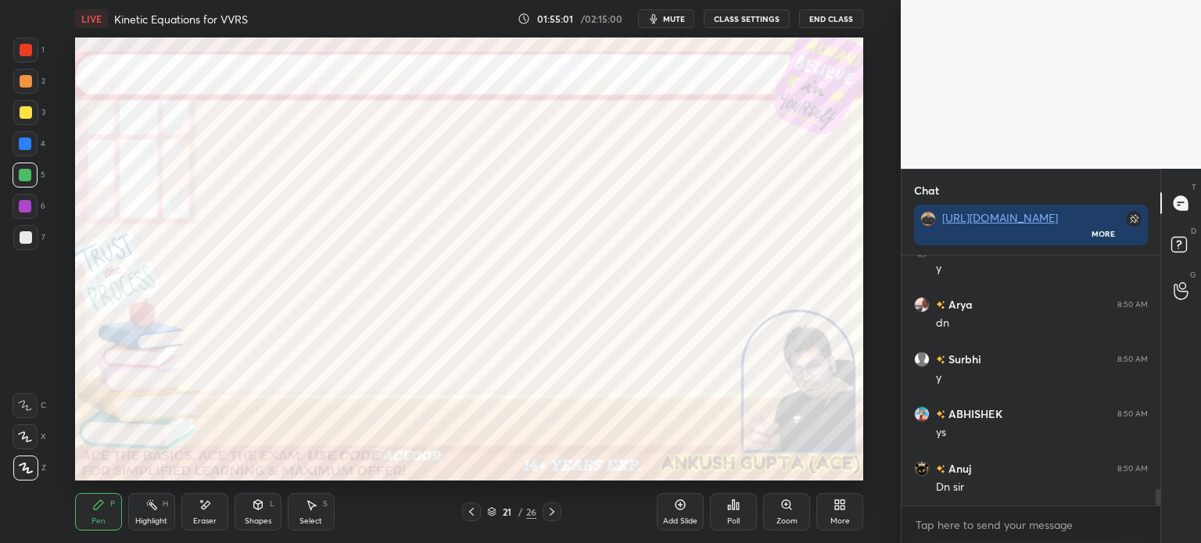
click at [553, 514] on icon at bounding box center [552, 512] width 5 height 8
click at [24, 85] on div at bounding box center [26, 81] width 13 height 13
click at [194, 508] on div "Eraser" at bounding box center [204, 512] width 47 height 38
click at [97, 514] on div "Pen P" at bounding box center [98, 512] width 47 height 38
click at [22, 203] on div at bounding box center [25, 206] width 13 height 13
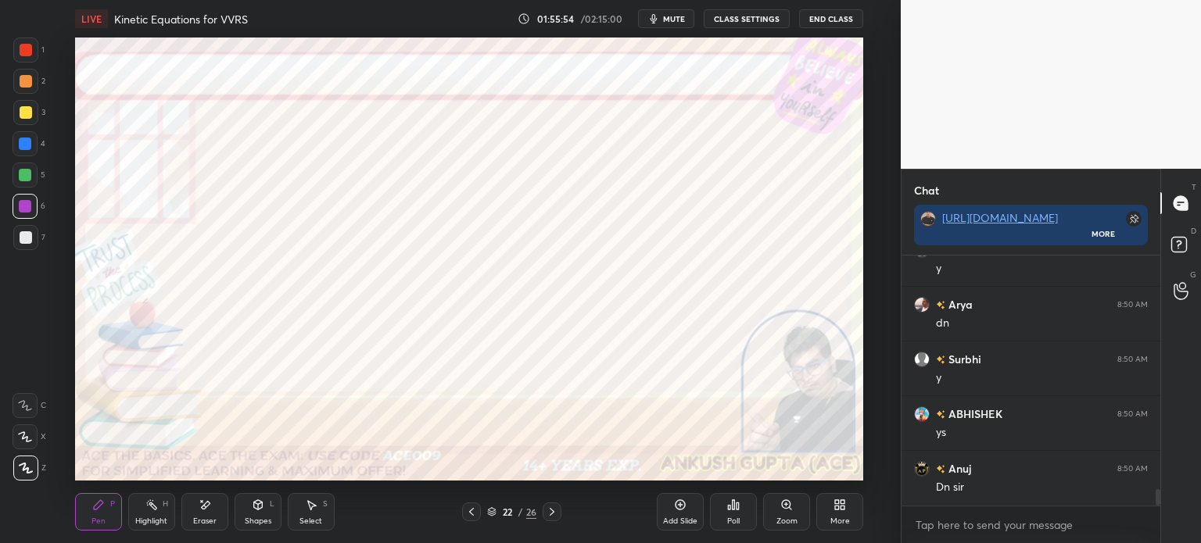
click at [141, 505] on div "Highlight H" at bounding box center [151, 512] width 47 height 38
click at [91, 512] on div "Pen P" at bounding box center [98, 512] width 47 height 38
click at [25, 141] on div at bounding box center [25, 144] width 13 height 13
click at [313, 501] on icon at bounding box center [311, 505] width 13 height 13
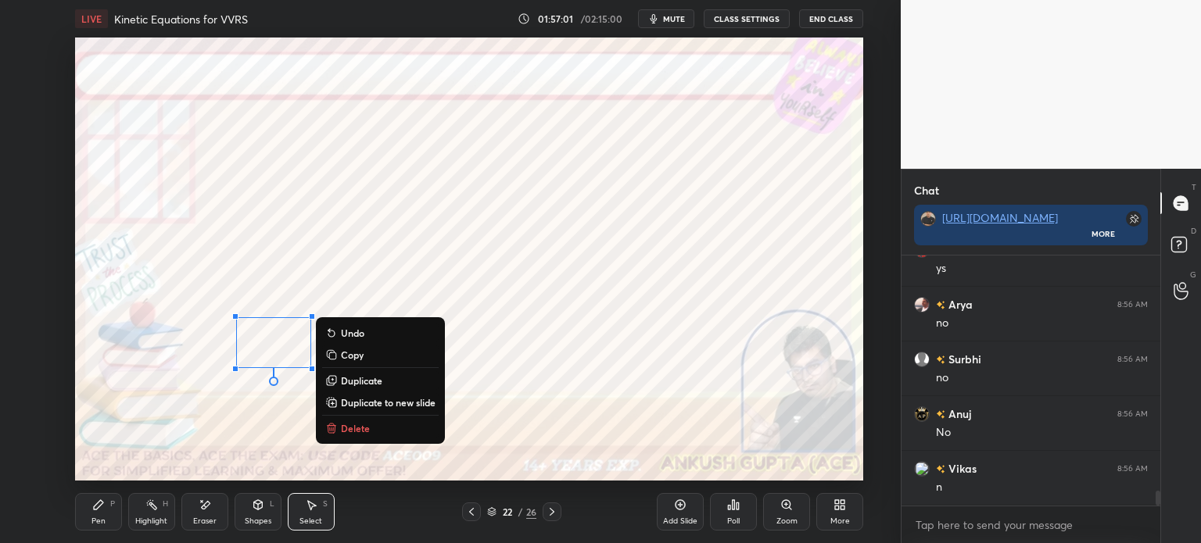
click at [103, 519] on div "Pen" at bounding box center [98, 522] width 14 height 8
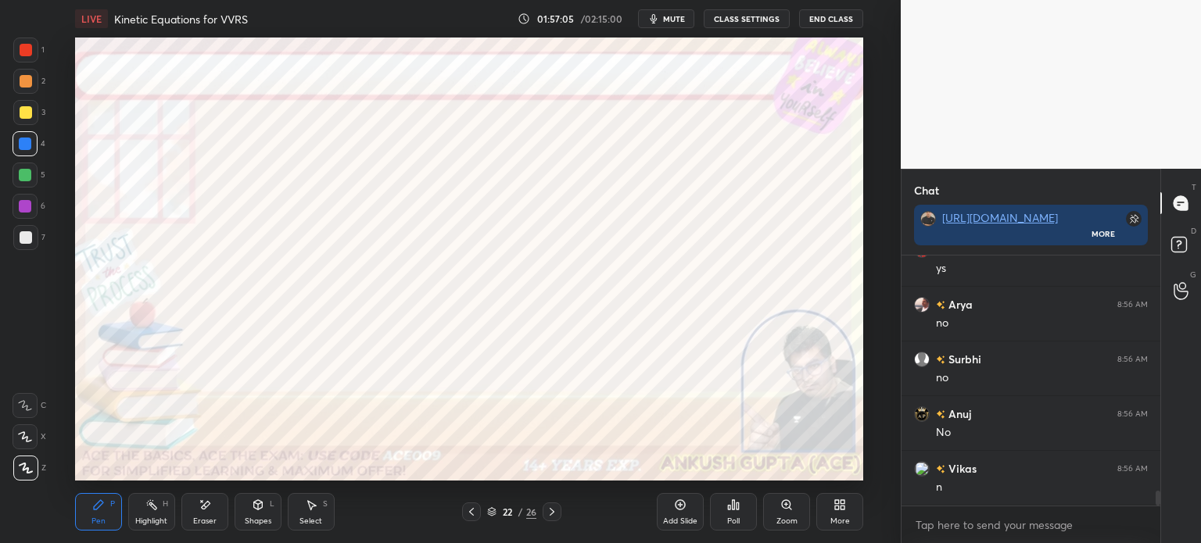
click at [19, 203] on div at bounding box center [25, 206] width 13 height 13
click at [207, 518] on div "Eraser" at bounding box center [204, 522] width 23 height 8
click at [110, 506] on div "P" at bounding box center [112, 504] width 5 height 8
click at [467, 516] on icon at bounding box center [471, 512] width 13 height 13
click at [141, 516] on div "Highlight H" at bounding box center [151, 512] width 47 height 38
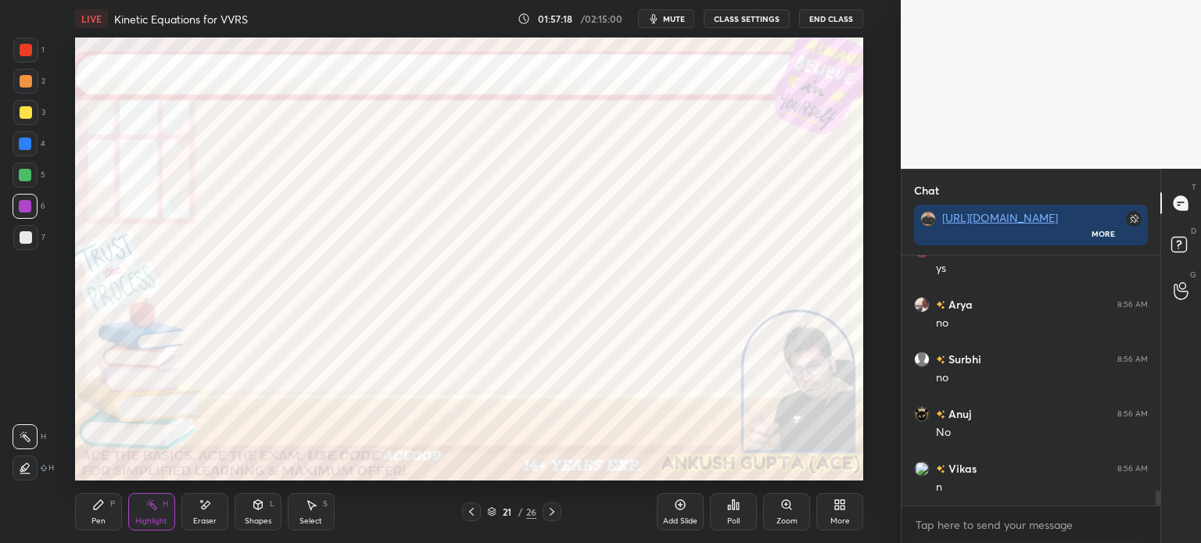
click at [103, 514] on div "Pen P" at bounding box center [98, 512] width 47 height 38
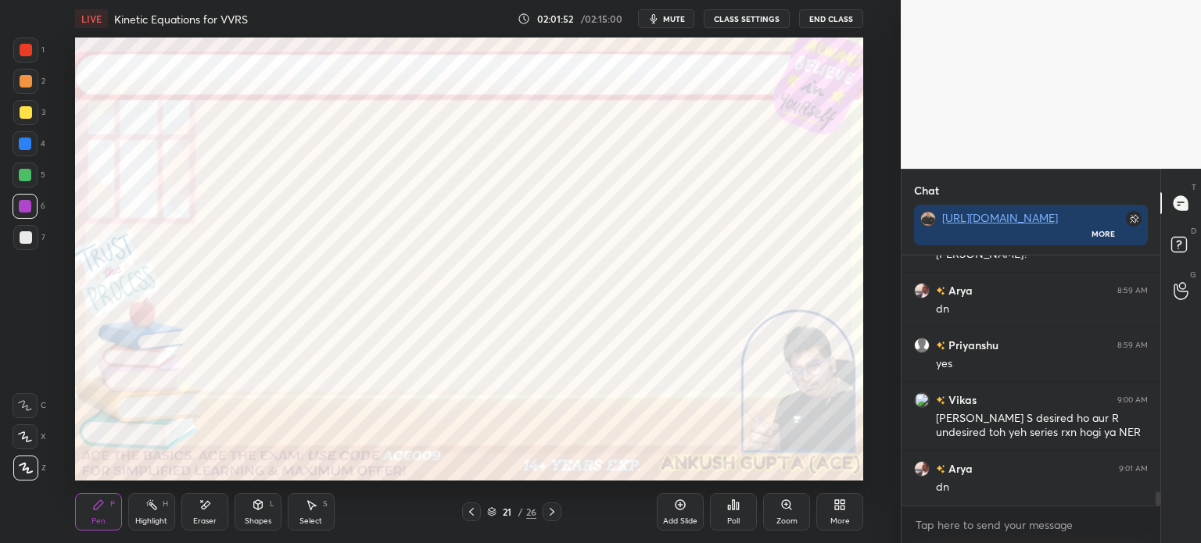
scroll to position [4250, 0]
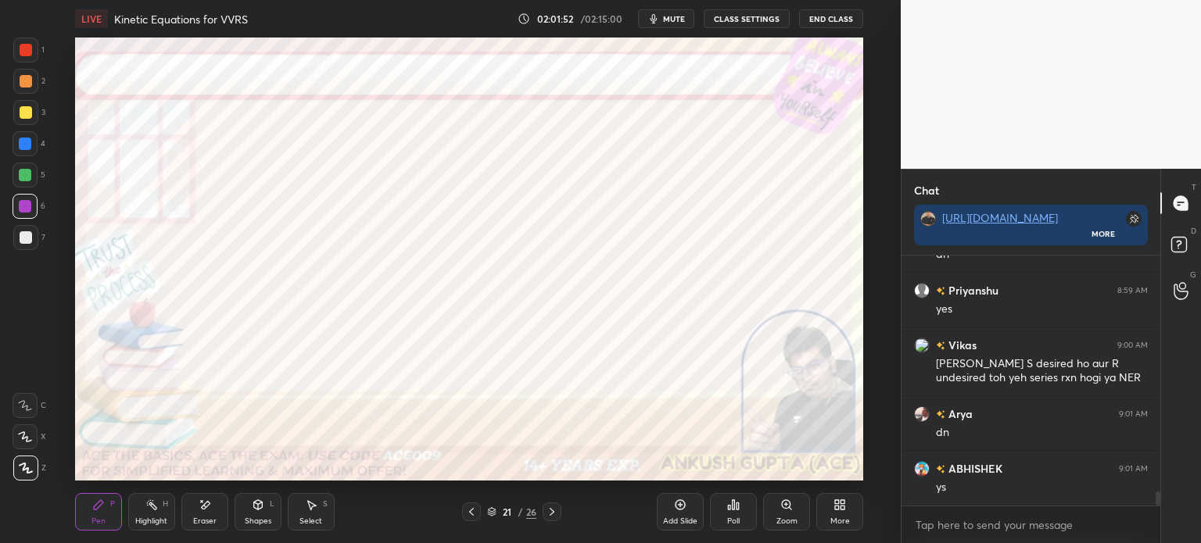
click at [550, 512] on icon at bounding box center [552, 512] width 13 height 13
click at [669, 507] on div "Add Slide" at bounding box center [680, 512] width 47 height 38
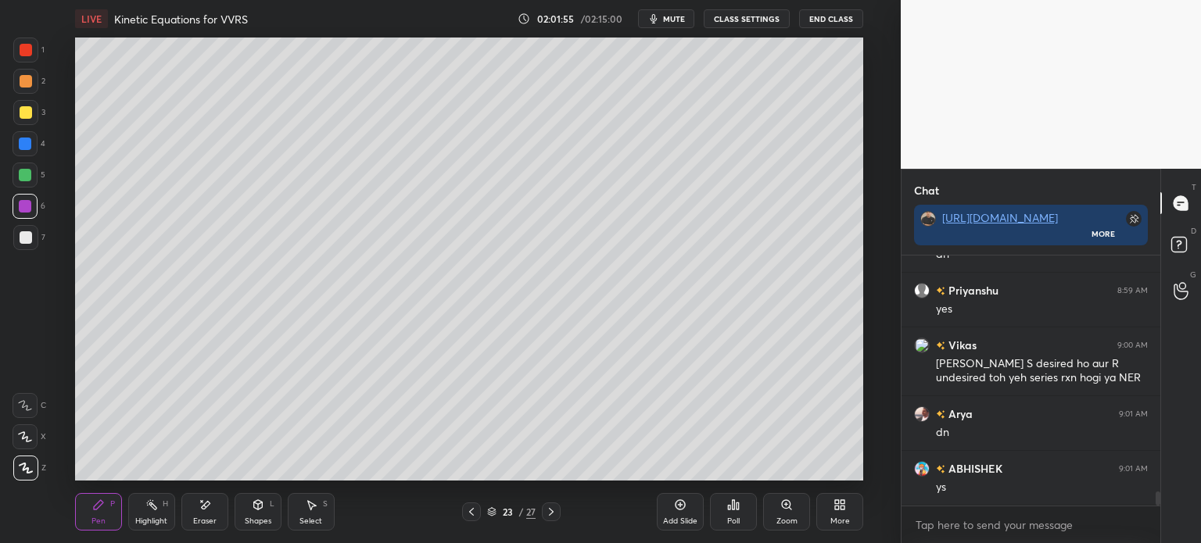
click at [13, 116] on div at bounding box center [25, 112] width 25 height 25
click at [30, 141] on div at bounding box center [25, 144] width 13 height 13
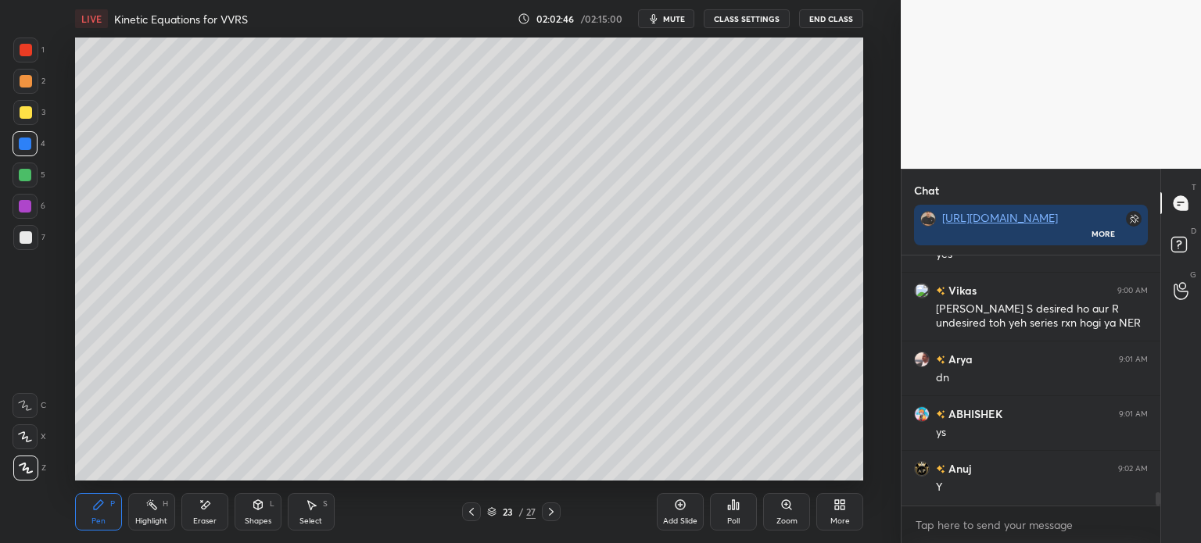
scroll to position [4360, 0]
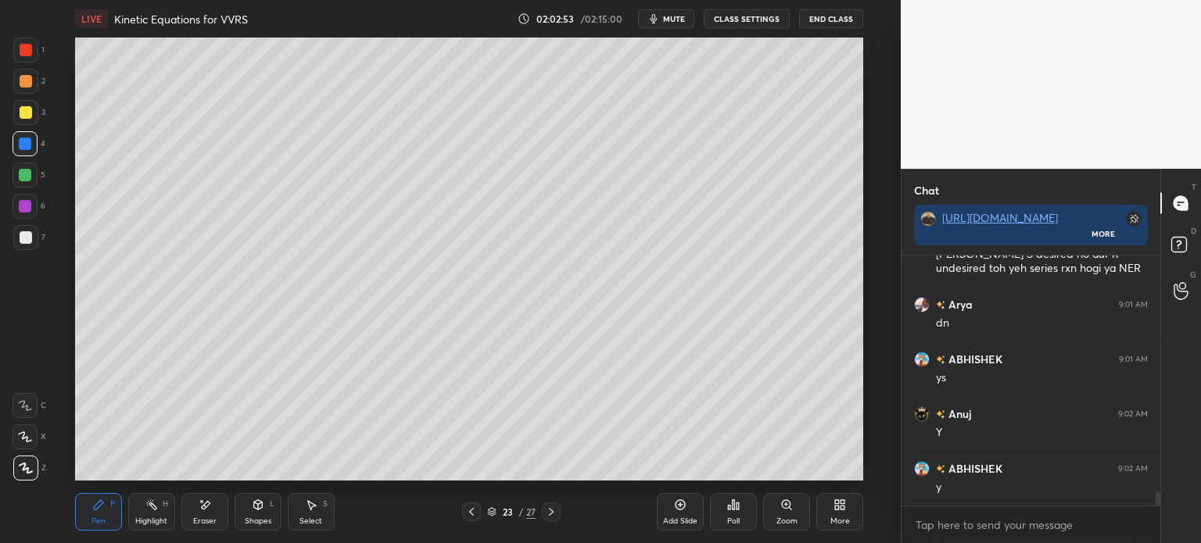
click at [24, 180] on div at bounding box center [25, 175] width 13 height 13
click at [30, 139] on div at bounding box center [25, 144] width 13 height 13
click at [31, 49] on div at bounding box center [26, 50] width 13 height 13
click at [27, 211] on div at bounding box center [25, 206] width 13 height 13
click at [299, 522] on div "Select S" at bounding box center [311, 512] width 47 height 38
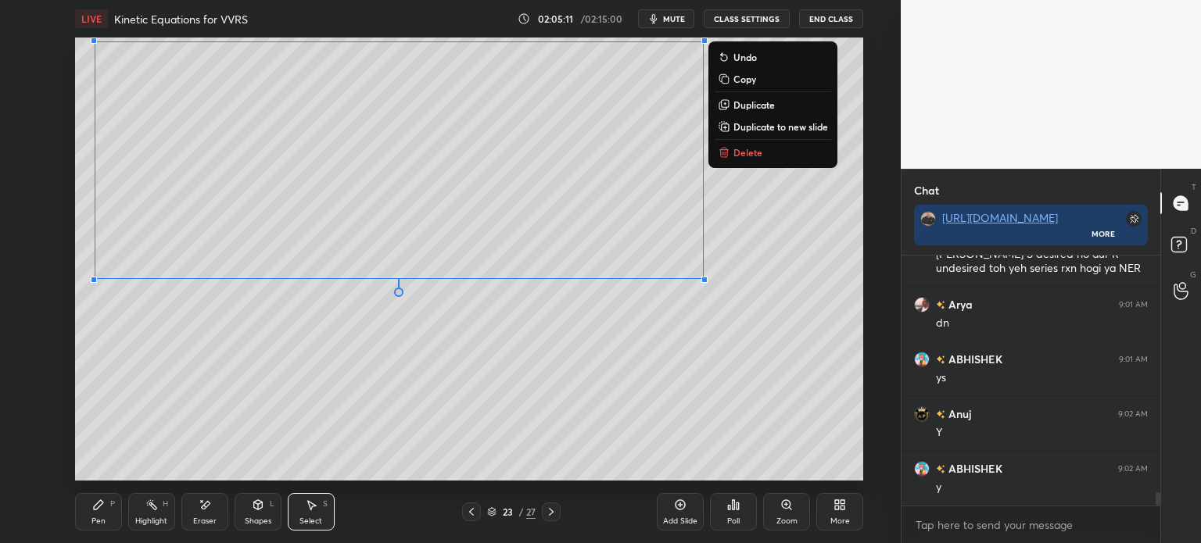
click at [96, 500] on icon at bounding box center [98, 505] width 13 height 13
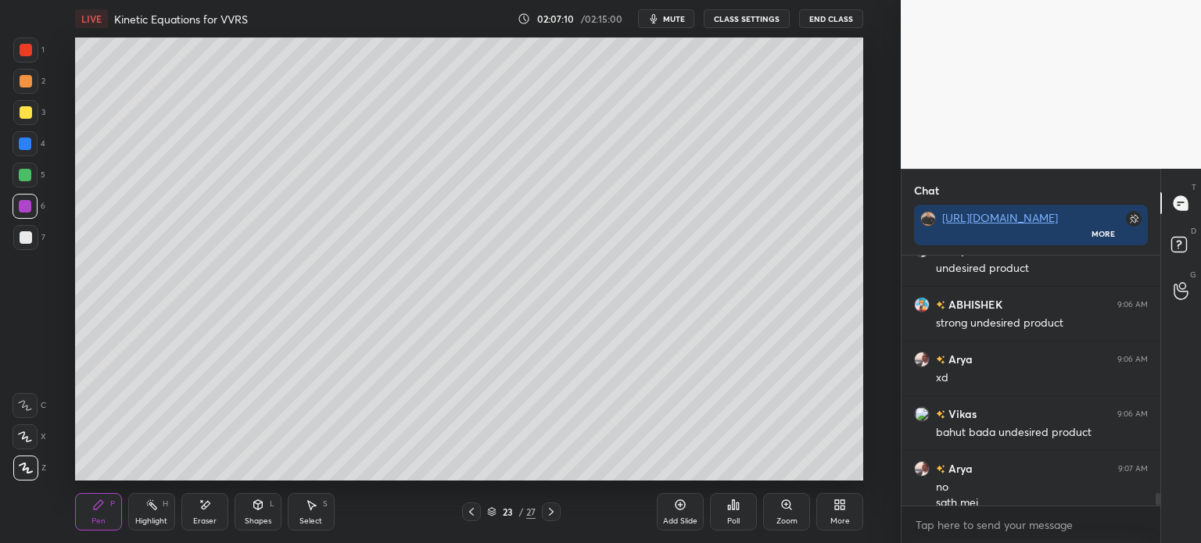
scroll to position [4759, 0]
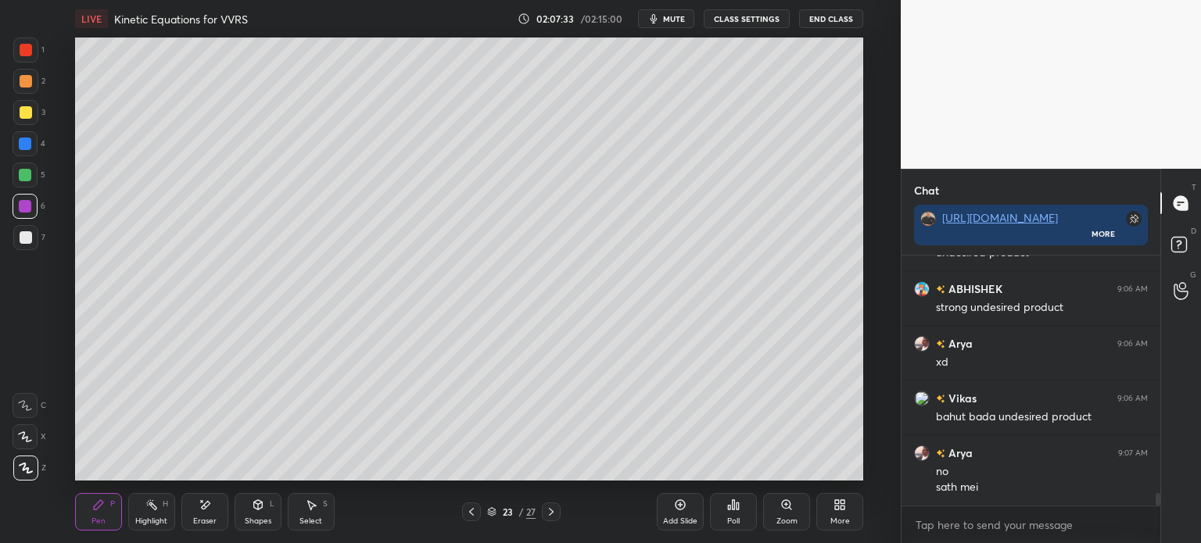
click at [26, 246] on div at bounding box center [25, 237] width 25 height 25
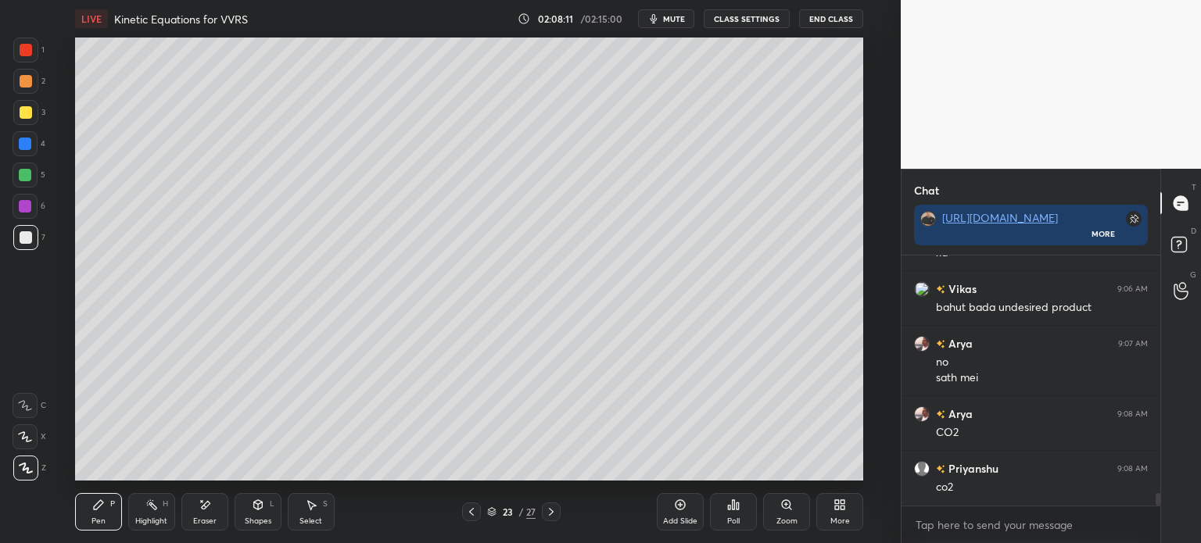
scroll to position [4923, 0]
click at [22, 203] on div at bounding box center [25, 206] width 13 height 13
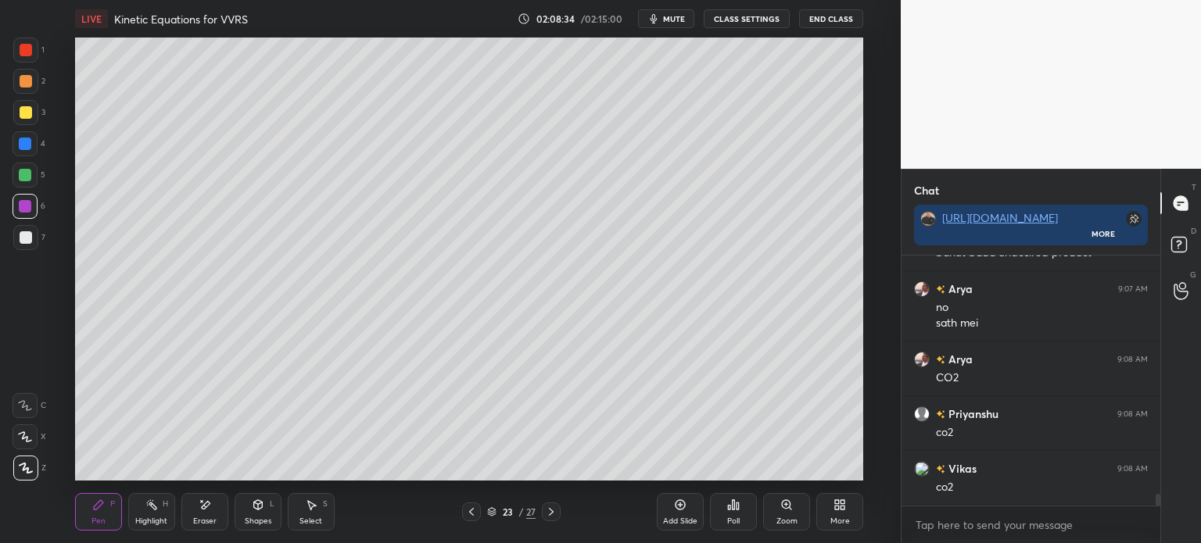
click at [28, 148] on div at bounding box center [25, 144] width 13 height 13
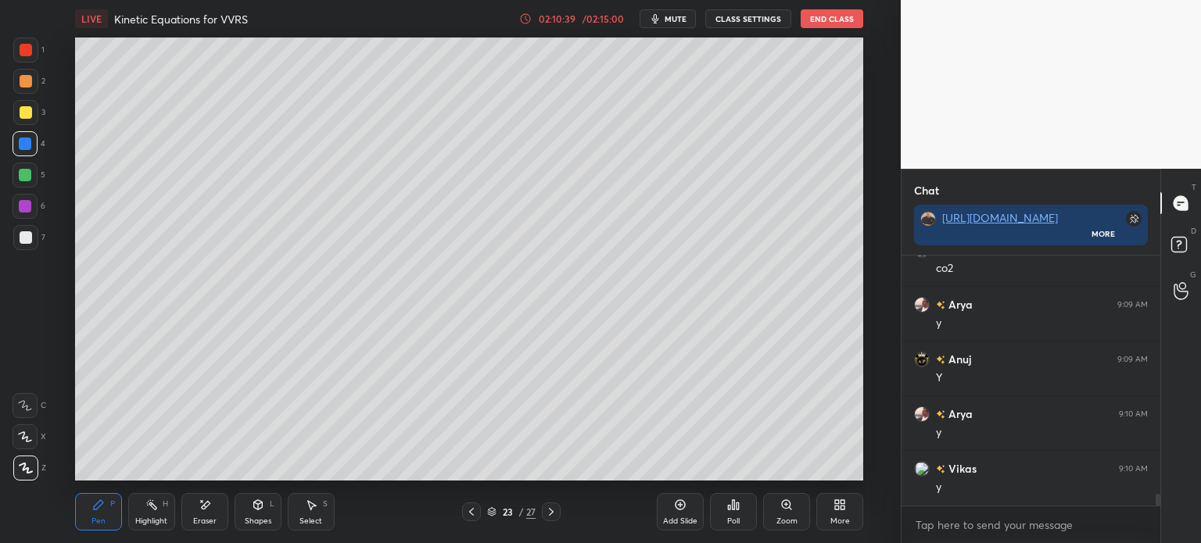
scroll to position [5197, 0]
click at [468, 511] on icon at bounding box center [471, 512] width 13 height 13
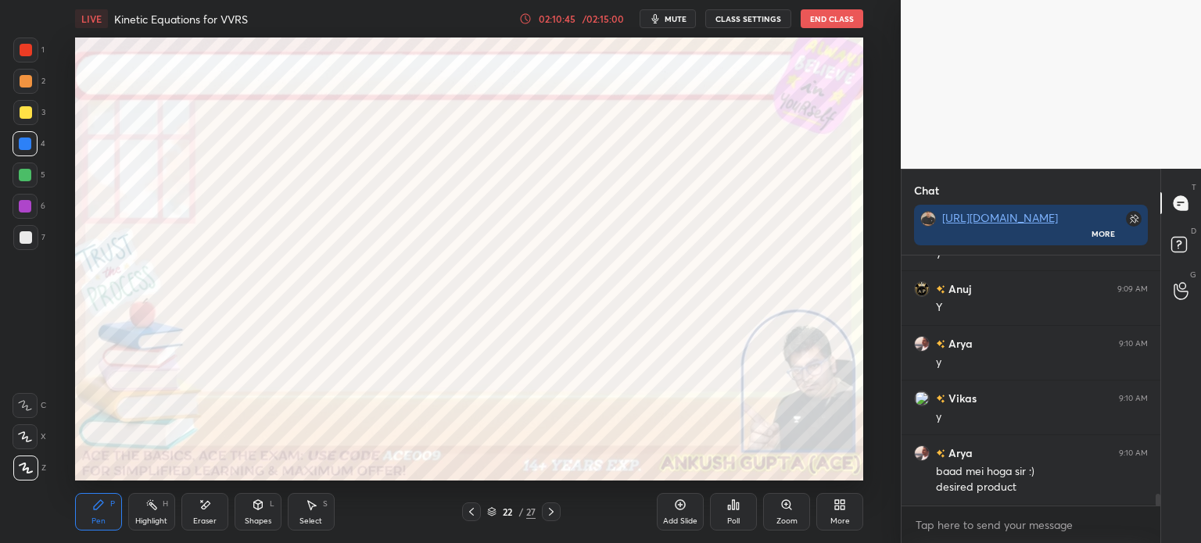
scroll to position [5267, 0]
click at [469, 512] on icon at bounding box center [471, 512] width 5 height 8
click at [551, 509] on icon at bounding box center [551, 512] width 13 height 13
click at [552, 509] on icon at bounding box center [551, 512] width 13 height 13
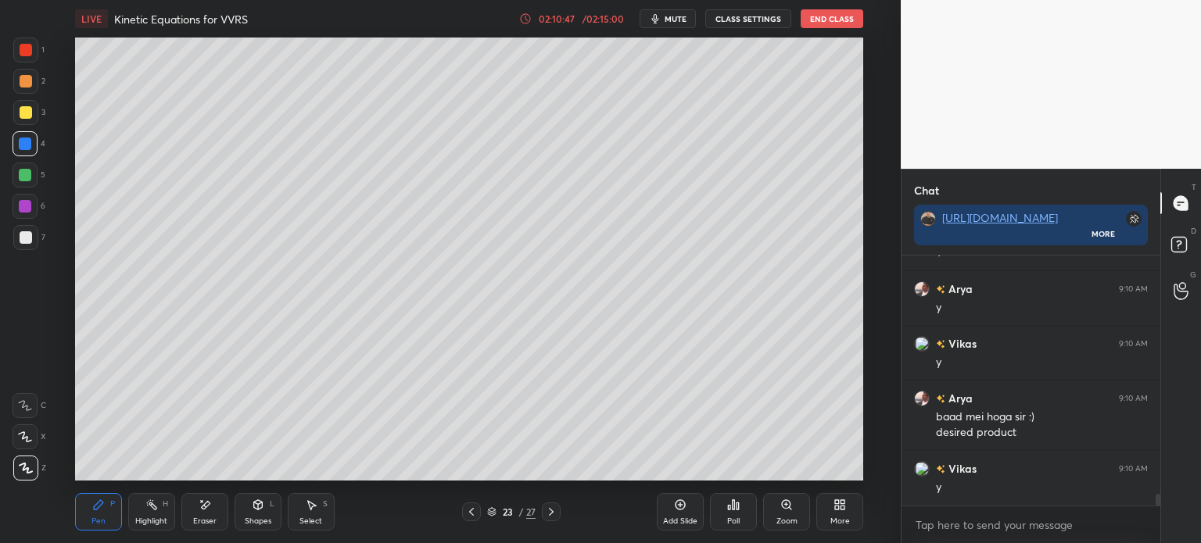
click at [553, 509] on icon at bounding box center [551, 512] width 13 height 13
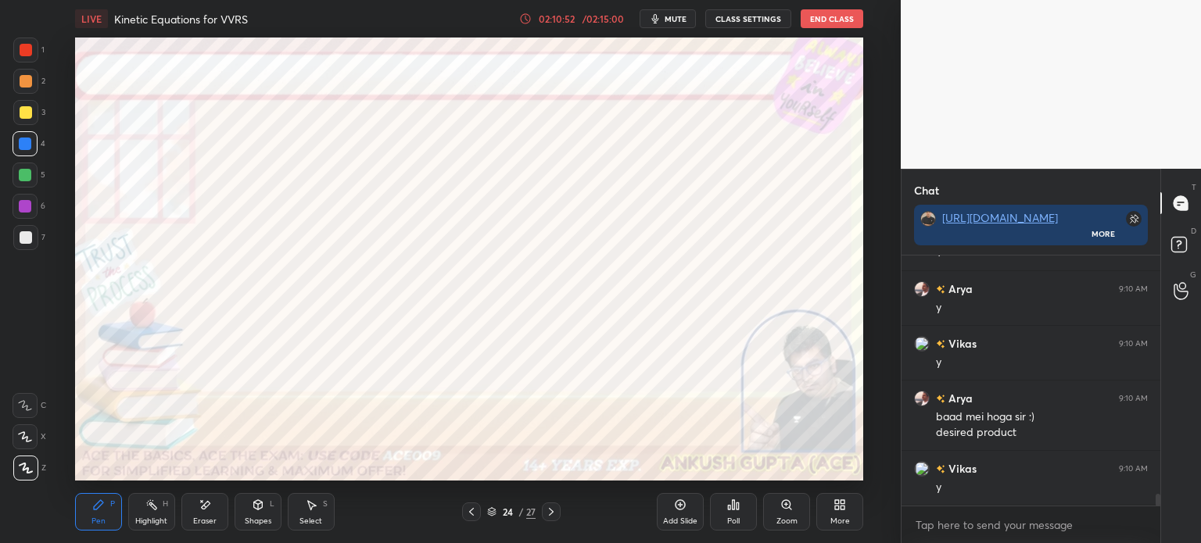
click at [31, 57] on div at bounding box center [25, 50] width 25 height 25
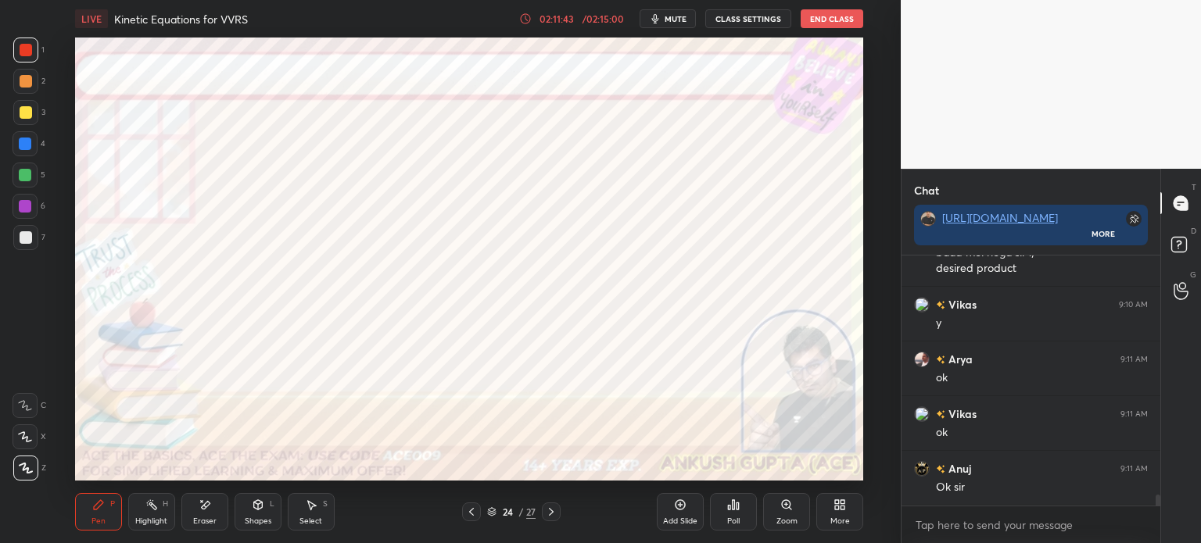
scroll to position [5469, 0]
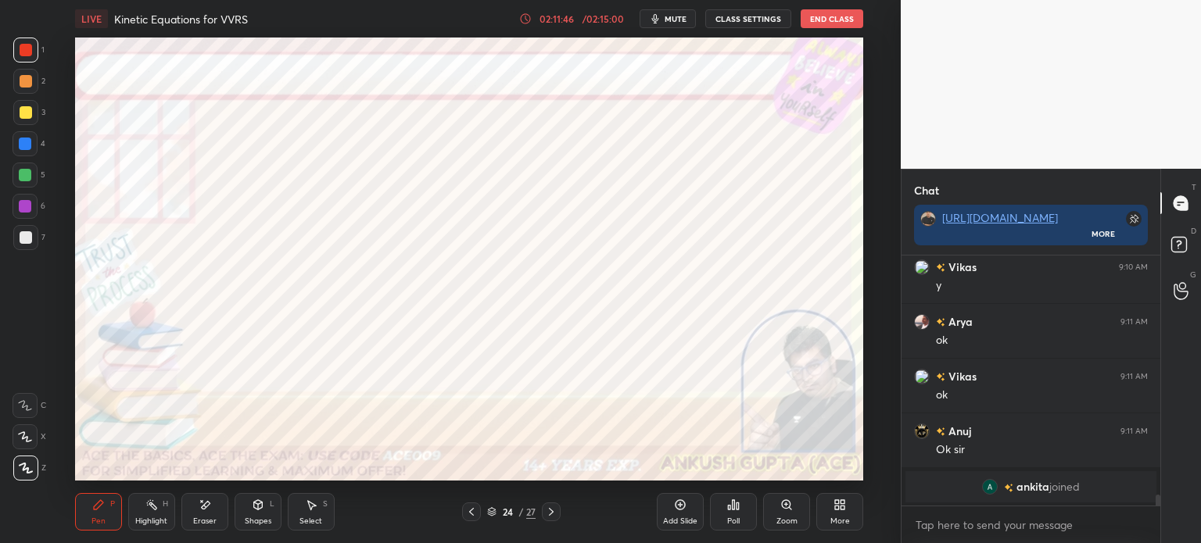
click at [23, 146] on div at bounding box center [25, 144] width 13 height 13
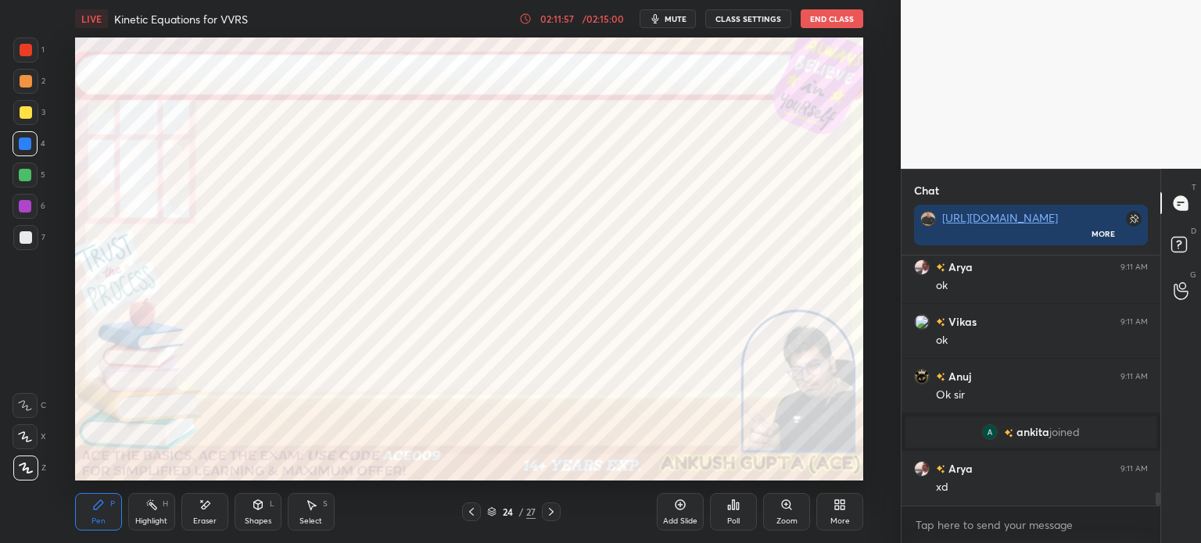
click at [466, 511] on icon at bounding box center [471, 512] width 13 height 13
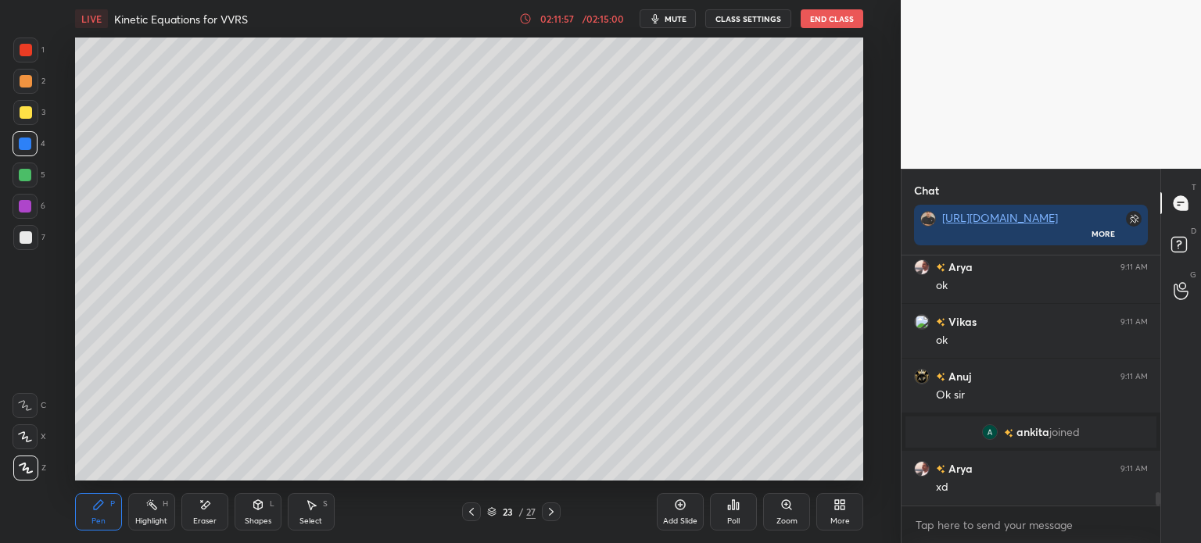
click at [554, 515] on icon at bounding box center [551, 512] width 13 height 13
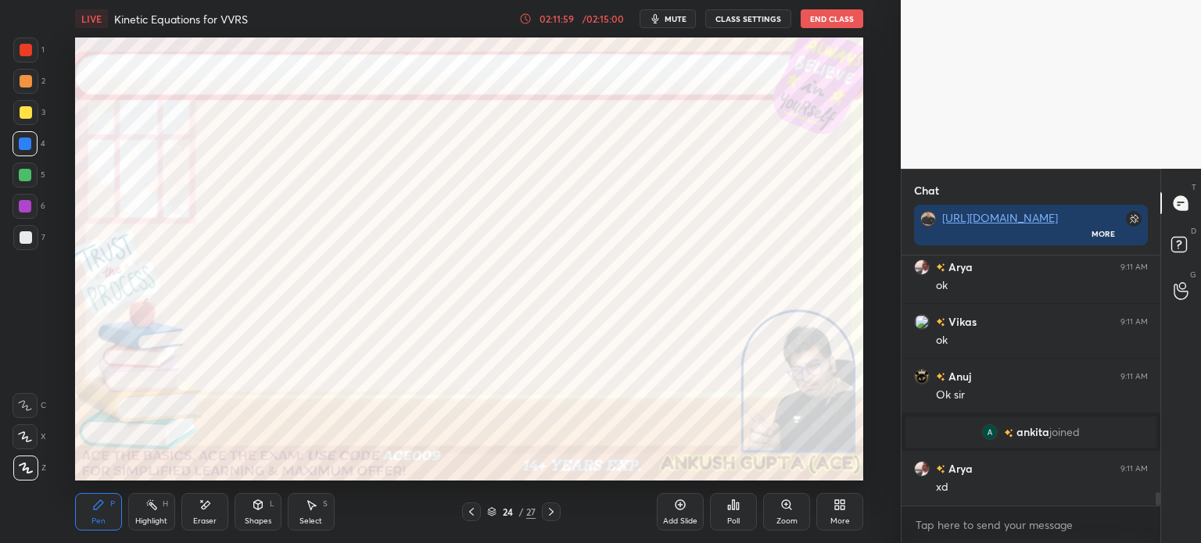
click at [34, 77] on div at bounding box center [25, 81] width 25 height 25
click at [27, 145] on div at bounding box center [25, 144] width 13 height 13
click at [28, 182] on div at bounding box center [25, 175] width 25 height 25
click at [24, 206] on div at bounding box center [25, 206] width 13 height 13
click at [31, 45] on div at bounding box center [25, 50] width 25 height 25
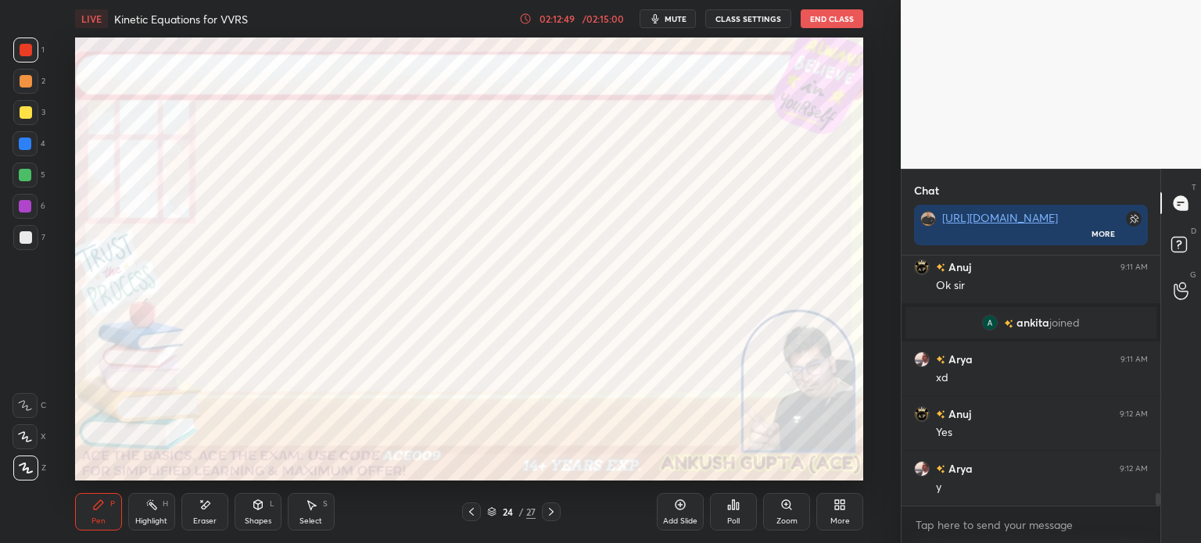
scroll to position [4682, 0]
click at [20, 205] on div at bounding box center [25, 206] width 13 height 13
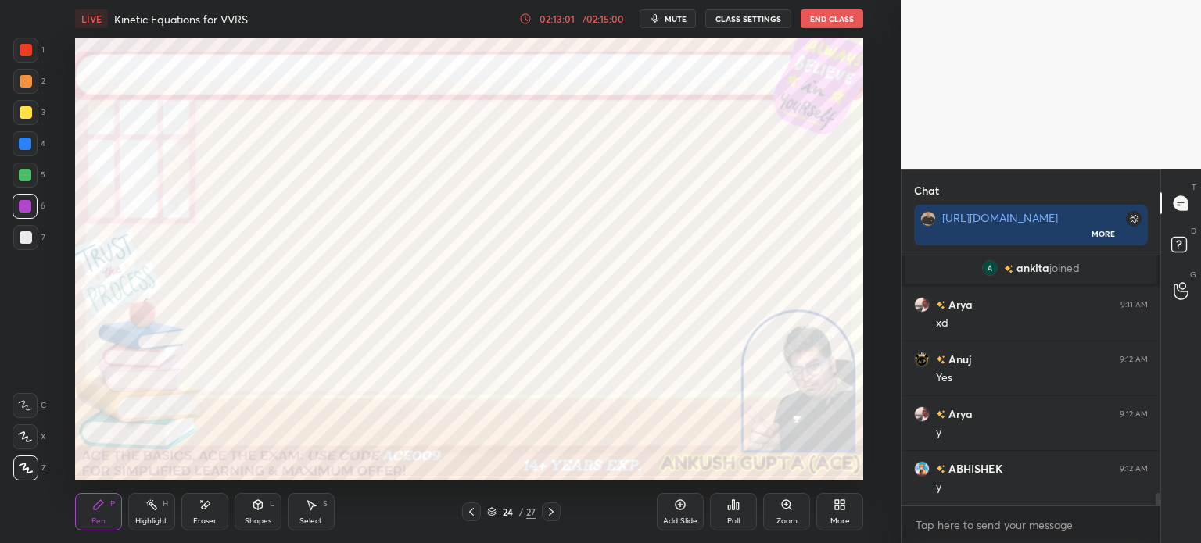
click at [553, 514] on icon at bounding box center [551, 512] width 13 height 13
click at [28, 176] on div at bounding box center [25, 175] width 13 height 13
click at [142, 522] on div "Highlight" at bounding box center [151, 522] width 32 height 8
click at [472, 509] on icon at bounding box center [471, 512] width 13 height 13
click at [550, 511] on icon at bounding box center [551, 512] width 5 height 8
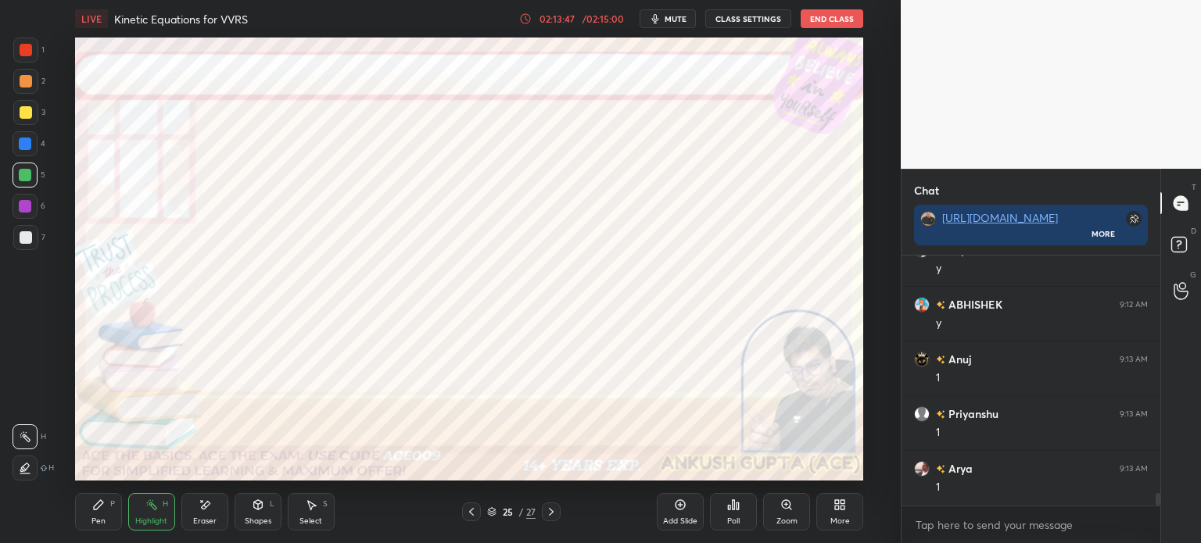
scroll to position [4901, 0]
click at [32, 206] on div at bounding box center [25, 206] width 25 height 25
click at [29, 59] on div at bounding box center [25, 50] width 25 height 25
click at [103, 512] on div "Pen P" at bounding box center [98, 512] width 47 height 38
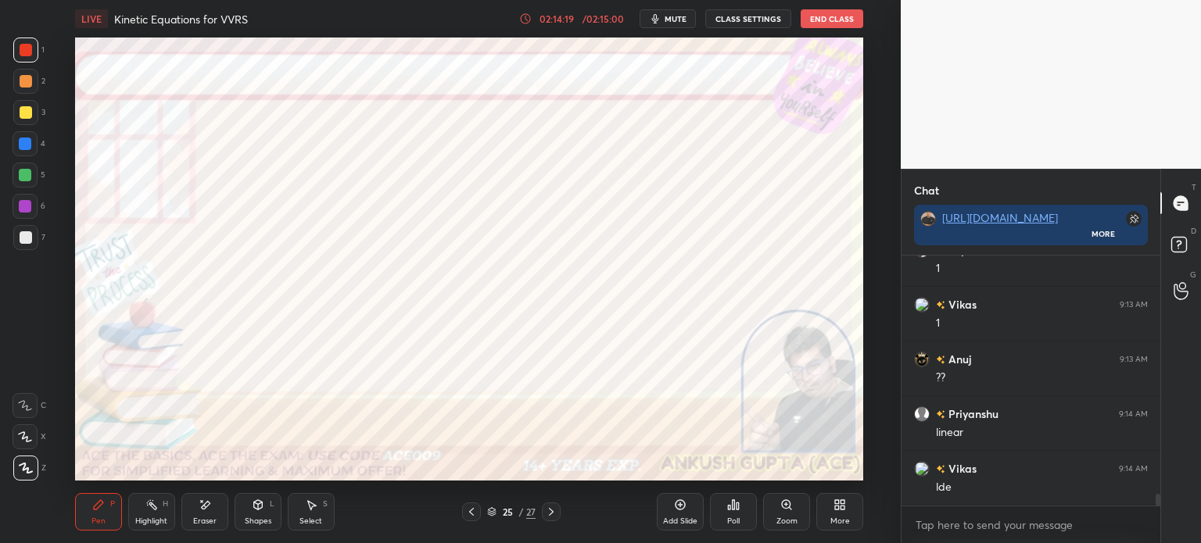
click at [549, 514] on icon at bounding box center [551, 512] width 13 height 13
click at [468, 520] on div at bounding box center [471, 512] width 19 height 19
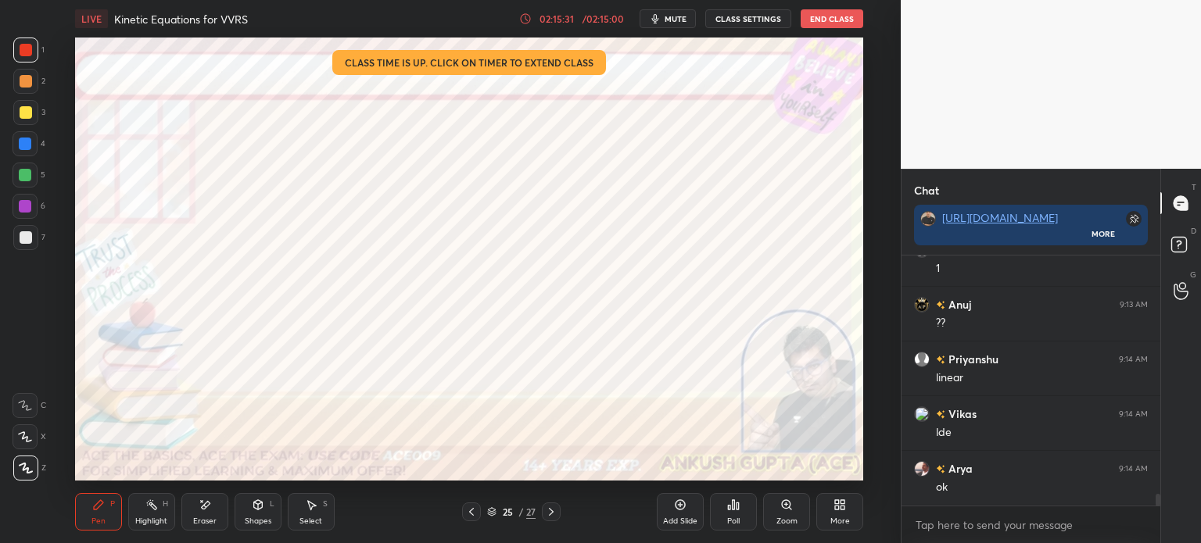
click at [551, 508] on icon at bounding box center [551, 512] width 13 height 13
click at [552, 508] on icon at bounding box center [551, 512] width 13 height 13
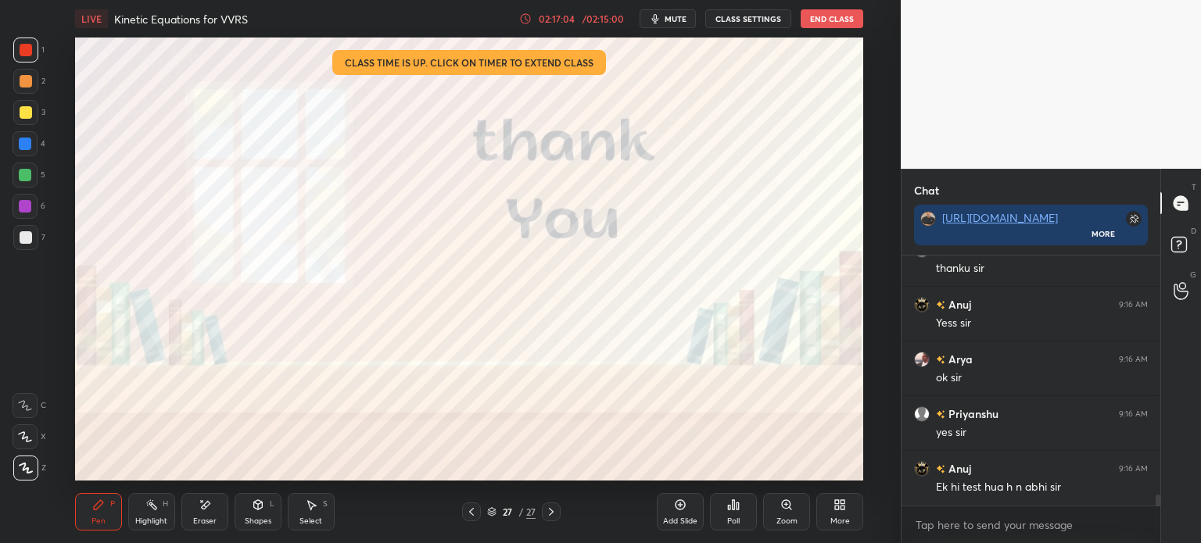
scroll to position [5503, 0]
click at [876, 263] on div "Setting up your live class Class time is up. Click on timer to extend class Pol…" at bounding box center [469, 259] width 838 height 443
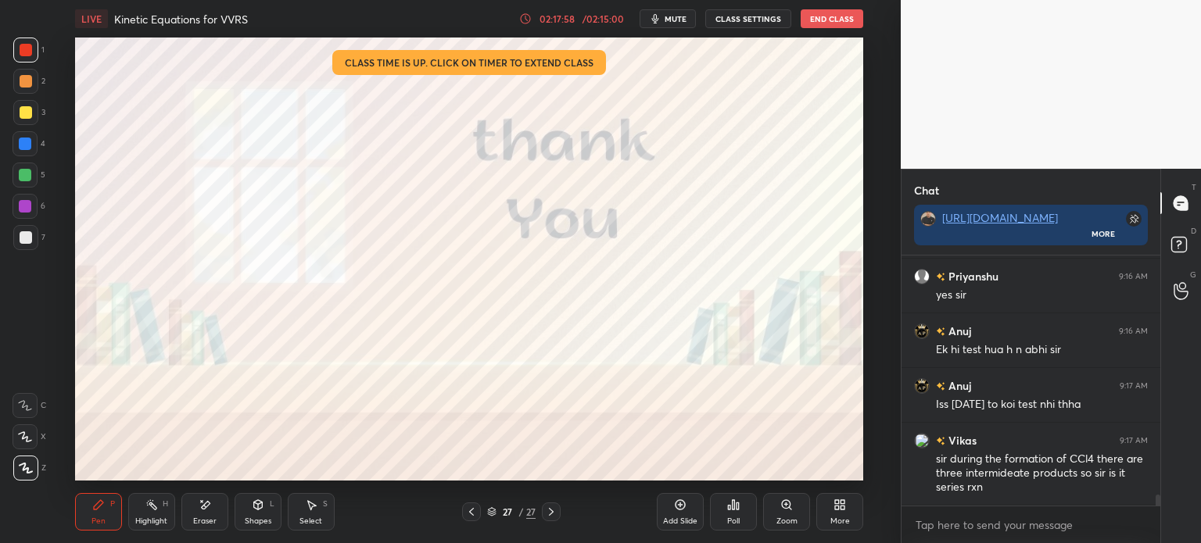
click at [557, 18] on div "02:17:58" at bounding box center [557, 18] width 44 height 9
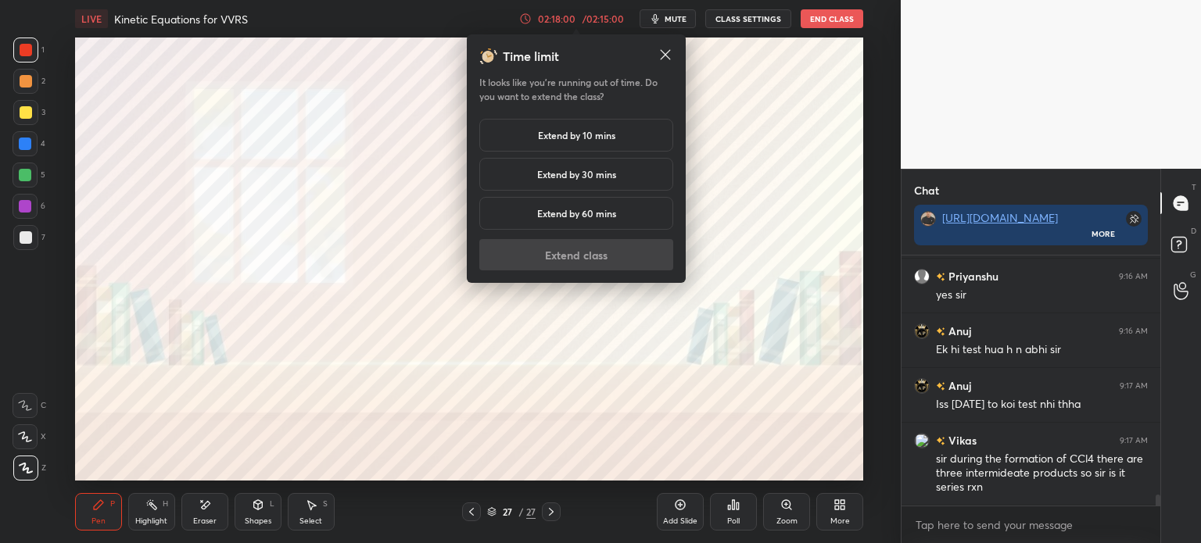
click at [666, 55] on icon at bounding box center [666, 55] width 16 height 16
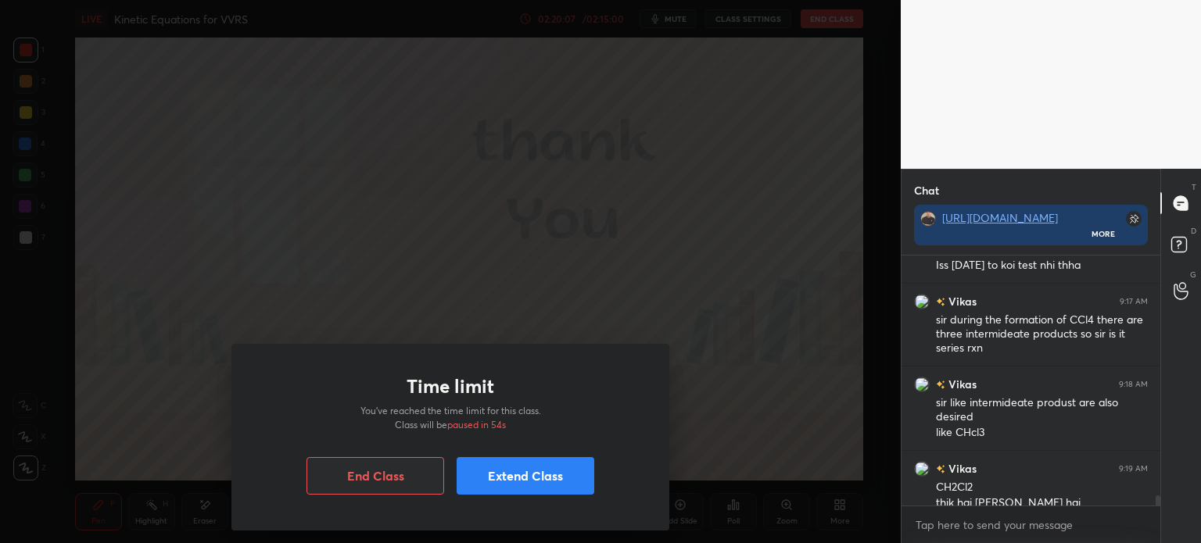
scroll to position [5780, 0]
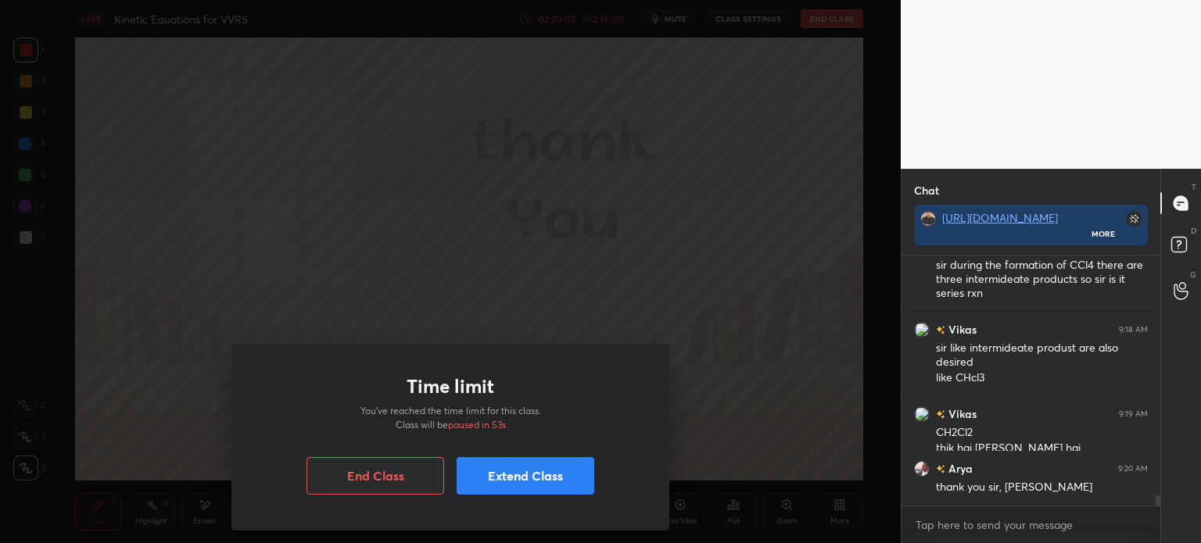
click at [421, 486] on button "End Class" at bounding box center [376, 476] width 138 height 38
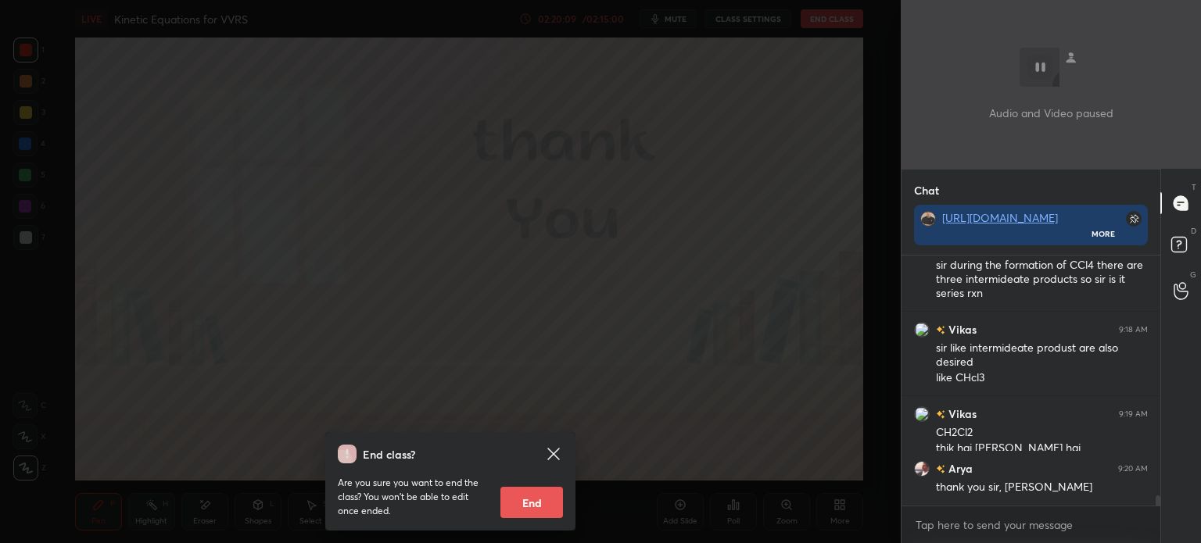
click at [530, 504] on button "End" at bounding box center [531, 502] width 63 height 31
type textarea "x"
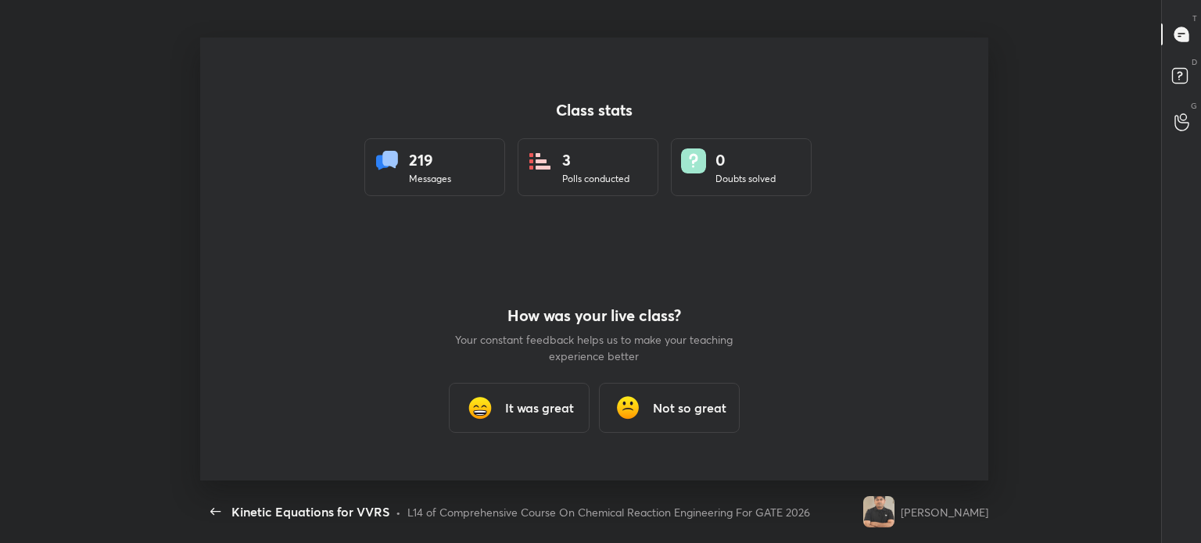
scroll to position [0, 0]
click at [216, 515] on icon "button" at bounding box center [215, 512] width 19 height 19
